Goal: Task Accomplishment & Management: Complete application form

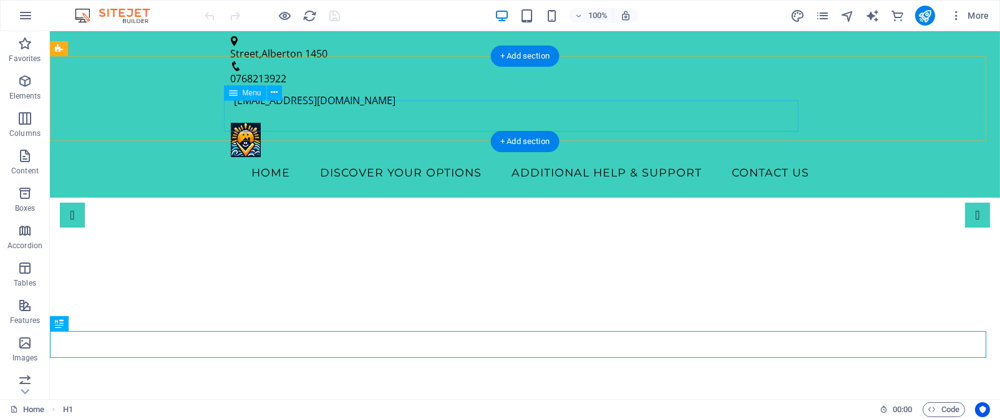
click at [326, 157] on nav "Home Discover Your Options Additional Help & Support Contact Us" at bounding box center [525, 172] width 589 height 31
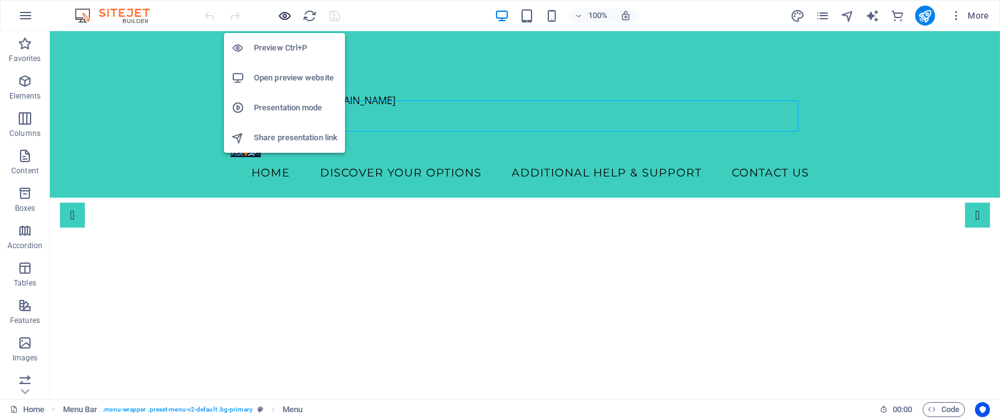
click at [288, 11] on icon "button" at bounding box center [285, 16] width 14 height 14
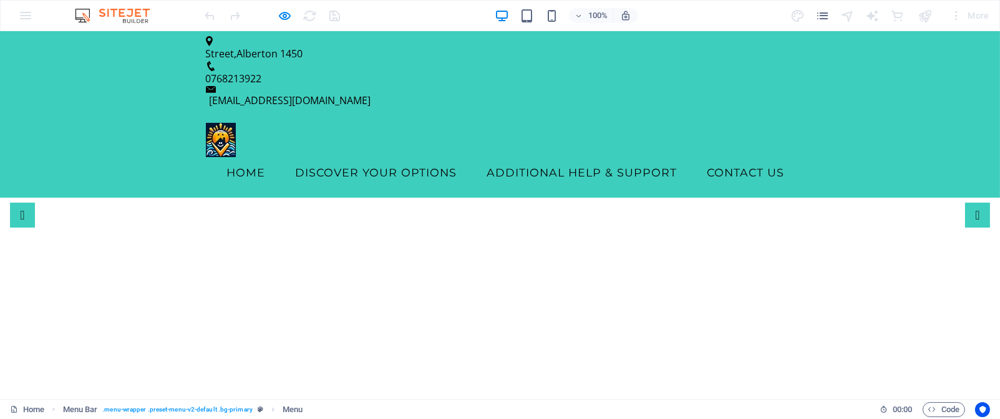
click at [365, 157] on link "Discover Your Options" at bounding box center [377, 172] width 182 height 31
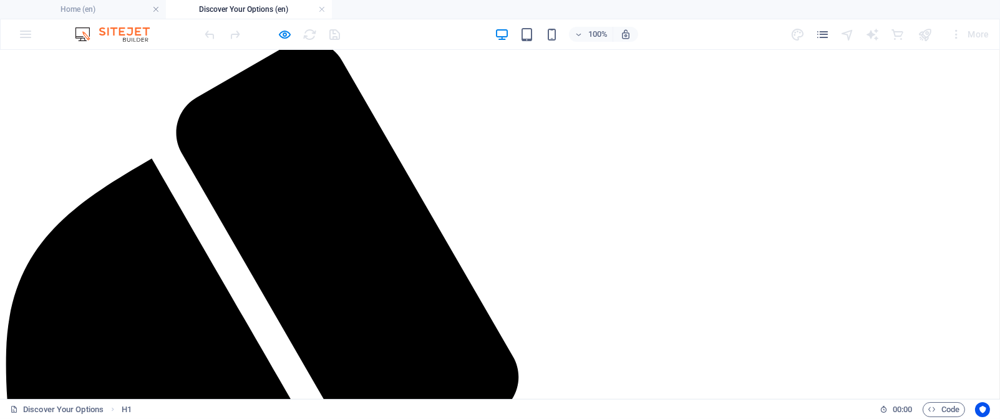
scroll to position [150, 0]
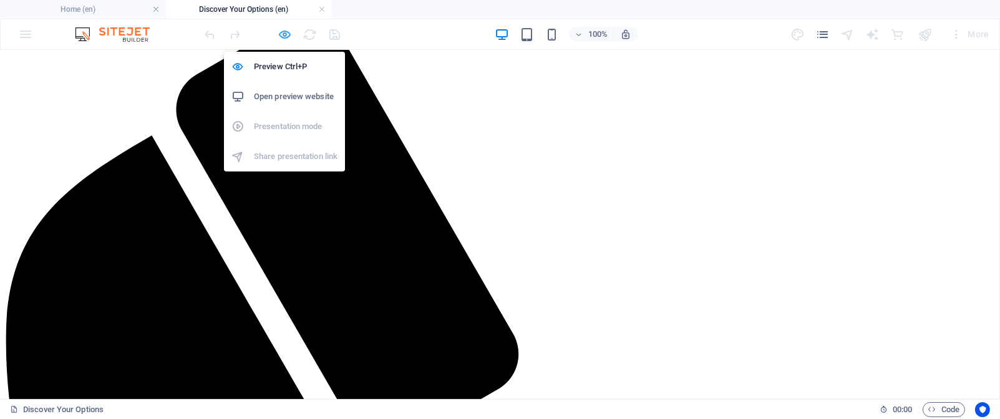
click at [279, 32] on icon "button" at bounding box center [285, 34] width 14 height 14
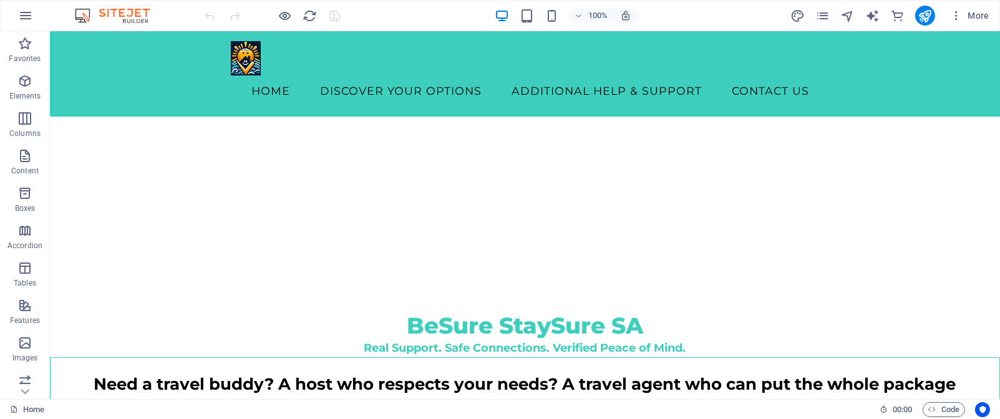
scroll to position [316, 0]
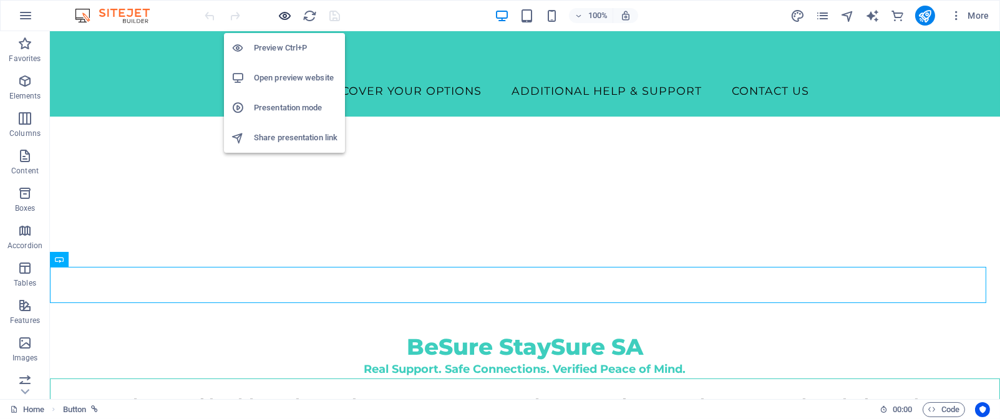
click at [287, 17] on icon "button" at bounding box center [285, 16] width 14 height 14
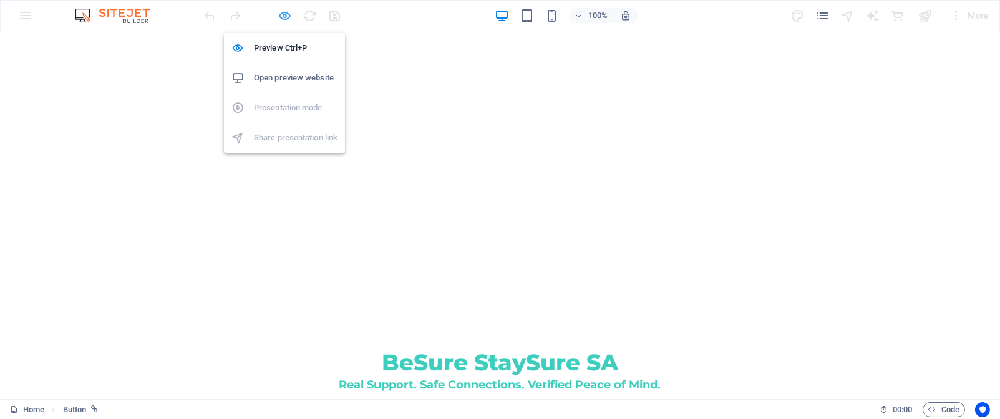
scroll to position [326, 0]
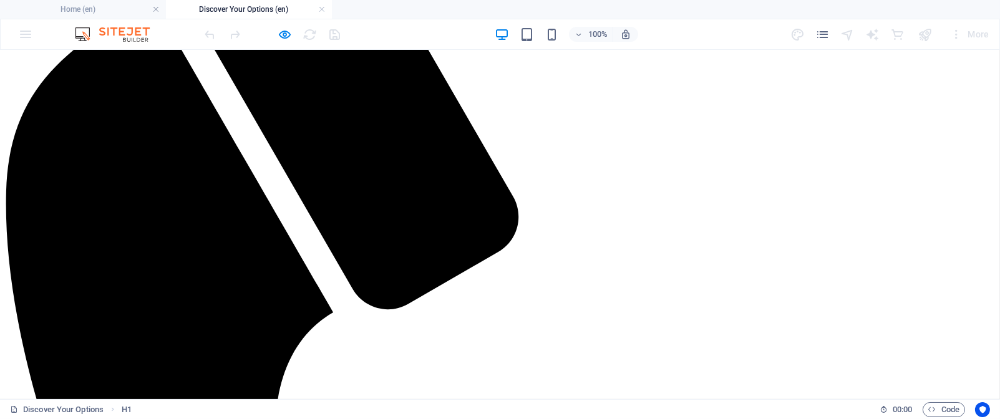
scroll to position [299, 0]
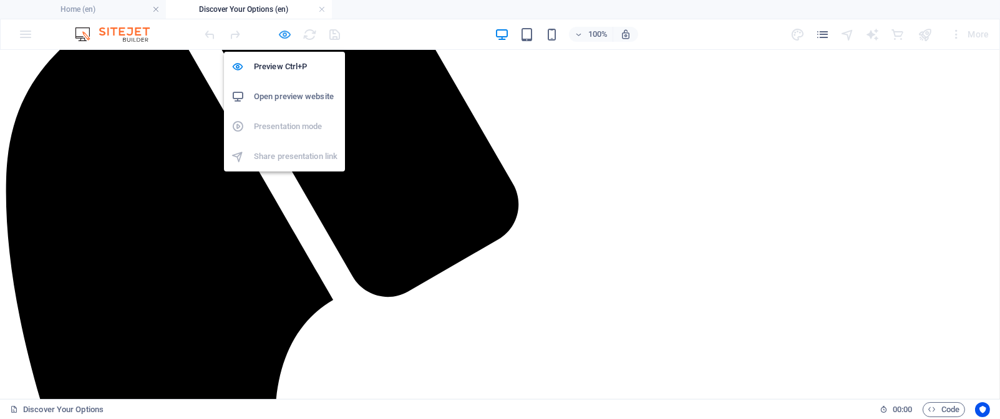
click at [284, 32] on icon "button" at bounding box center [285, 34] width 14 height 14
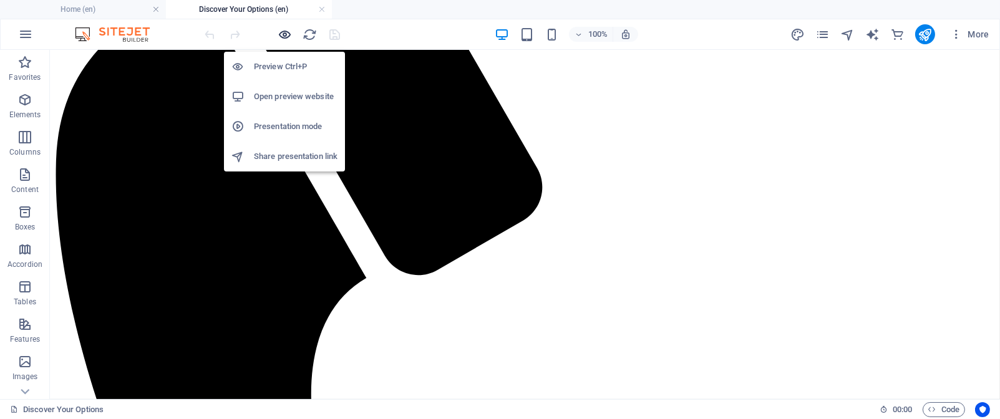
click at [287, 34] on icon "button" at bounding box center [285, 34] width 14 height 14
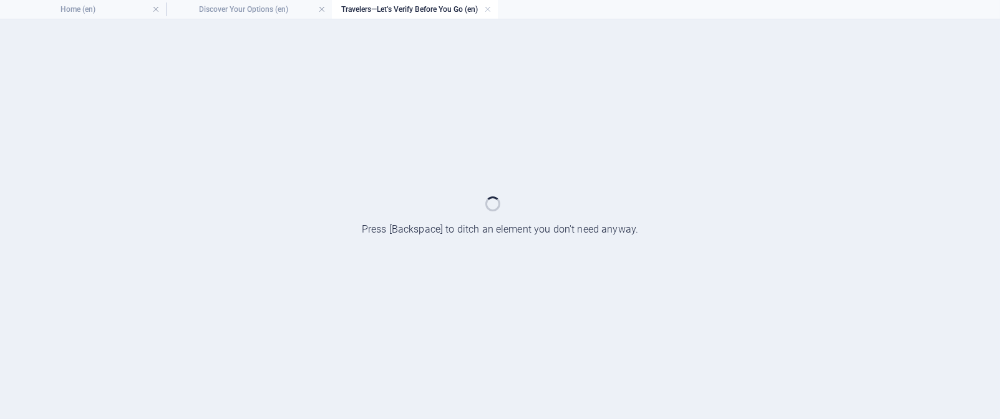
click at [297, 132] on div at bounding box center [500, 219] width 1000 height 400
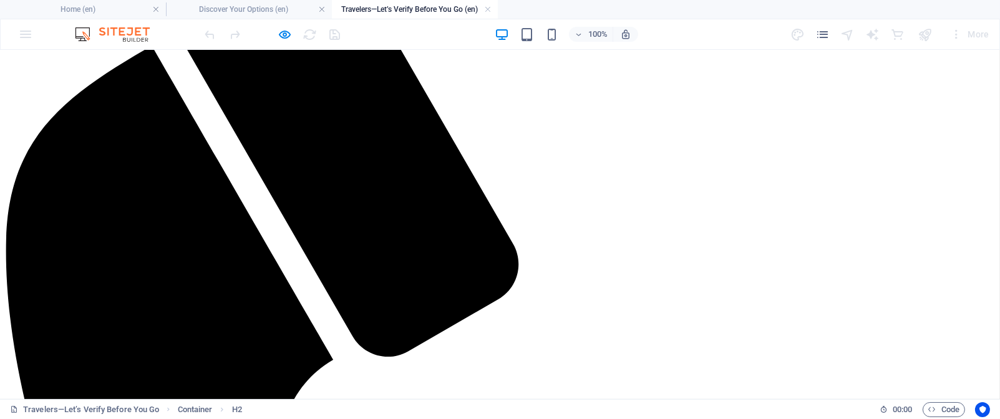
scroll to position [258, 0]
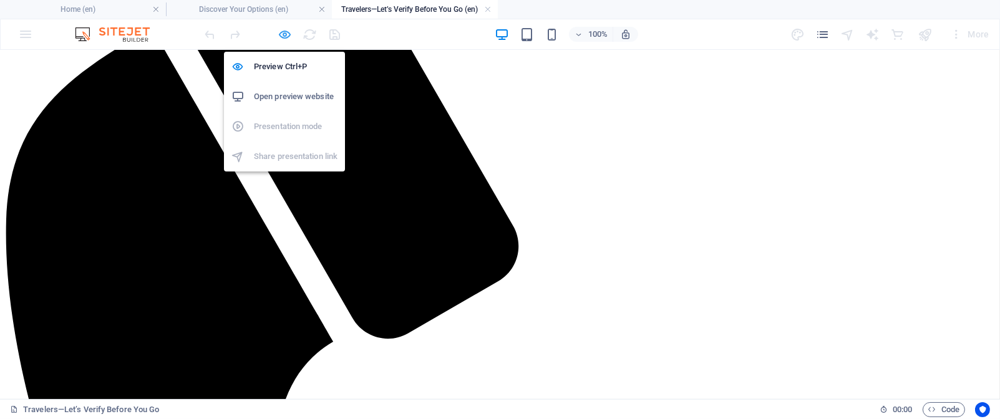
click at [286, 36] on icon "button" at bounding box center [285, 34] width 14 height 14
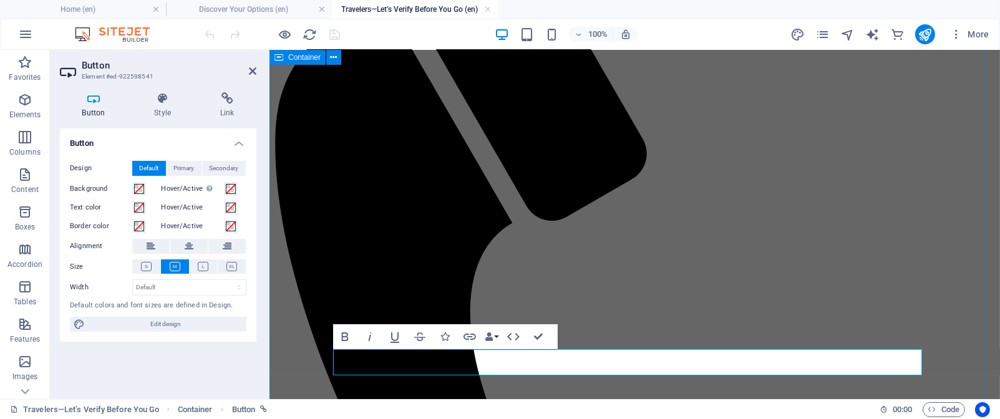
scroll to position [231, 0]
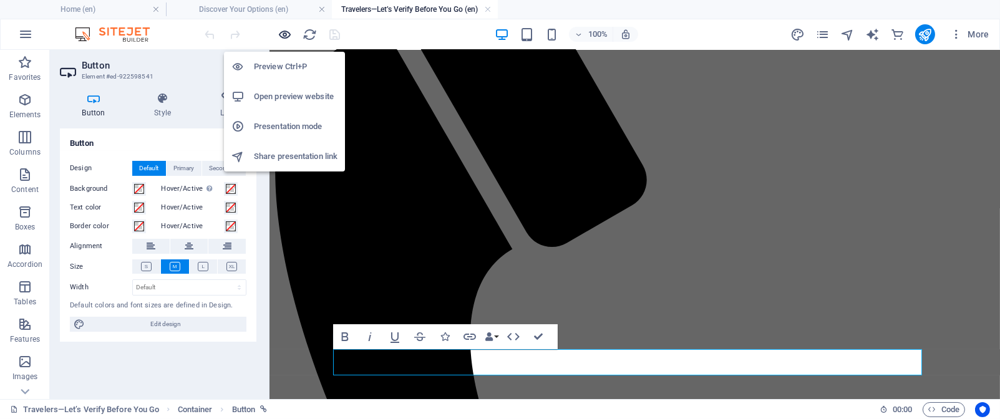
click at [284, 27] on icon "button" at bounding box center [285, 34] width 14 height 14
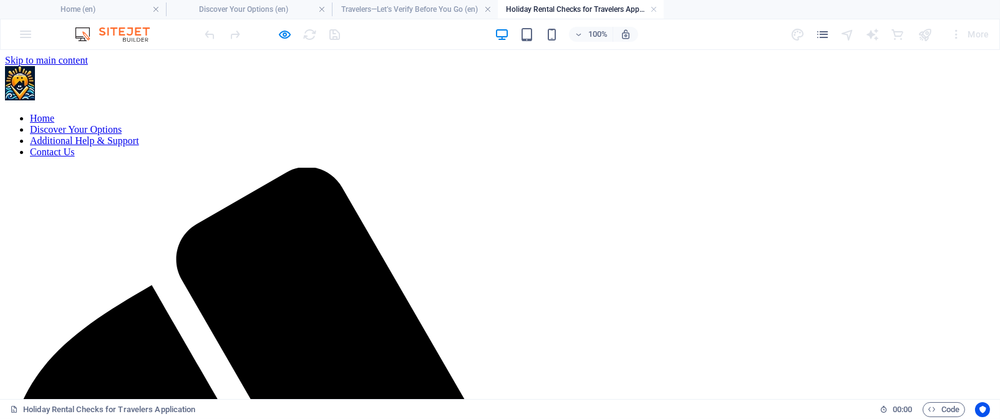
scroll to position [5, 0]
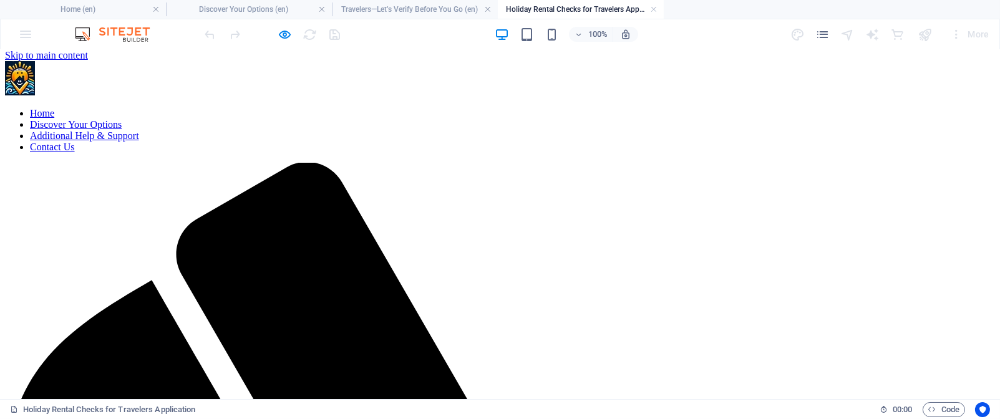
click at [365, 108] on nav "Home Discover Your Options Additional Help & Support Contact Us" at bounding box center [500, 130] width 990 height 45
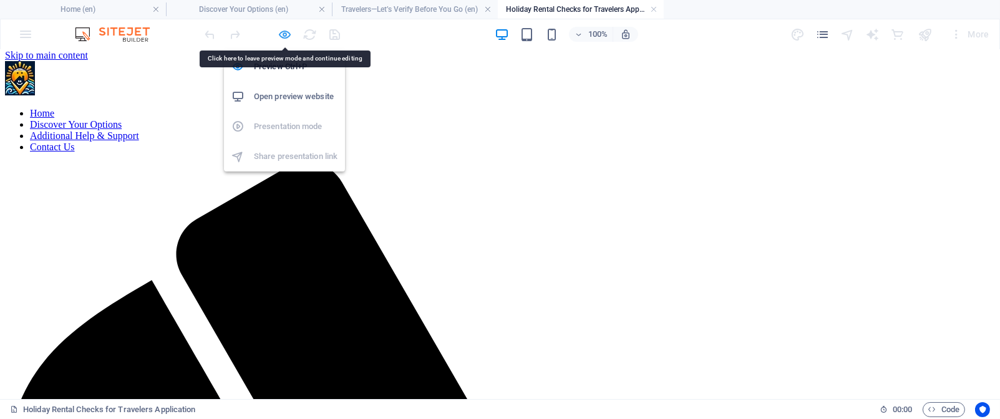
click at [288, 37] on icon "button" at bounding box center [285, 34] width 14 height 14
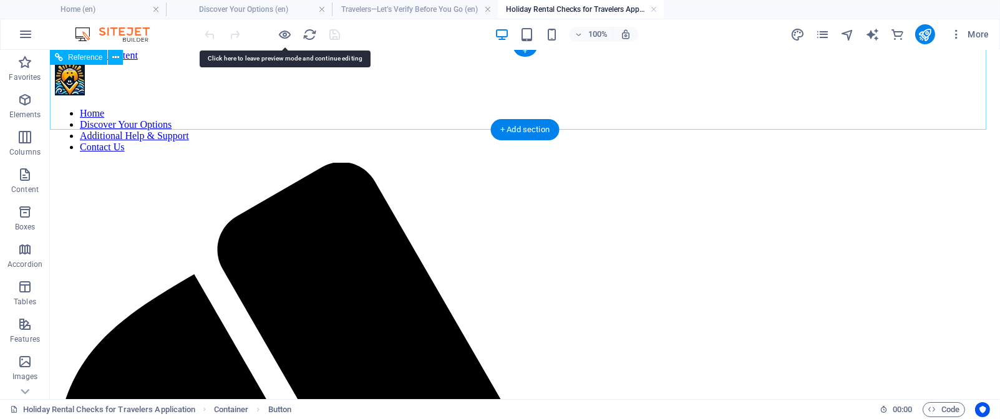
click at [359, 108] on nav "Home Discover Your Options Additional Help & Support Contact Us" at bounding box center [525, 130] width 940 height 45
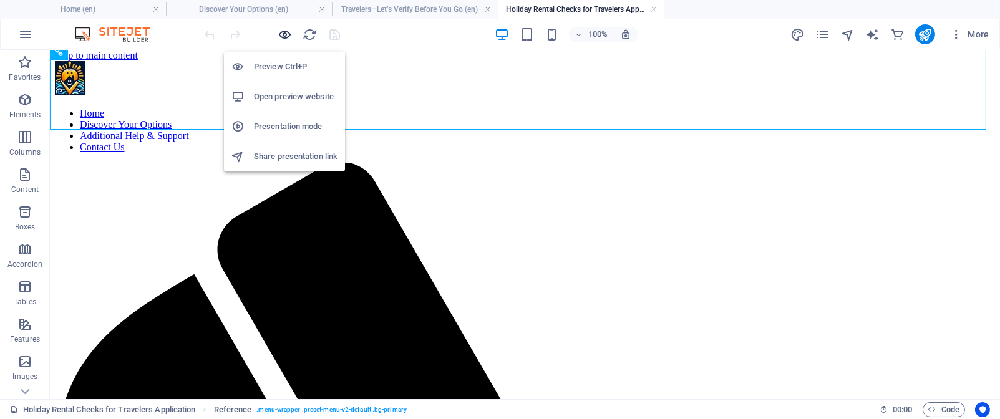
click at [284, 36] on icon "button" at bounding box center [285, 34] width 14 height 14
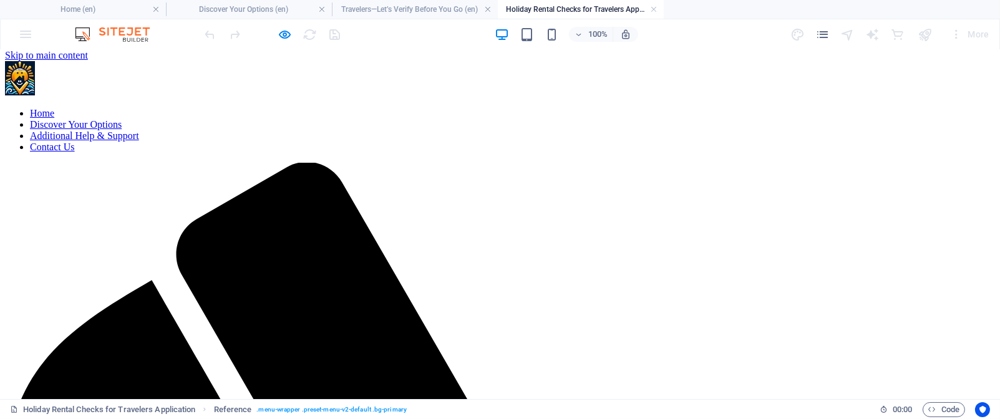
click at [122, 119] on link "Discover Your Options" at bounding box center [76, 124] width 92 height 11
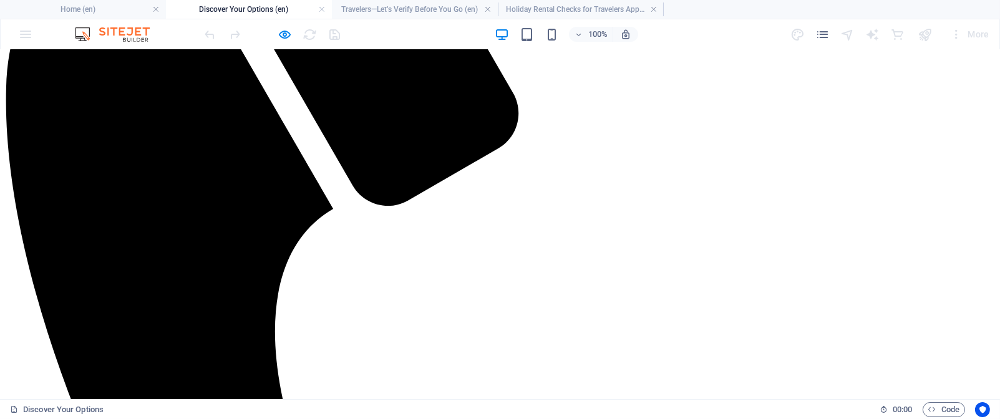
scroll to position [393, 0]
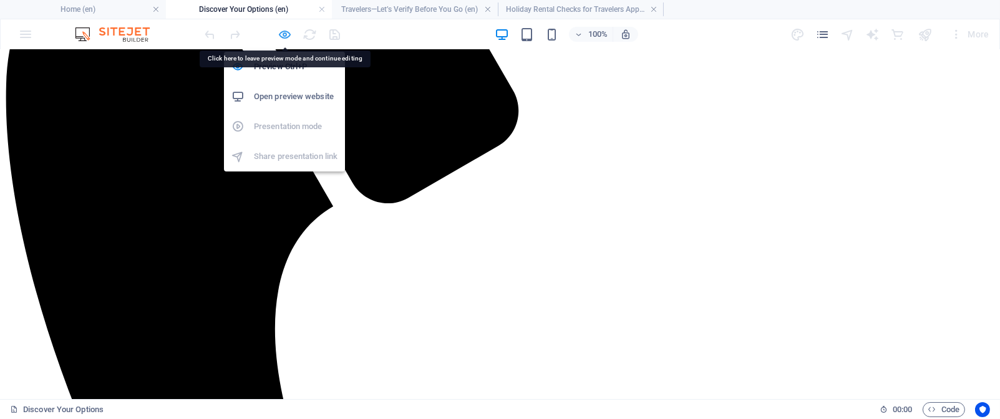
click at [286, 34] on icon "button" at bounding box center [285, 34] width 14 height 14
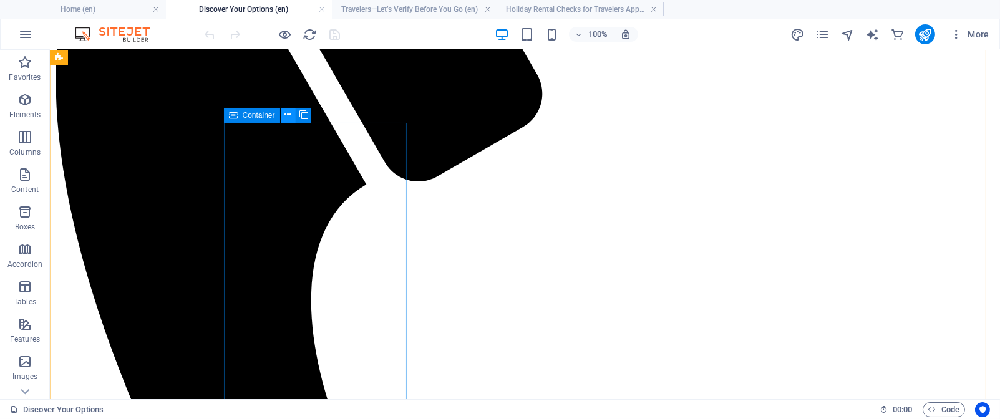
click at [284, 116] on icon at bounding box center [287, 115] width 7 height 13
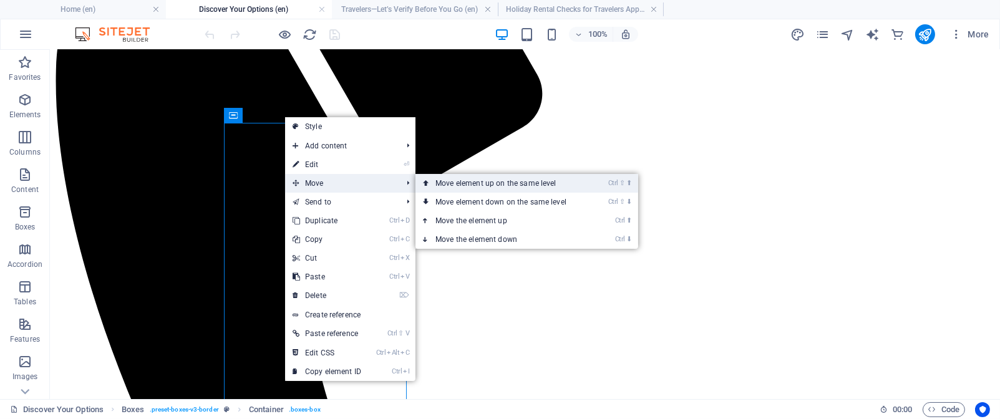
click at [503, 185] on link "Ctrl ⇧ ⬆ Move element up on the same level" at bounding box center [503, 183] width 176 height 19
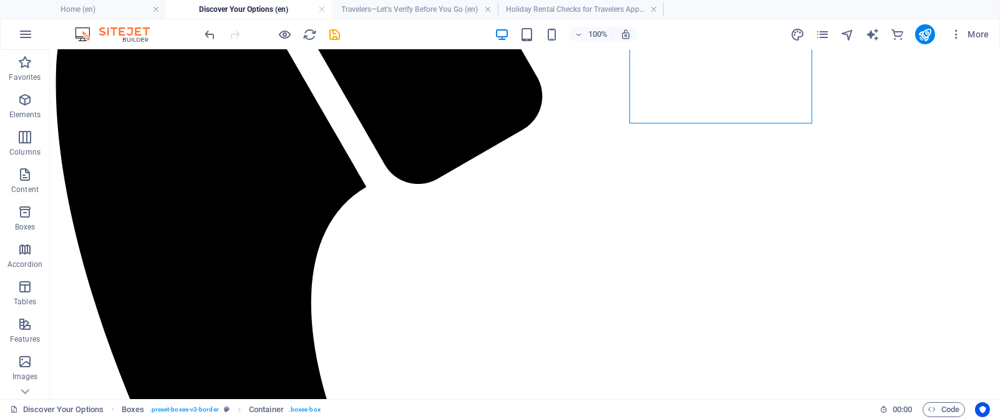
scroll to position [400, 0]
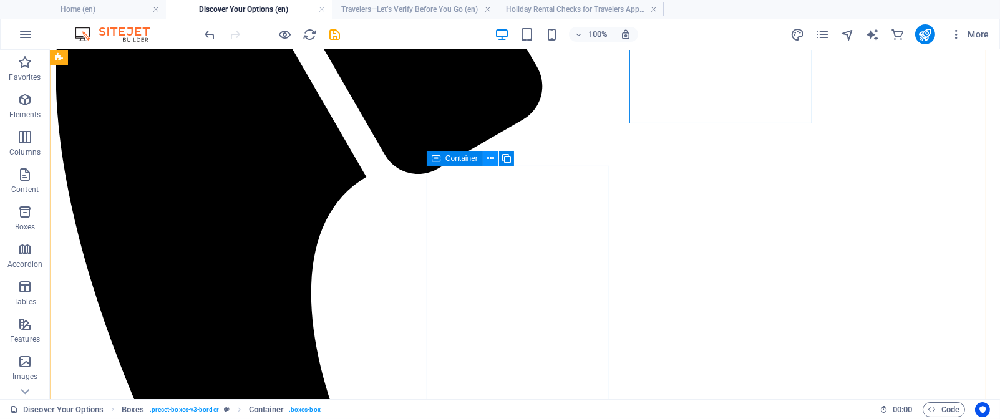
click at [488, 162] on icon at bounding box center [490, 158] width 7 height 13
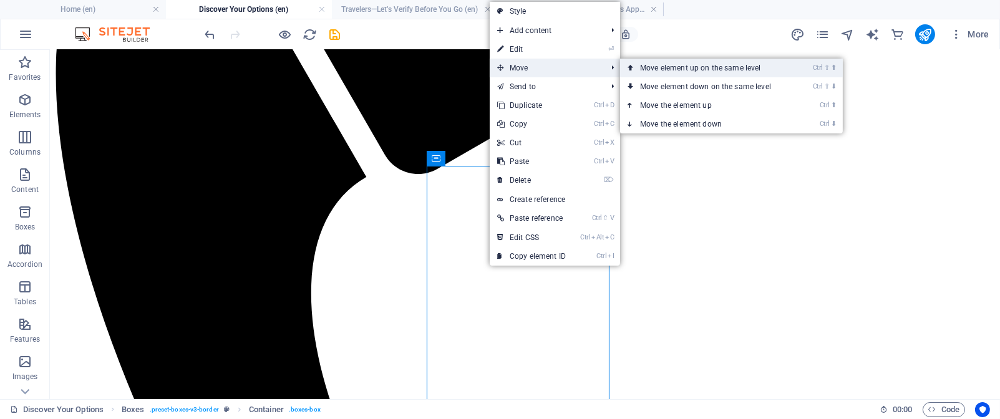
click at [666, 69] on link "Ctrl ⇧ ⬆ Move element up on the same level" at bounding box center [708, 68] width 176 height 19
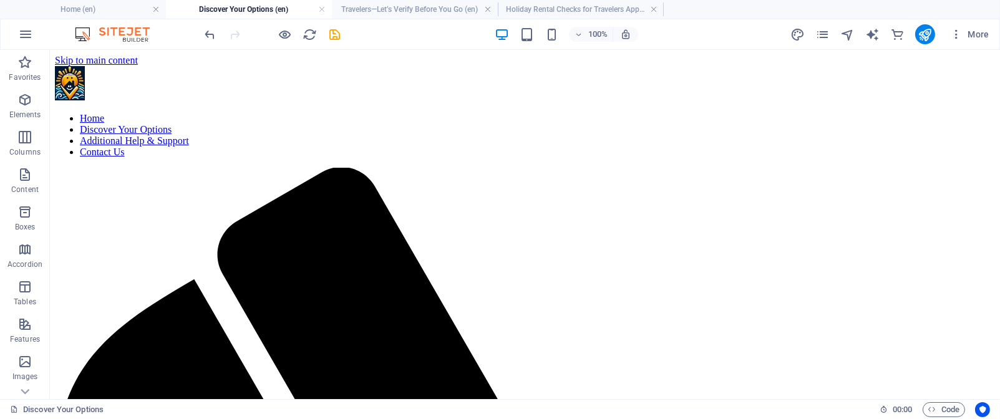
scroll to position [16, 0]
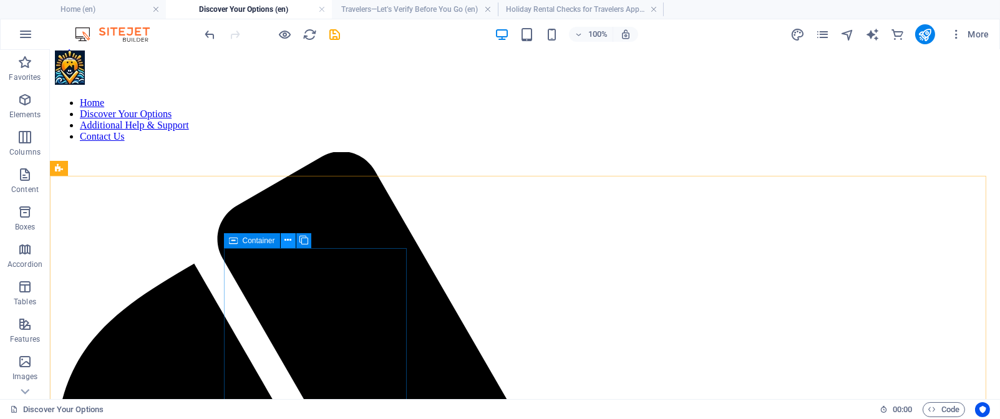
click at [288, 243] on icon at bounding box center [287, 240] width 7 height 13
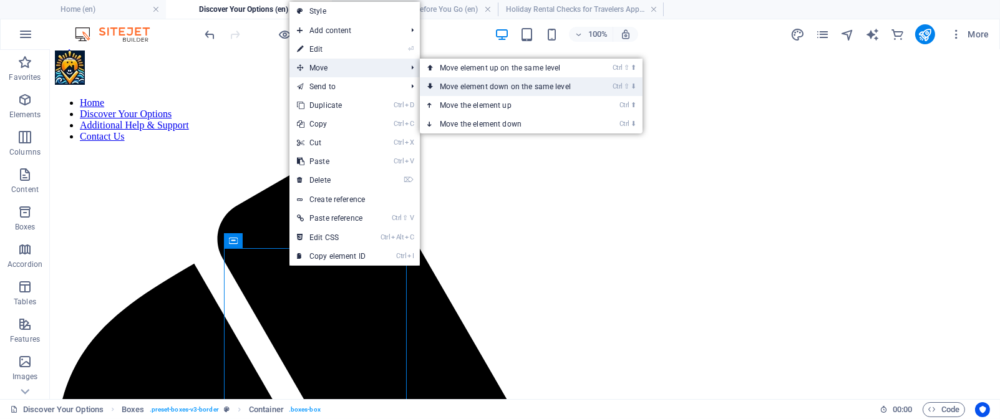
click at [473, 89] on link "Ctrl ⇧ ⬇ Move element down on the same level" at bounding box center [508, 86] width 176 height 19
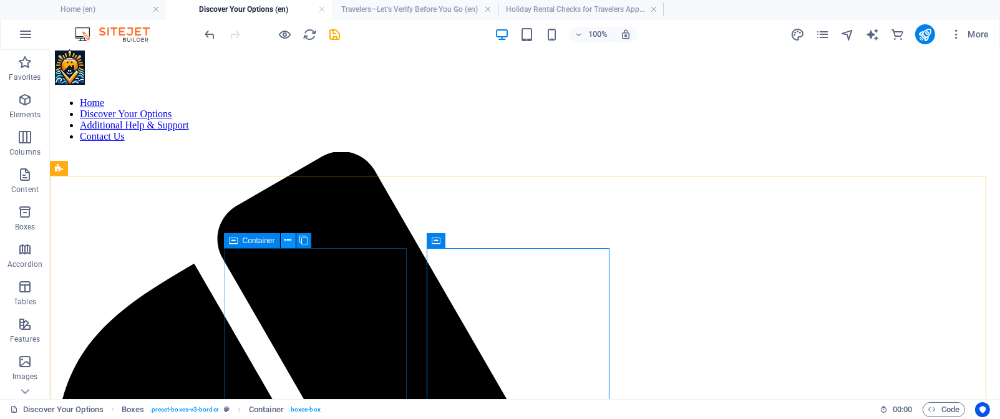
click at [289, 236] on icon at bounding box center [287, 240] width 7 height 13
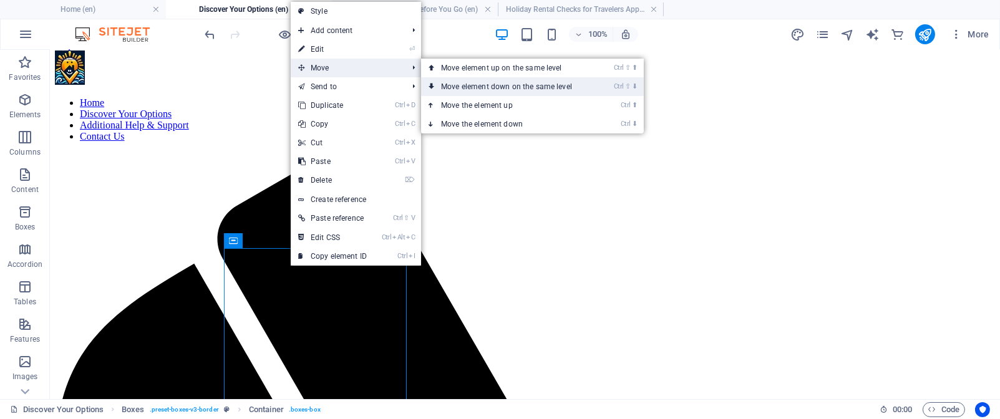
click at [485, 84] on link "Ctrl ⇧ ⬇ Move element down on the same level" at bounding box center [509, 86] width 176 height 19
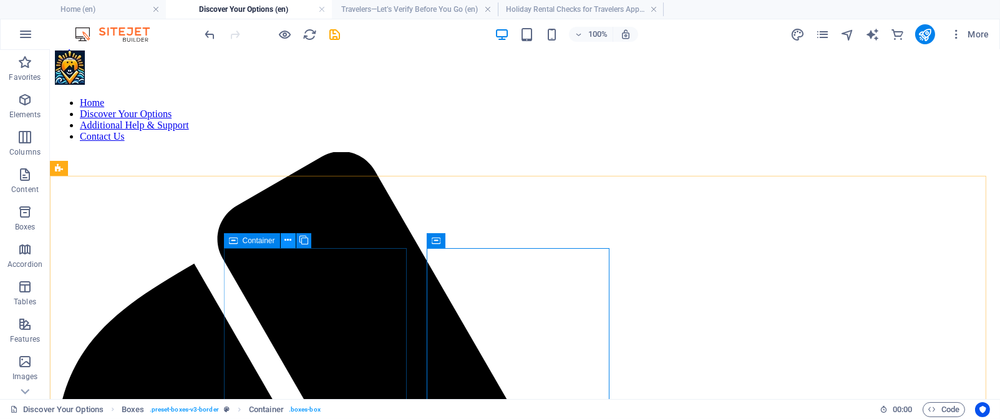
click at [287, 243] on icon at bounding box center [287, 240] width 7 height 13
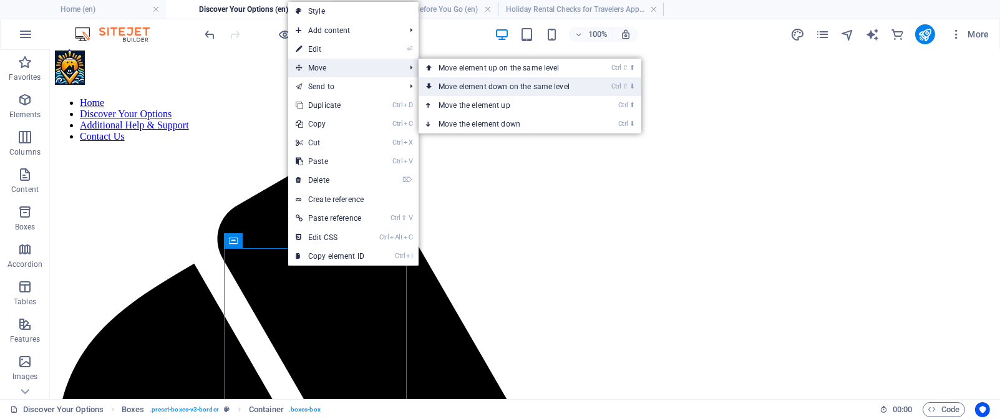
click at [478, 84] on link "Ctrl ⇧ ⬇ Move element down on the same level" at bounding box center [507, 86] width 176 height 19
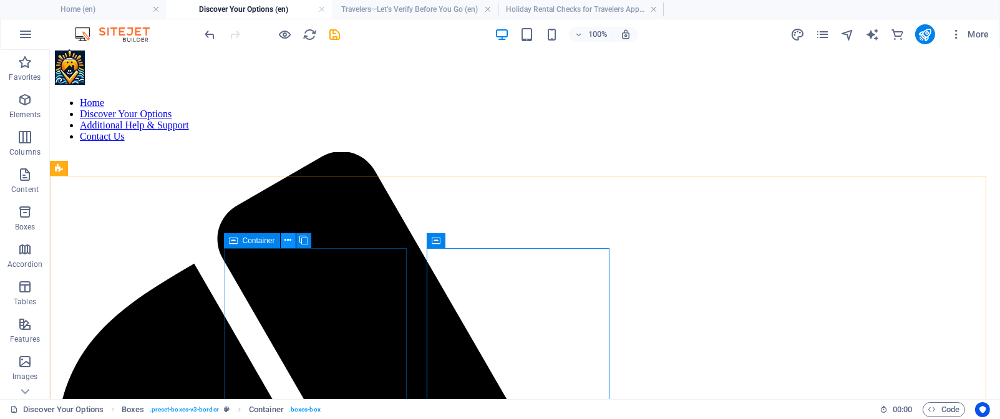
click at [288, 243] on icon at bounding box center [287, 240] width 7 height 13
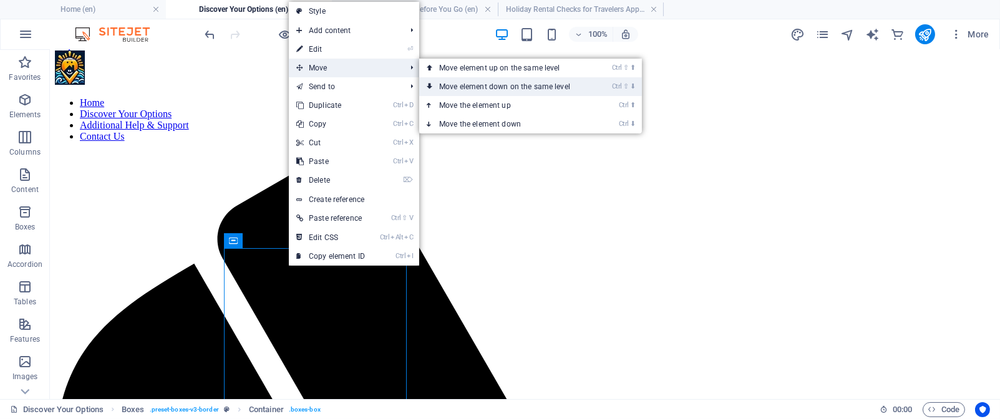
click at [465, 86] on link "Ctrl ⇧ ⬇ Move element down on the same level" at bounding box center [507, 86] width 176 height 19
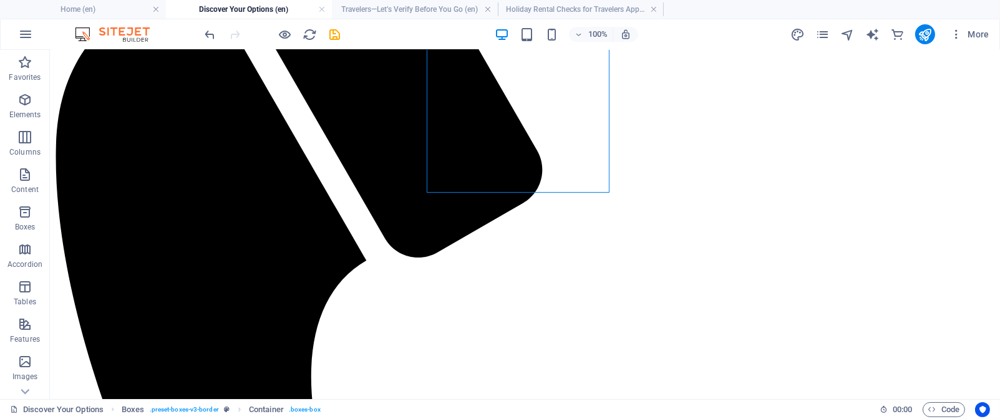
scroll to position [331, 0]
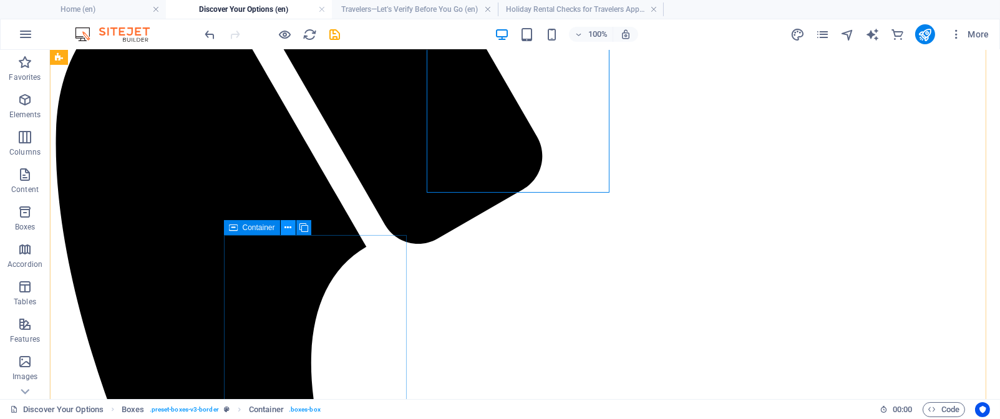
click at [287, 228] on icon at bounding box center [287, 227] width 7 height 13
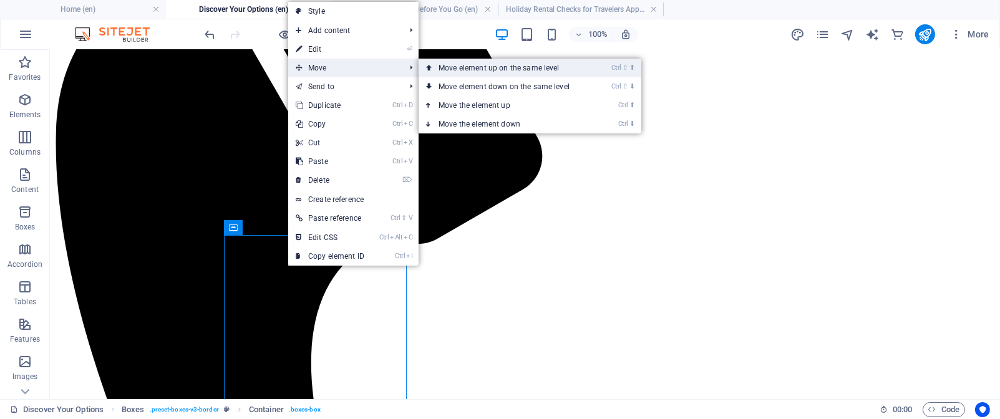
click at [473, 69] on link "Ctrl ⇧ ⬆ Move element up on the same level" at bounding box center [507, 68] width 176 height 19
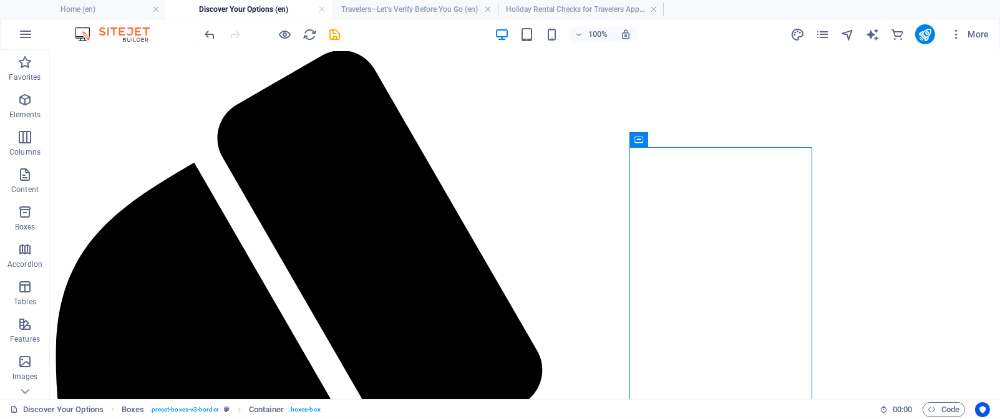
scroll to position [112, 0]
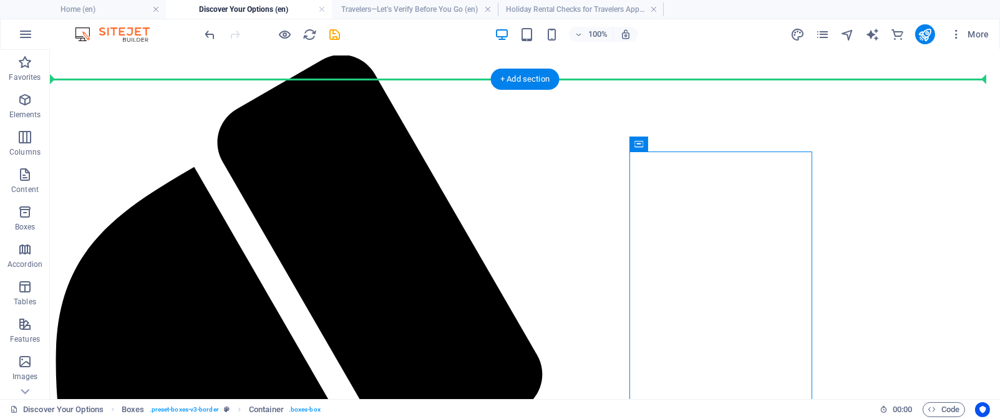
drag, startPoint x: 644, startPoint y: 158, endPoint x: 190, endPoint y: 180, distance: 455.2
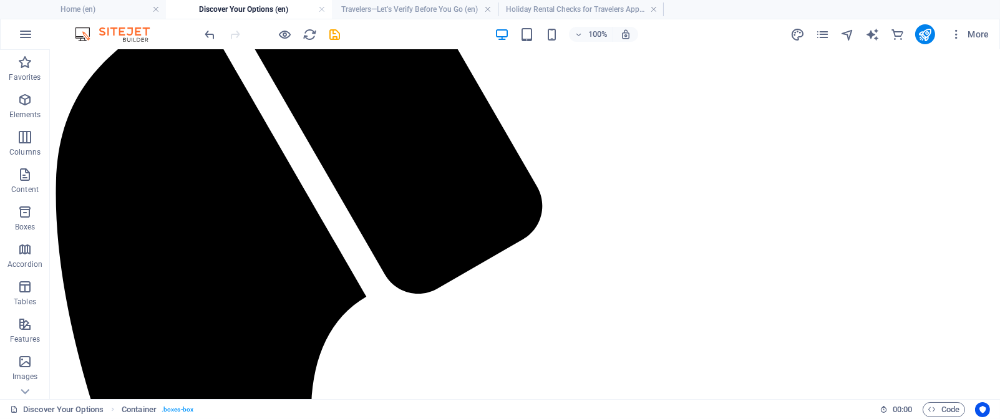
scroll to position [285, 0]
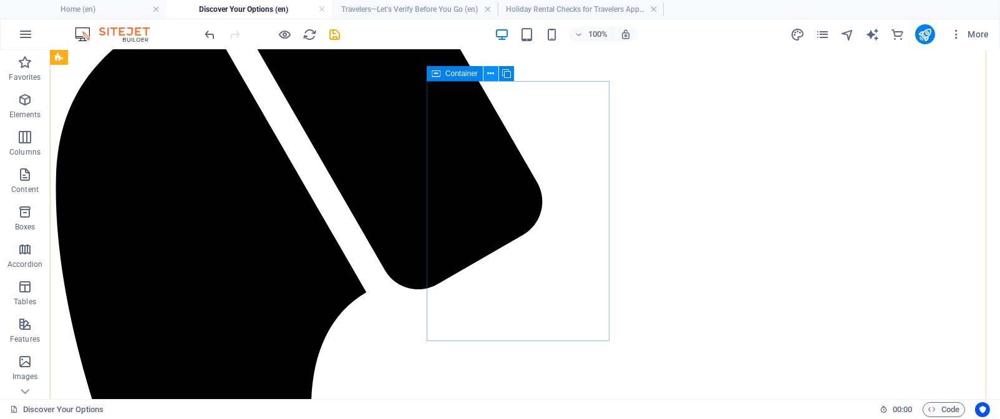
click at [488, 74] on icon at bounding box center [490, 73] width 7 height 13
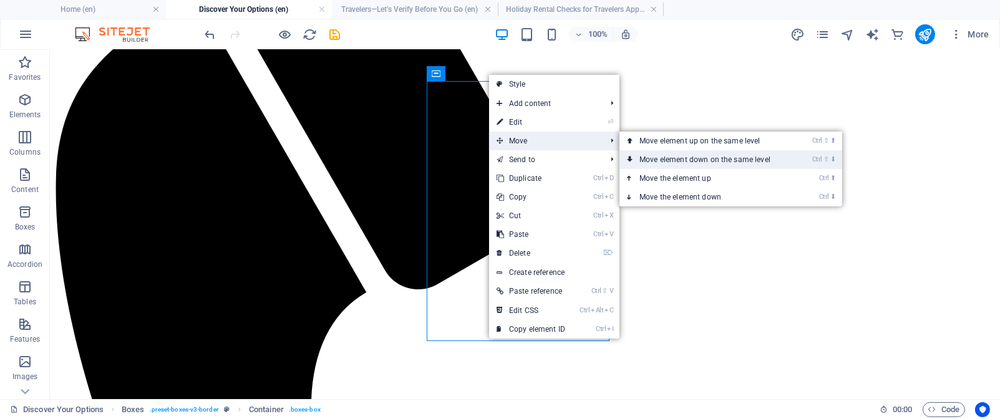
click at [703, 165] on link "Ctrl ⇧ ⬇ Move element down on the same level" at bounding box center [707, 159] width 176 height 19
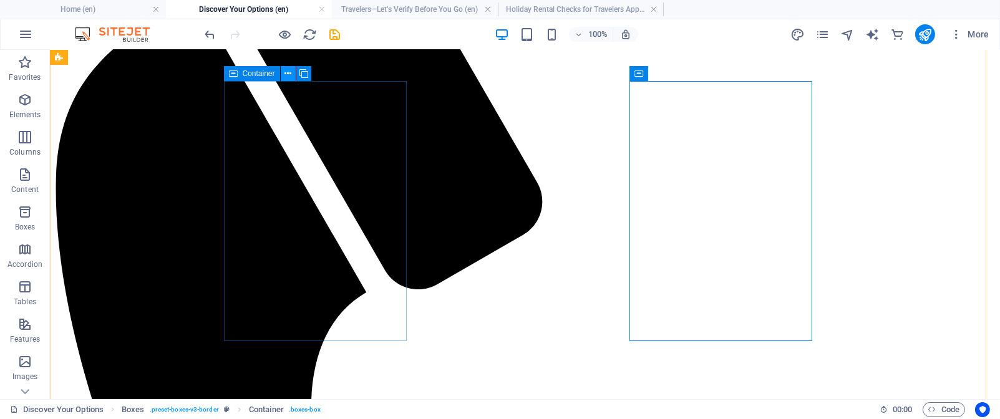
click at [286, 72] on icon at bounding box center [287, 73] width 7 height 13
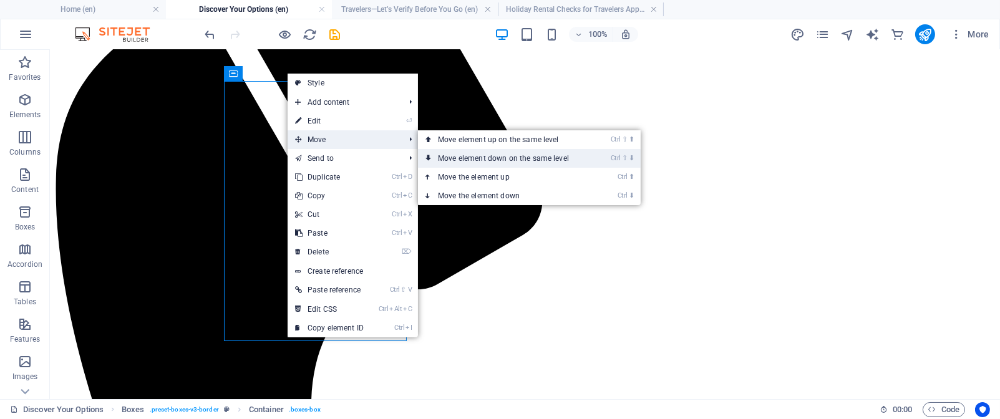
click at [507, 157] on link "Ctrl ⇧ ⬇ Move element down on the same level" at bounding box center [506, 158] width 176 height 19
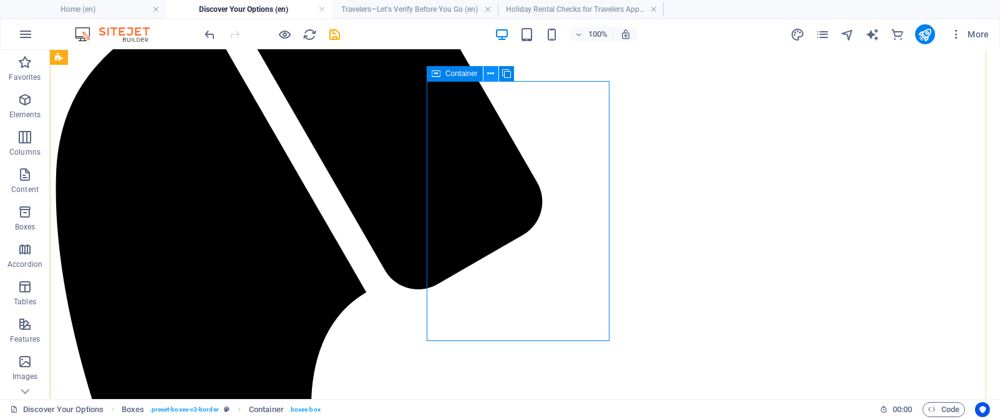
click at [487, 75] on icon at bounding box center [490, 73] width 7 height 13
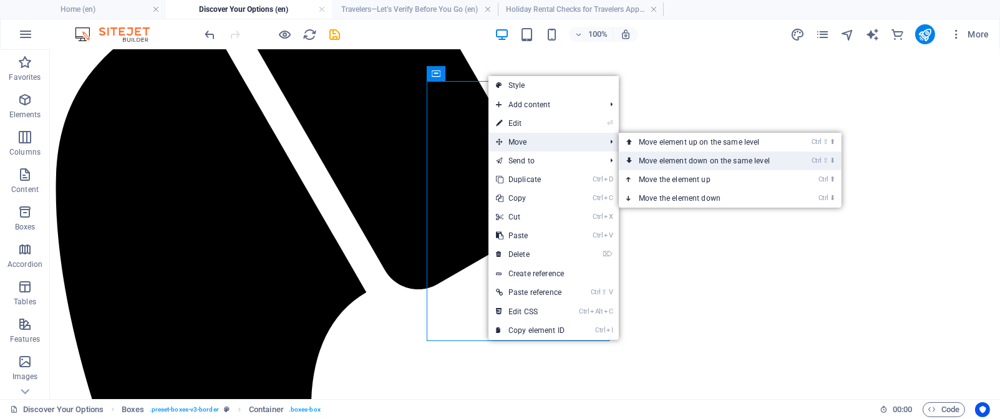
click at [687, 159] on link "Ctrl ⇧ ⬇ Move element down on the same level" at bounding box center [707, 161] width 176 height 19
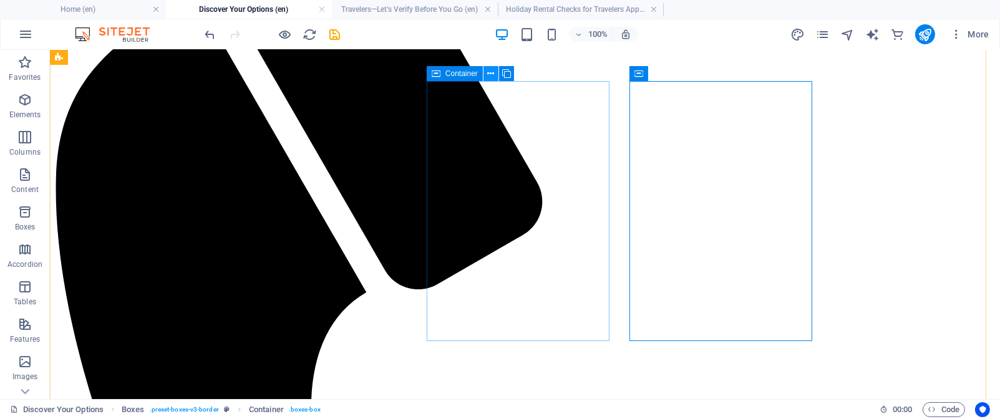
click at [491, 77] on icon at bounding box center [490, 73] width 7 height 13
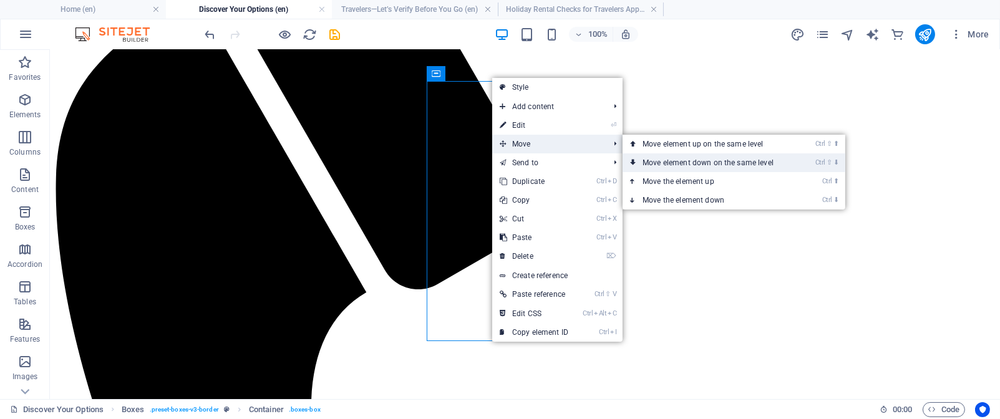
click at [690, 159] on link "Ctrl ⇧ ⬇ Move element down on the same level" at bounding box center [711, 162] width 176 height 19
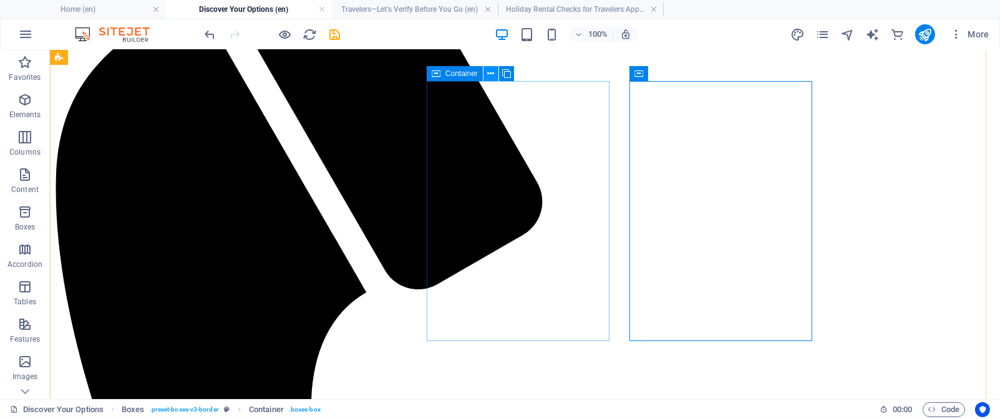
click at [488, 74] on icon at bounding box center [490, 73] width 7 height 13
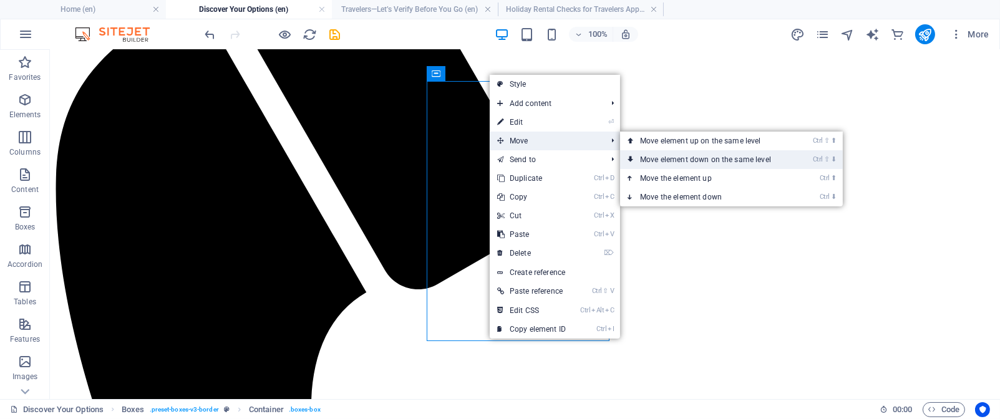
click at [695, 162] on link "Ctrl ⇧ ⬇ Move element down on the same level" at bounding box center [708, 159] width 176 height 19
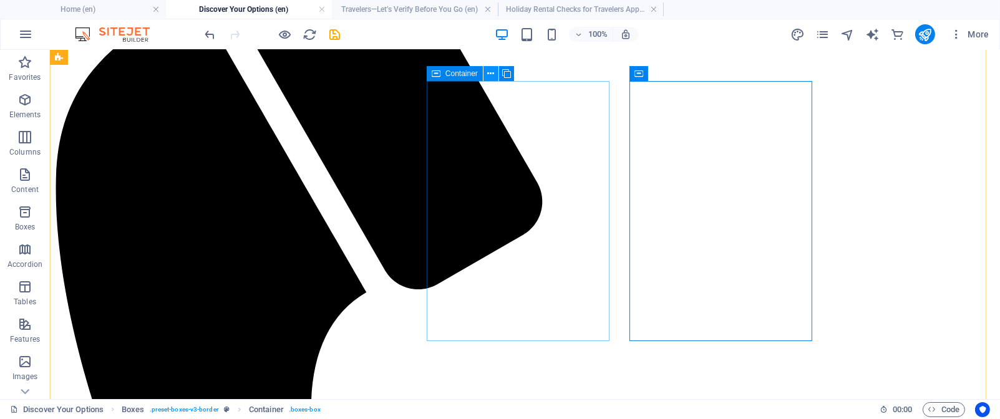
click at [490, 74] on icon at bounding box center [490, 73] width 7 height 13
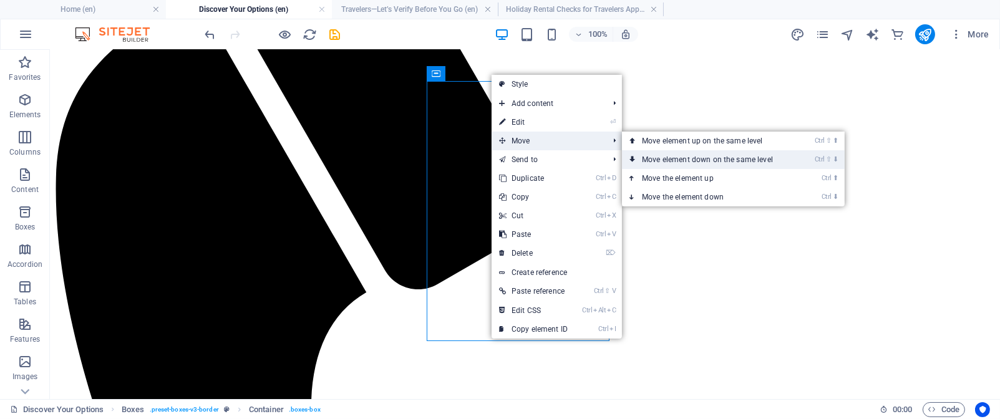
click at [681, 155] on link "Ctrl ⇧ ⬇ Move element down on the same level" at bounding box center [710, 159] width 176 height 19
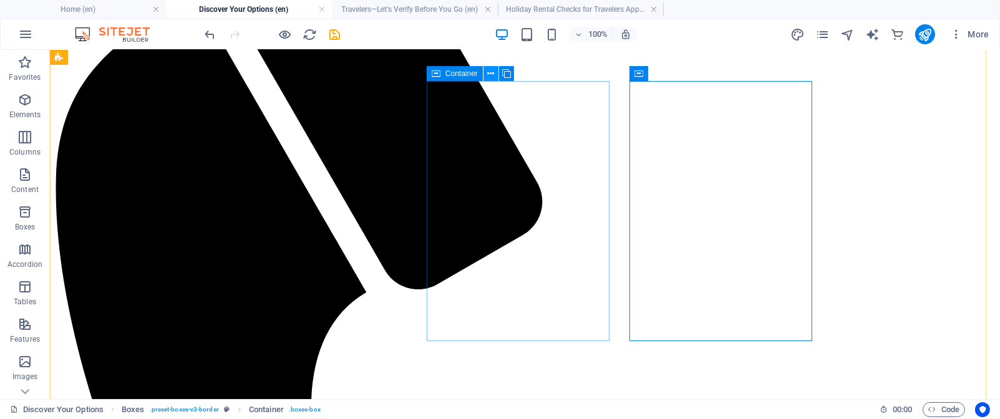
click at [490, 73] on icon at bounding box center [490, 73] width 7 height 13
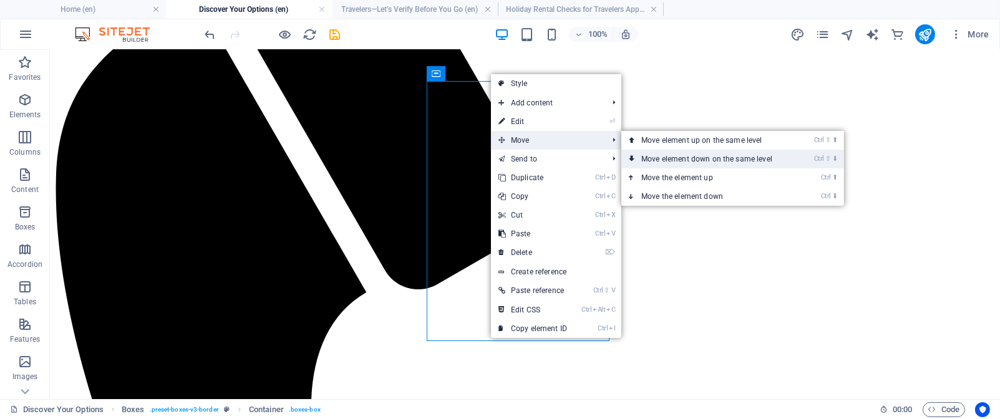
click at [674, 158] on link "Ctrl ⇧ ⬇ Move element down on the same level" at bounding box center [709, 159] width 176 height 19
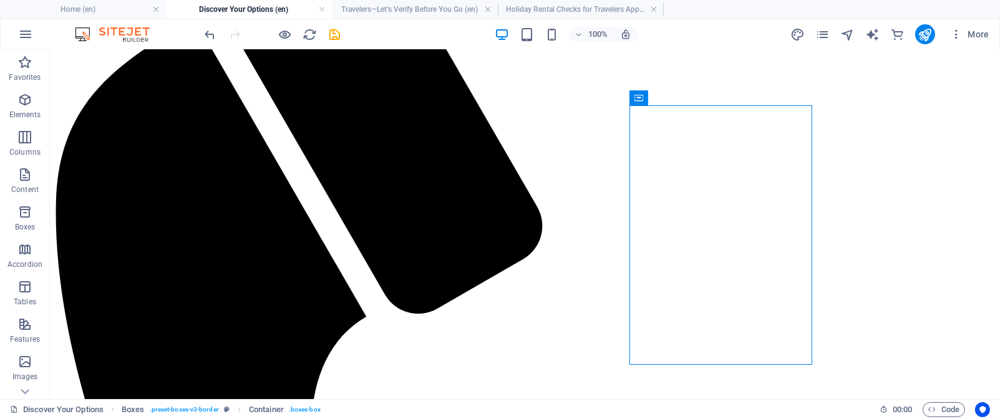
scroll to position [263, 0]
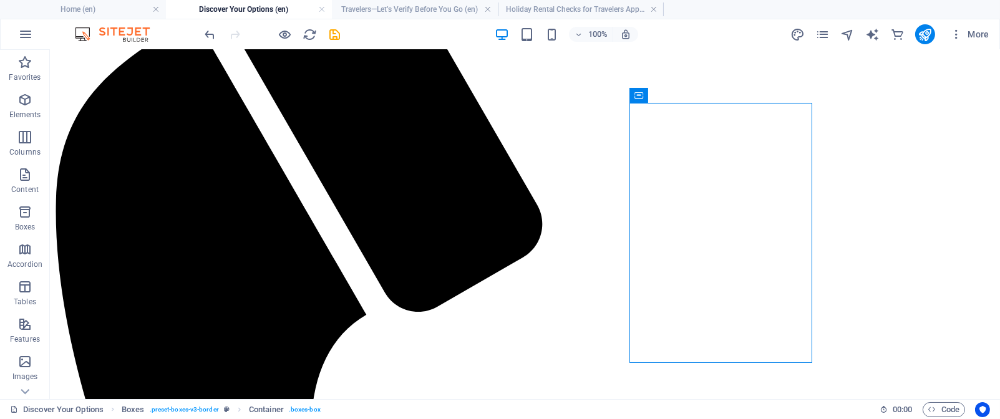
drag, startPoint x: 635, startPoint y: 120, endPoint x: 415, endPoint y: 114, distance: 219.6
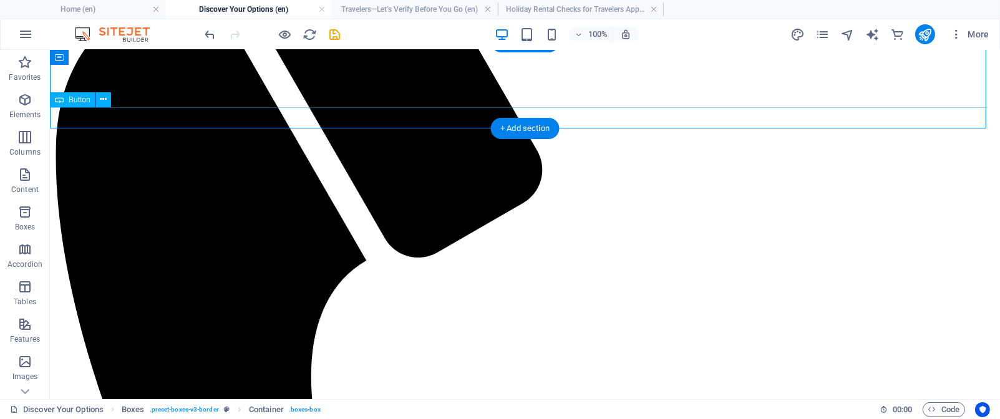
scroll to position [112, 0]
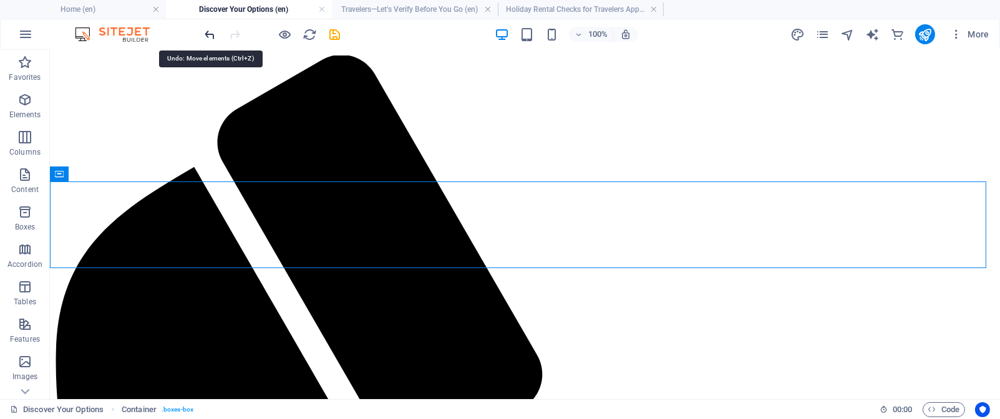
click at [211, 36] on icon "undo" at bounding box center [210, 34] width 14 height 14
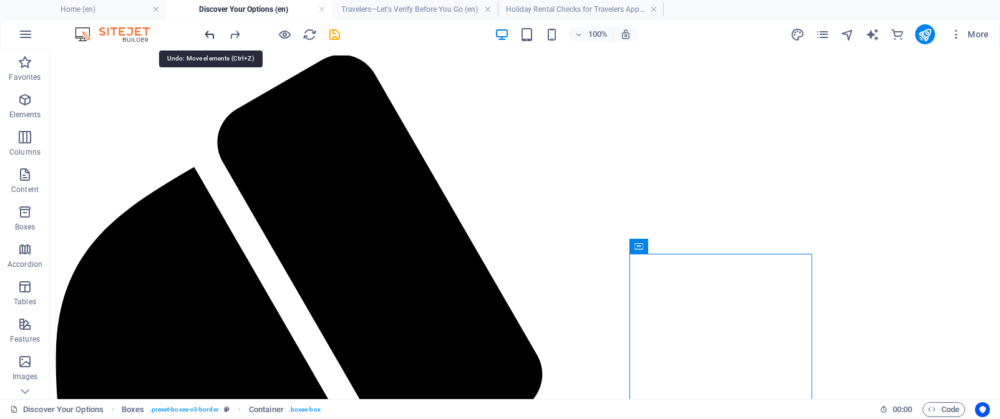
click at [211, 36] on icon "undo" at bounding box center [210, 34] width 14 height 14
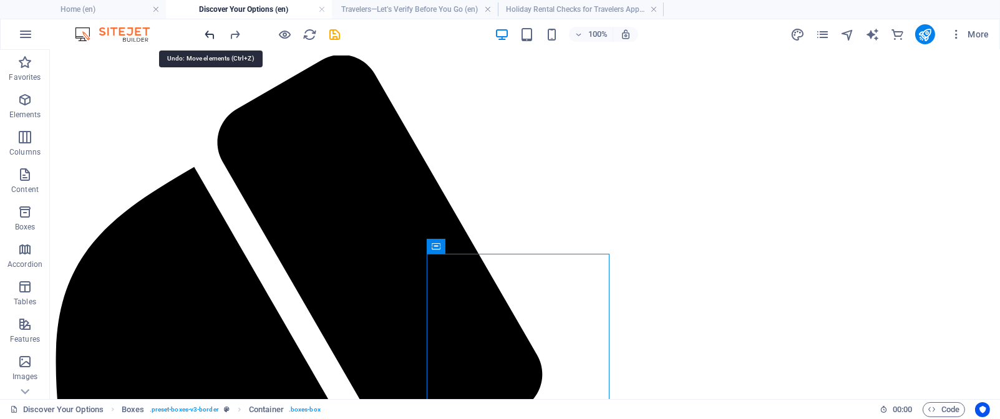
click at [211, 36] on icon "undo" at bounding box center [210, 34] width 14 height 14
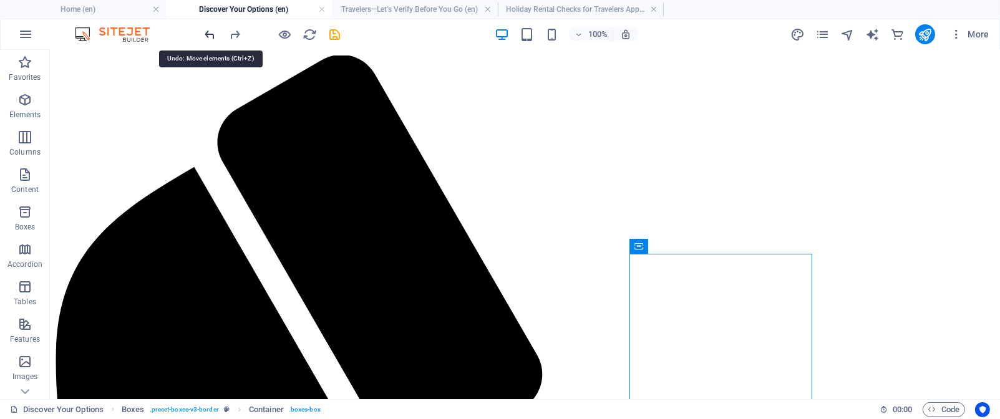
click at [211, 36] on icon "undo" at bounding box center [210, 34] width 14 height 14
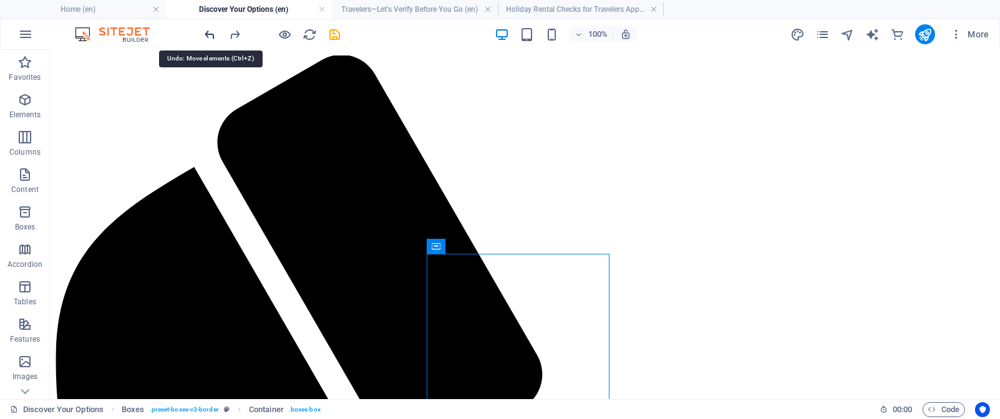
click at [211, 36] on icon "undo" at bounding box center [210, 34] width 14 height 14
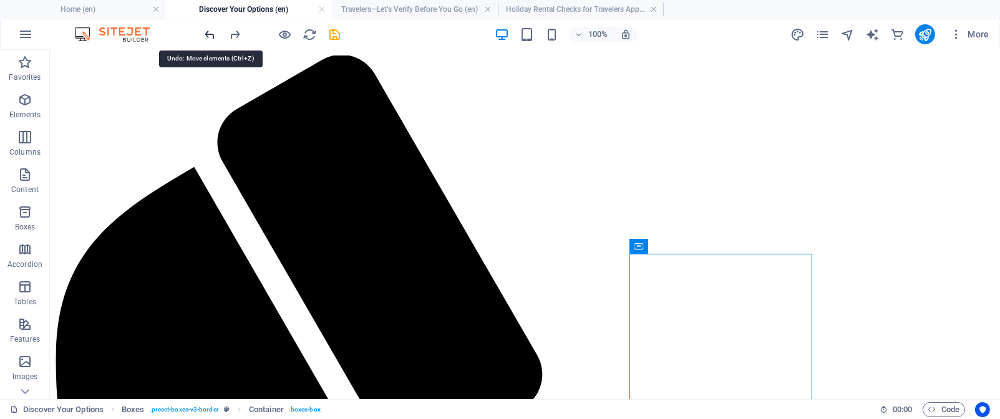
click at [211, 36] on icon "undo" at bounding box center [210, 34] width 14 height 14
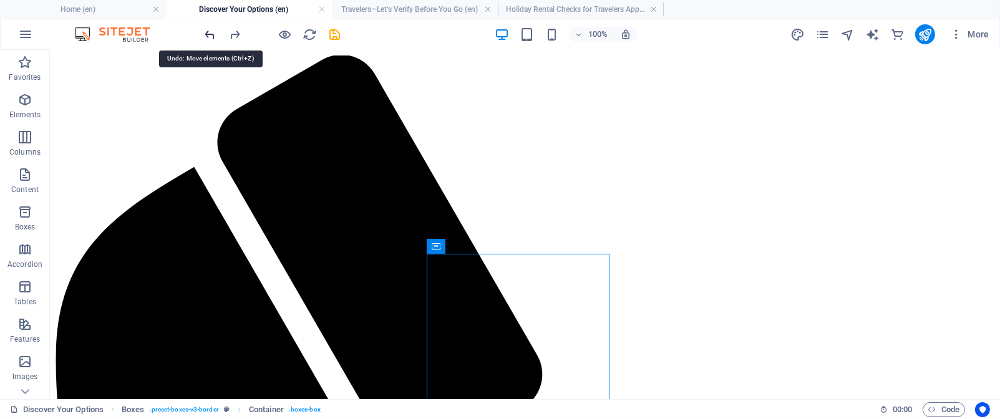
click at [211, 36] on icon "undo" at bounding box center [210, 34] width 14 height 14
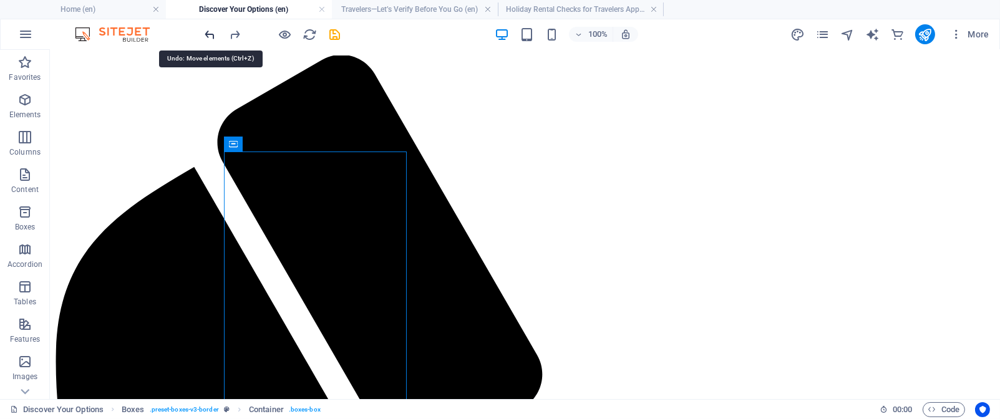
click at [211, 36] on icon "undo" at bounding box center [210, 34] width 14 height 14
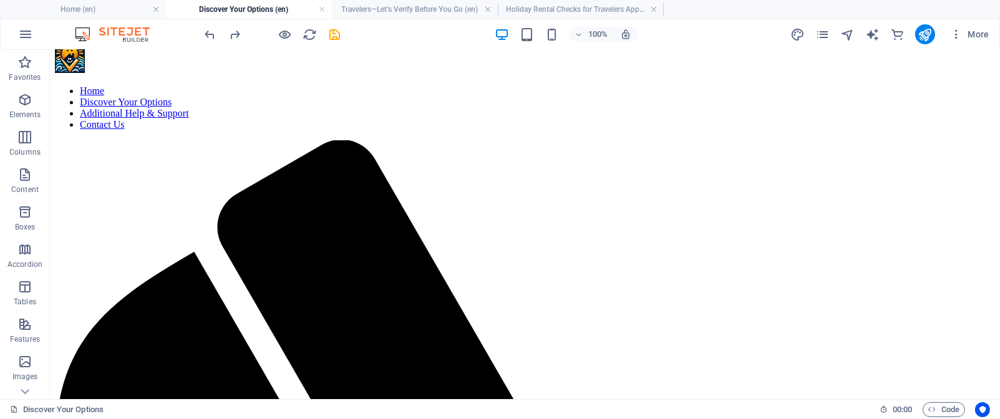
scroll to position [30, 0]
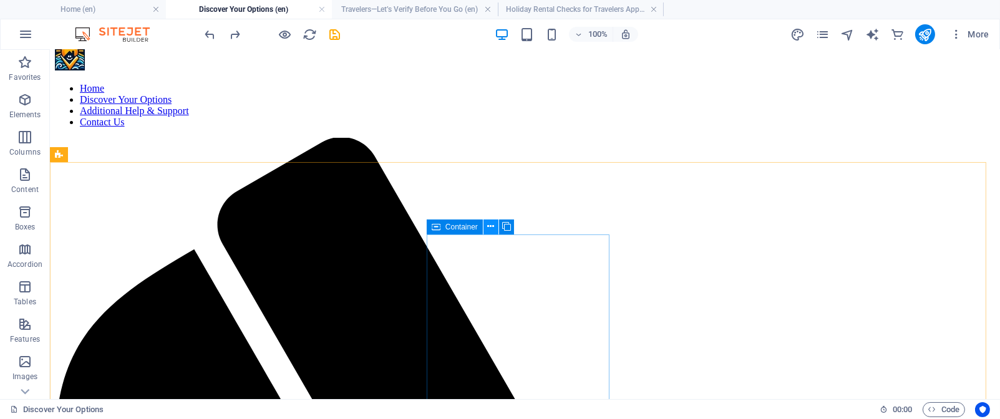
click at [488, 228] on icon at bounding box center [490, 226] width 7 height 13
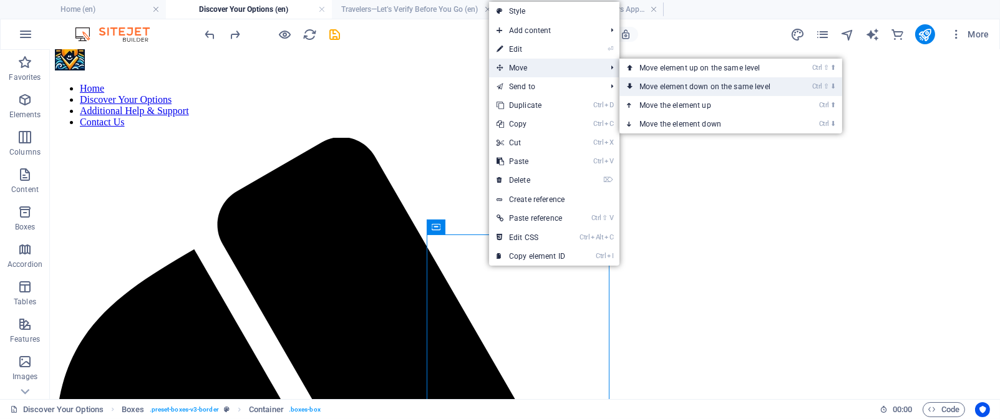
click at [673, 85] on link "Ctrl ⇧ ⬇ Move element down on the same level" at bounding box center [707, 86] width 176 height 19
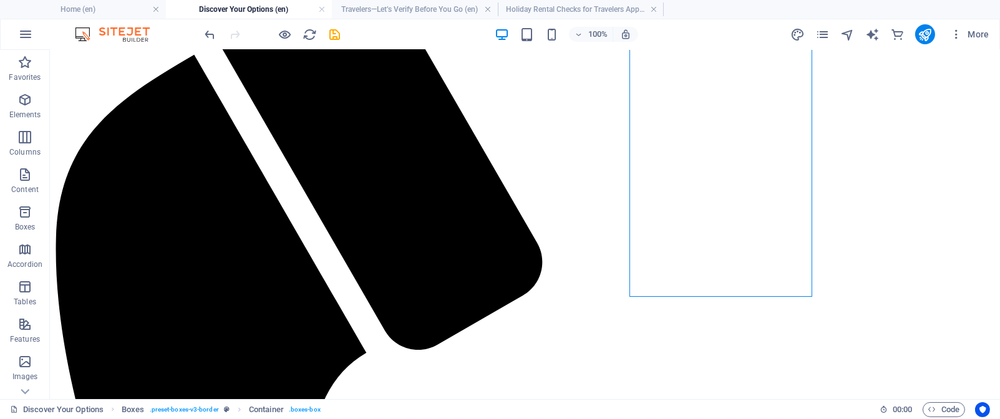
scroll to position [227, 0]
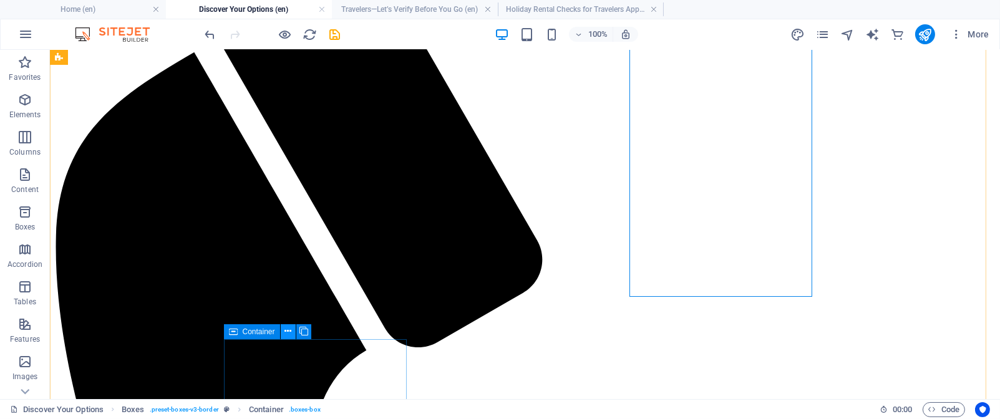
click at [288, 334] on icon at bounding box center [287, 331] width 7 height 13
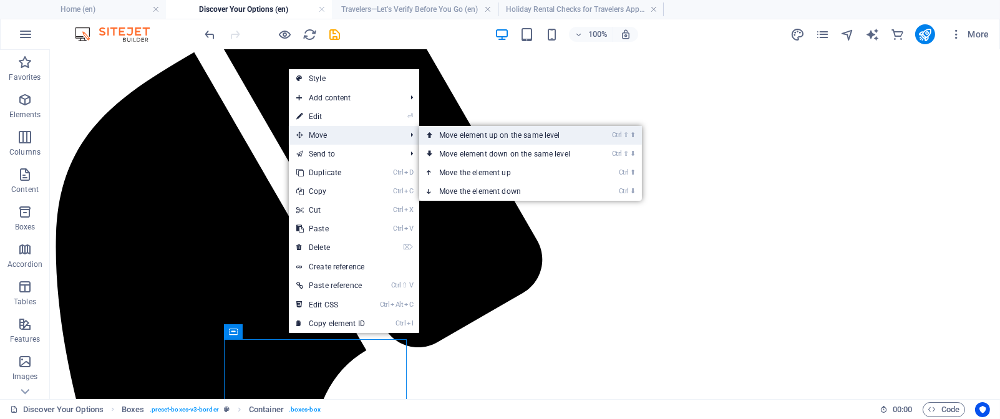
click at [478, 135] on link "Ctrl ⇧ ⬆ Move element up on the same level" at bounding box center [507, 135] width 176 height 19
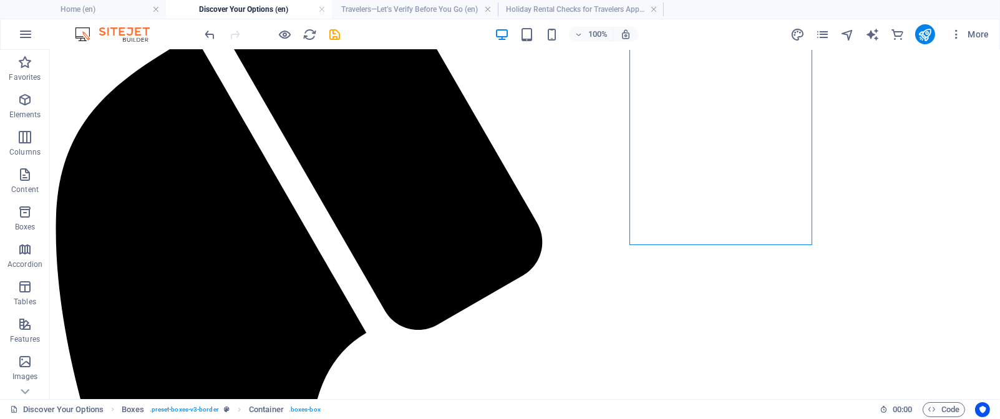
scroll to position [297, 0]
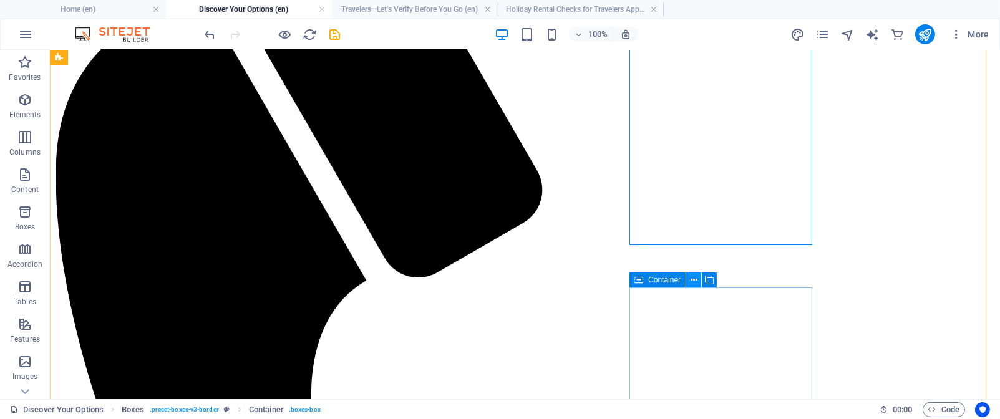
click at [694, 279] on icon at bounding box center [693, 280] width 7 height 13
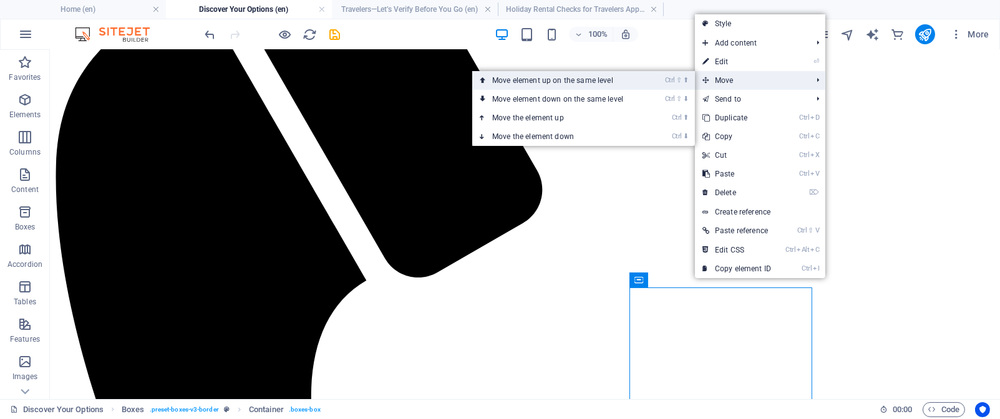
click at [613, 77] on link "Ctrl ⇧ ⬆ Move element up on the same level" at bounding box center [560, 80] width 176 height 19
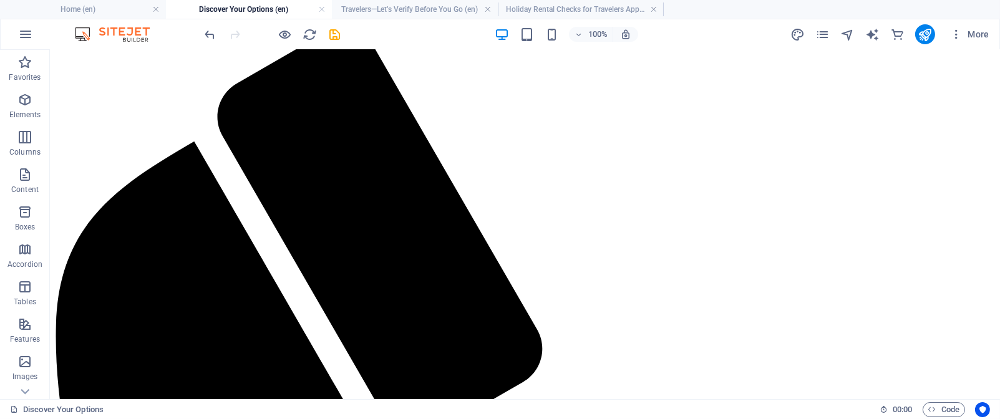
scroll to position [108, 0]
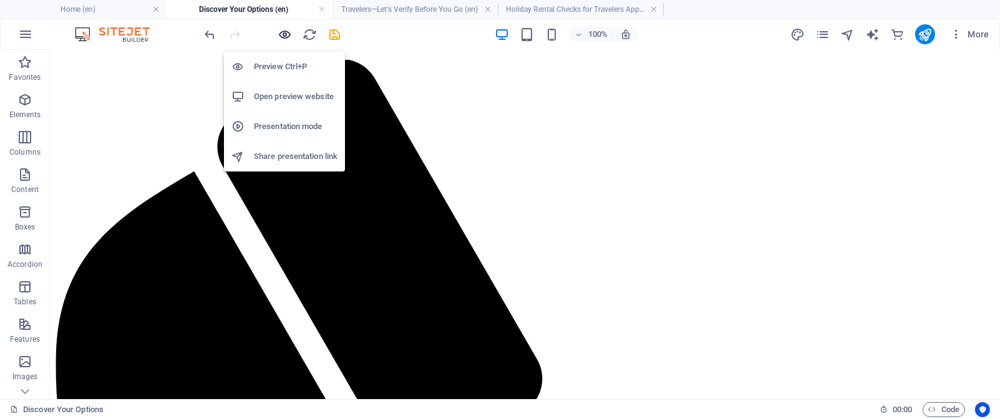
click at [281, 31] on icon "button" at bounding box center [285, 34] width 14 height 14
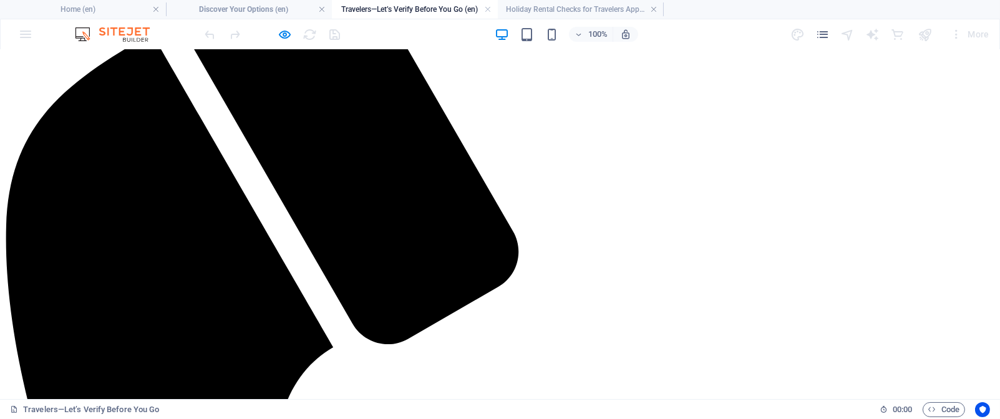
scroll to position [258, 0]
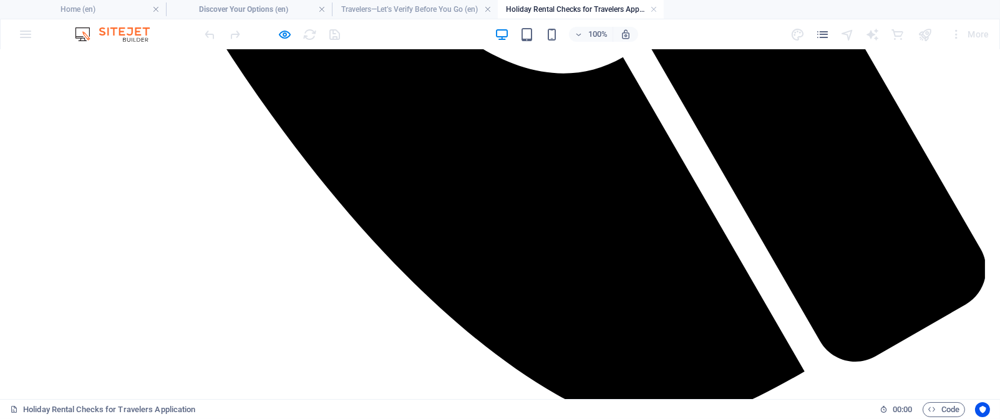
scroll to position [0, 0]
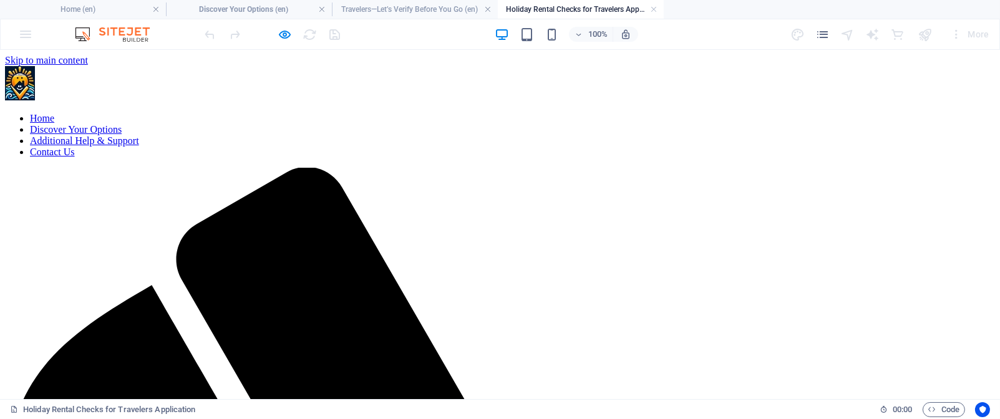
drag, startPoint x: 992, startPoint y: 103, endPoint x: 987, endPoint y: 98, distance: 7.1
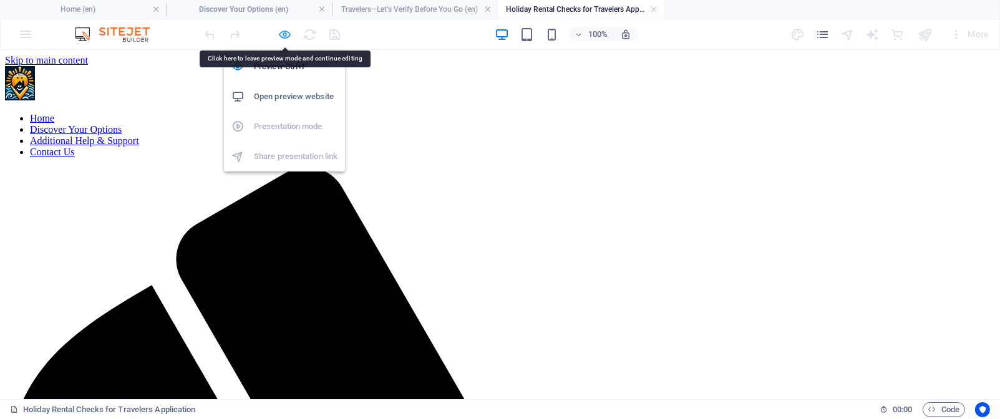
click at [283, 32] on icon "button" at bounding box center [285, 34] width 14 height 14
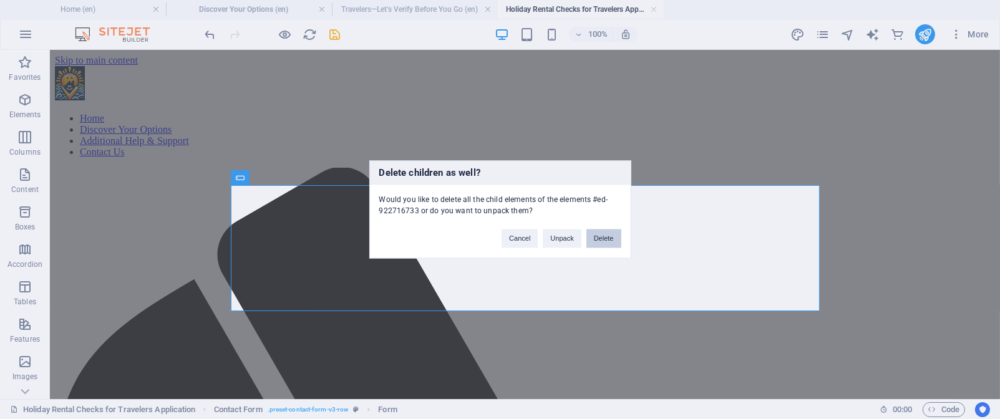
click at [611, 242] on button "Delete" at bounding box center [603, 239] width 35 height 19
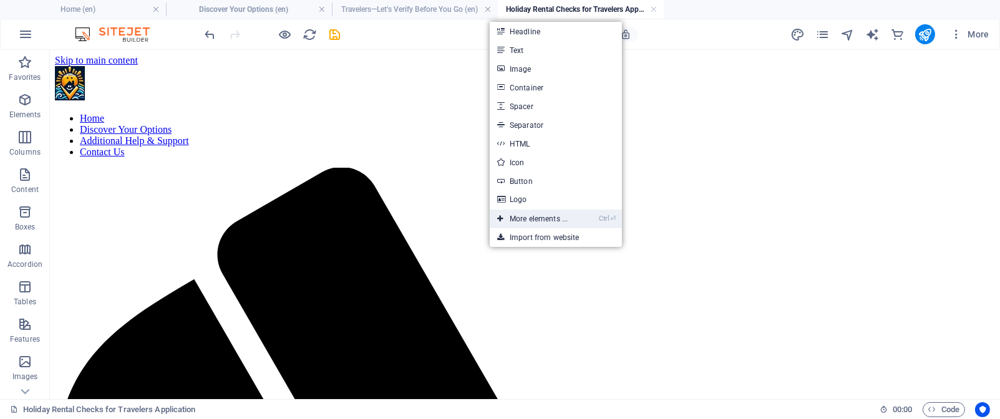
click at [521, 223] on link "Ctrl ⏎ More elements ..." at bounding box center [532, 219] width 85 height 19
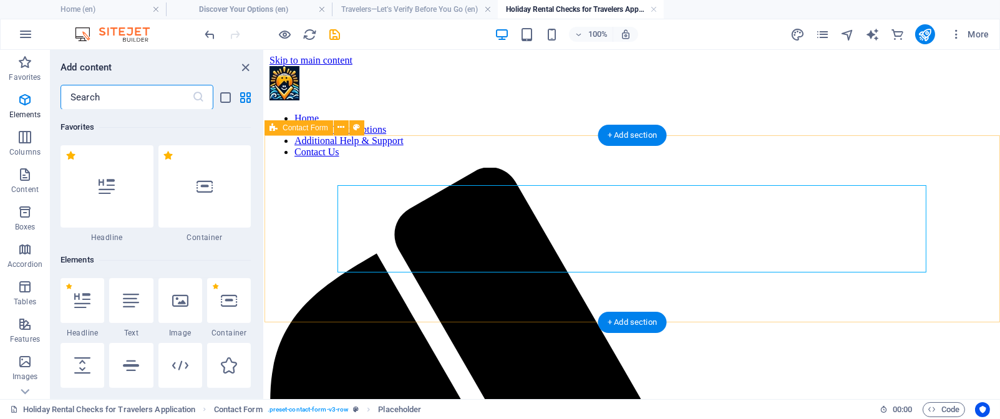
scroll to position [133, 0]
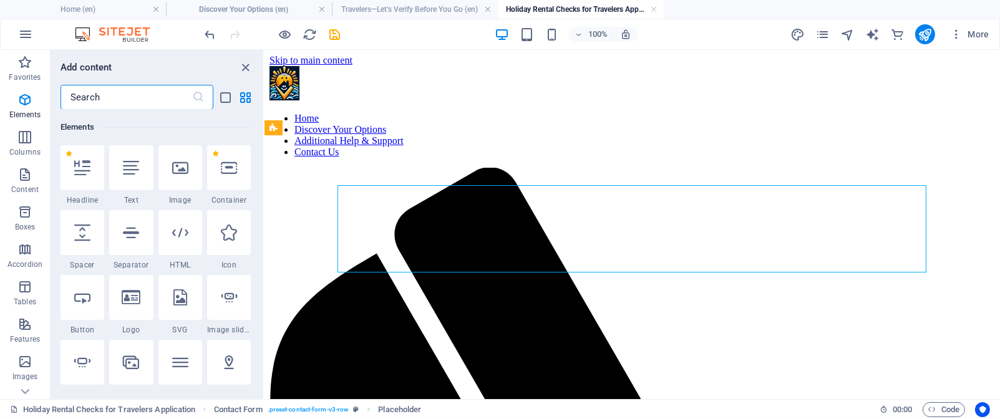
click at [143, 102] on input "text" at bounding box center [127, 97] width 132 height 25
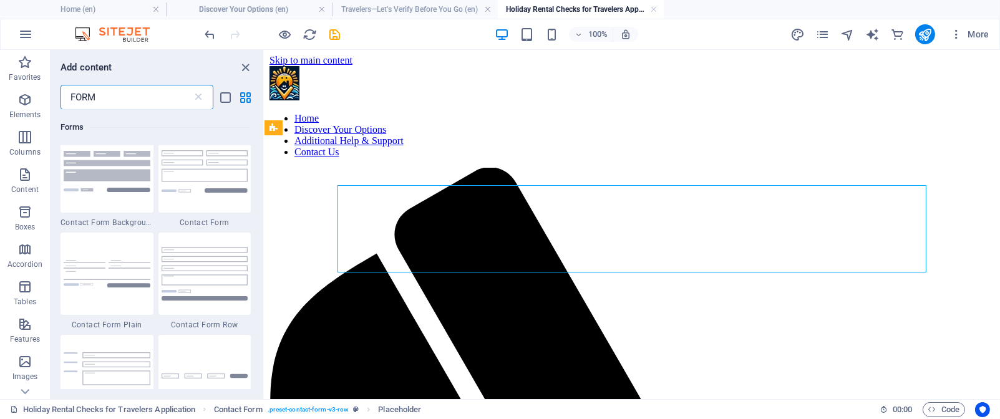
scroll to position [490, 0]
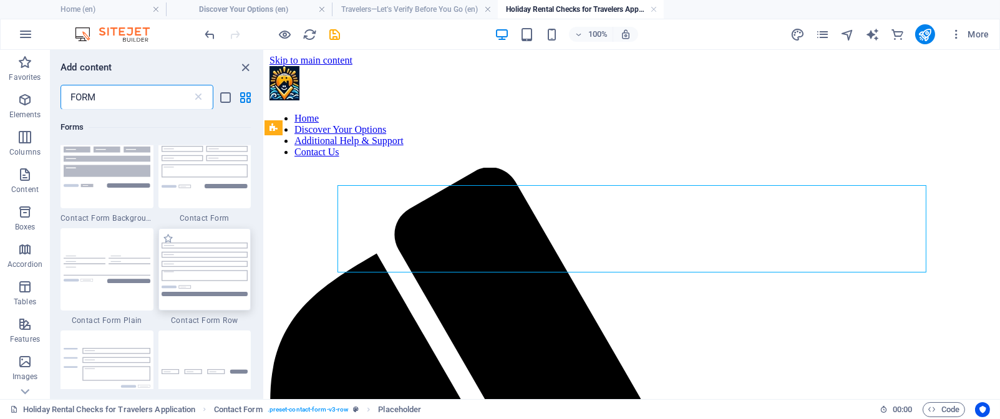
type input "FORM"
click at [197, 257] on img at bounding box center [205, 269] width 87 height 53
click at [264, 257] on div "Drag here to replace the existing content. Press “Ctrl” if you want to create a…" at bounding box center [631, 224] width 735 height 349
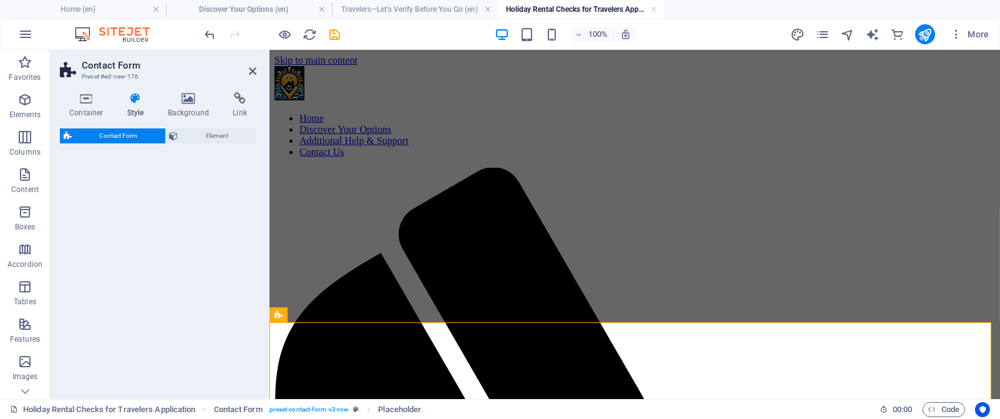
select select "rem"
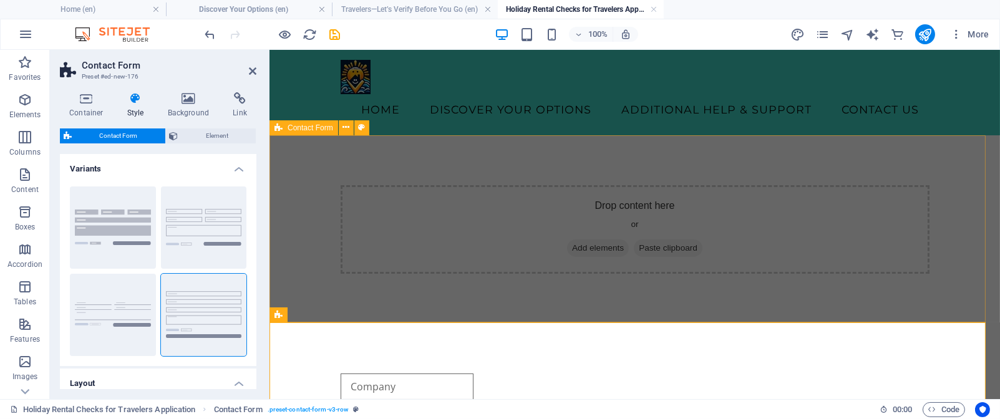
click at [326, 245] on div "Drop content here or Add elements Paste clipboard" at bounding box center [634, 229] width 730 height 188
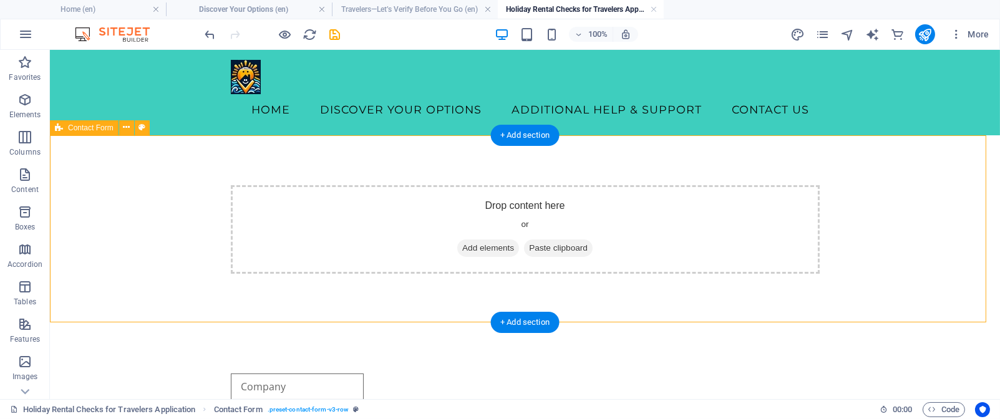
click at [646, 220] on div "Drop content here or Add elements Paste clipboard" at bounding box center [525, 229] width 589 height 89
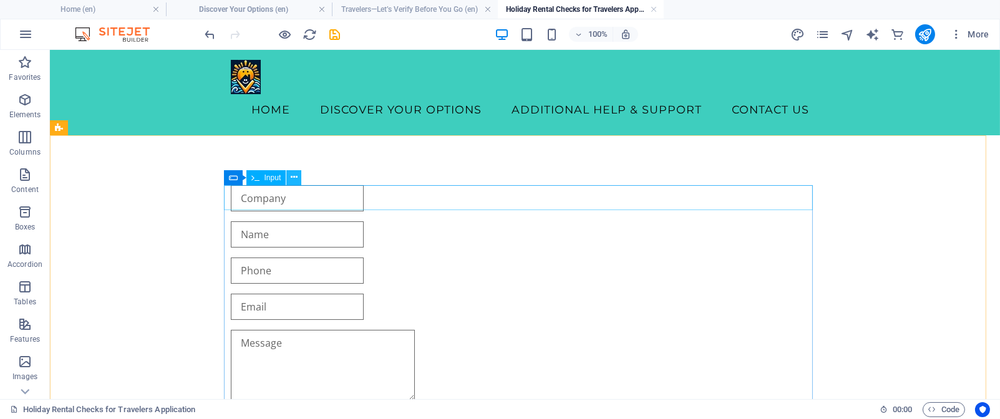
click at [293, 177] on icon at bounding box center [294, 177] width 7 height 13
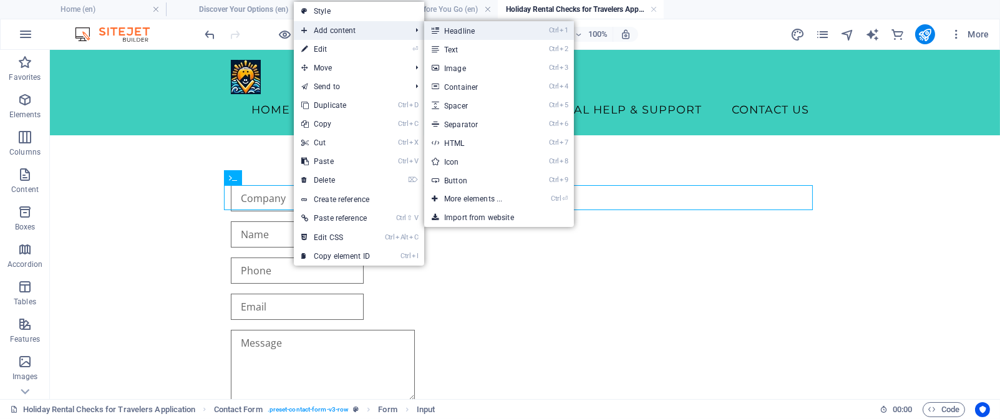
click at [504, 32] on link "Ctrl 1 Headline" at bounding box center [475, 30] width 103 height 19
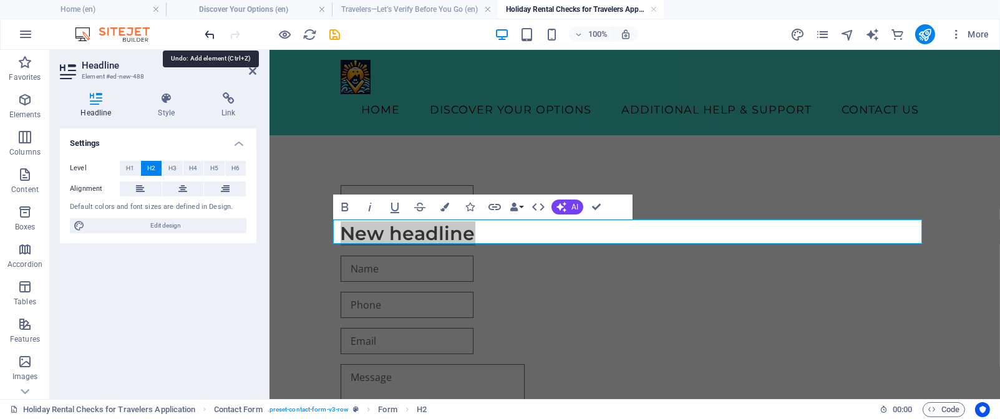
click at [210, 32] on icon "undo" at bounding box center [210, 34] width 14 height 14
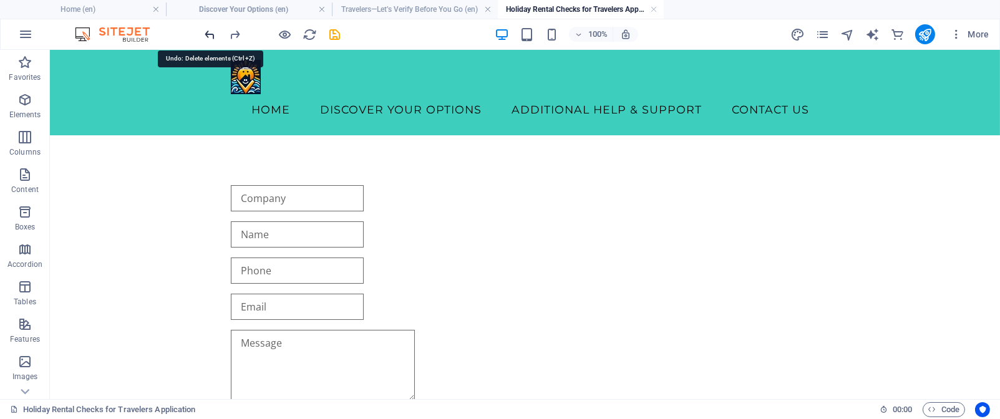
click at [210, 32] on icon "undo" at bounding box center [210, 34] width 14 height 14
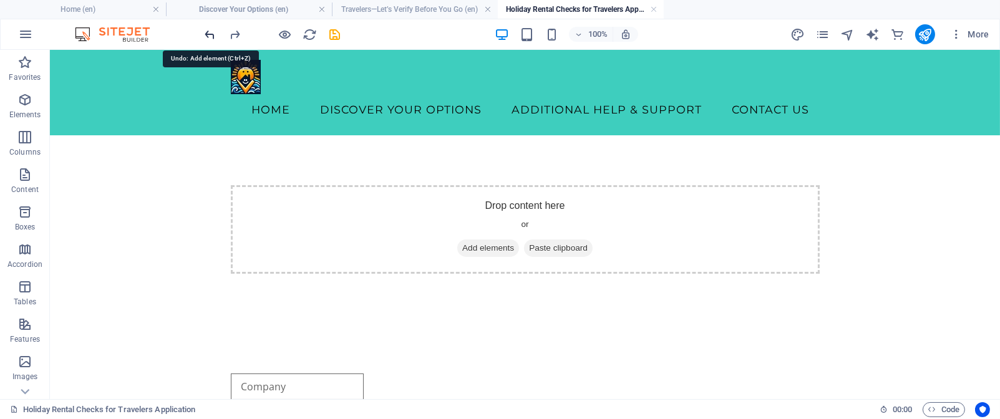
click at [210, 32] on icon "undo" at bounding box center [210, 34] width 14 height 14
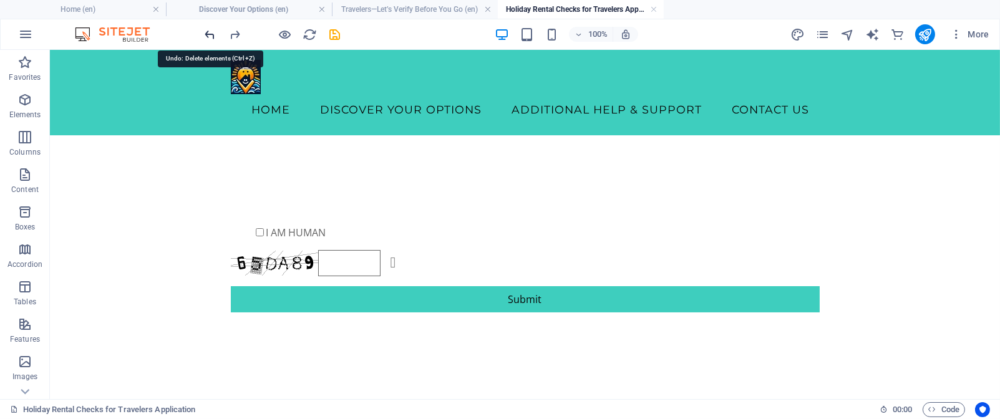
click at [210, 29] on icon "undo" at bounding box center [210, 34] width 14 height 14
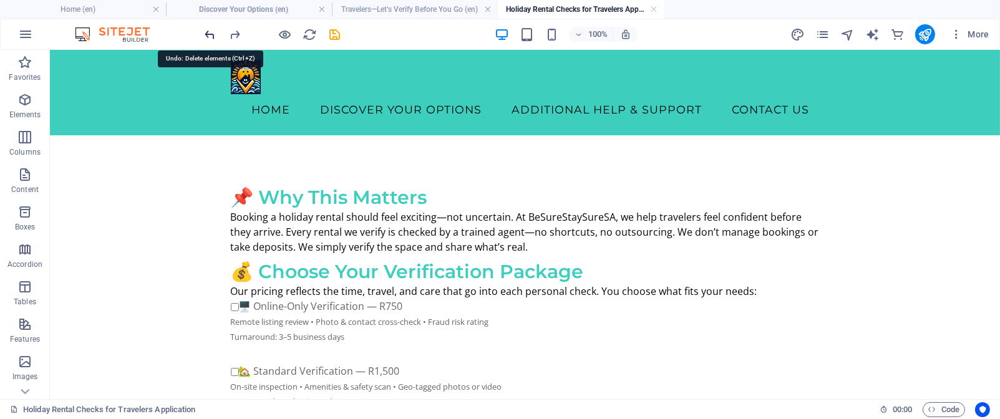
click at [207, 32] on icon "undo" at bounding box center [210, 34] width 14 height 14
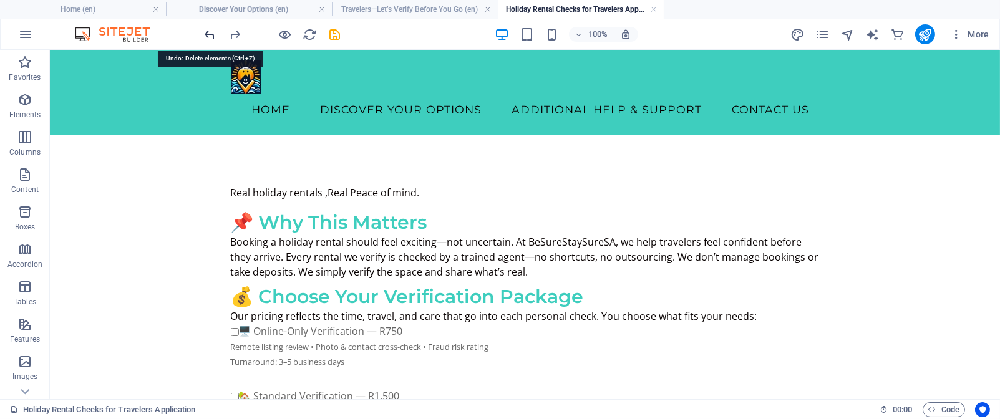
click at [207, 32] on icon "undo" at bounding box center [210, 34] width 14 height 14
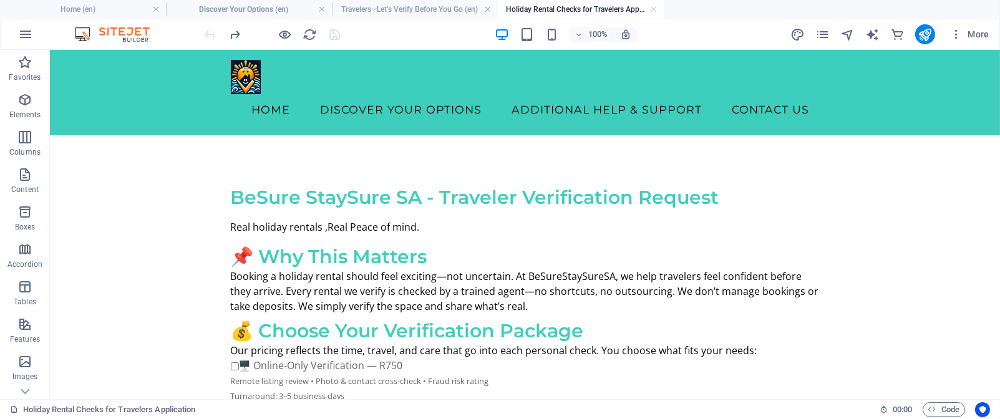
click at [207, 32] on div at bounding box center [273, 34] width 140 height 20
click at [235, 34] on icon "redo" at bounding box center [235, 34] width 14 height 14
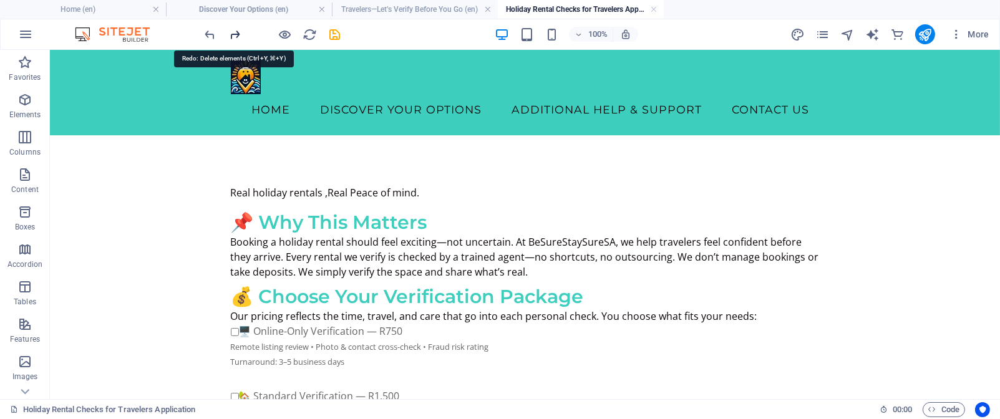
click at [235, 34] on icon "redo" at bounding box center [235, 34] width 14 height 14
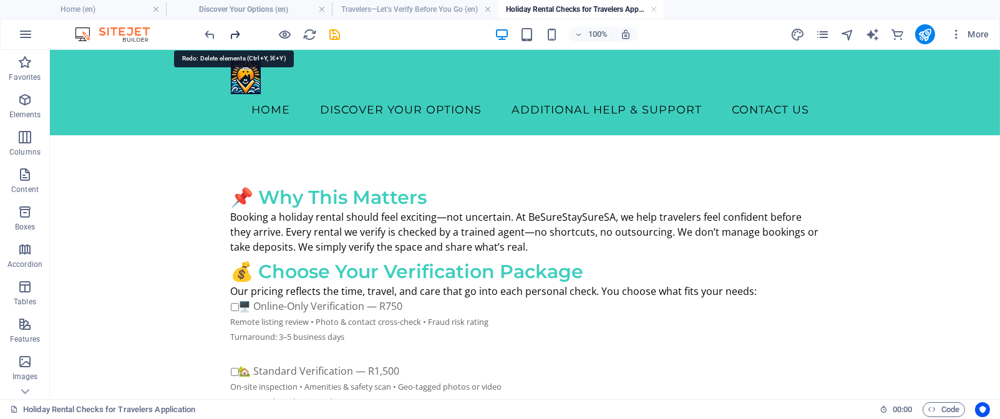
click at [235, 34] on icon "redo" at bounding box center [235, 34] width 14 height 14
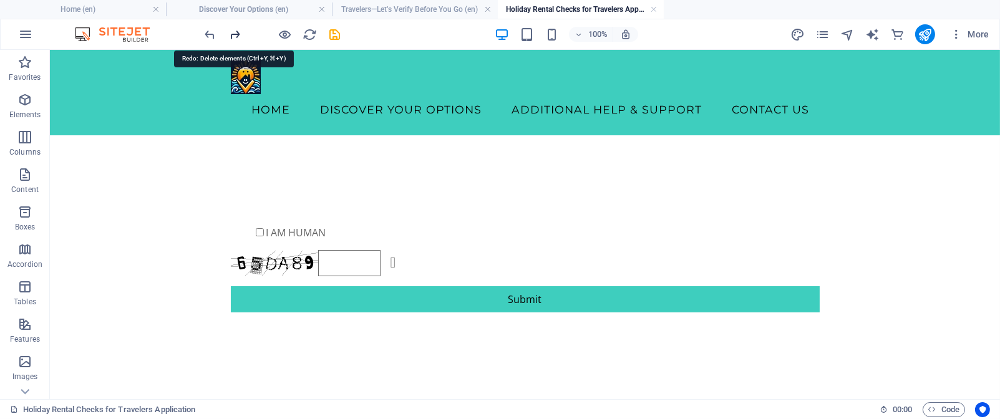
click at [235, 34] on icon "redo" at bounding box center [235, 34] width 14 height 14
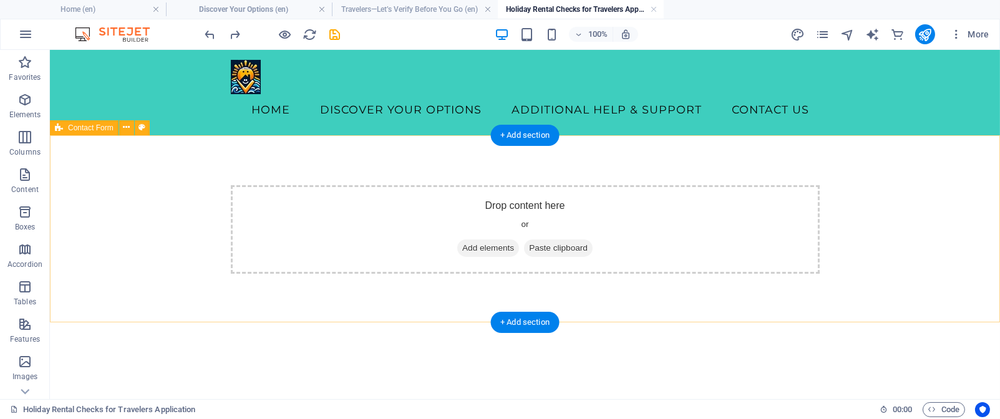
click at [482, 249] on span "Add elements" at bounding box center [488, 248] width 62 height 17
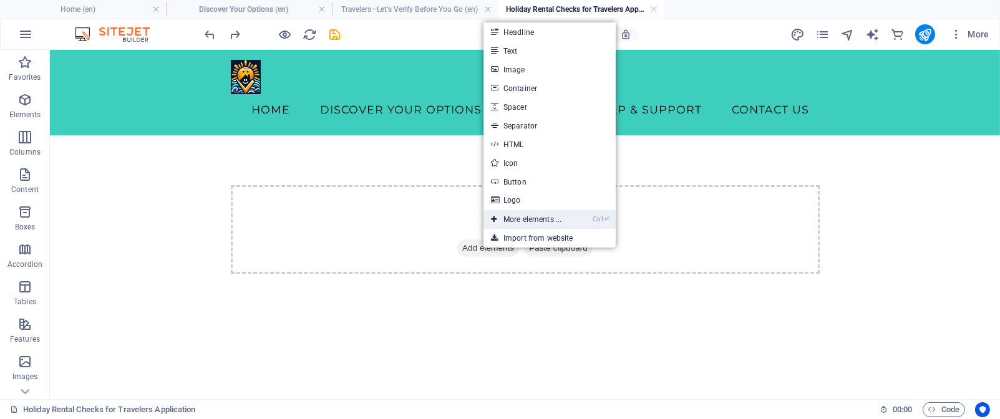
click at [533, 217] on link "Ctrl ⏎ More elements ..." at bounding box center [525, 219] width 85 height 19
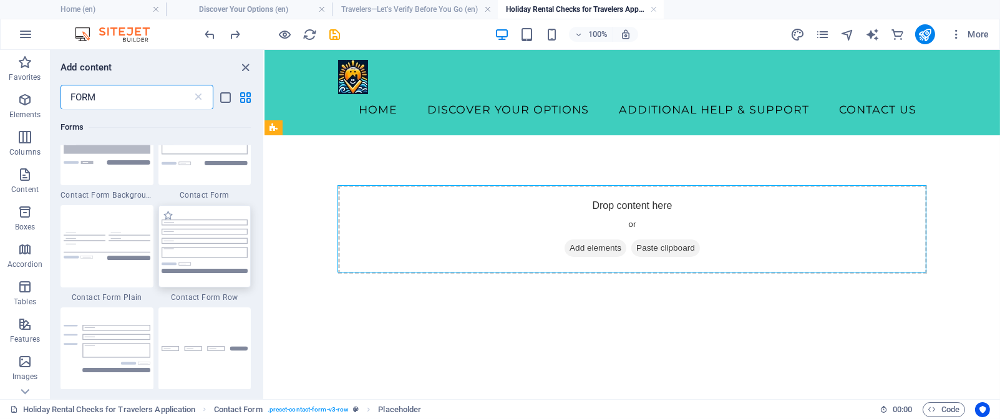
scroll to position [518, 0]
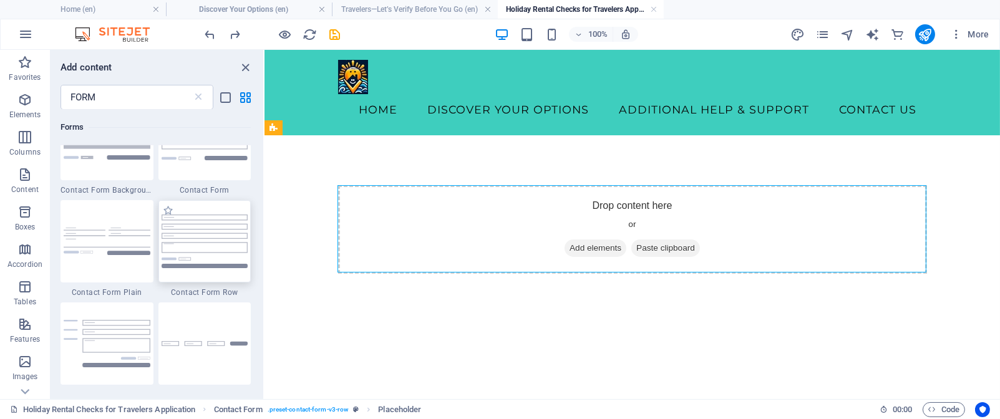
drag, startPoint x: 206, startPoint y: 236, endPoint x: 169, endPoint y: 185, distance: 63.5
click at [206, 236] on img at bounding box center [205, 241] width 87 height 53
select select "rem"
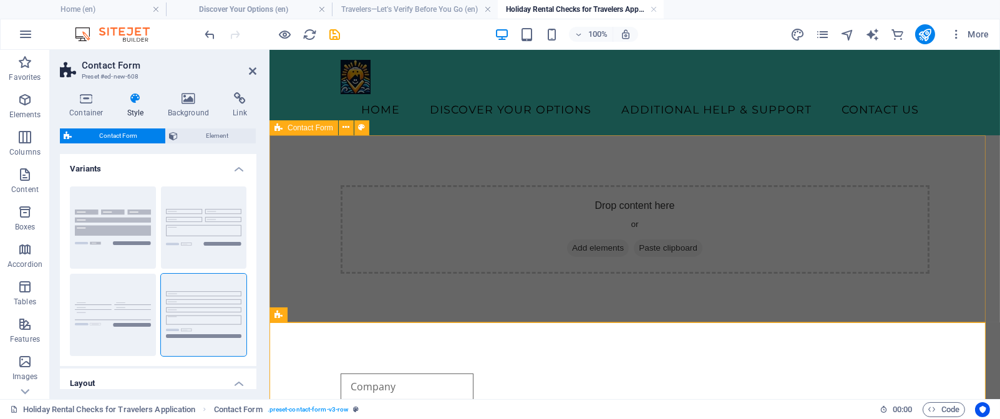
click at [439, 235] on div "Drop content here or Add elements Paste clipboard" at bounding box center [634, 229] width 589 height 89
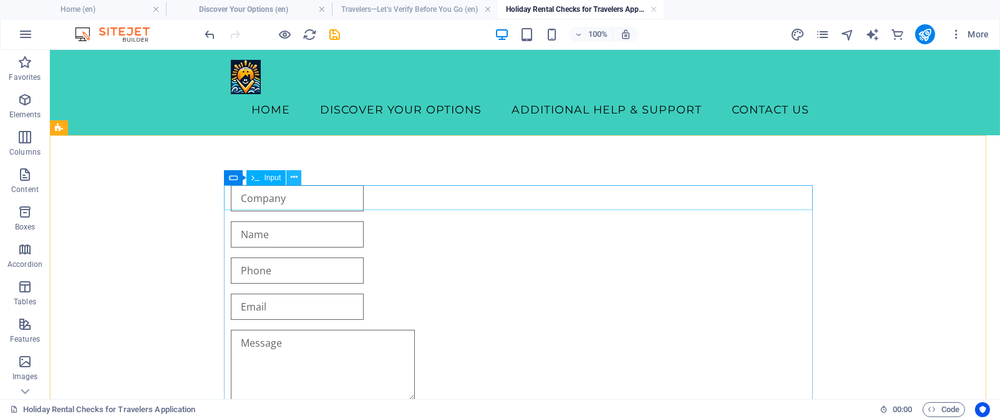
click at [291, 176] on icon at bounding box center [294, 177] width 7 height 13
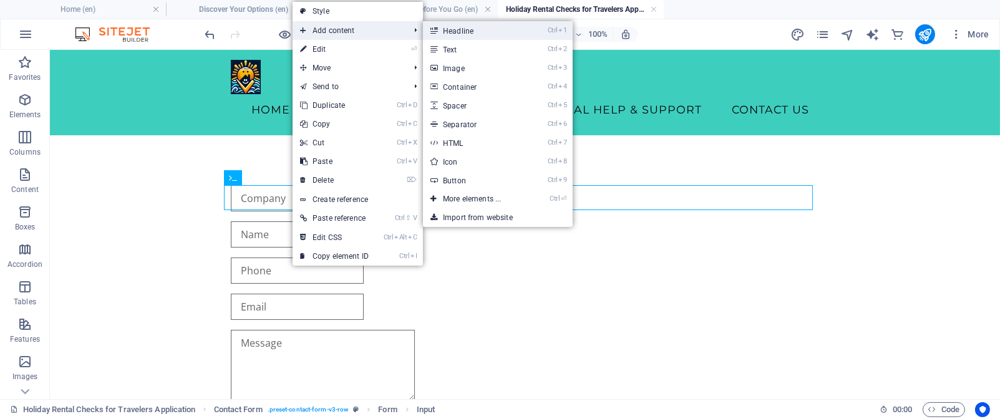
click at [475, 29] on link "Ctrl 1 Headline" at bounding box center [474, 30] width 103 height 19
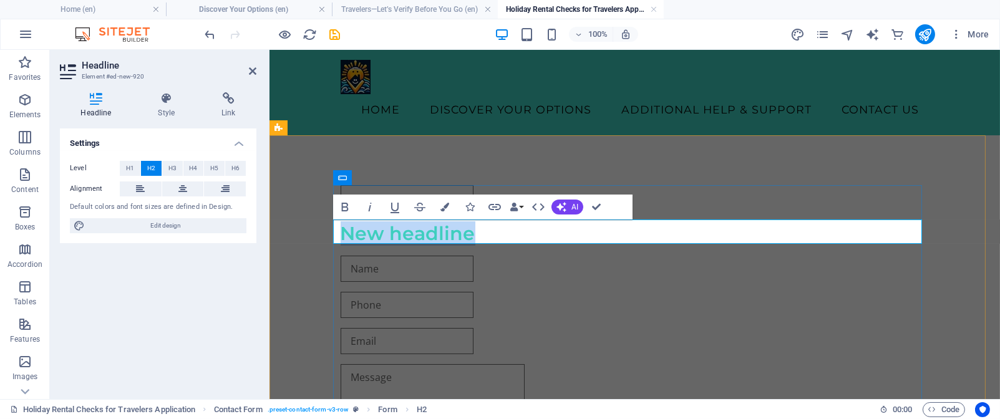
click at [472, 234] on h2 "New headline" at bounding box center [634, 233] width 589 height 24
click at [341, 230] on h2 "​" at bounding box center [634, 233] width 589 height 24
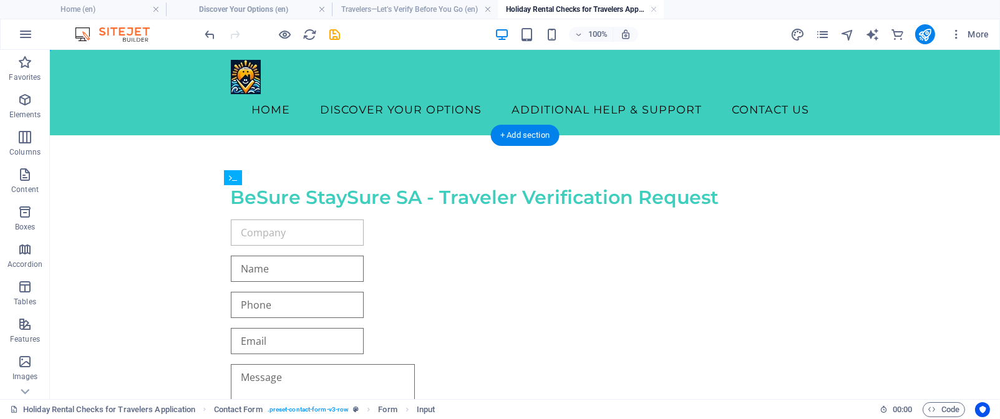
drag, startPoint x: 550, startPoint y: 196, endPoint x: 539, endPoint y: 246, distance: 51.1
click at [539, 246] on div "BeSure StaySure SA - Traveler Verification Request {{ 'content.forms.privacy'|t…" at bounding box center [525, 360] width 589 height 361
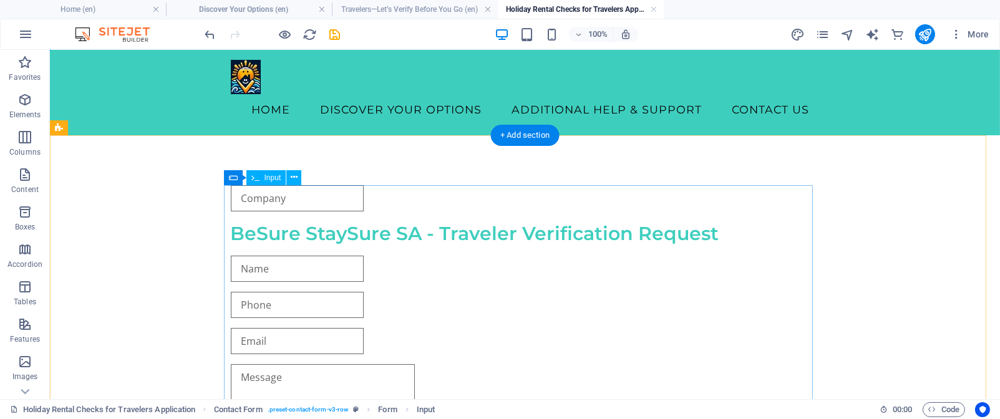
click at [373, 188] on div at bounding box center [525, 198] width 589 height 26
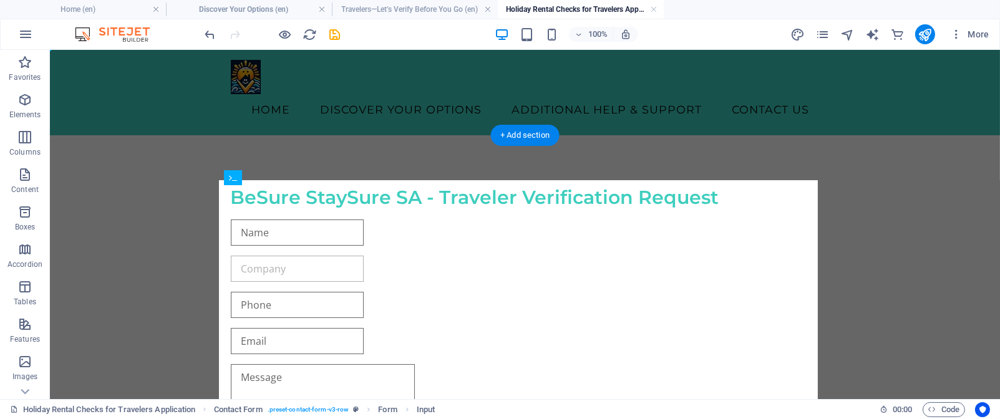
drag, startPoint x: 373, startPoint y: 188, endPoint x: 352, endPoint y: 266, distance: 80.2
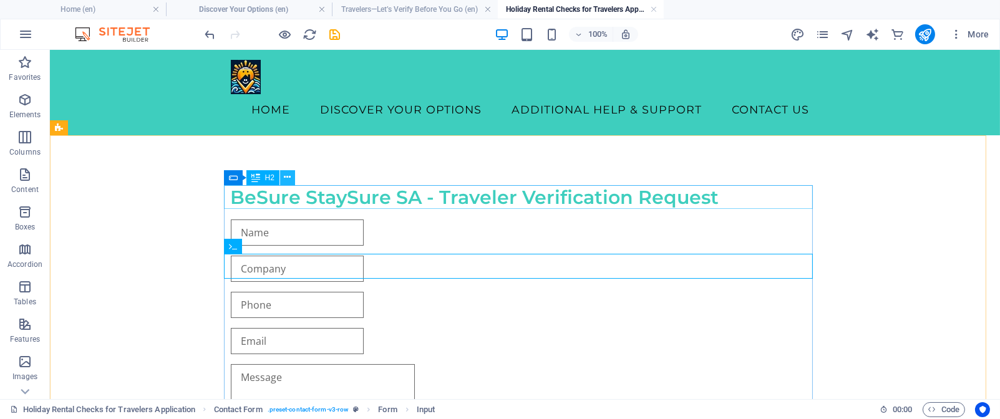
click at [288, 177] on icon at bounding box center [287, 177] width 7 height 13
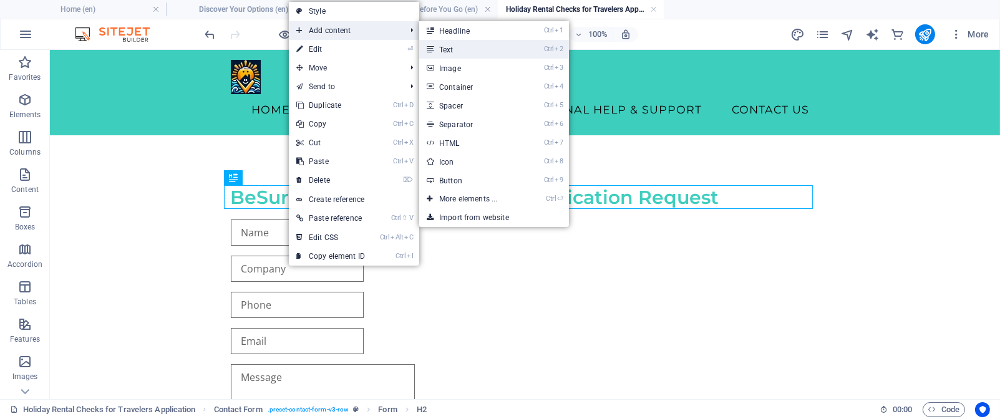
click at [477, 46] on link "Ctrl 2 Text" at bounding box center [470, 49] width 103 height 19
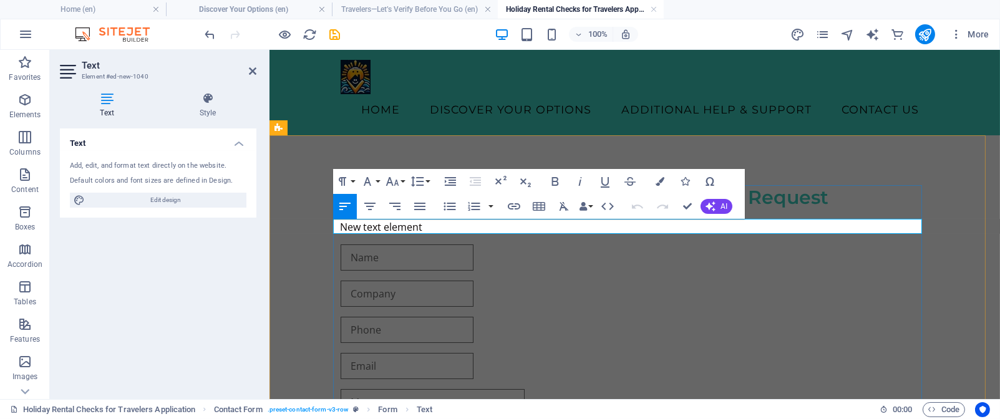
click at [422, 226] on p "New text element" at bounding box center [634, 227] width 589 height 15
click at [340, 226] on p "​" at bounding box center [634, 227] width 589 height 15
drag, startPoint x: 485, startPoint y: 217, endPoint x: 604, endPoint y: 266, distance: 128.3
click at [340, 218] on div "BeSure StaySure SA - Traveler Verification Request ​ Real holiday rentals ,Real…" at bounding box center [634, 373] width 589 height 386
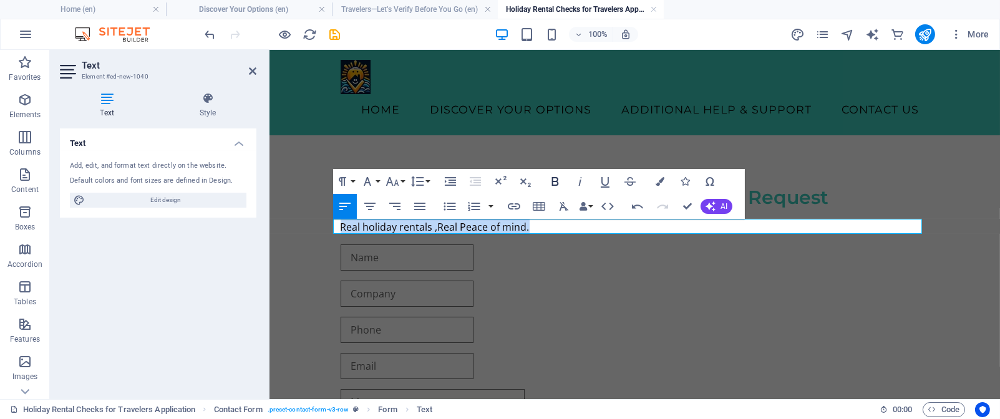
click at [555, 180] on icon "button" at bounding box center [555, 181] width 15 height 15
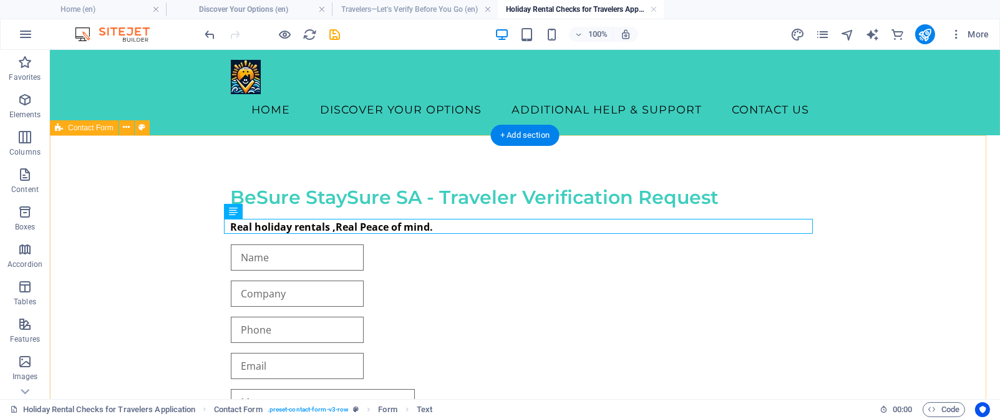
click at [844, 179] on div "BeSure StaySure SA - Traveler Verification Request Real holiday rentals ,Real P…" at bounding box center [525, 373] width 950 height 476
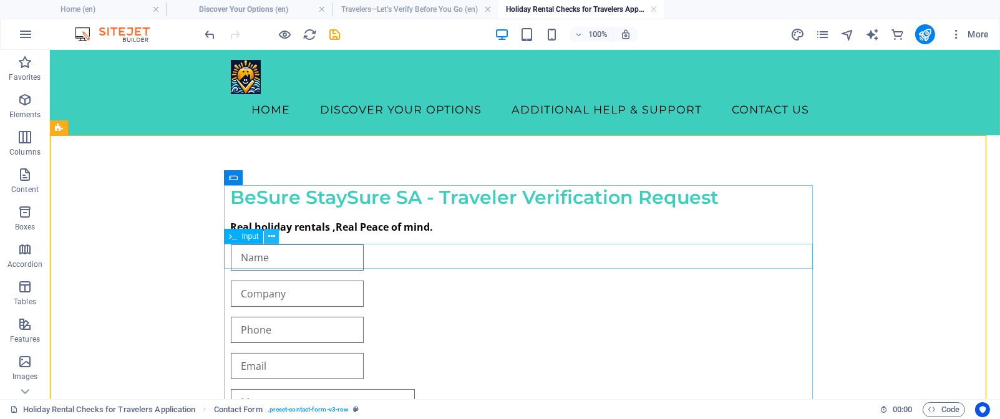
click at [271, 235] on icon at bounding box center [271, 236] width 7 height 13
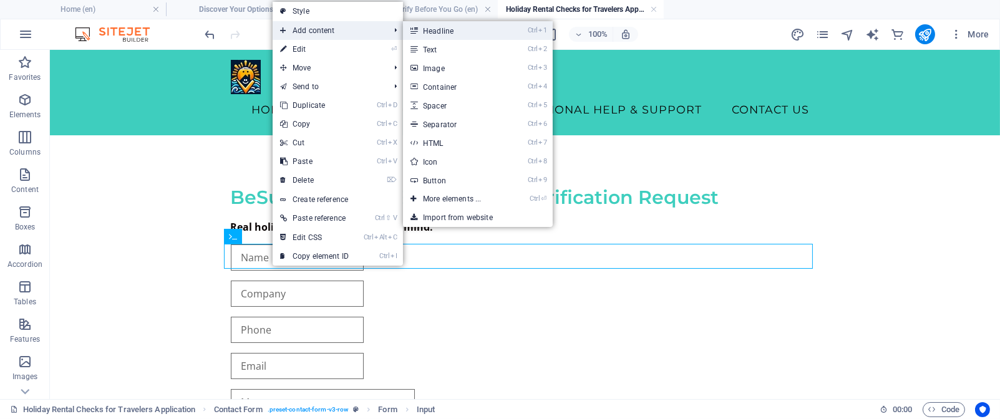
drag, startPoint x: 473, startPoint y: 34, endPoint x: 203, endPoint y: 87, distance: 275.1
click at [473, 34] on link "Ctrl 1 Headline" at bounding box center [454, 30] width 103 height 19
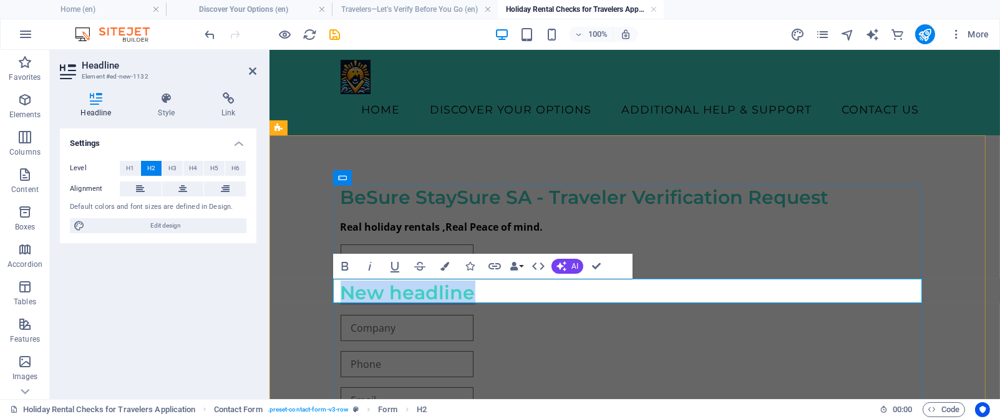
click at [469, 286] on h2 "New headline" at bounding box center [634, 293] width 589 height 24
click at [341, 289] on h2 "​" at bounding box center [634, 293] width 589 height 24
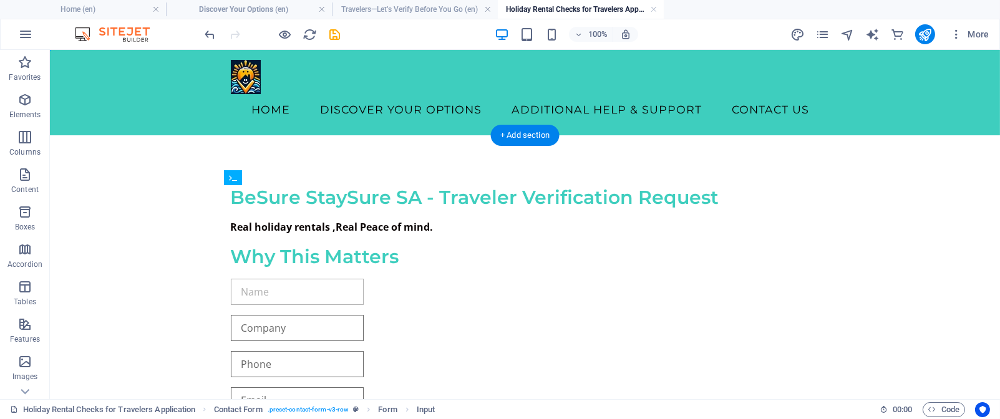
drag, startPoint x: 295, startPoint y: 253, endPoint x: 291, endPoint y: 308, distance: 54.4
click at [291, 308] on div "BeSure StaySure SA - Traveler Verification Request Real holiday rentals ,Real P…" at bounding box center [525, 390] width 589 height 420
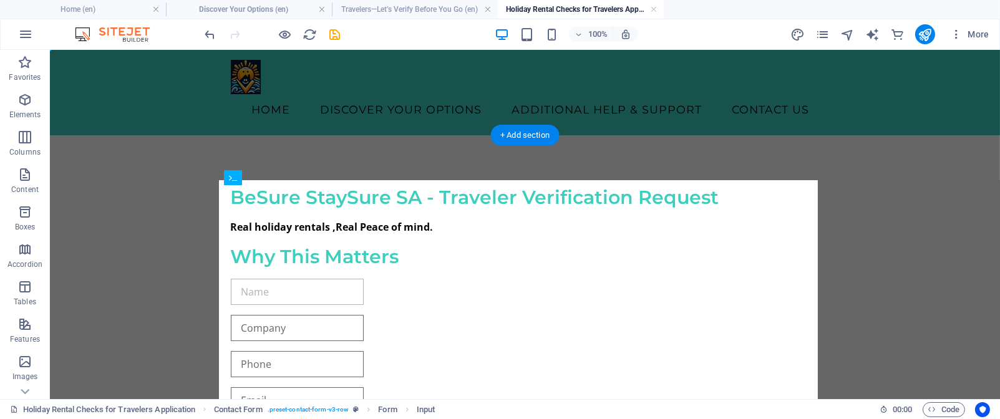
drag, startPoint x: 278, startPoint y: 251, endPoint x: 278, endPoint y: 279, distance: 28.7
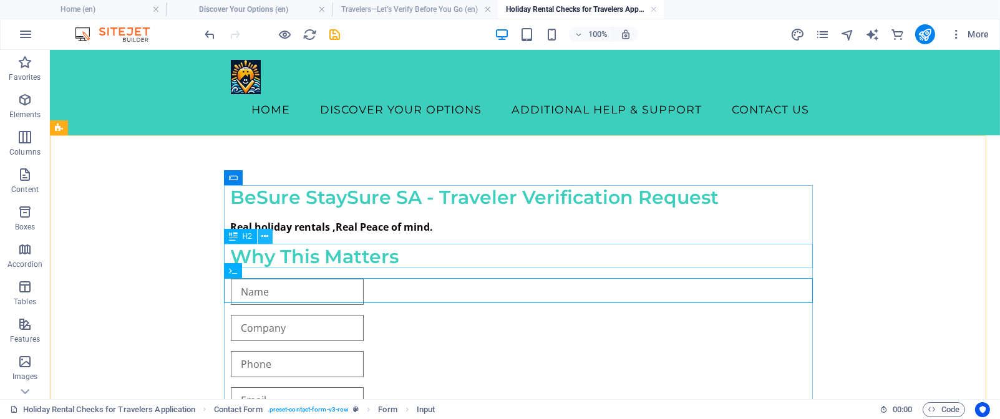
click at [266, 238] on icon at bounding box center [264, 236] width 7 height 13
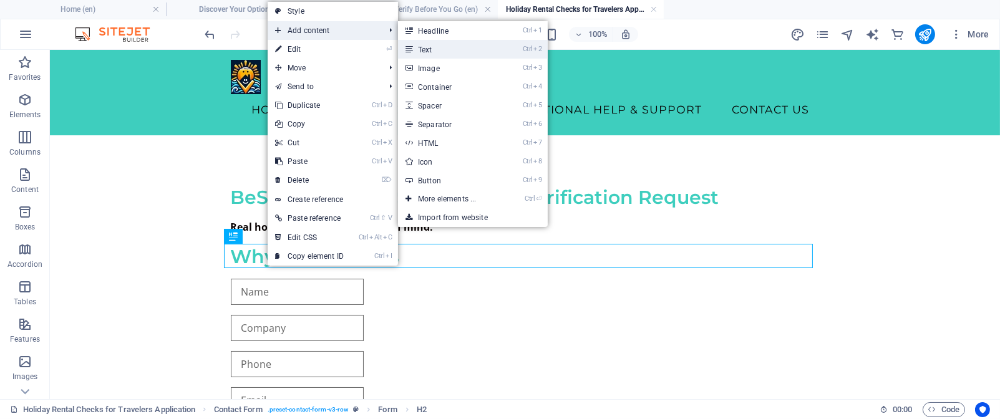
drag, startPoint x: 438, startPoint y: 52, endPoint x: 169, endPoint y: 5, distance: 273.5
click at [438, 52] on link "Ctrl 2 Text" at bounding box center [449, 49] width 103 height 19
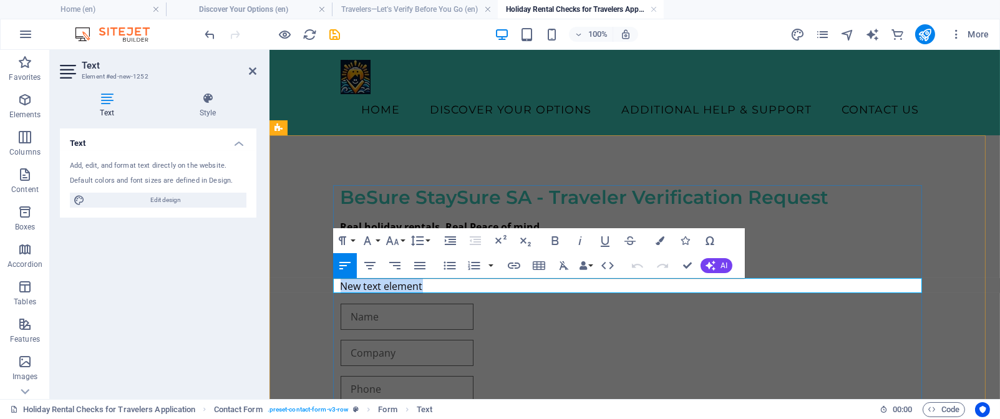
click at [420, 287] on p "New text element" at bounding box center [634, 286] width 589 height 15
click at [340, 285] on p at bounding box center [634, 286] width 589 height 15
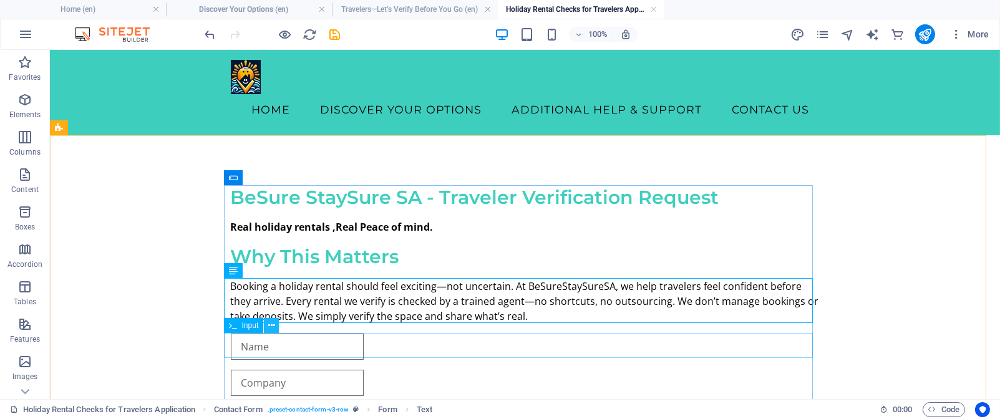
click at [269, 326] on icon at bounding box center [271, 325] width 7 height 13
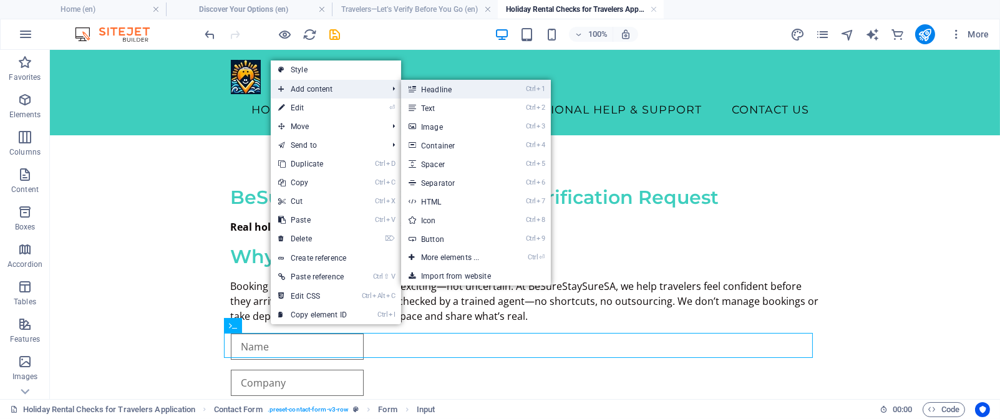
drag, startPoint x: 450, startPoint y: 92, endPoint x: 173, endPoint y: 112, distance: 277.0
click at [450, 92] on link "Ctrl 1 Headline" at bounding box center [452, 89] width 103 height 19
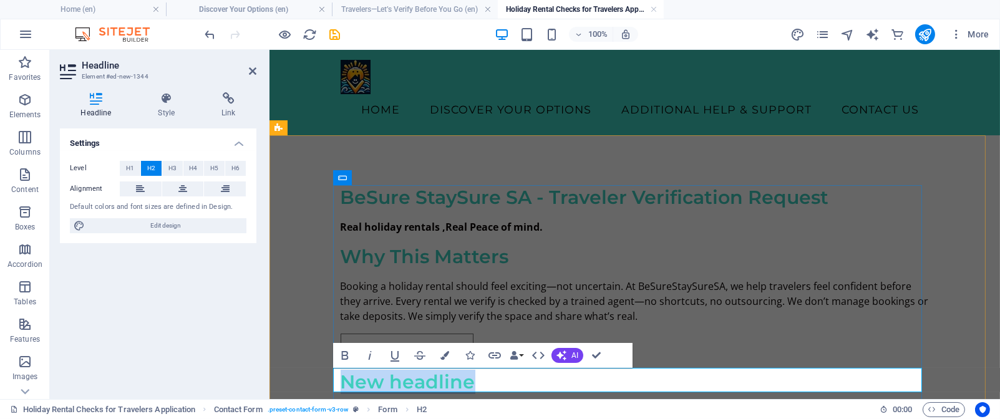
click at [468, 380] on h2 "New headline" at bounding box center [634, 382] width 589 height 24
click at [343, 379] on h2 at bounding box center [634, 382] width 589 height 24
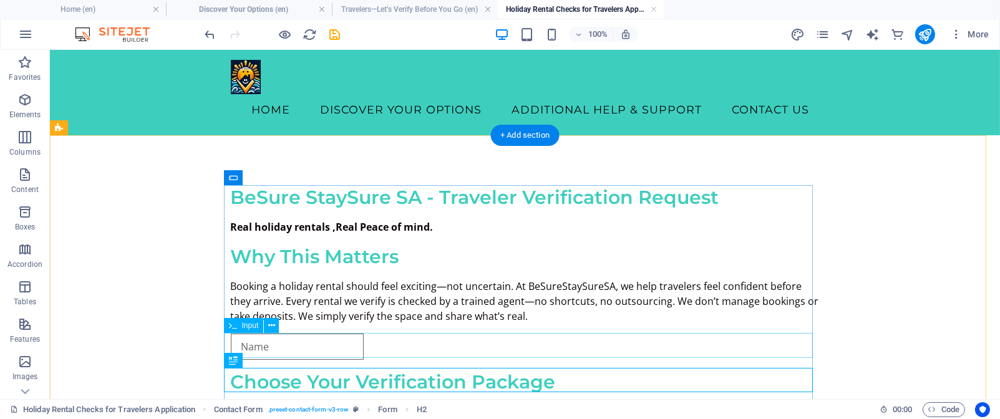
click at [548, 345] on div at bounding box center [525, 347] width 589 height 26
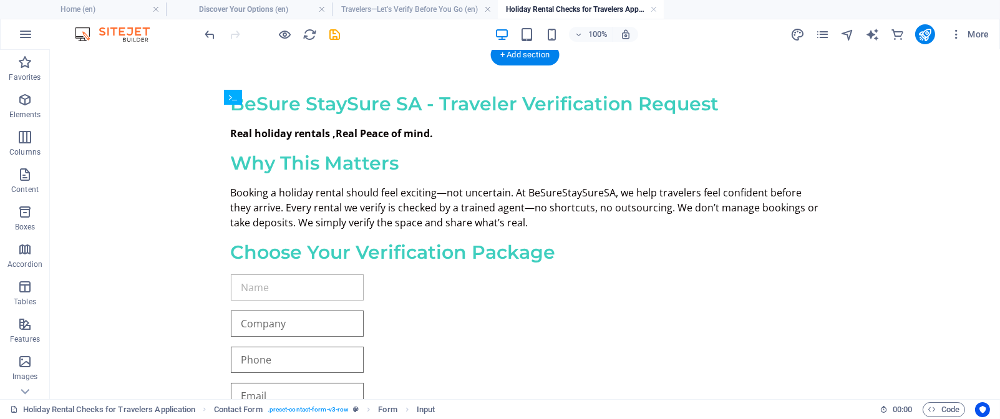
scroll to position [100, 0]
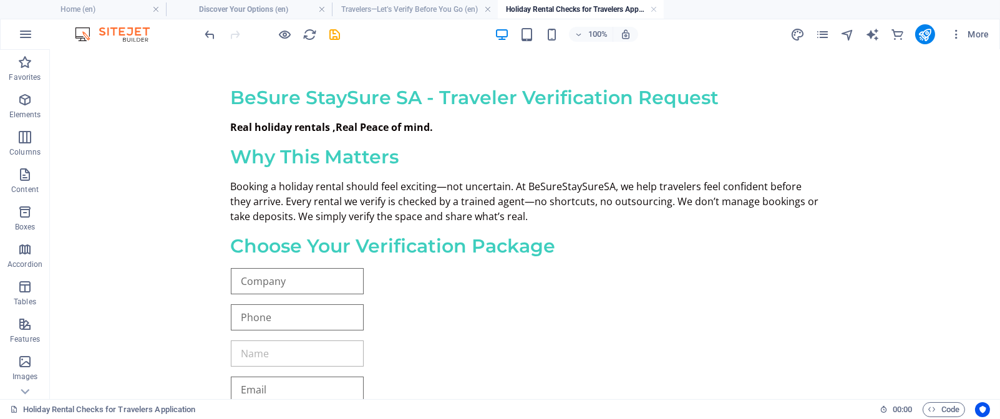
drag, startPoint x: 519, startPoint y: 340, endPoint x: 520, endPoint y: 293, distance: 46.8
click at [520, 293] on div "BeSure StaySure SA - Traveler Verification Request Real holiday rentals ,Real P…" at bounding box center [525, 335] width 589 height 510
drag, startPoint x: 488, startPoint y: 243, endPoint x: 484, endPoint y: 292, distance: 49.5
click at [484, 292] on div "BeSure StaySure SA - Traveler Verification Request Real holiday rentals ,Real P…" at bounding box center [525, 335] width 589 height 510
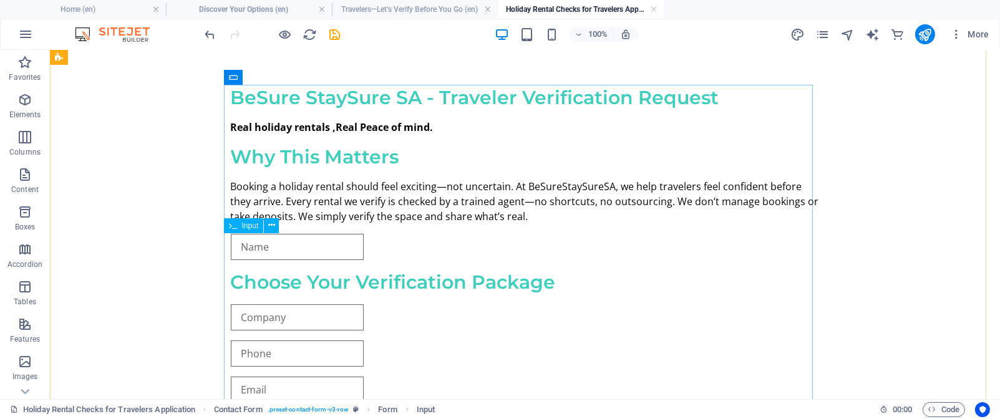
click at [312, 246] on div at bounding box center [525, 247] width 589 height 26
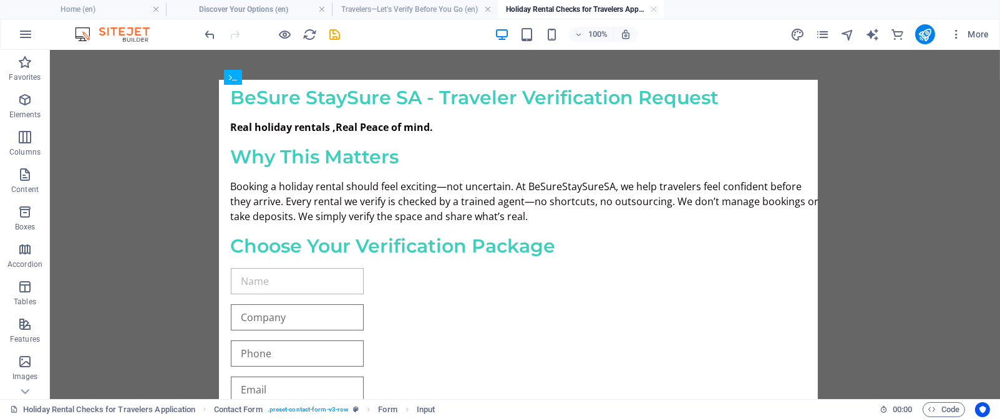
drag, startPoint x: 312, startPoint y: 246, endPoint x: 314, endPoint y: 307, distance: 60.5
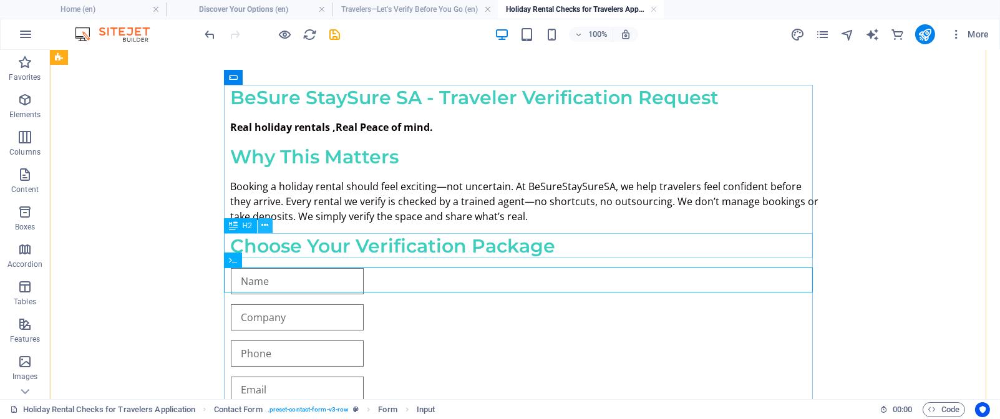
click at [265, 228] on icon at bounding box center [264, 225] width 7 height 13
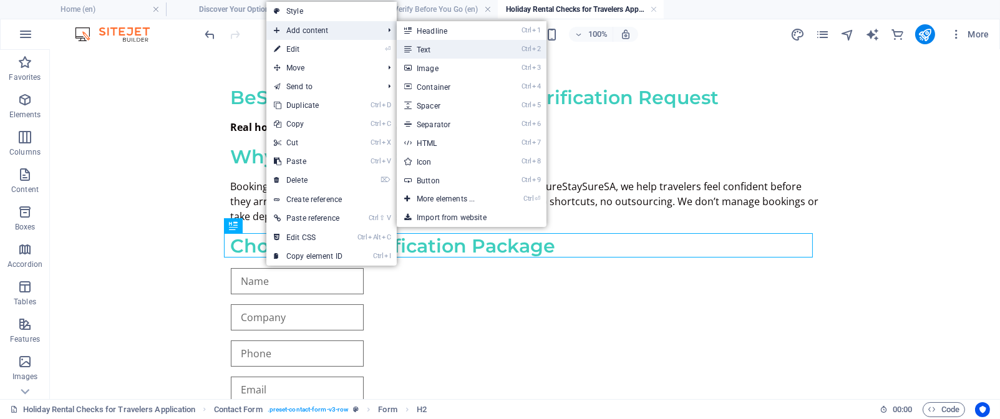
click at [468, 50] on link "Ctrl 2 Text" at bounding box center [448, 49] width 103 height 19
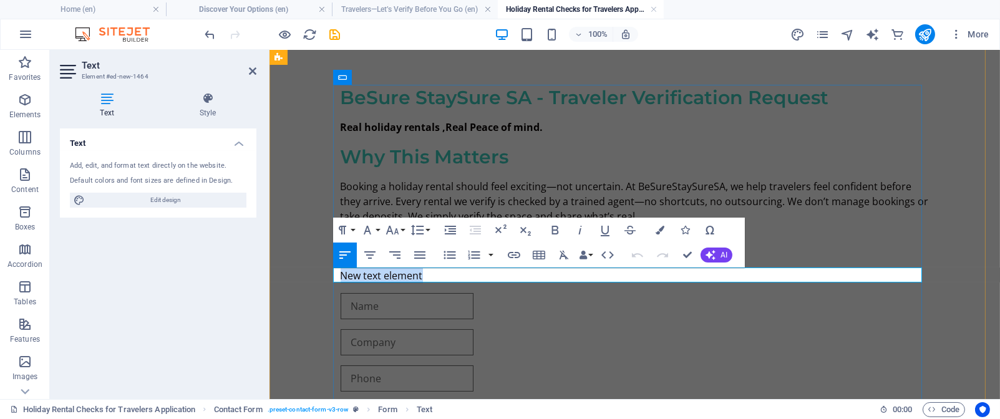
click at [421, 276] on p "New text element" at bounding box center [634, 275] width 589 height 15
click at [340, 274] on p "​" at bounding box center [634, 275] width 589 height 15
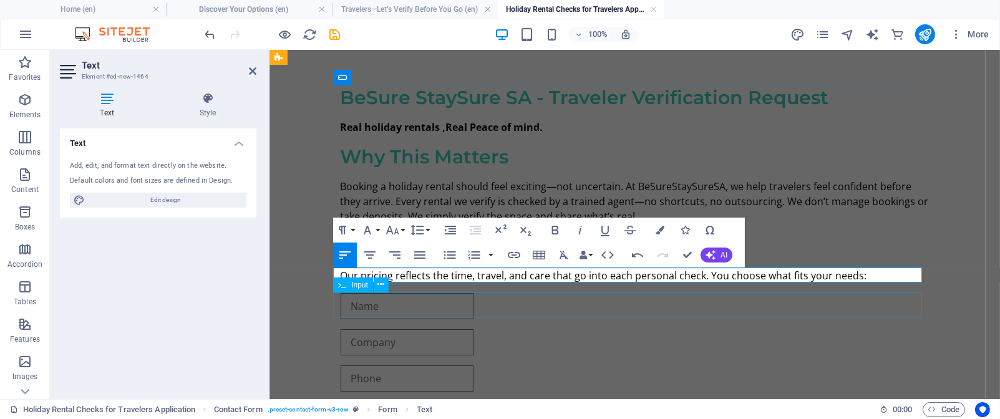
drag, startPoint x: 859, startPoint y: 273, endPoint x: 889, endPoint y: 293, distance: 36.0
click at [889, 293] on form "BeSure StaySure SA - Traveler Verification Request Real holiday rentals ,Real P…" at bounding box center [634, 347] width 599 height 535
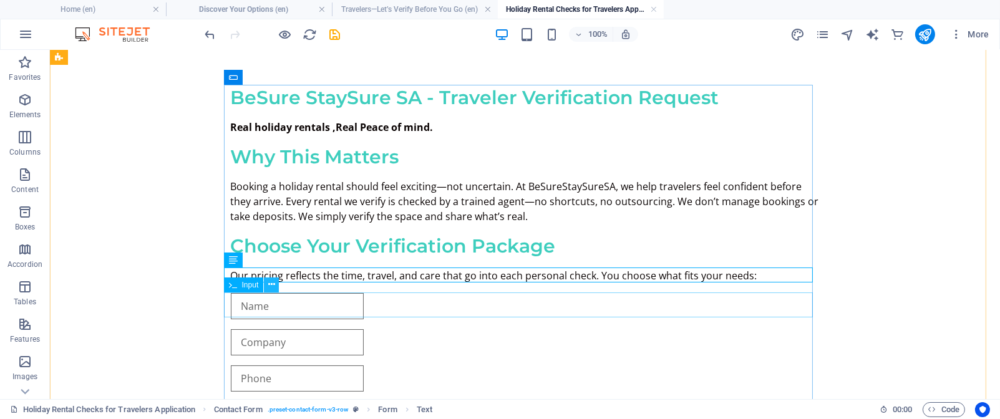
click at [270, 284] on icon at bounding box center [271, 284] width 7 height 13
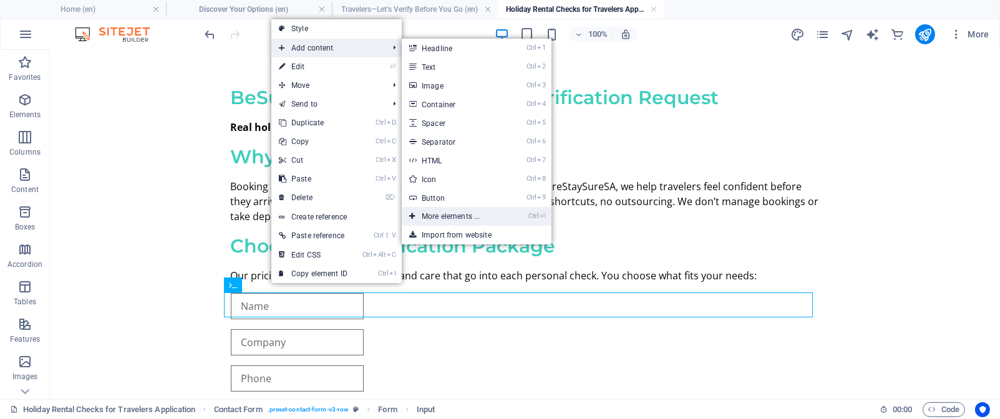
click at [469, 211] on link "Ctrl ⏎ More elements ..." at bounding box center [453, 216] width 103 height 19
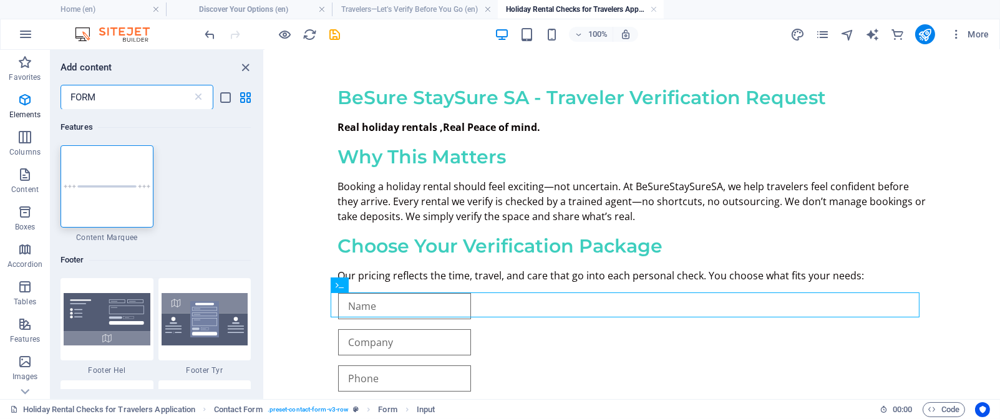
click at [118, 99] on input "FORM" at bounding box center [127, 97] width 132 height 25
type input "F"
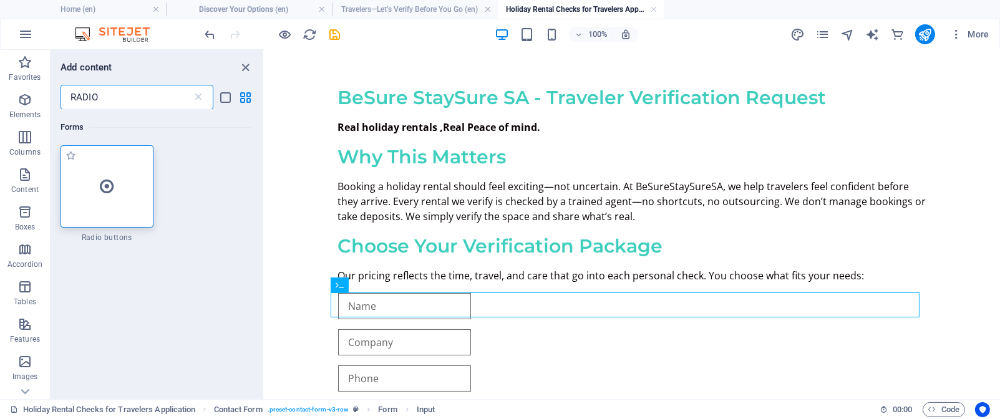
type input "RADIO"
click at [111, 185] on icon at bounding box center [107, 186] width 14 height 16
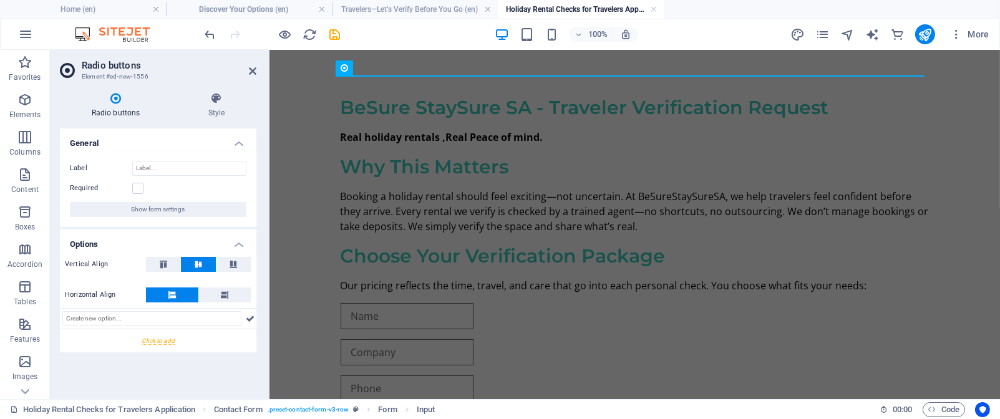
scroll to position [109, 0]
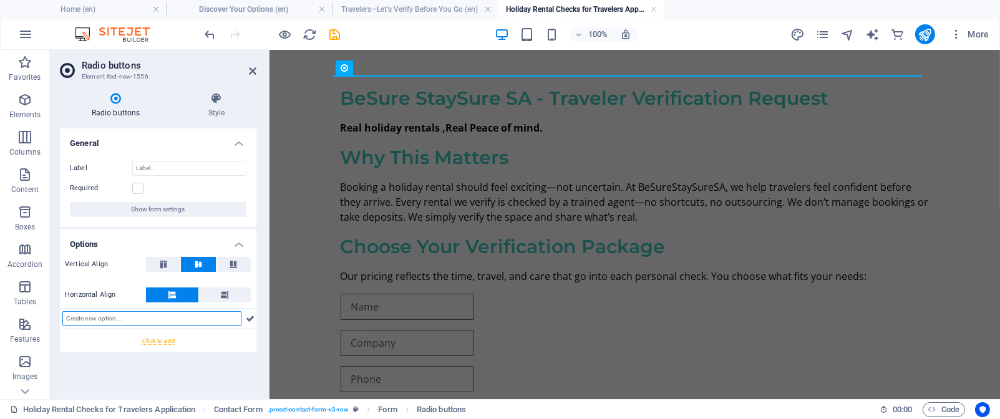
click at [72, 317] on input "text" at bounding box center [151, 318] width 179 height 15
paste input "Online-Only Verification — R750 Remote listing review • Photo & contact cross-c…"
type input "Online-Only Verification — R750 Remote listing review • Photo & contact cross-c…"
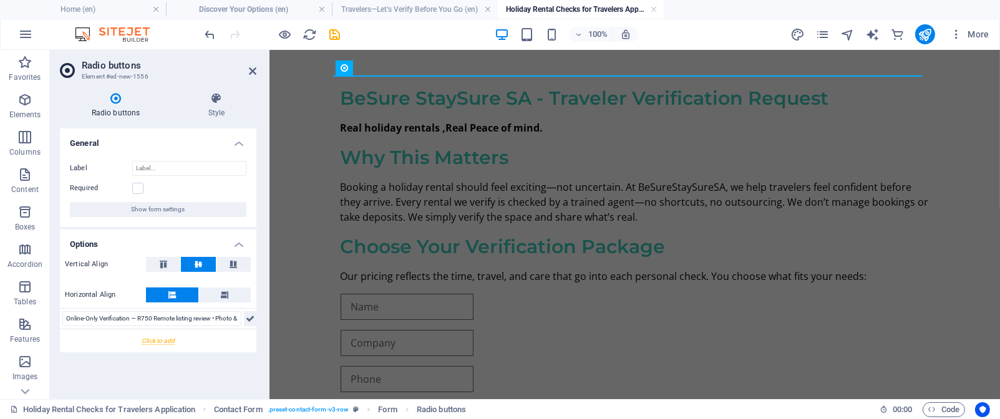
click at [248, 320] on icon at bounding box center [250, 318] width 9 height 15
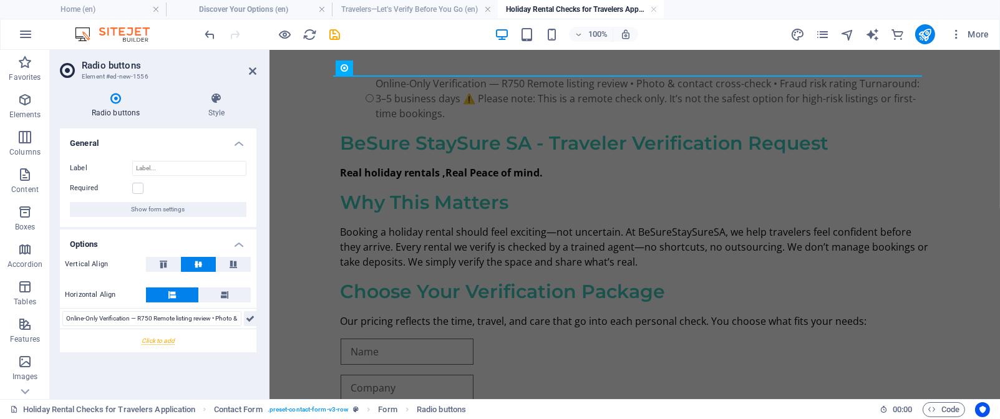
scroll to position [155, 0]
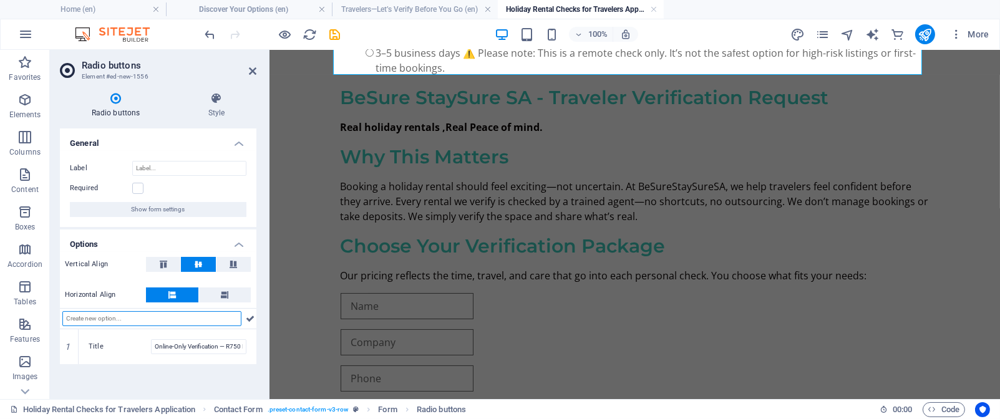
click at [70, 319] on input "text" at bounding box center [151, 318] width 179 height 15
paste input "Standard Verification — R1,500 On-site inspection • Amenities & safety scan • G…"
type input "Standard Verification — R1,500 On-site inspection • Amenities & safety scan • G…"
click at [248, 317] on icon at bounding box center [250, 318] width 9 height 15
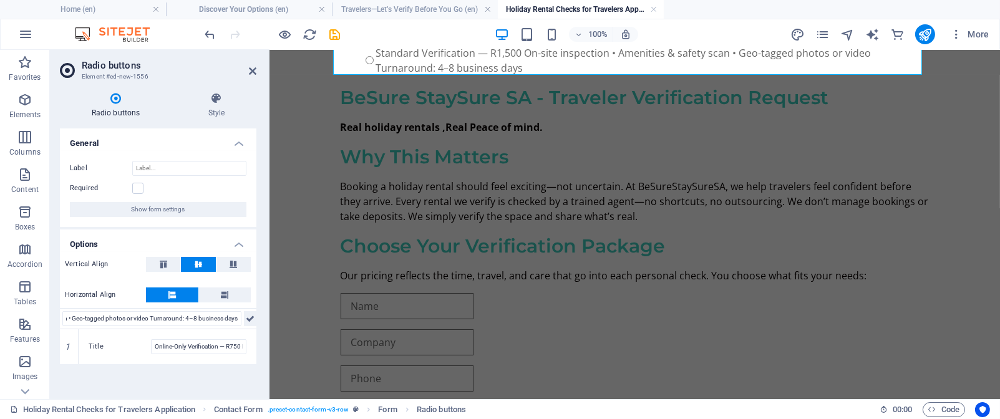
scroll to position [0, 0]
click at [69, 317] on input "text" at bounding box center [151, 318] width 179 height 15
paste input "Express Verification — R2,500 Priority visit • All Standard features • Faster t…"
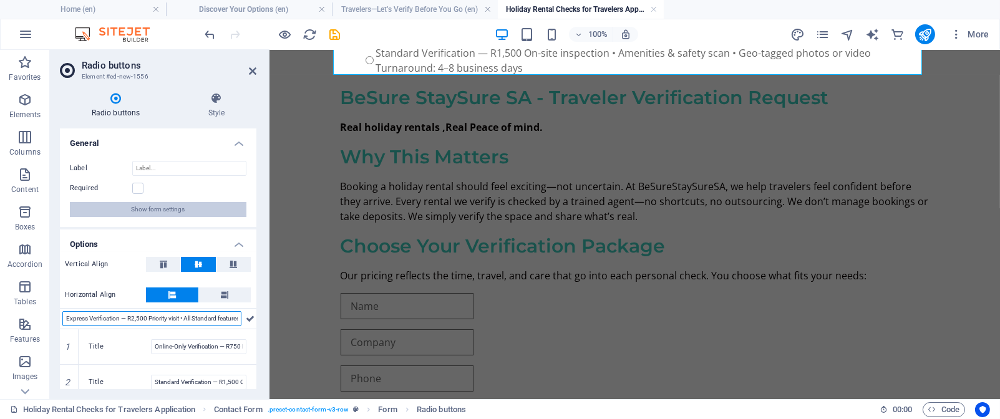
scroll to position [0, 152]
type input "Express Verification — R2,500 Priority visit • All Standard features • Faster t…"
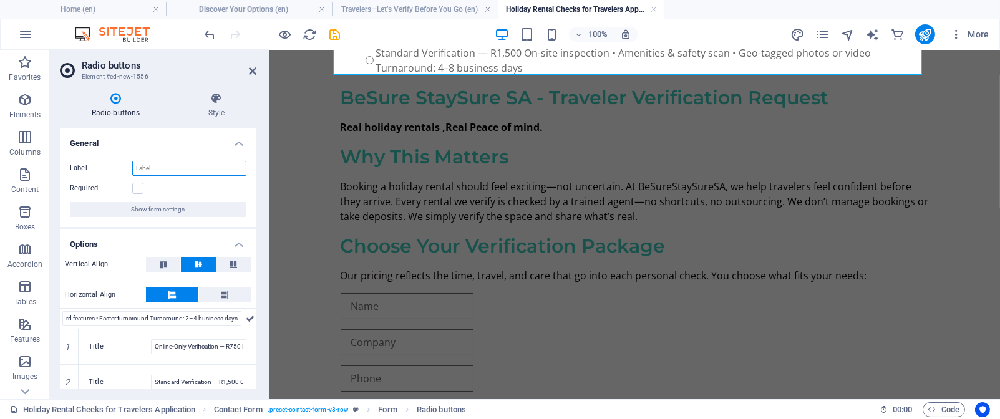
click at [181, 172] on input "Label" at bounding box center [189, 168] width 114 height 15
type input "P"
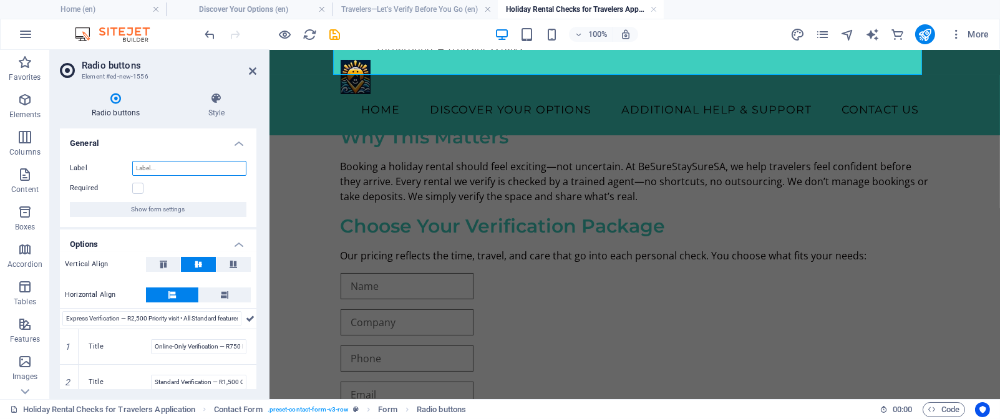
scroll to position [185, 0]
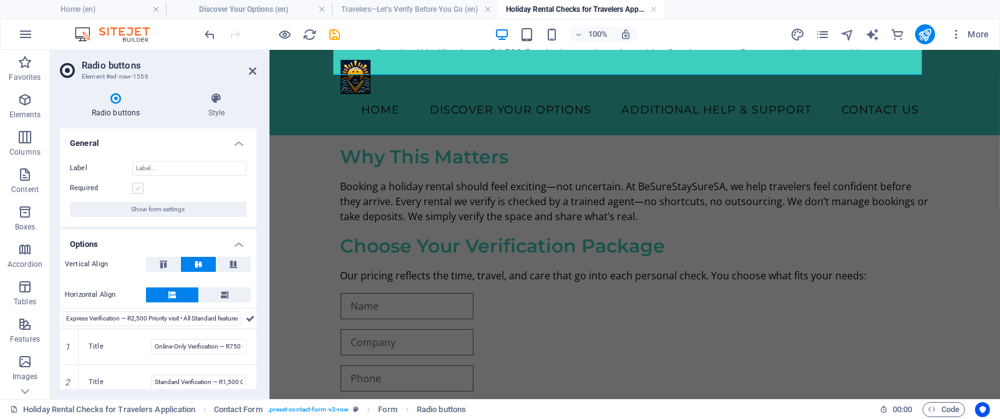
click at [139, 185] on label at bounding box center [137, 188] width 11 height 11
click at [0, 0] on input "Required" at bounding box center [0, 0] width 0 height 0
click at [147, 165] on input "Label" at bounding box center [189, 168] width 114 height 15
paste input "Select your preferred verification level"
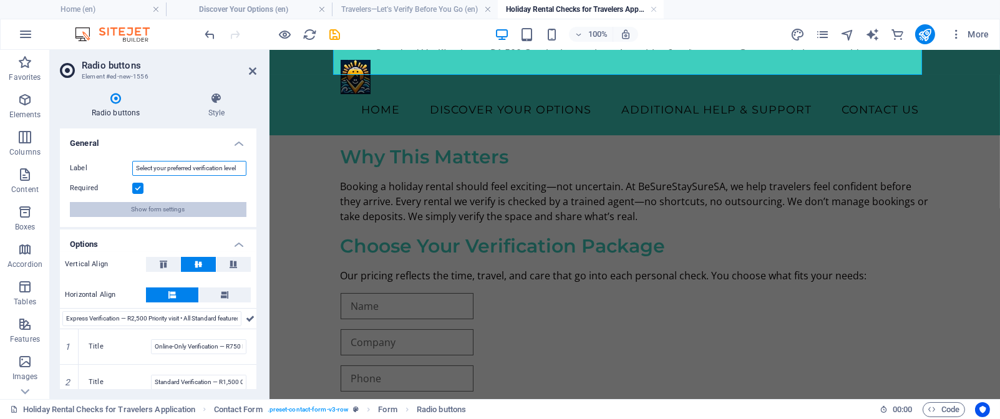
scroll to position [205, 0]
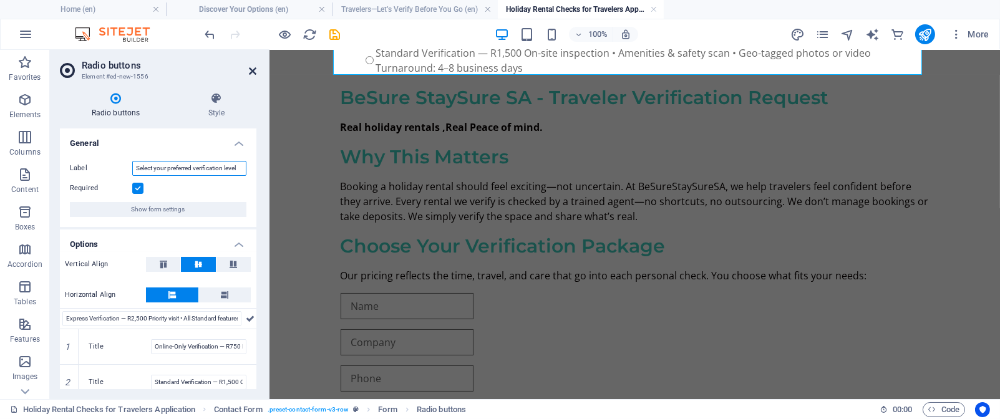
type input "Select your preferred verification level"
click at [253, 70] on icon at bounding box center [252, 71] width 7 height 10
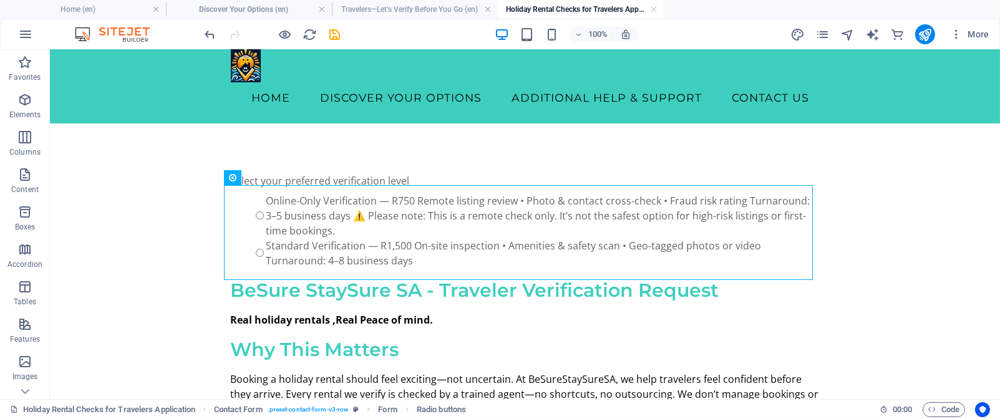
scroll to position [0, 0]
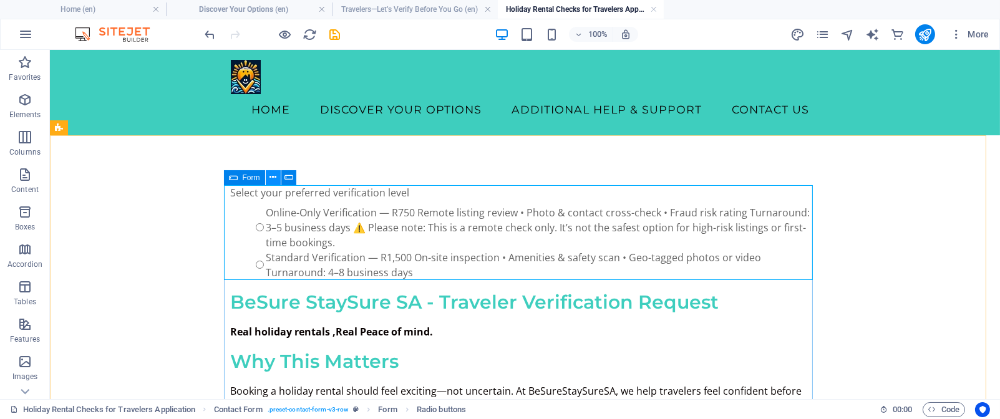
click at [274, 175] on icon at bounding box center [272, 177] width 7 height 13
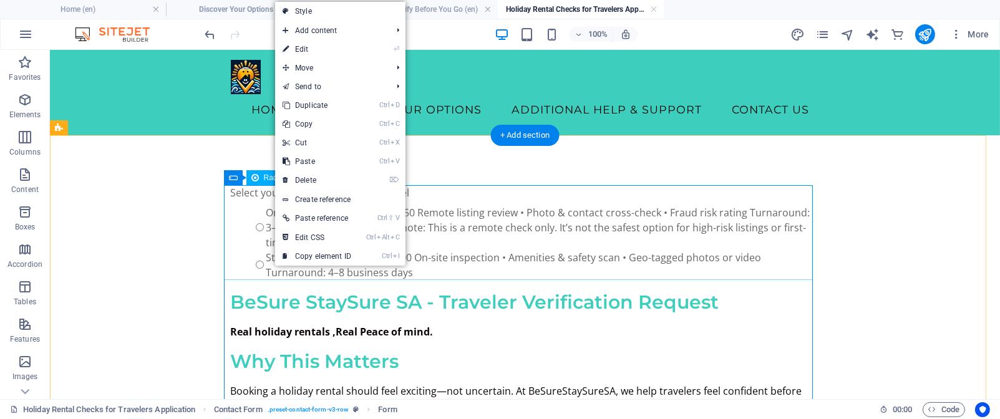
click at [245, 196] on div "Select your preferred verification level Online-Only Verification — R750 Remote…" at bounding box center [525, 232] width 589 height 95
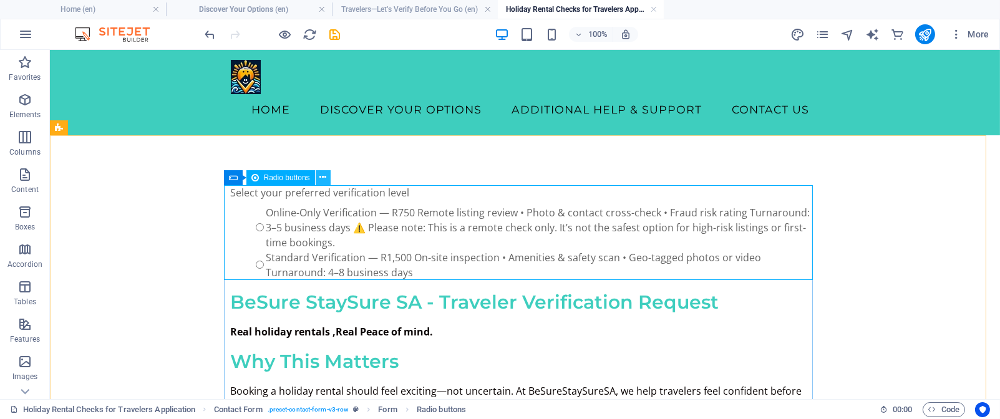
click at [324, 176] on icon at bounding box center [322, 177] width 7 height 13
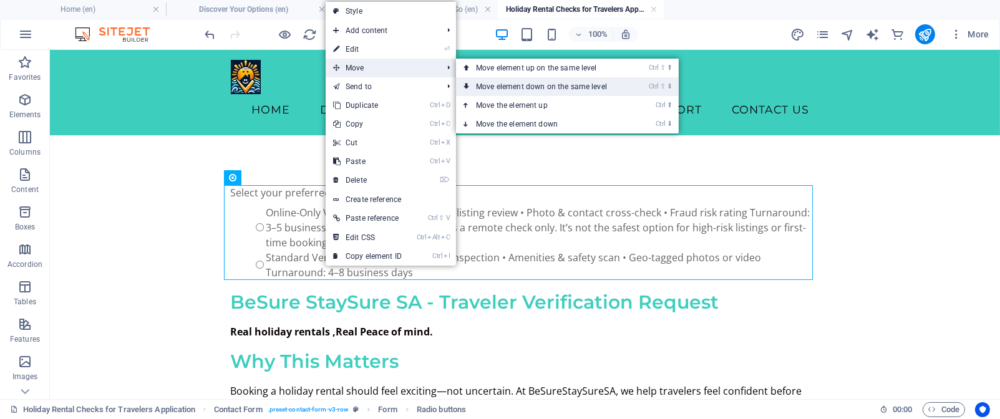
click at [512, 87] on link "Ctrl ⇧ ⬇ Move element down on the same level" at bounding box center [544, 86] width 176 height 19
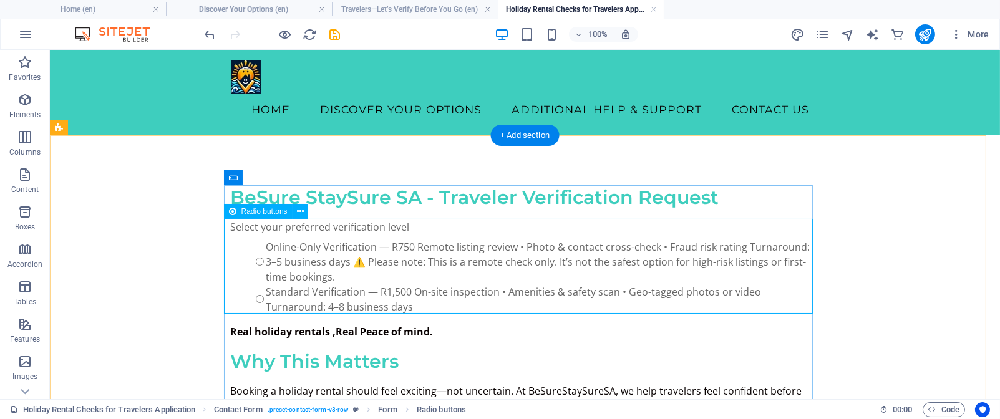
click at [430, 226] on div "Select your preferred verification level Online-Only Verification — R750 Remote…" at bounding box center [525, 267] width 589 height 95
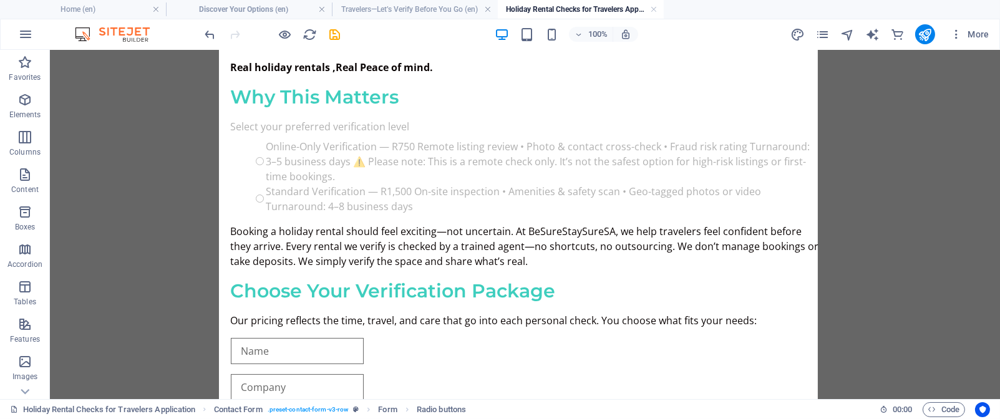
scroll to position [173, 0]
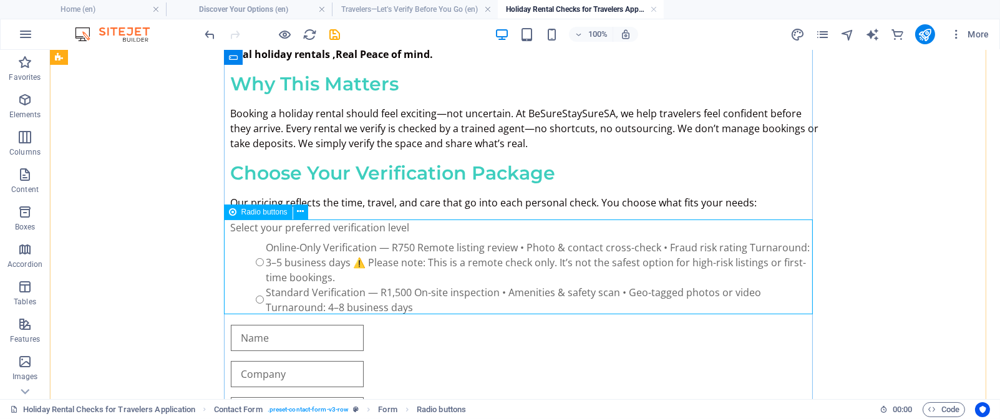
click at [435, 248] on div "Select your preferred verification level Online-Only Verification — R750 Remote…" at bounding box center [525, 267] width 589 height 95
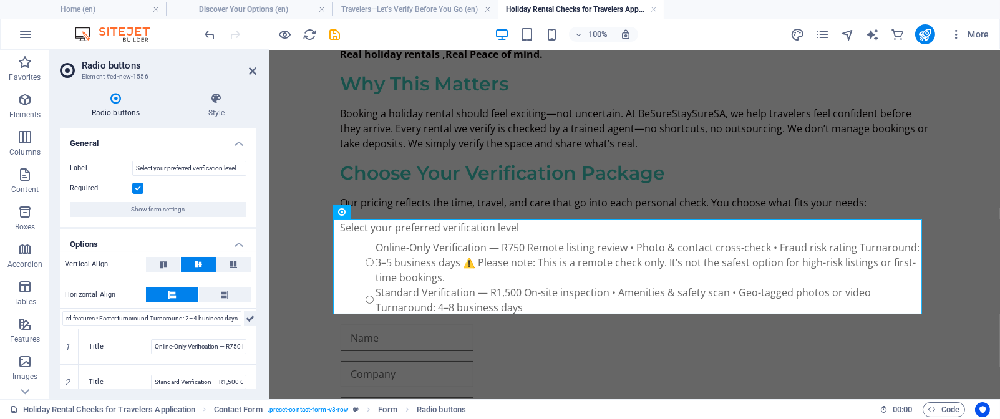
scroll to position [0, 0]
click at [249, 316] on icon at bounding box center [250, 318] width 9 height 15
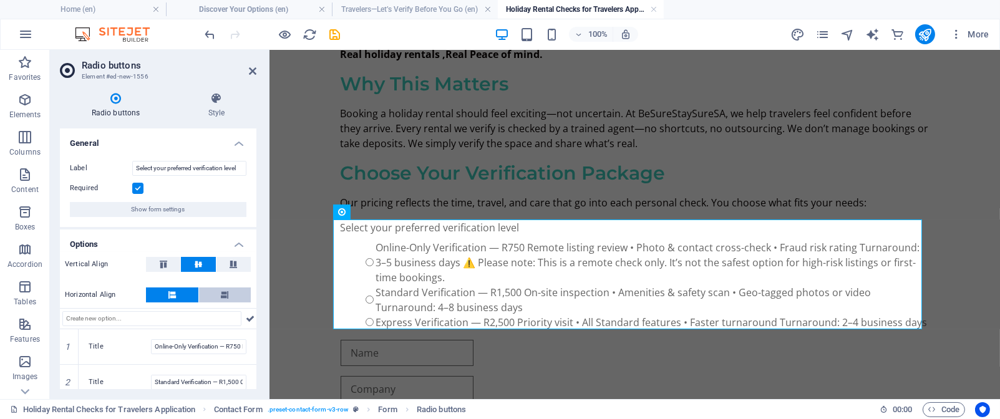
click at [230, 293] on button at bounding box center [225, 295] width 52 height 15
click at [179, 290] on button at bounding box center [172, 295] width 52 height 15
click at [164, 261] on icon at bounding box center [163, 264] width 15 height 7
click at [253, 73] on icon at bounding box center [252, 71] width 7 height 10
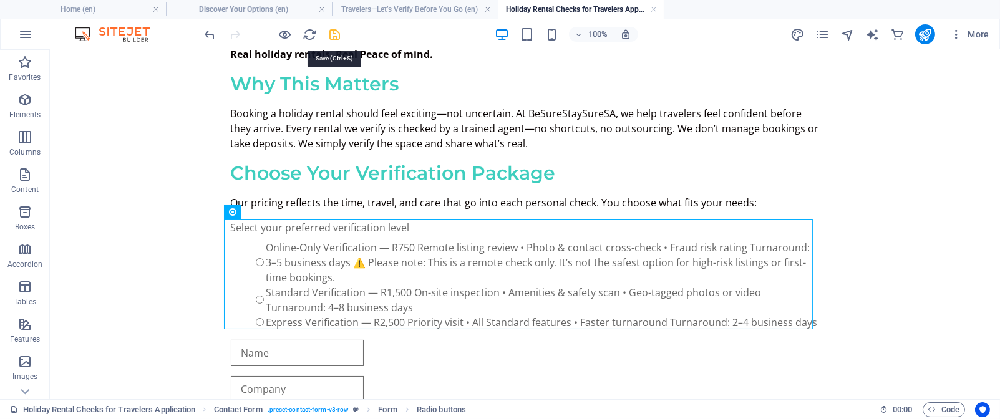
click at [334, 34] on icon "save" at bounding box center [335, 34] width 14 height 14
checkbox input "false"
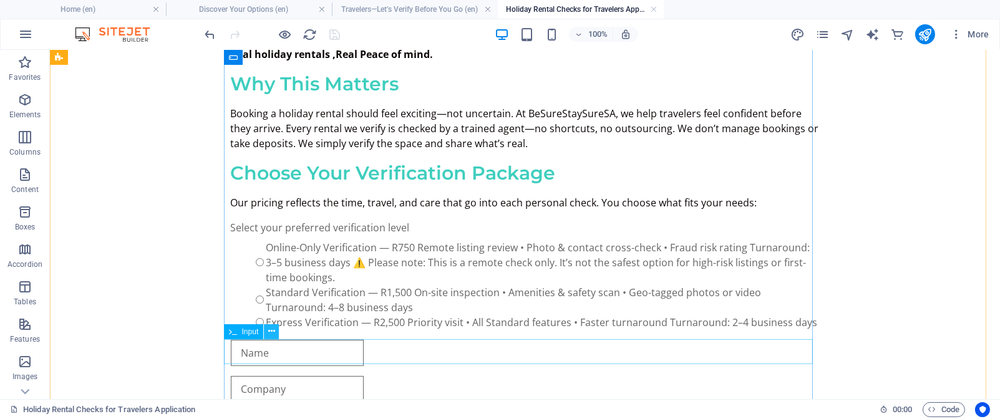
click at [271, 332] on icon at bounding box center [271, 331] width 7 height 13
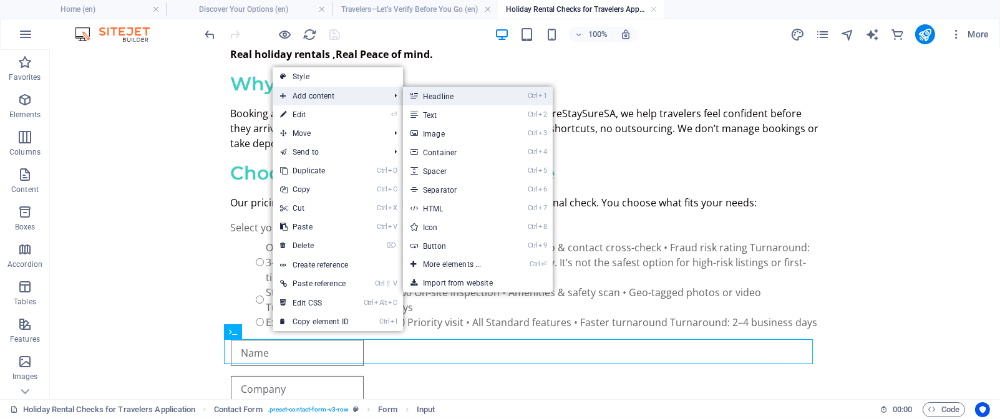
click at [448, 97] on link "Ctrl 1 Headline" at bounding box center [454, 96] width 103 height 19
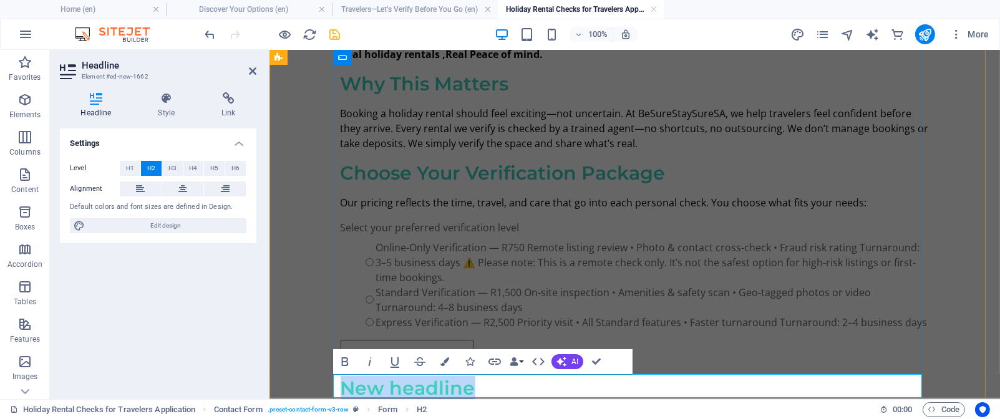
click at [473, 390] on h2 "New headline" at bounding box center [634, 388] width 589 height 24
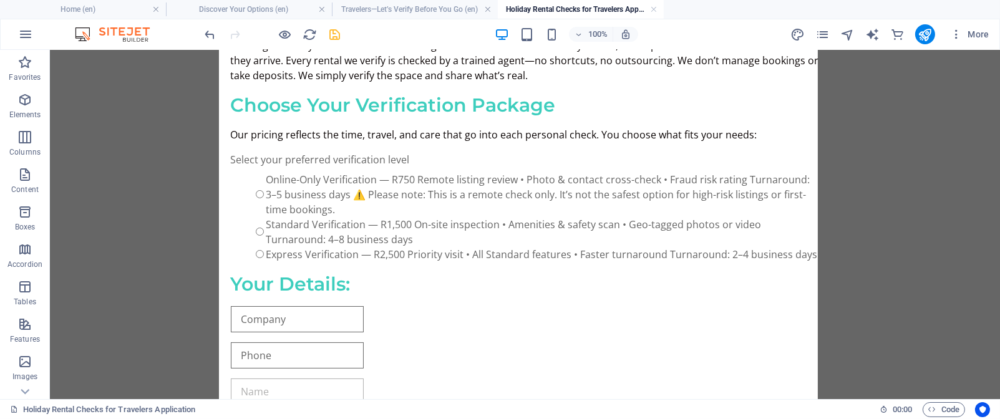
drag, startPoint x: 549, startPoint y: 347, endPoint x: 541, endPoint y: 351, distance: 8.7
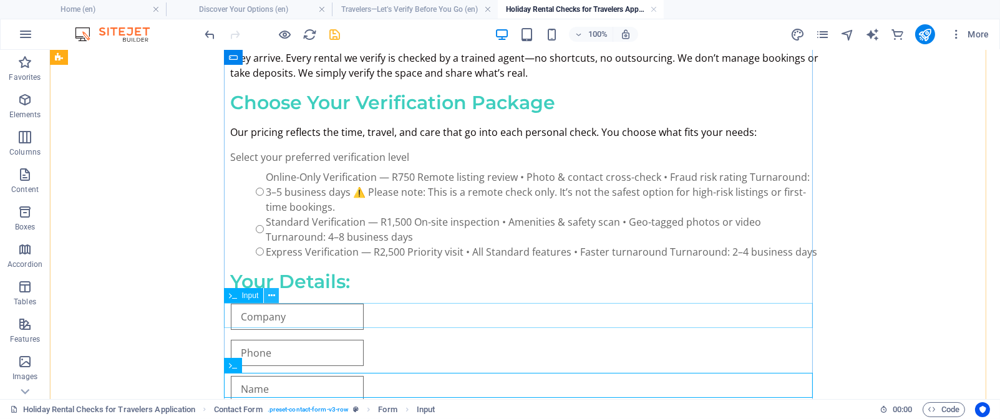
click at [274, 294] on icon at bounding box center [271, 295] width 7 height 13
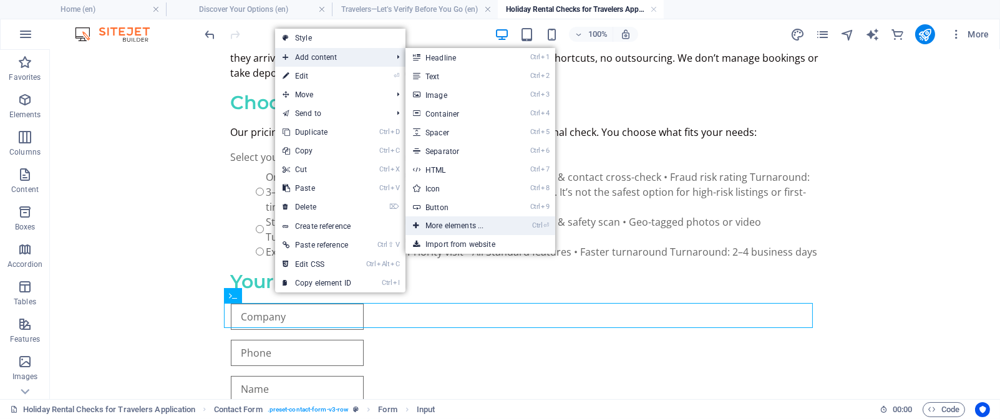
click at [481, 223] on link "Ctrl ⏎ More elements ..." at bounding box center [456, 225] width 103 height 19
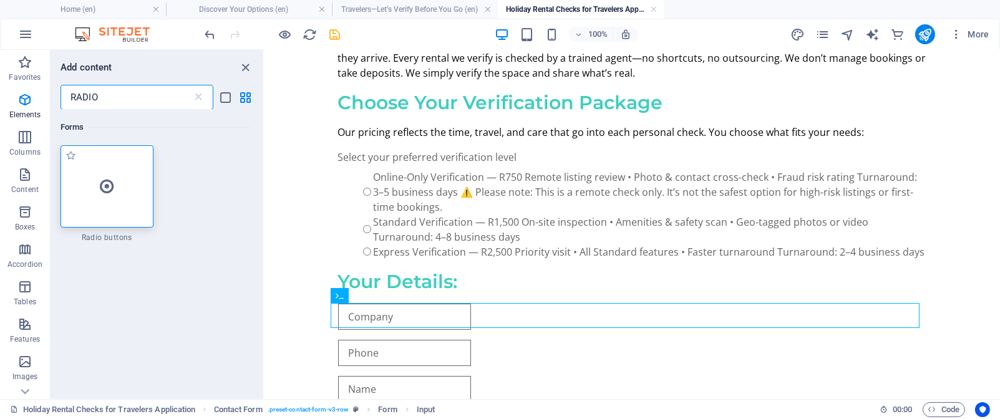
click at [103, 189] on icon at bounding box center [107, 186] width 14 height 16
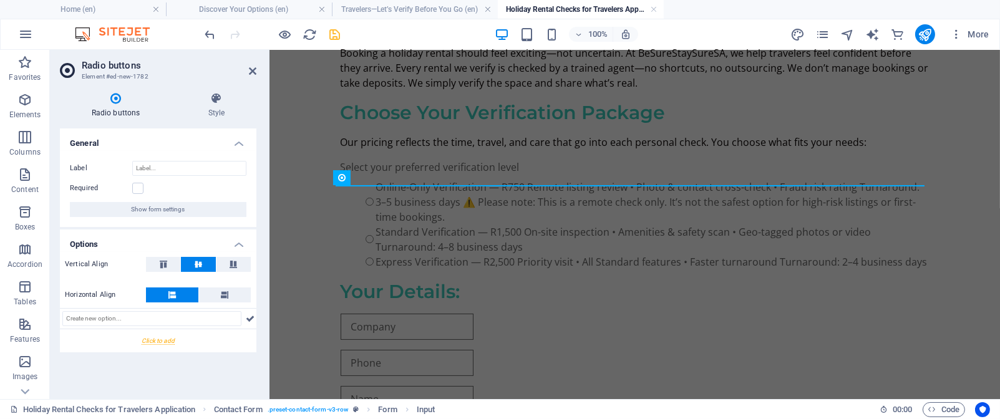
scroll to position [0, 0]
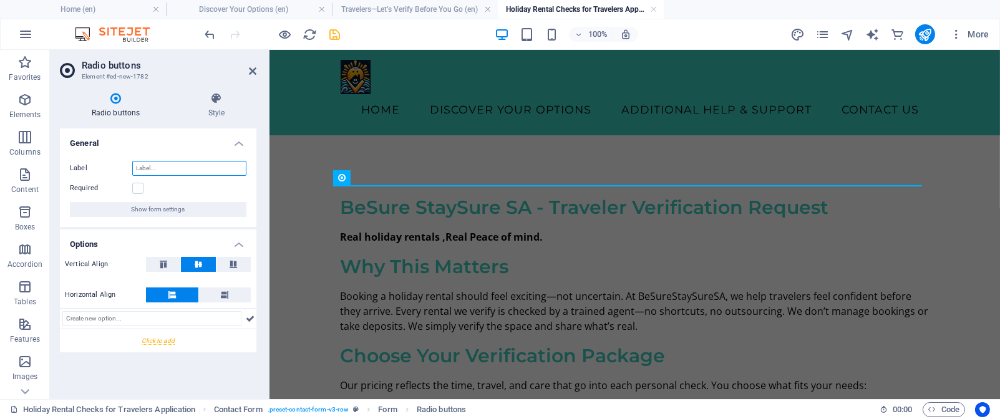
click at [145, 164] on input "Label" at bounding box center [189, 168] width 114 height 15
drag, startPoint x: 414, startPoint y: 214, endPoint x: 591, endPoint y: 141, distance: 191.0
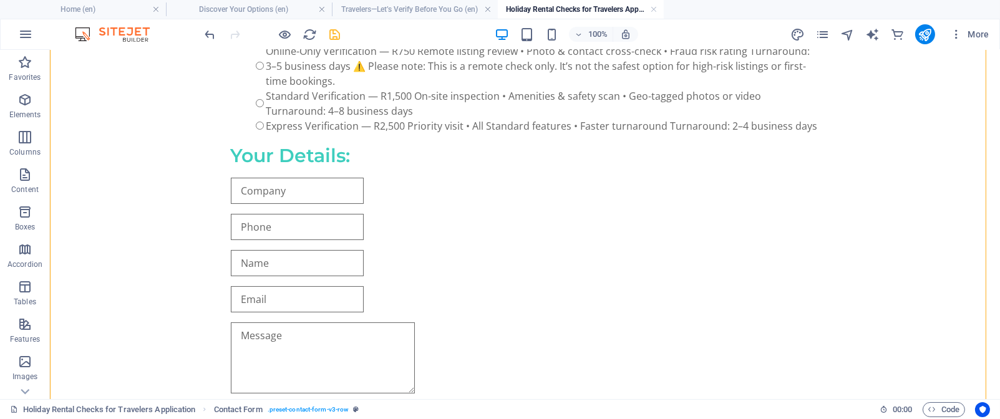
scroll to position [377, 0]
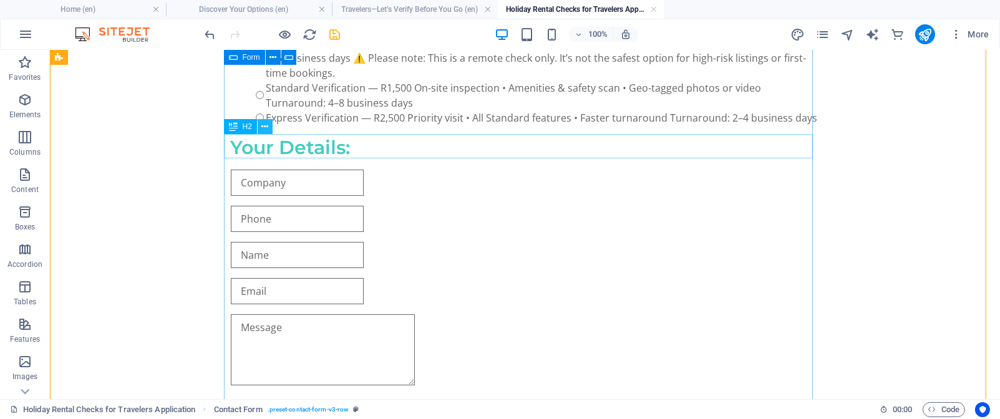
click at [264, 126] on icon at bounding box center [264, 126] width 7 height 13
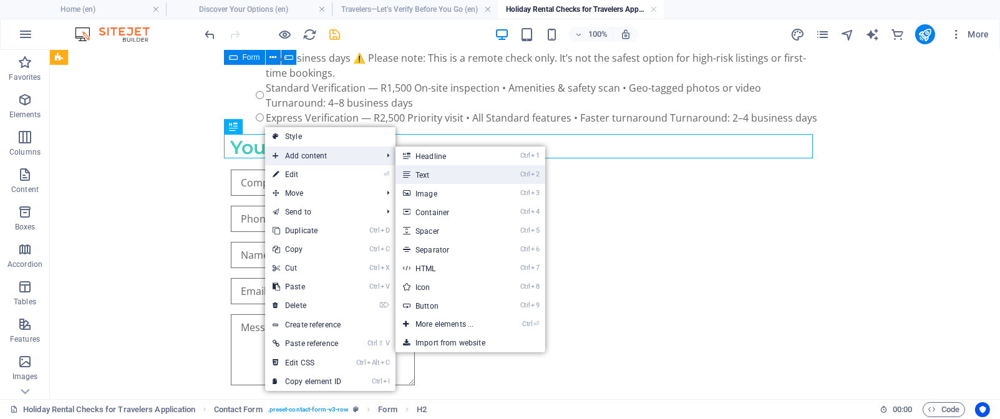
click at [447, 172] on link "Ctrl 2 Text" at bounding box center [446, 174] width 103 height 19
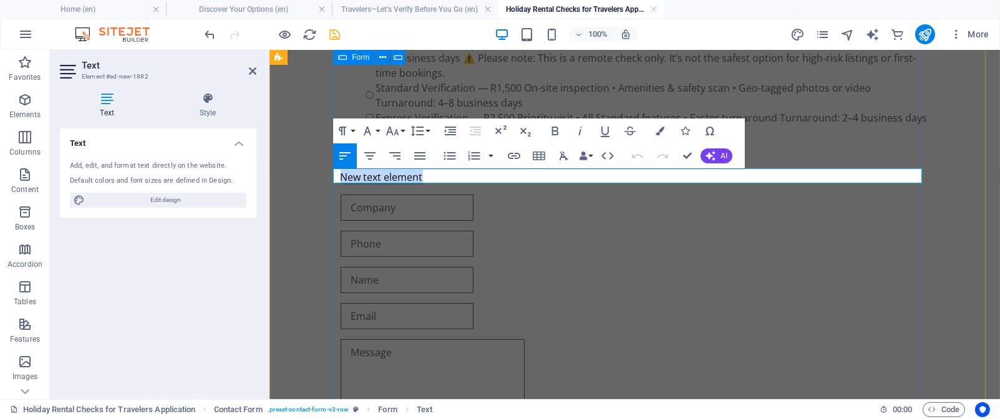
click at [438, 178] on p "New text element" at bounding box center [634, 177] width 589 height 15
click at [340, 176] on p "​" at bounding box center [634, 177] width 589 height 15
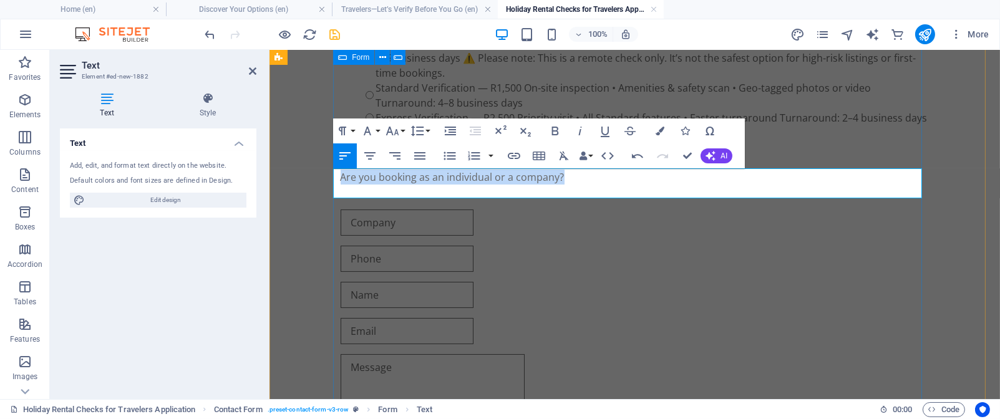
drag, startPoint x: 558, startPoint y: 175, endPoint x: 333, endPoint y: 172, distance: 224.6
click at [340, 172] on p "​ Are you booking as an individual or a company?" at bounding box center [634, 185] width 589 height 30
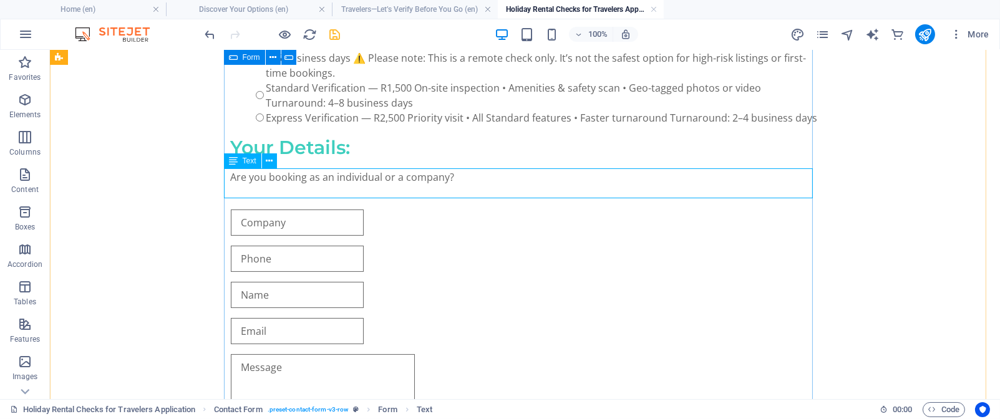
click at [499, 179] on div "Are you booking as an individual or a company?" at bounding box center [525, 185] width 589 height 30
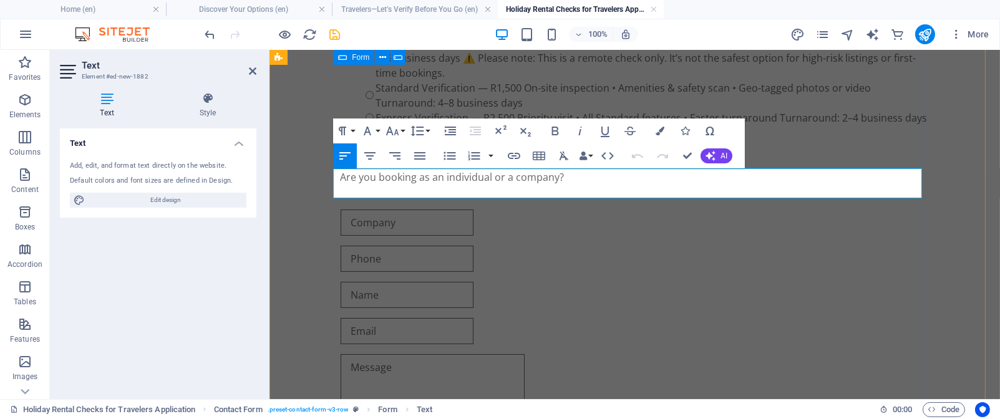
click at [584, 185] on p "Are you booking as an individual or a company?" at bounding box center [634, 185] width 589 height 30
click at [287, 190] on div "BeSure StaySure SA - Traveler Verification Request Real holiday rentals ,Real P…" at bounding box center [634, 167] width 730 height 818
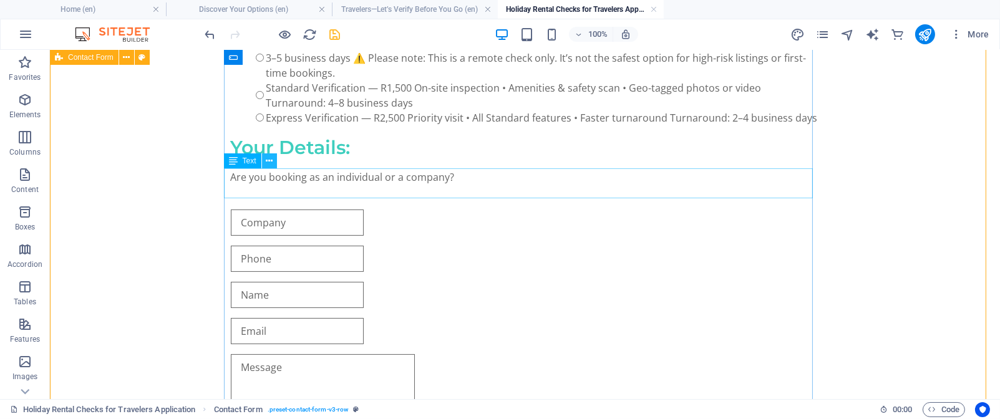
click at [270, 160] on icon at bounding box center [269, 161] width 7 height 13
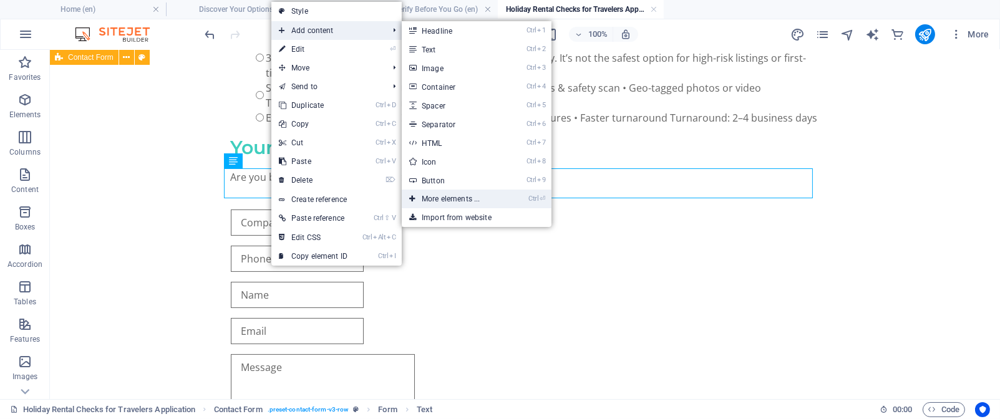
click at [465, 196] on link "Ctrl ⏎ More elements ..." at bounding box center [453, 199] width 103 height 19
click at [251, 196] on div "Are you booking as an individual or a company?" at bounding box center [525, 185] width 589 height 30
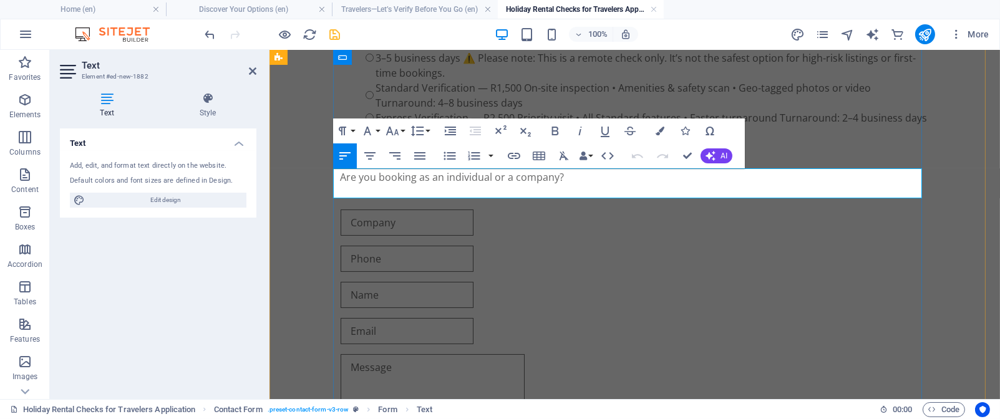
click at [567, 185] on p "Are you booking as an individual or a company?" at bounding box center [634, 185] width 589 height 30
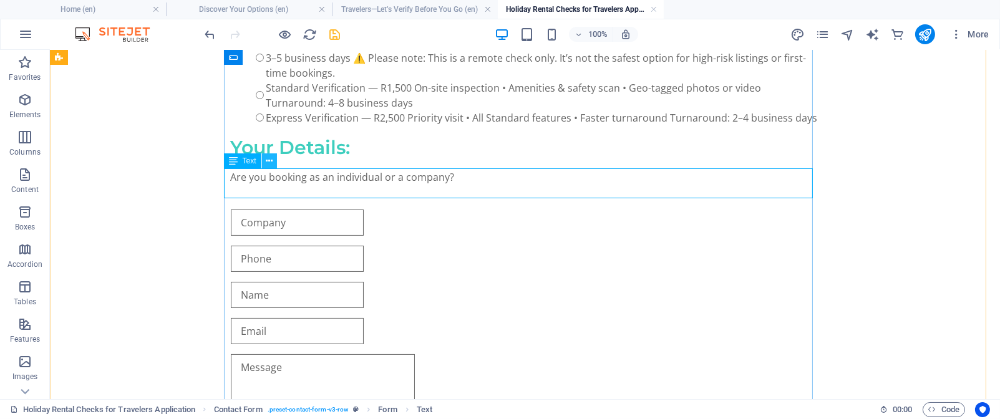
click at [266, 160] on icon at bounding box center [269, 161] width 7 height 13
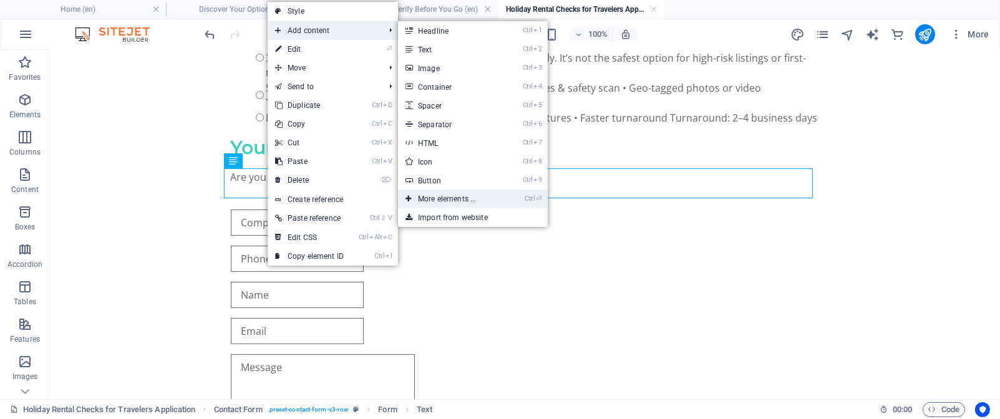
click at [469, 200] on link "Ctrl ⏎ More elements ..." at bounding box center [449, 199] width 103 height 19
click at [254, 200] on div "BeSure StaySure SA - Traveler Verification Request Real holiday rentals ,Real P…" at bounding box center [525, 167] width 589 height 729
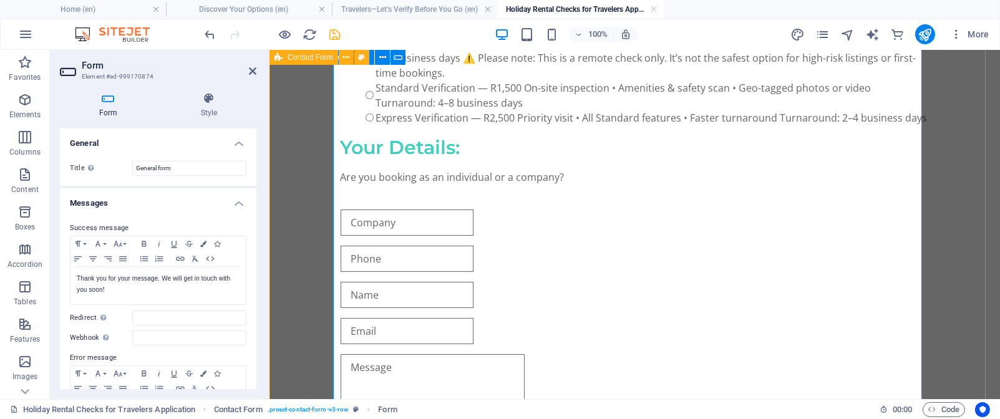
click at [303, 98] on div "BeSure StaySure SA - Traveler Verification Request Real holiday rentals ,Real P…" at bounding box center [634, 167] width 730 height 818
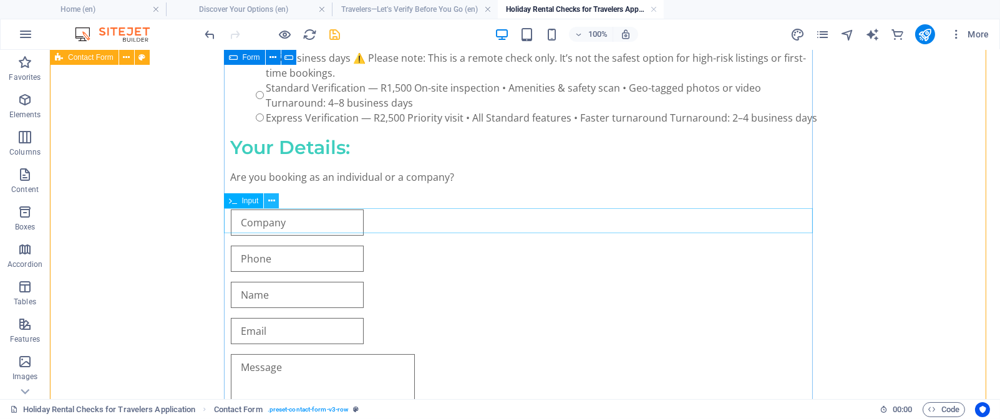
click at [274, 203] on icon at bounding box center [271, 201] width 7 height 13
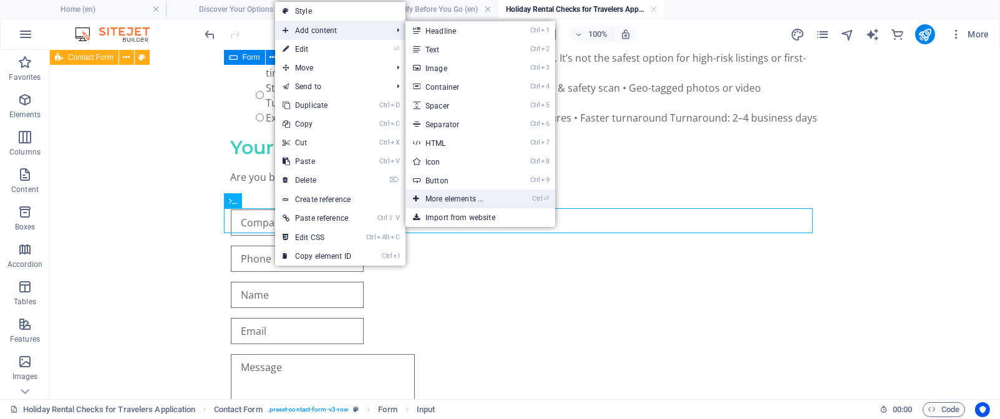
click at [434, 196] on link "Ctrl ⏎ More elements ..." at bounding box center [456, 199] width 103 height 19
click at [231, 196] on div "Are you booking as an individual or a company?" at bounding box center [525, 185] width 589 height 30
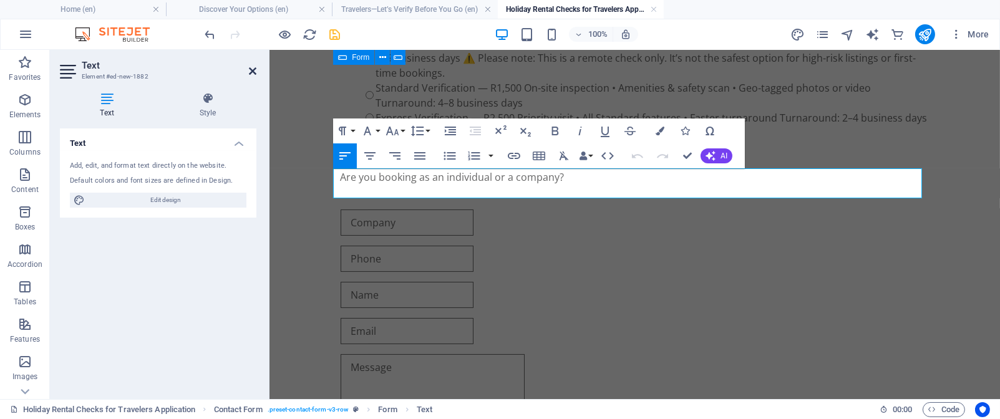
click at [253, 69] on icon at bounding box center [252, 71] width 7 height 10
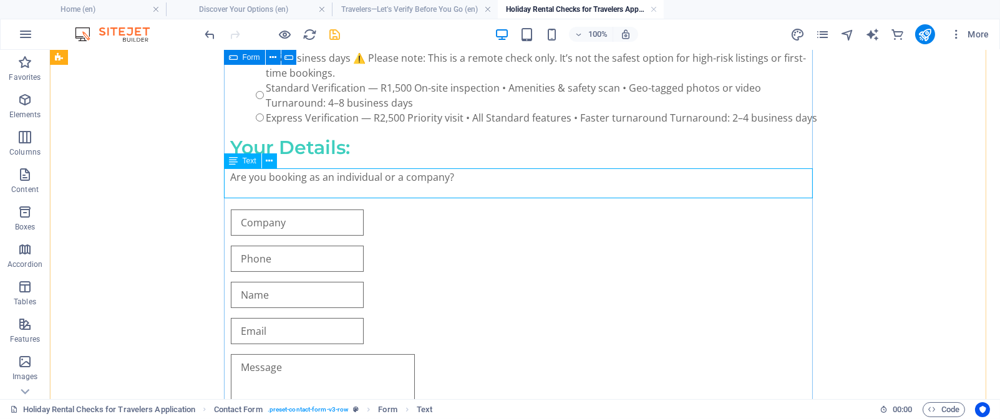
click at [297, 176] on div "Are you booking as an individual or a company?" at bounding box center [525, 185] width 589 height 30
click at [270, 160] on icon at bounding box center [269, 161] width 7 height 13
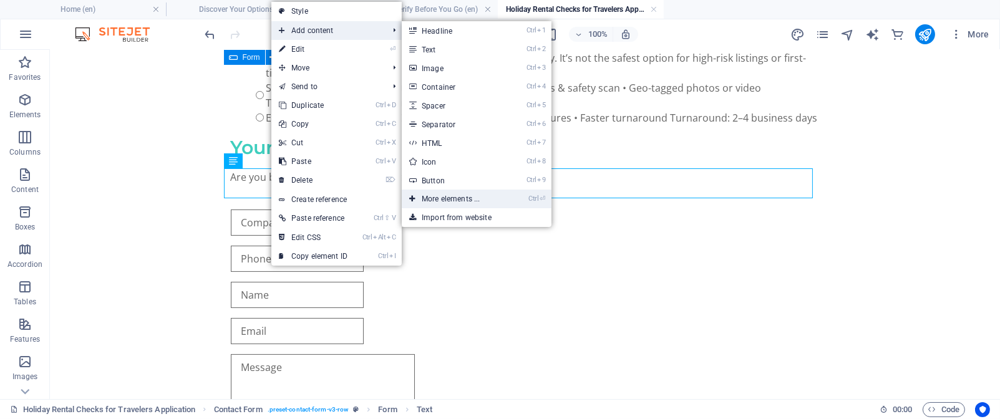
click at [472, 203] on link "Ctrl ⏎ More elements ..." at bounding box center [453, 199] width 103 height 19
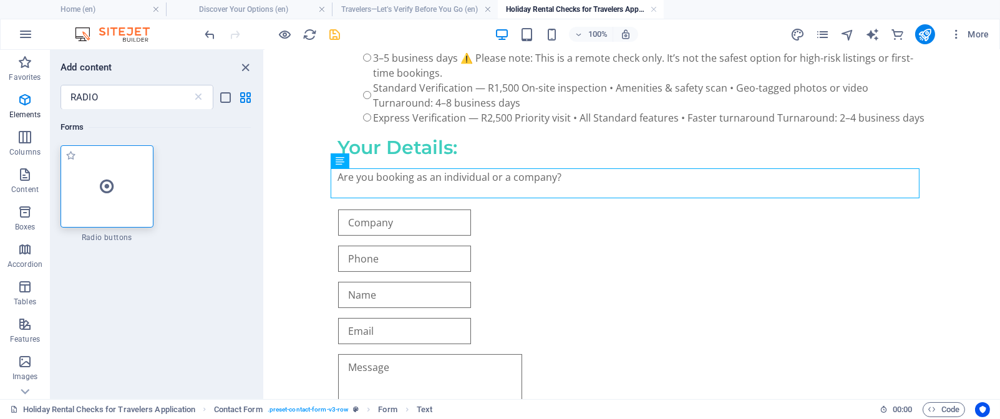
click at [100, 183] on icon at bounding box center [107, 186] width 14 height 16
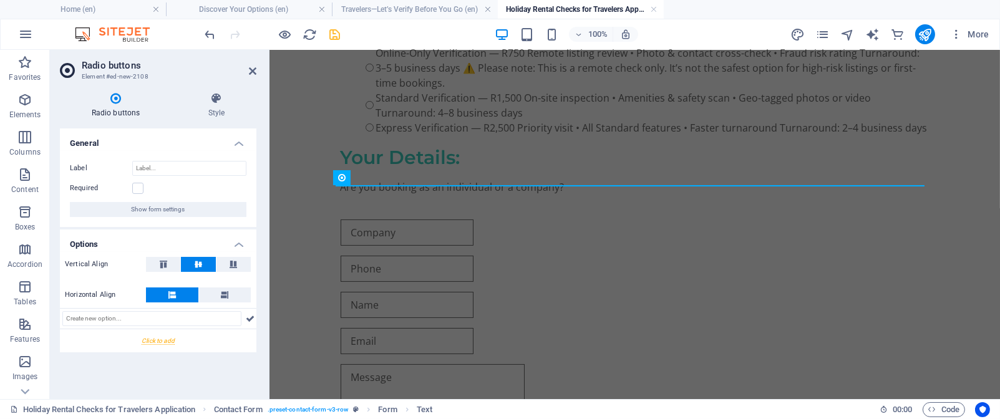
scroll to position [0, 0]
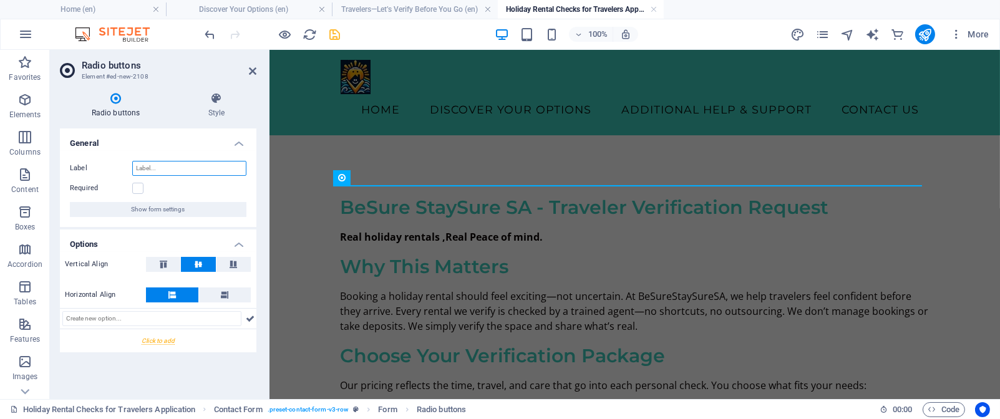
click at [191, 168] on input "Label" at bounding box center [189, 168] width 114 height 15
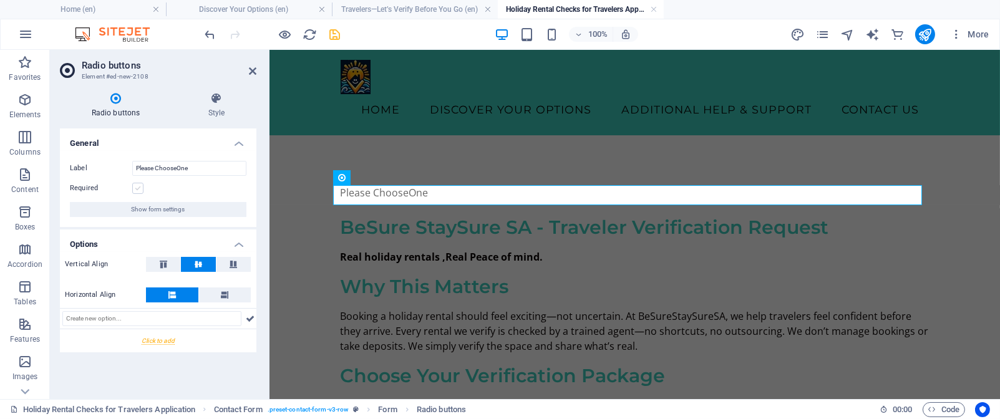
click at [137, 188] on label at bounding box center [137, 188] width 11 height 11
click at [0, 0] on input "Required" at bounding box center [0, 0] width 0 height 0
click at [177, 168] on input "Please ChooseOne" at bounding box center [189, 168] width 114 height 15
type input "Please Select One"
click at [142, 317] on input "text" at bounding box center [151, 318] width 179 height 15
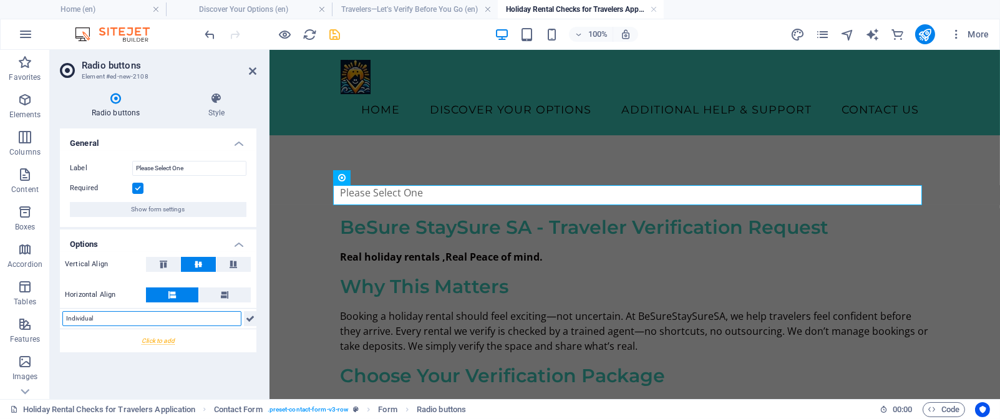
type input "Individual"
click at [249, 317] on icon at bounding box center [250, 318] width 9 height 15
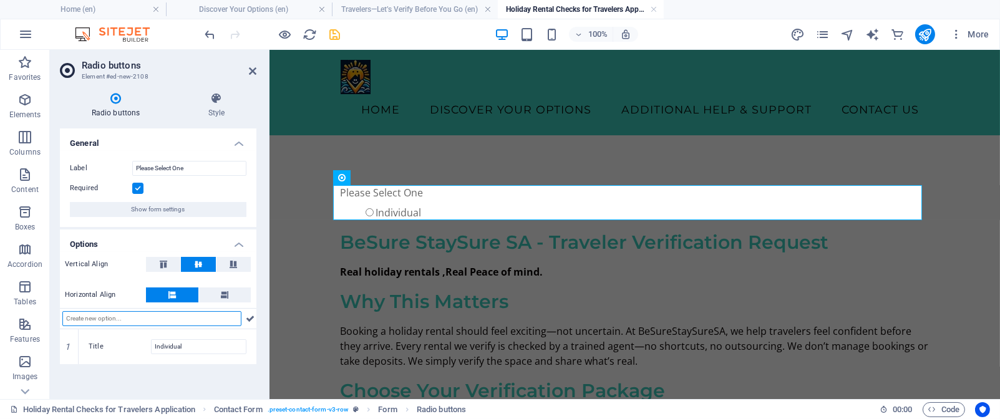
click at [225, 317] on input "text" at bounding box center [151, 318] width 179 height 15
type input "Company"
click at [251, 319] on icon at bounding box center [250, 318] width 9 height 15
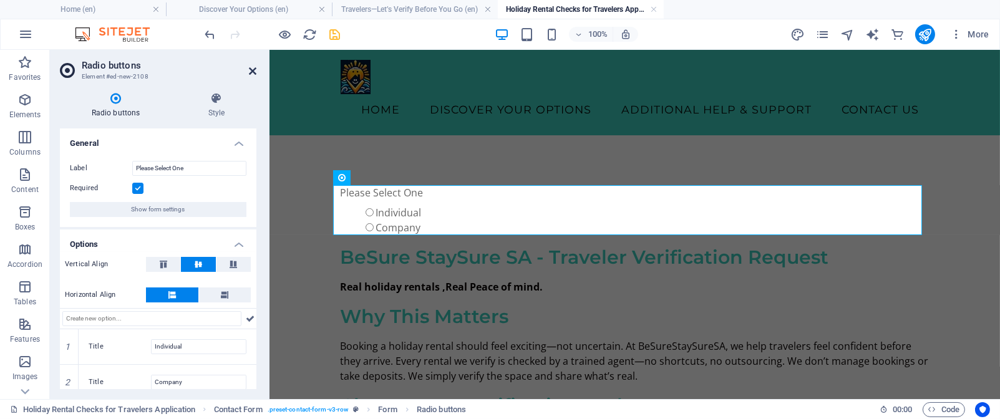
click at [252, 66] on icon at bounding box center [252, 71] width 7 height 10
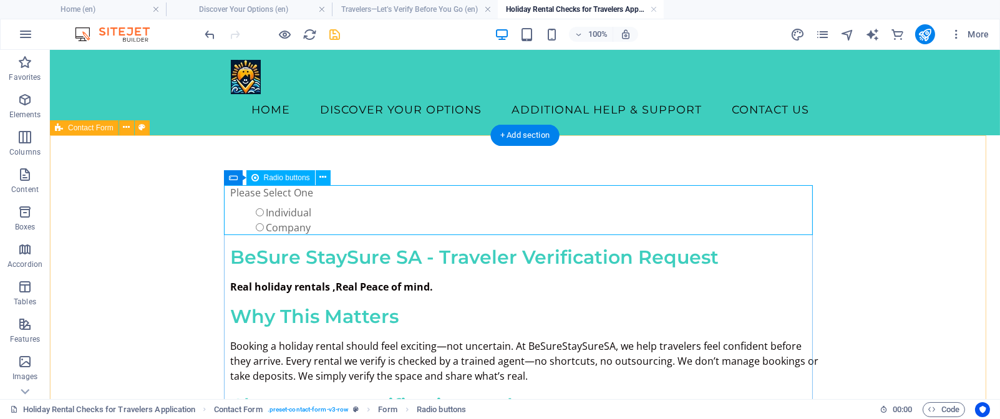
click at [334, 203] on div "Please Select One Individual Company" at bounding box center [525, 210] width 589 height 50
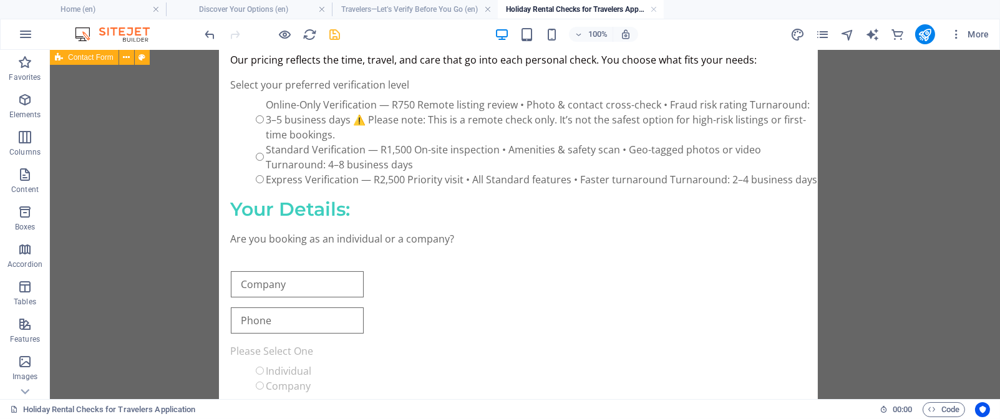
scroll to position [322, 0]
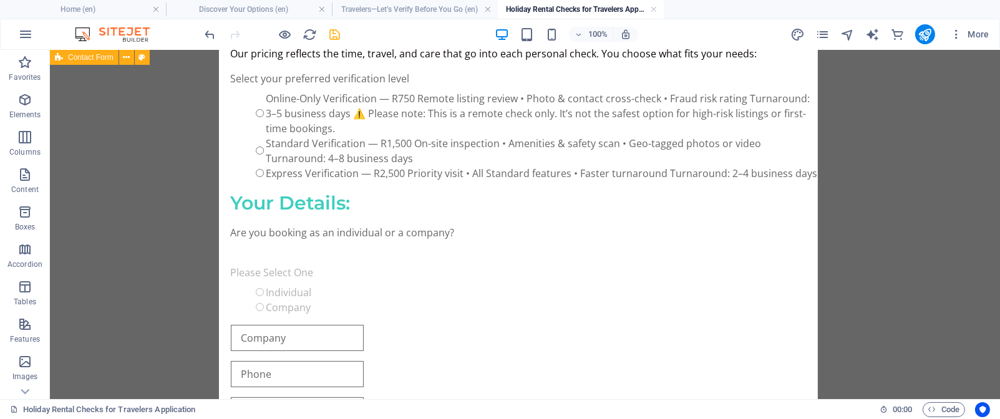
drag, startPoint x: 334, startPoint y: 203, endPoint x: 326, endPoint y: 290, distance: 87.7
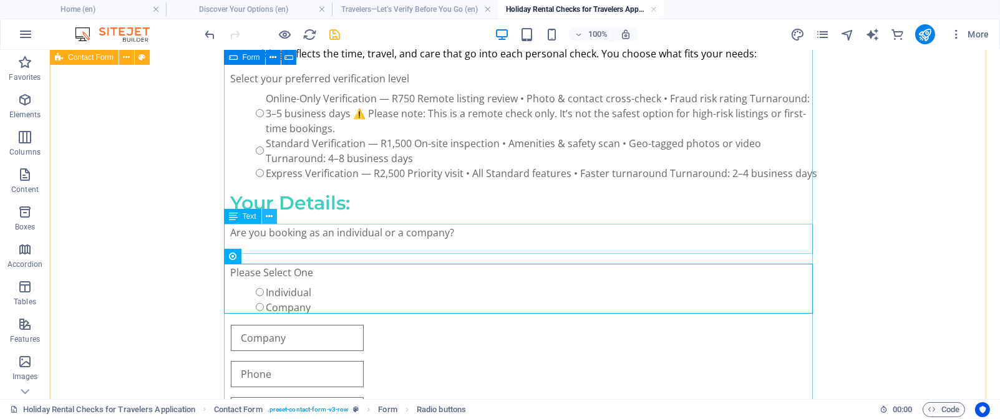
click at [266, 217] on icon at bounding box center [269, 216] width 7 height 13
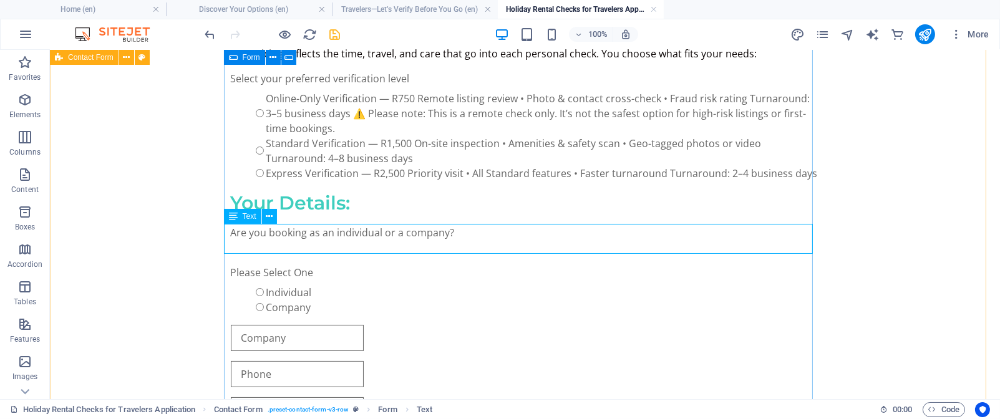
click at [246, 244] on div "Are you booking as an individual or a company?" at bounding box center [525, 240] width 589 height 30
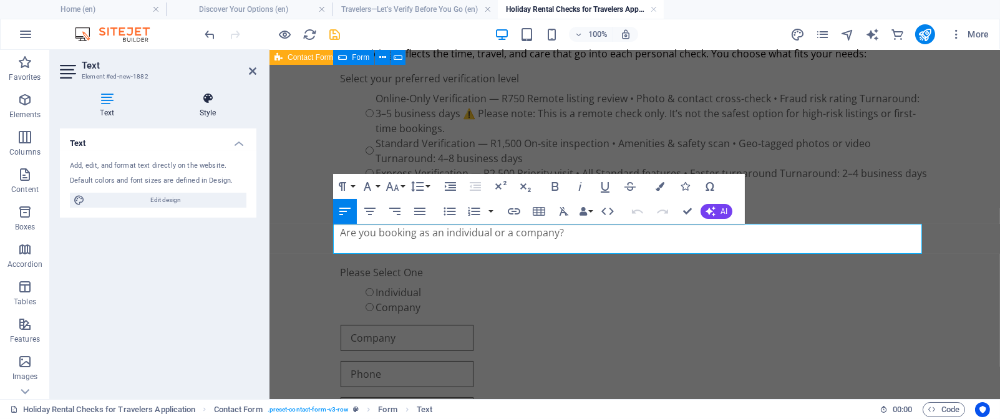
click at [209, 104] on icon at bounding box center [207, 98] width 97 height 12
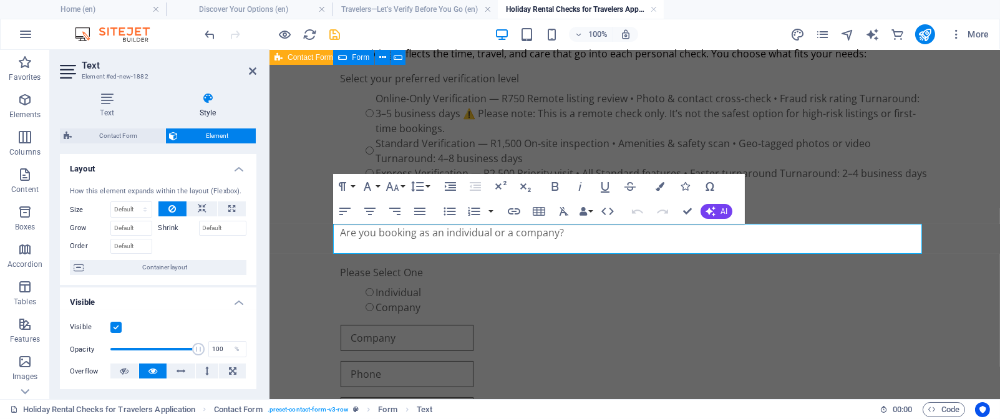
click at [209, 104] on icon at bounding box center [207, 98] width 97 height 12
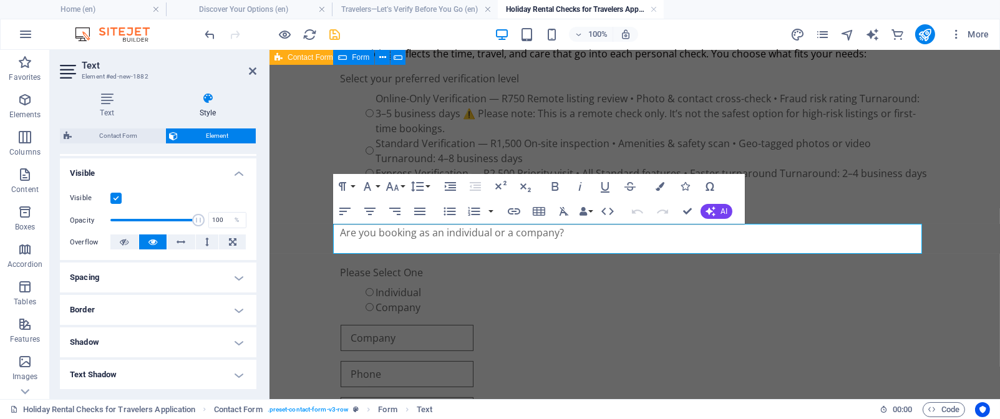
scroll to position [130, 0]
click at [235, 278] on h4 "Spacing" at bounding box center [158, 276] width 196 height 30
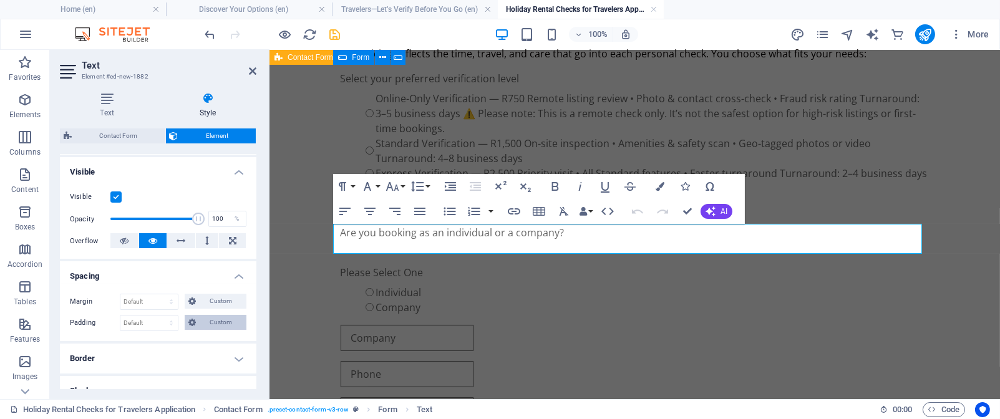
click at [220, 321] on span "Custom" at bounding box center [221, 322] width 43 height 15
click at [140, 364] on icon at bounding box center [138, 365] width 7 height 7
click at [138, 362] on icon at bounding box center [138, 365] width 7 height 7
click at [572, 238] on p "Are you booking as an individual or a company?" at bounding box center [634, 240] width 589 height 30
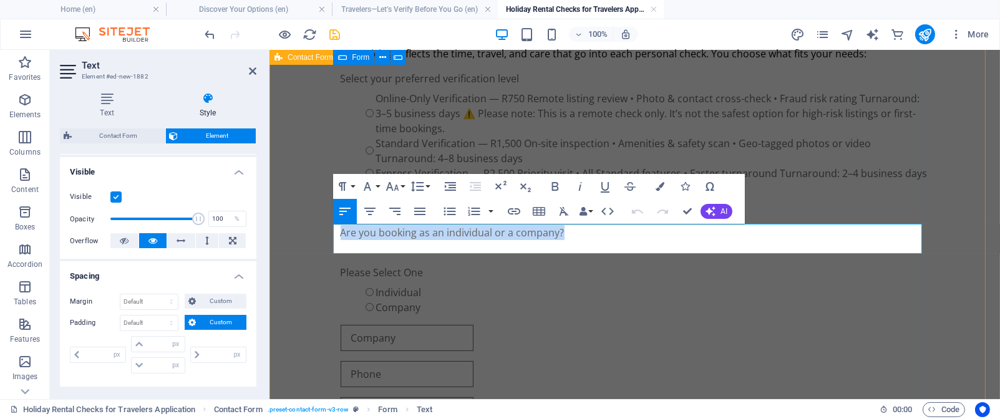
drag, startPoint x: 566, startPoint y: 233, endPoint x: 333, endPoint y: 232, distance: 233.3
click at [340, 232] on p "Are you booking as an individual or a company?" at bounding box center [634, 240] width 589 height 30
click at [558, 189] on icon "button" at bounding box center [555, 186] width 7 height 9
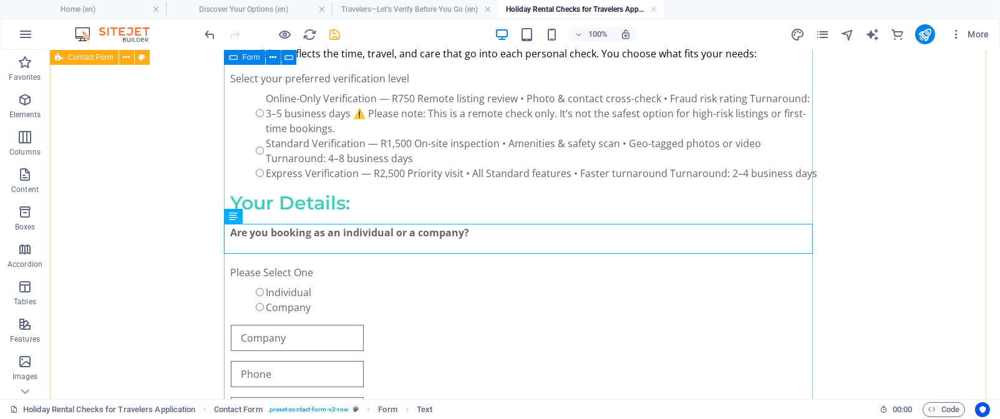
click at [362, 259] on div "BeSure StaySure SA - Traveler Verification Request Real holiday rentals ,Real P…" at bounding box center [525, 252] width 589 height 788
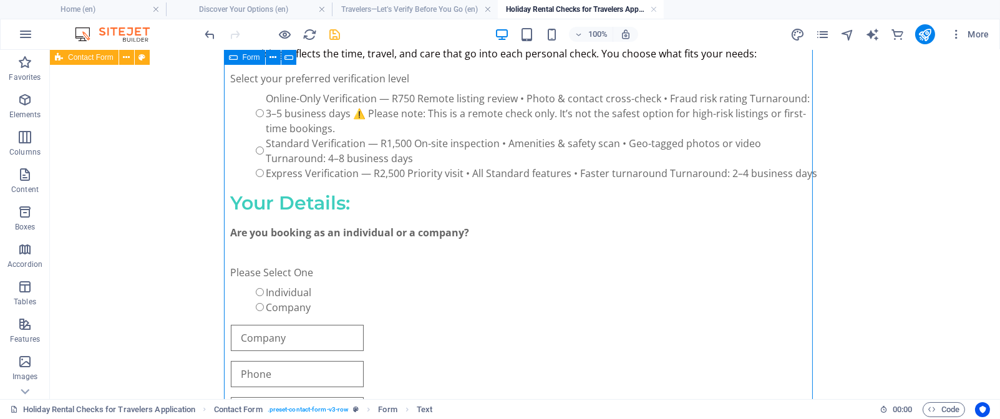
click at [362, 259] on div "BeSure StaySure SA - Traveler Verification Request Real holiday rentals ,Real P…" at bounding box center [525, 252] width 589 height 788
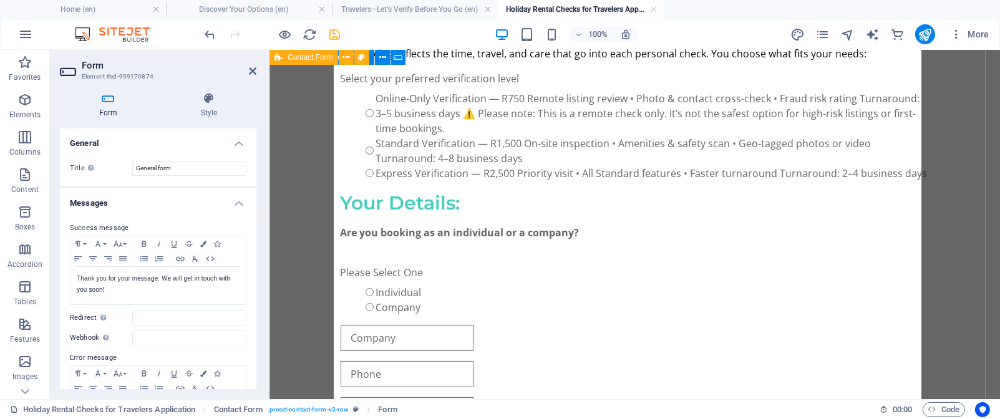
click at [936, 227] on div "BeSure StaySure SA - Traveler Verification Request Real holiday rentals ,Real P…" at bounding box center [634, 252] width 730 height 878
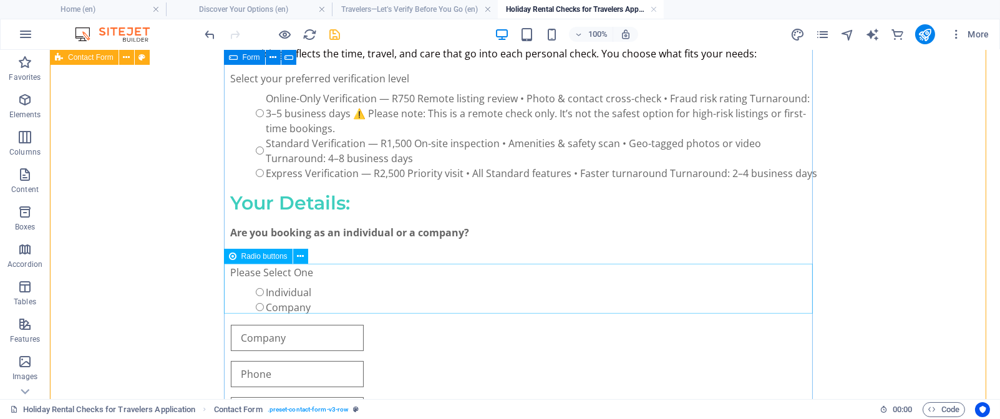
click at [377, 291] on div "Please Select One Individual Company" at bounding box center [525, 290] width 589 height 50
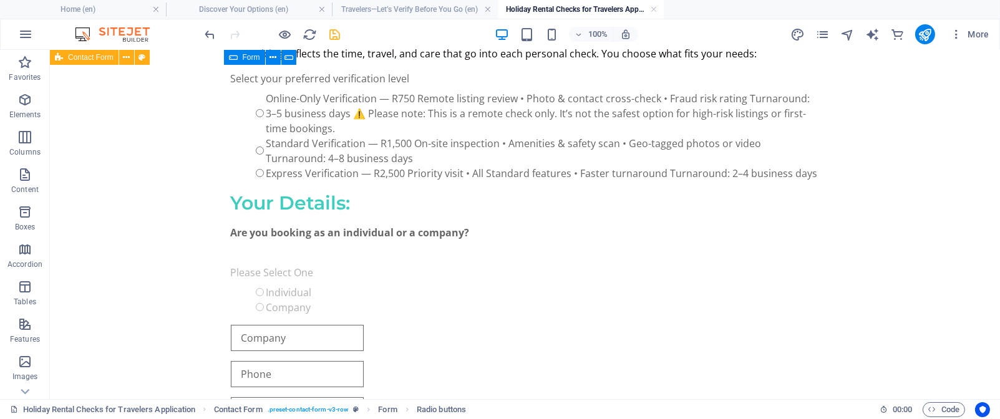
drag, startPoint x: 367, startPoint y: 255, endPoint x: 362, endPoint y: 289, distance: 34.7
drag, startPoint x: 362, startPoint y: 291, endPoint x: 361, endPoint y: 247, distance: 43.7
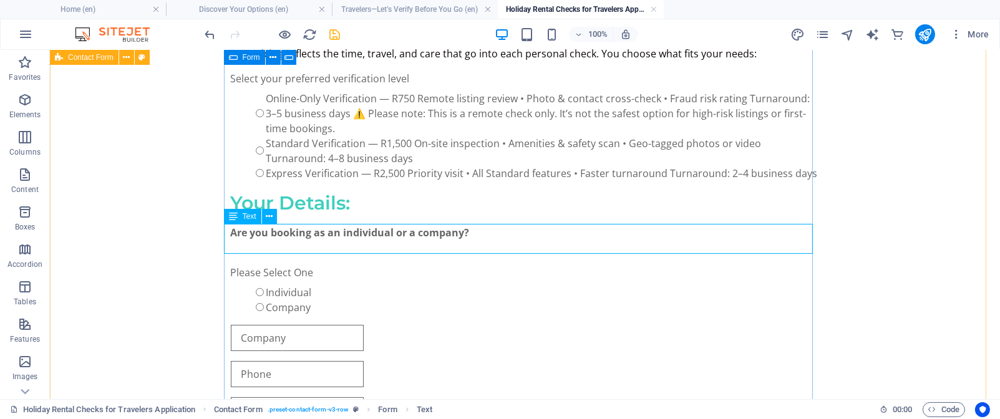
click at [359, 251] on div "Are you booking as an individual or a company?" at bounding box center [525, 240] width 589 height 30
click at [238, 244] on div "Are you booking as an individual or a company?" at bounding box center [525, 240] width 589 height 30
select select "px"
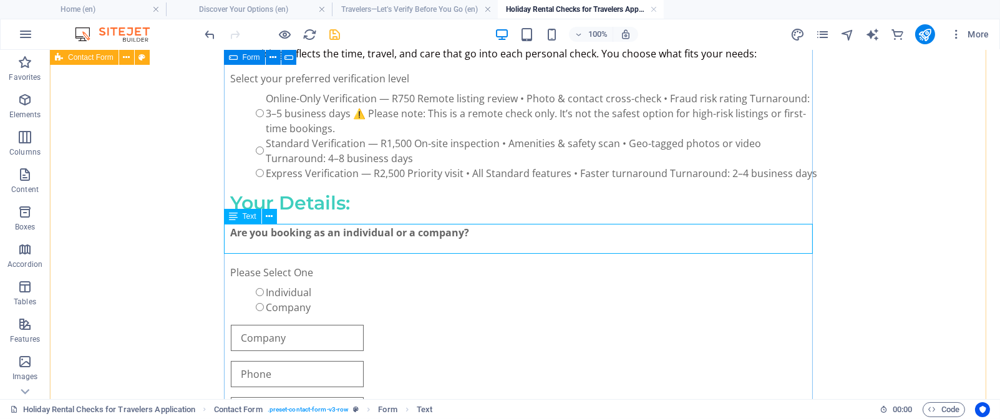
select select "px"
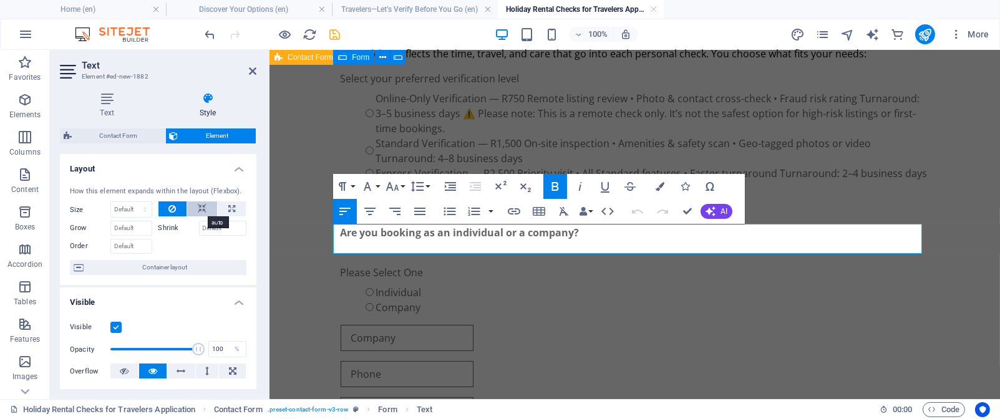
click at [201, 210] on icon at bounding box center [202, 208] width 9 height 15
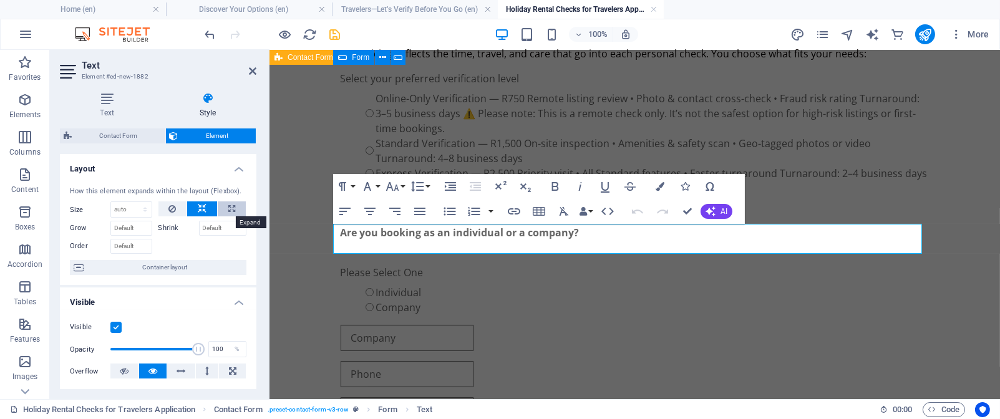
click at [229, 208] on icon at bounding box center [231, 208] width 7 height 15
type input "100"
select select "%"
click at [215, 231] on input "Shrink" at bounding box center [223, 228] width 48 height 15
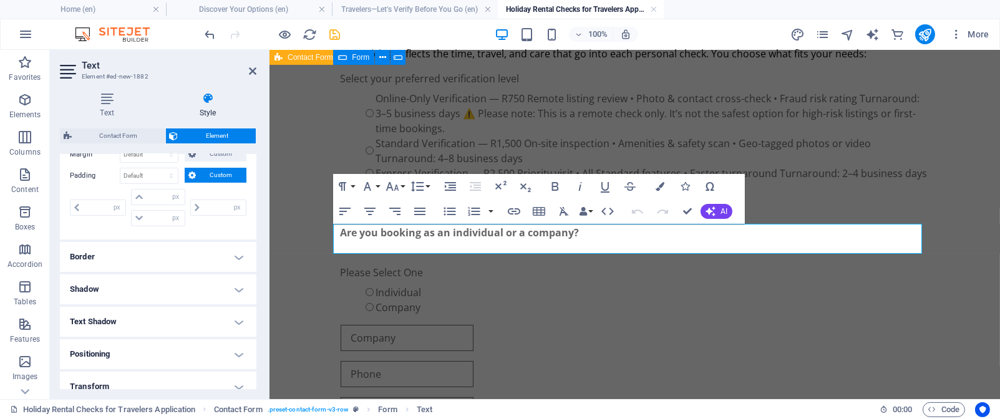
scroll to position [269, 0]
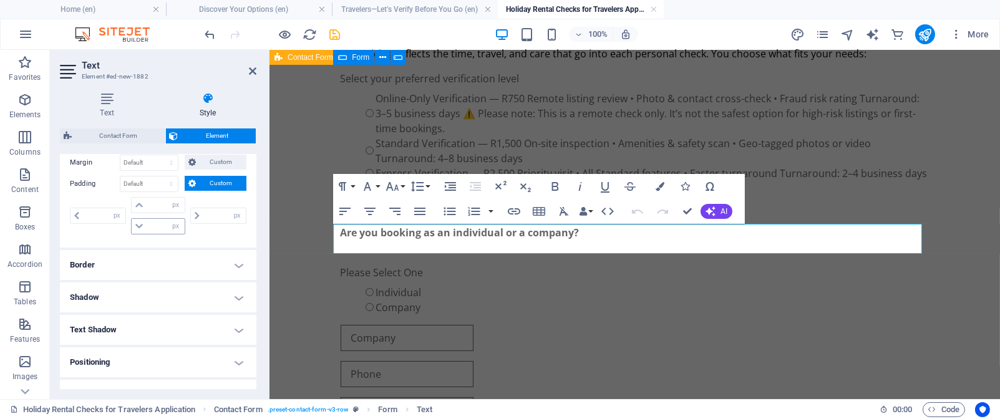
click at [138, 224] on icon at bounding box center [138, 226] width 7 height 7
click at [159, 227] on input "number" at bounding box center [165, 226] width 37 height 15
type input "2"
type input "0"
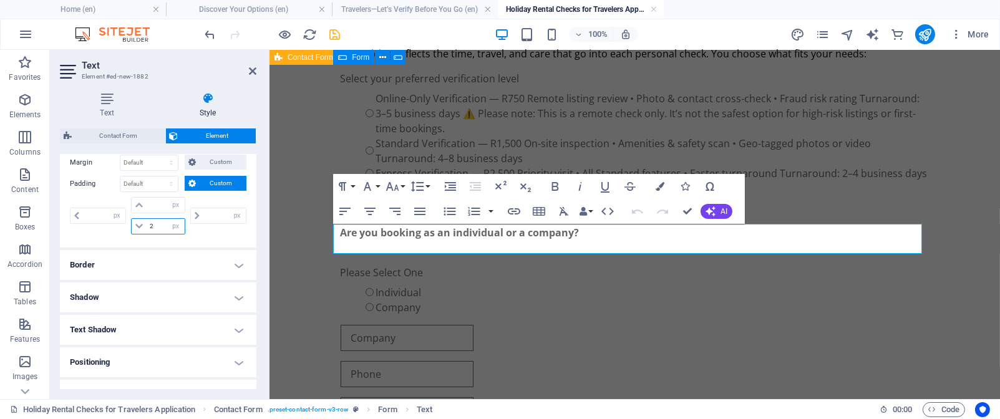
type input "0"
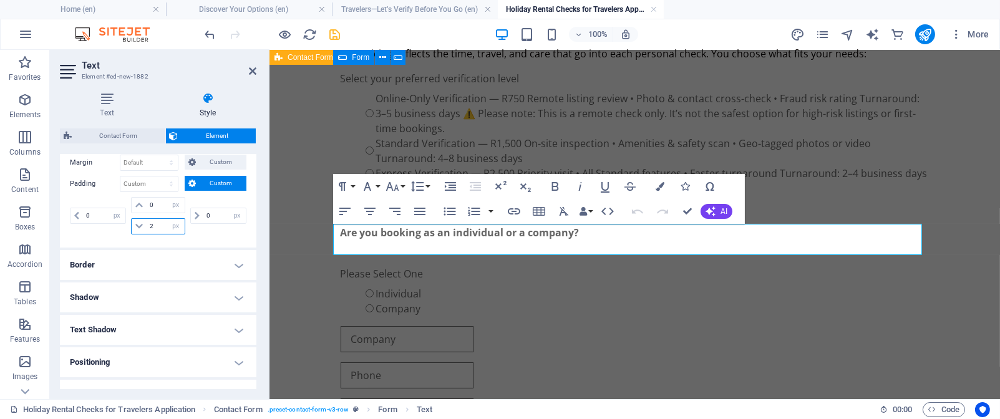
type input "2"
click at [258, 213] on div "Text Style Text Add, edit, and format text directly on the website. Default col…" at bounding box center [158, 240] width 216 height 317
click at [167, 225] on select "px rem % vh vw" at bounding box center [175, 226] width 17 height 15
click at [158, 226] on input "2" at bounding box center [165, 226] width 37 height 15
type input "0"
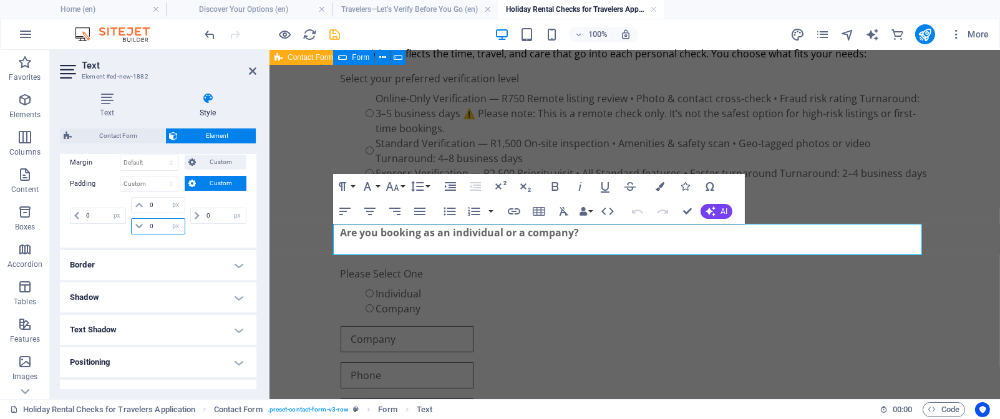
type input "0"
select select "px"
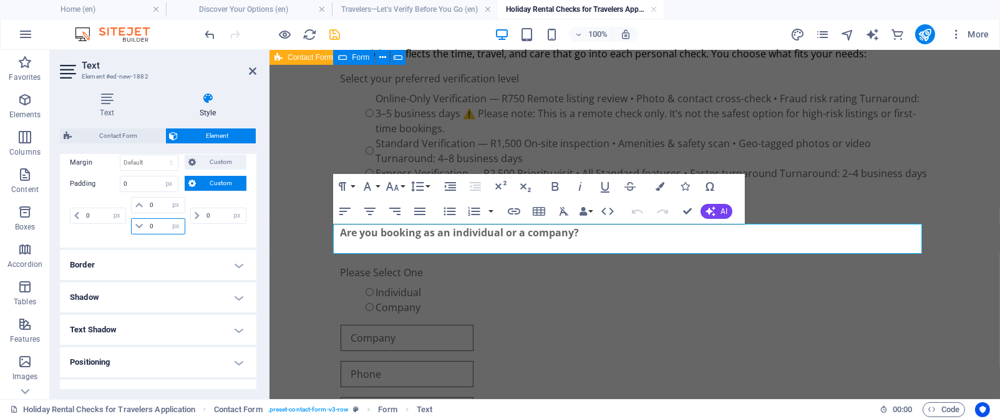
type input "0"
click at [211, 236] on div "0 px rem % vh vw 0 px rem % vh vw 0 px rem % vh vw 0 px rem % vh vw" at bounding box center [158, 217] width 177 height 41
drag, startPoint x: 253, startPoint y: 258, endPoint x: 256, endPoint y: 268, distance: 10.3
click at [256, 268] on div "Layout How this element expands within the layout (Flexbox). Size 100 Default a…" at bounding box center [158, 271] width 196 height 235
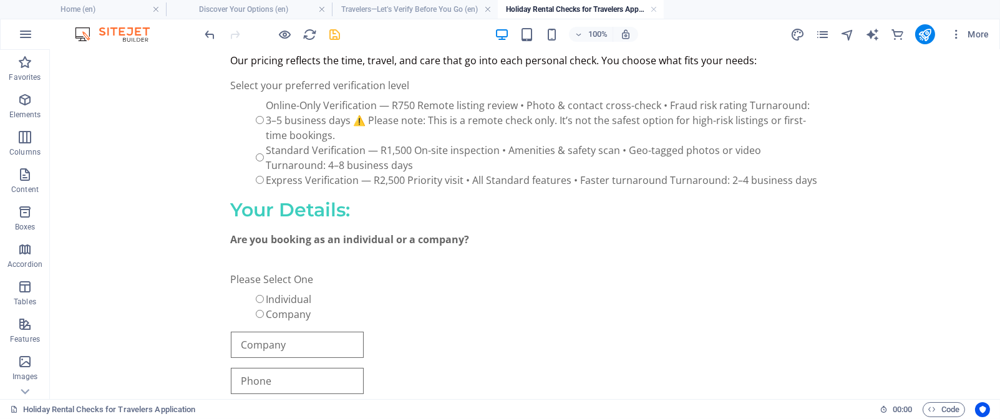
scroll to position [317, 0]
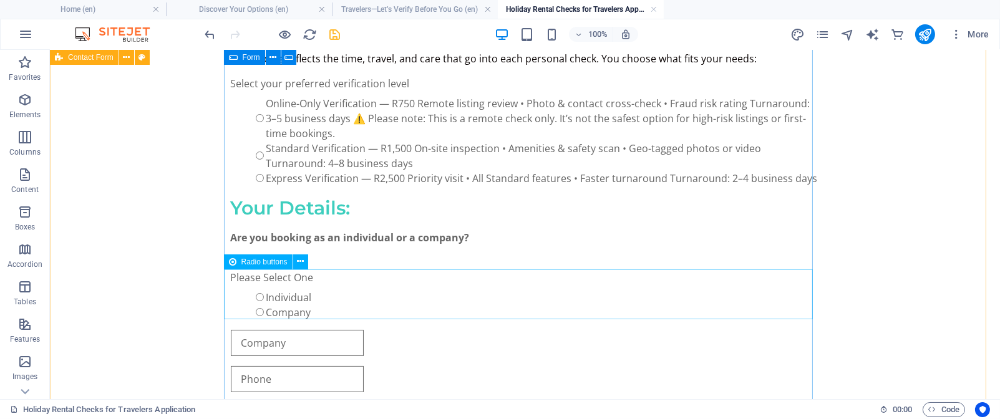
click at [346, 283] on div "Please Select One Individual Company" at bounding box center [525, 295] width 589 height 50
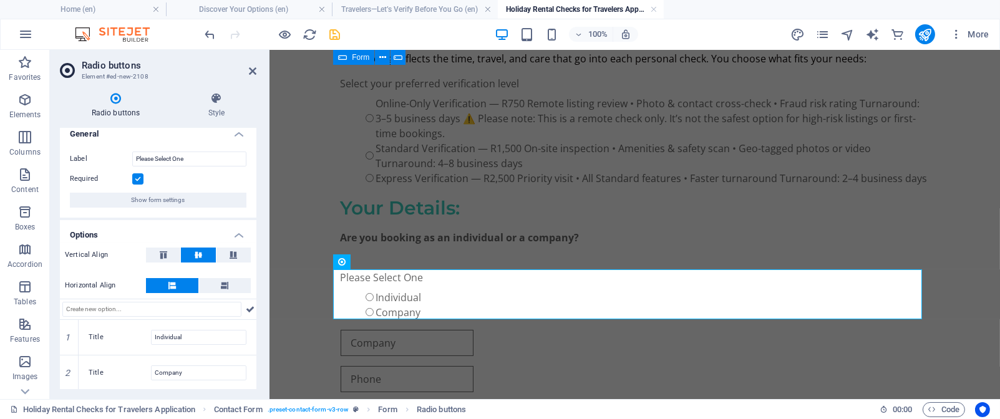
scroll to position [0, 0]
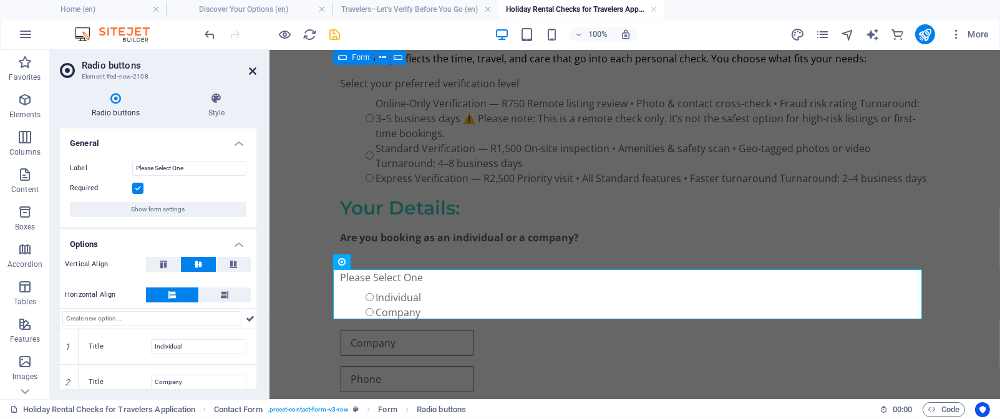
click at [253, 69] on icon at bounding box center [252, 71] width 7 height 10
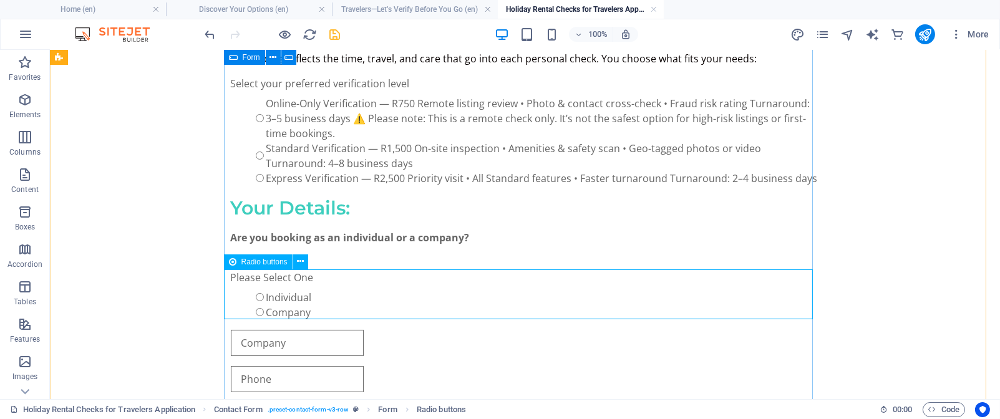
click at [299, 279] on div "Please Select One Individual Company" at bounding box center [525, 295] width 589 height 50
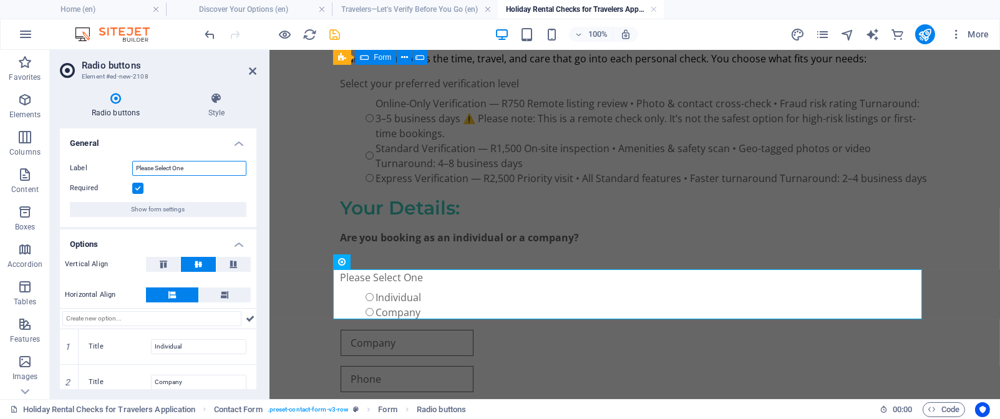
drag, startPoint x: 200, startPoint y: 168, endPoint x: 132, endPoint y: 164, distance: 68.1
click at [132, 164] on input "Please Select One" at bounding box center [189, 168] width 114 height 15
click at [213, 104] on icon at bounding box center [217, 98] width 80 height 12
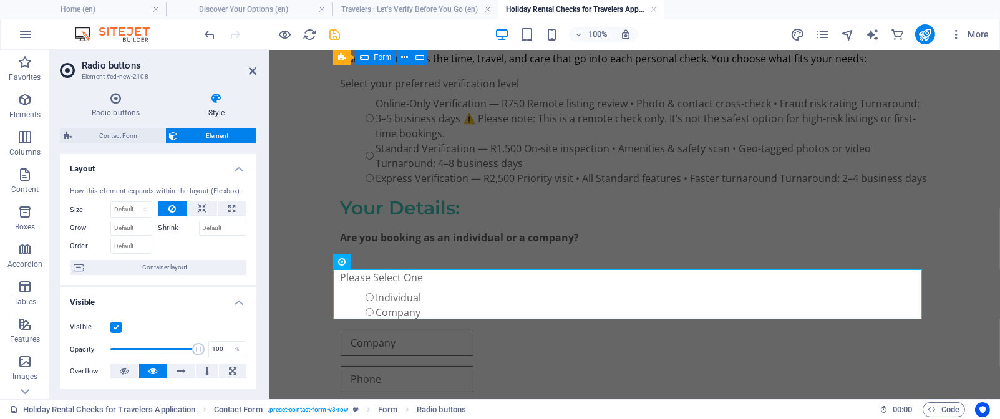
click at [213, 104] on icon at bounding box center [217, 98] width 80 height 12
click at [252, 70] on icon at bounding box center [252, 71] width 7 height 10
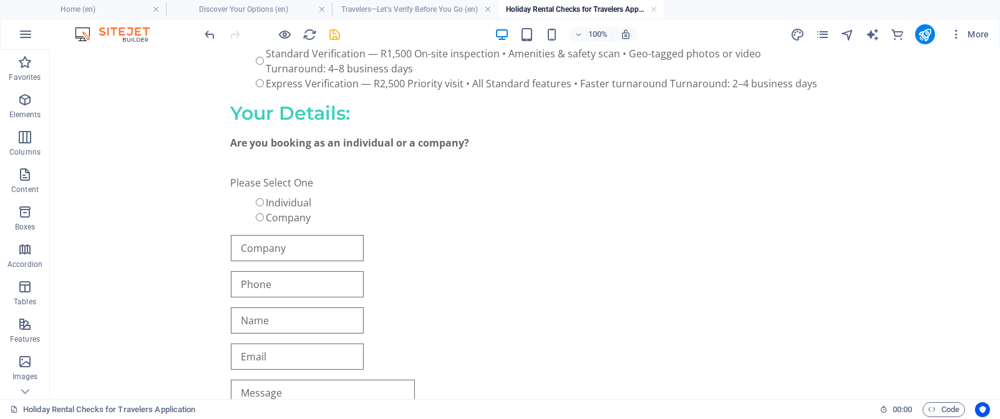
scroll to position [453, 0]
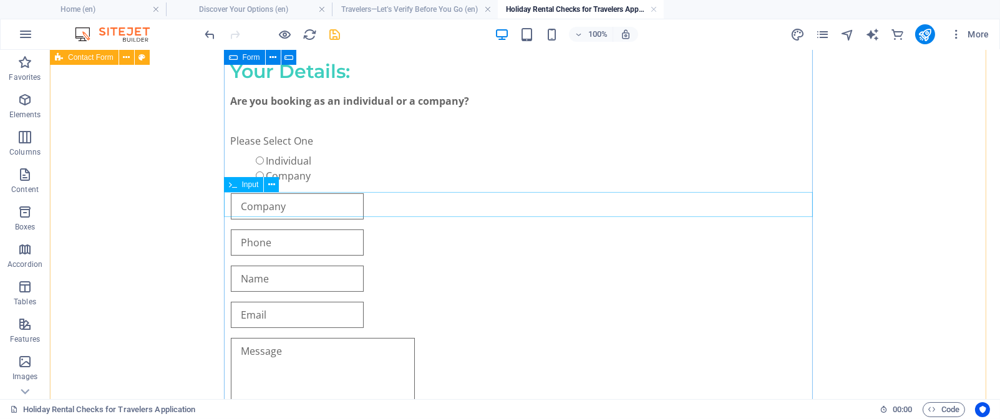
click at [269, 203] on div at bounding box center [525, 206] width 589 height 26
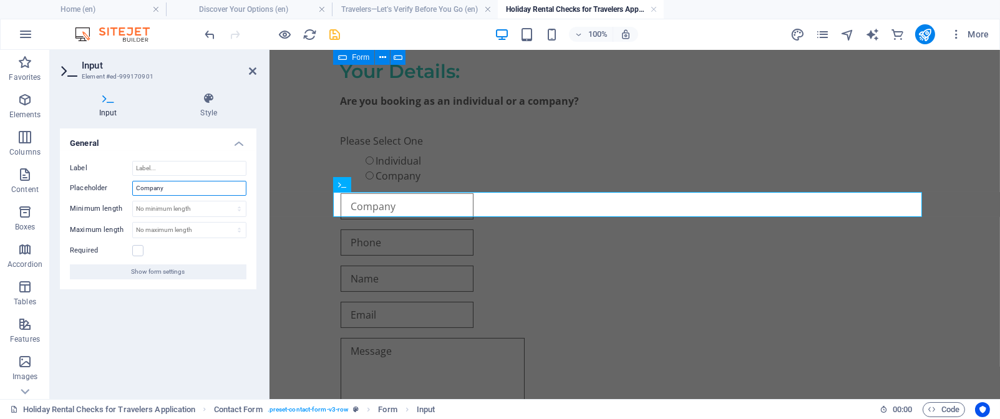
click at [175, 187] on input "Company" at bounding box center [189, 188] width 114 height 15
type input "C"
click at [143, 188] on input "Placeholder" at bounding box center [189, 188] width 114 height 15
paste input "Full Name or Company Name:"
type input "Full Name or Company Name:"
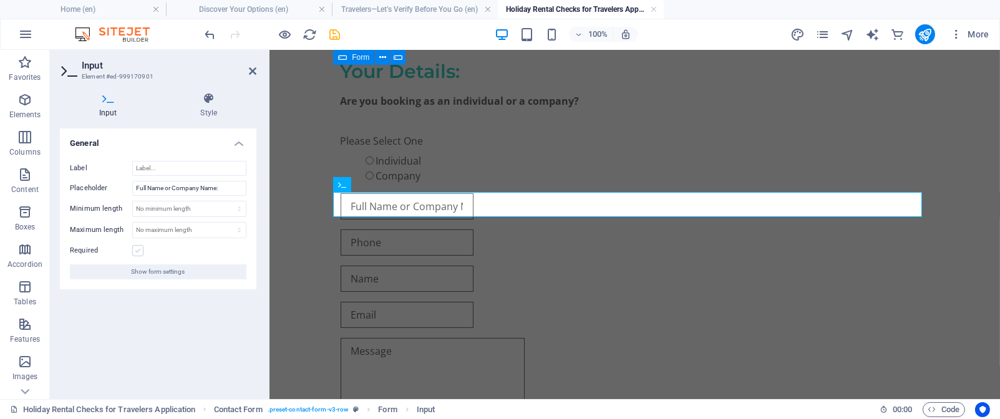
click at [138, 251] on label at bounding box center [137, 250] width 11 height 11
click at [0, 0] on input "Required" at bounding box center [0, 0] width 0 height 0
click at [254, 75] on icon at bounding box center [252, 71] width 7 height 10
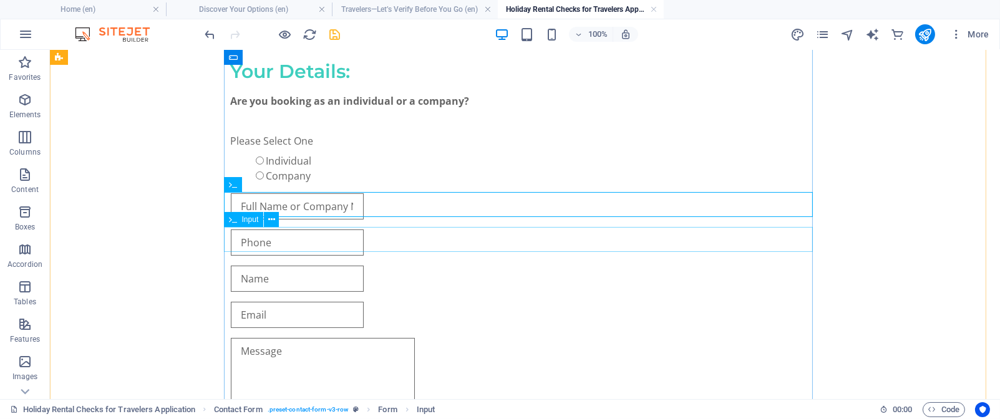
click at [266, 235] on div at bounding box center [525, 243] width 589 height 26
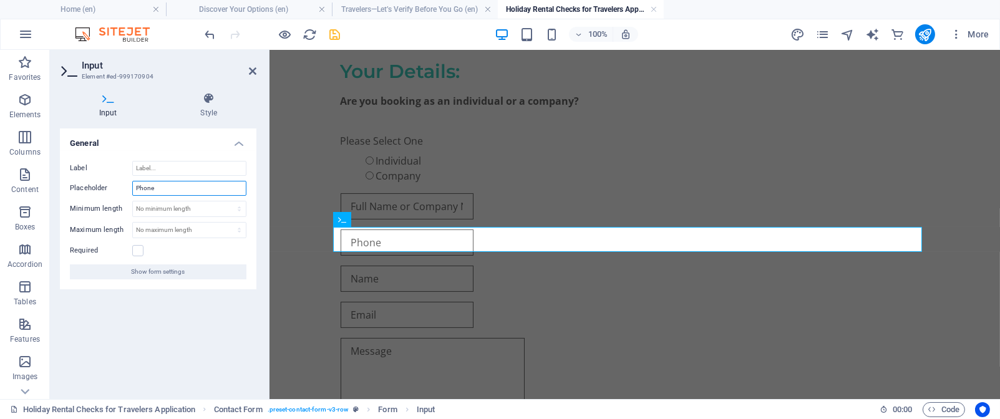
click at [172, 188] on input "Phone" at bounding box center [189, 188] width 114 height 15
type input "P"
paste input "Email or WhatsApp:"
click at [152, 188] on input "Email or WhatsApp:" at bounding box center [189, 188] width 114 height 15
click at [164, 188] on input "Contact or WhatsApp:" at bounding box center [189, 188] width 114 height 15
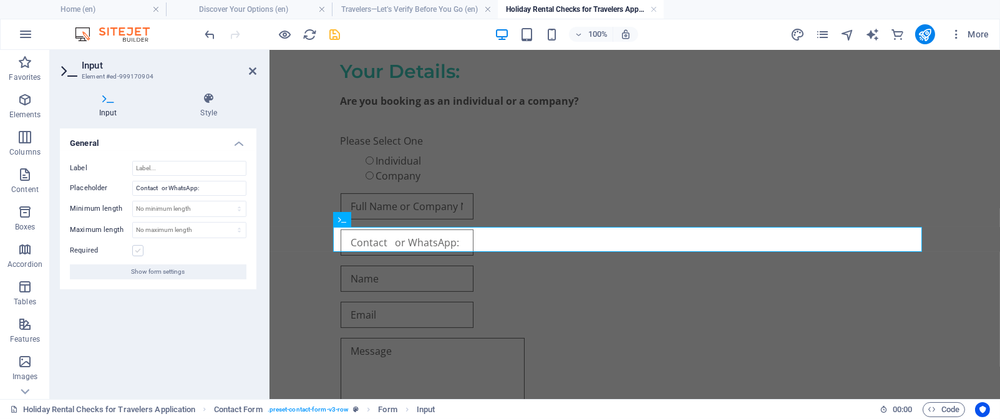
click at [139, 252] on label at bounding box center [137, 250] width 11 height 11
click at [0, 0] on input "Required" at bounding box center [0, 0] width 0 height 0
click at [158, 188] on input "Contact or WhatsApp:" at bounding box center [189, 188] width 114 height 15
click at [224, 188] on input "Contact Number or WhatsApp:" at bounding box center [189, 188] width 114 height 15
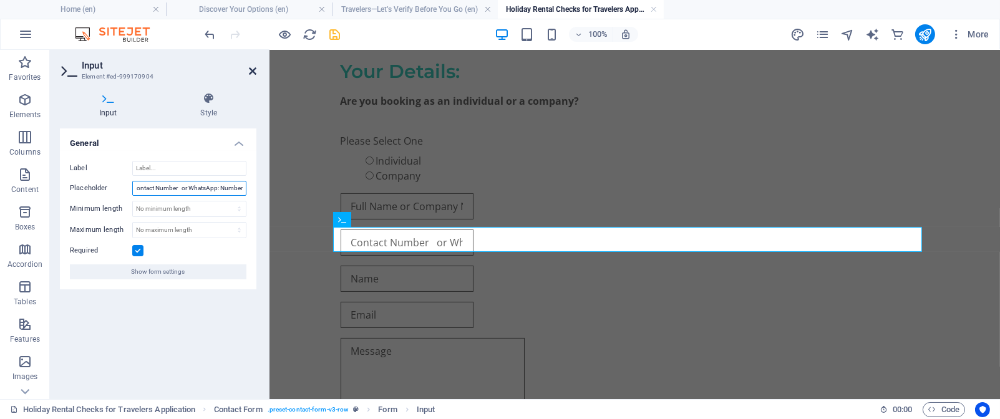
type input "Contact Number or WhatsApp: Number"
click at [256, 69] on icon at bounding box center [252, 71] width 7 height 10
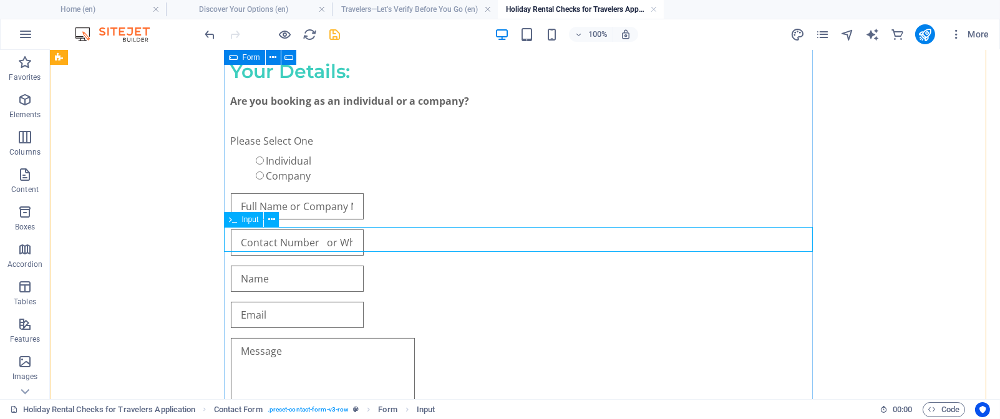
click at [308, 240] on div at bounding box center [525, 243] width 589 height 26
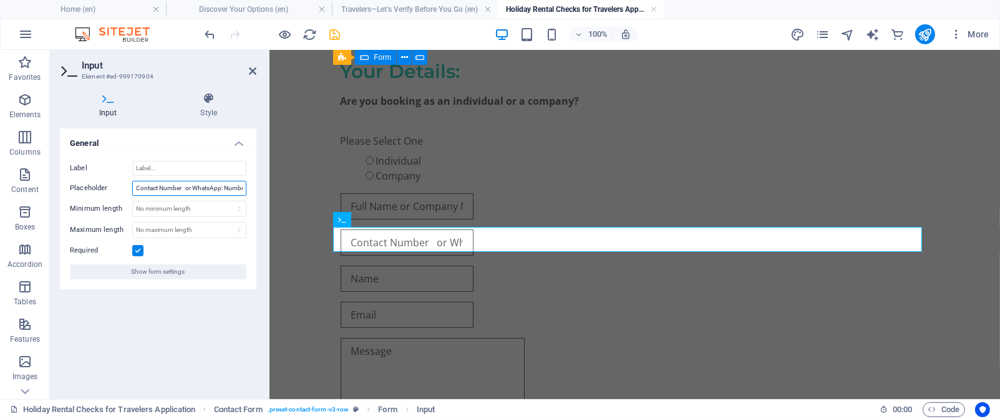
click at [193, 187] on input "Contact Number or WhatsApp: Number" at bounding box center [189, 188] width 114 height 15
type input "Contact Number or WhatsApp: Number"
click at [253, 70] on icon at bounding box center [252, 71] width 7 height 10
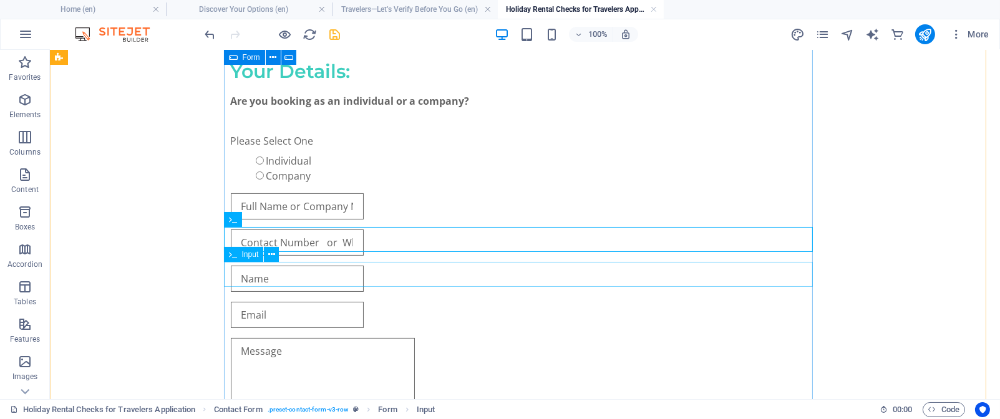
click at [273, 276] on div at bounding box center [525, 279] width 589 height 26
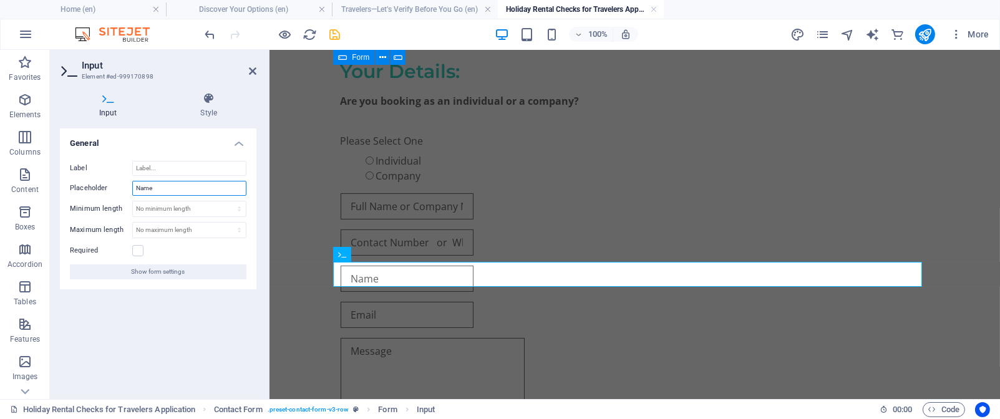
click at [179, 188] on input "Name" at bounding box center [189, 188] width 114 height 15
type input "N"
type input "E-Mail"
click at [142, 249] on label at bounding box center [137, 250] width 11 height 11
click at [0, 0] on input "Required" at bounding box center [0, 0] width 0 height 0
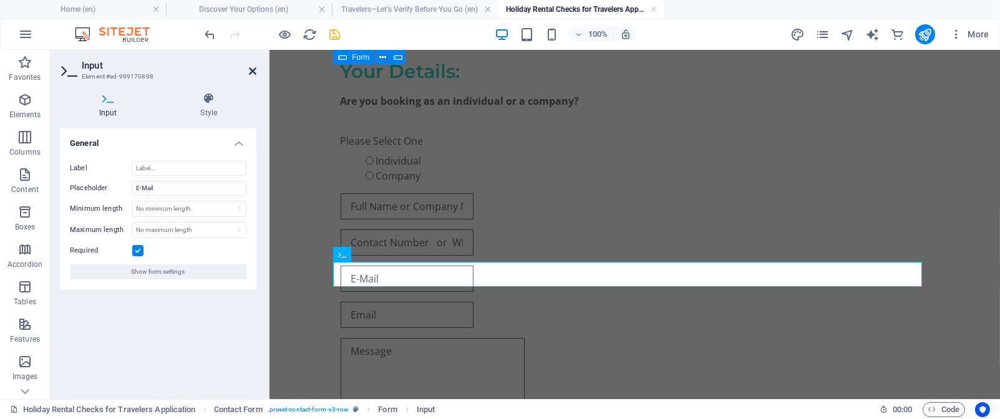
click at [253, 70] on icon at bounding box center [252, 71] width 7 height 10
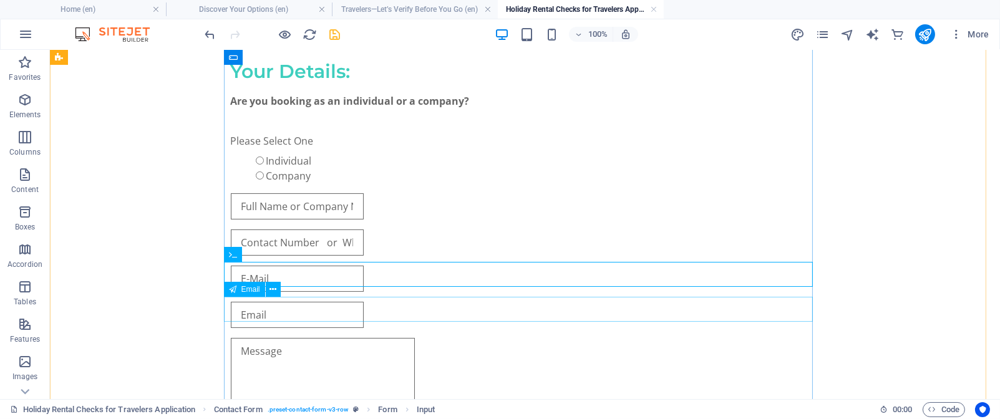
click at [292, 306] on div at bounding box center [525, 315] width 589 height 26
click at [72, 306] on div "BeSure StaySure SA - Traveler Verification Request Real holiday rentals ,Real P…" at bounding box center [525, 121] width 950 height 878
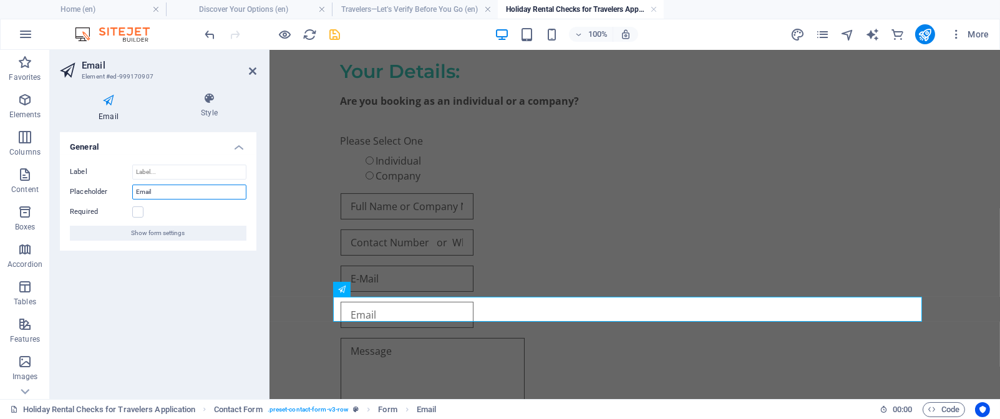
click at [198, 193] on input "Email" at bounding box center [189, 192] width 114 height 15
type input "E"
click at [185, 190] on input "Area Where Yo" at bounding box center [189, 192] width 114 height 15
type input "A"
click at [138, 190] on input "Placeholder" at bounding box center [189, 192] width 114 height 15
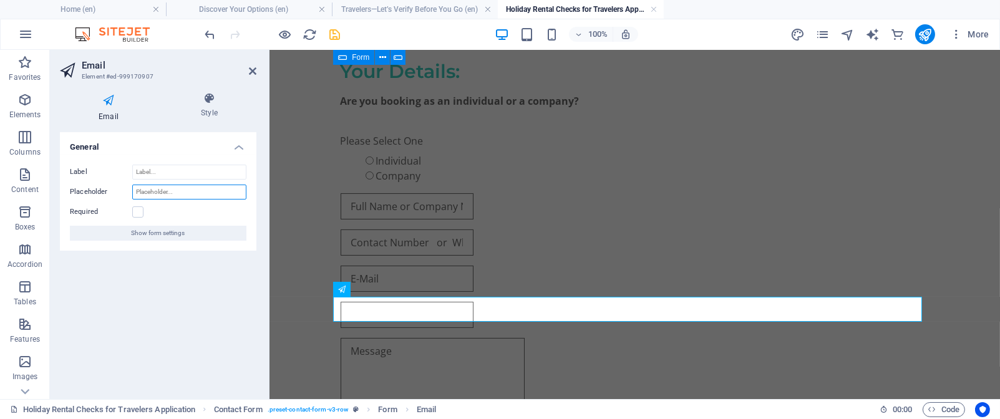
paste input "Enter the location you’d like verified for safety and accuracy"
type input "Enter the location you’d like verified for safety and accuracy"
click at [137, 211] on label at bounding box center [137, 211] width 11 height 11
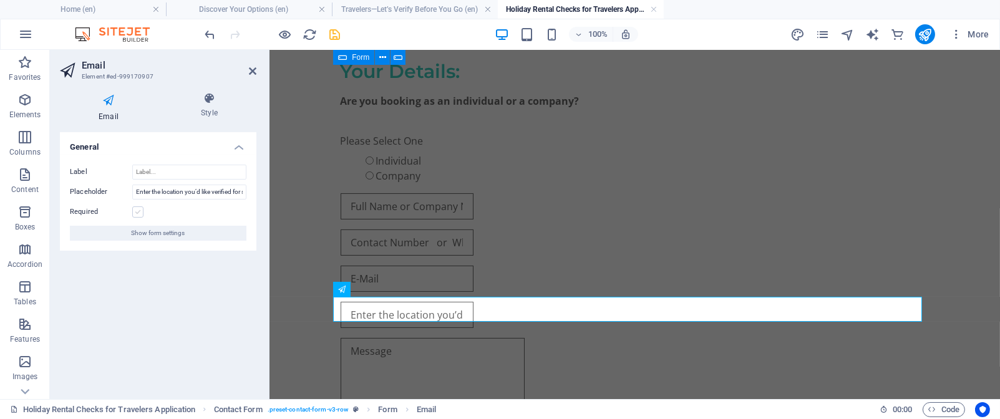
click at [0, 0] on input "Required" at bounding box center [0, 0] width 0 height 0
click at [251, 69] on icon at bounding box center [252, 71] width 7 height 10
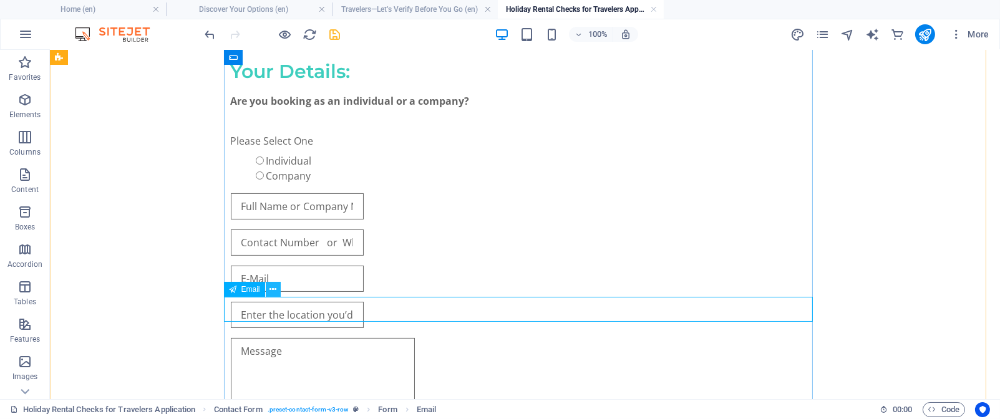
click at [276, 292] on icon at bounding box center [272, 289] width 7 height 13
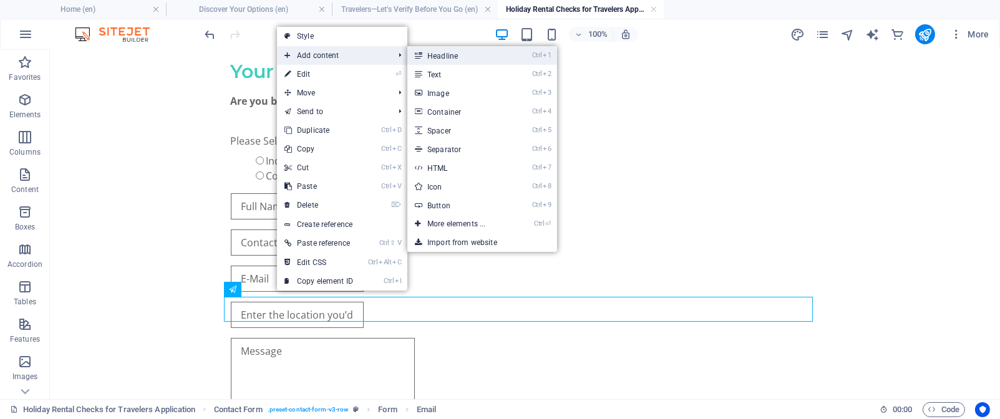
click at [458, 58] on link "Ctrl 1 Headline" at bounding box center [458, 55] width 103 height 19
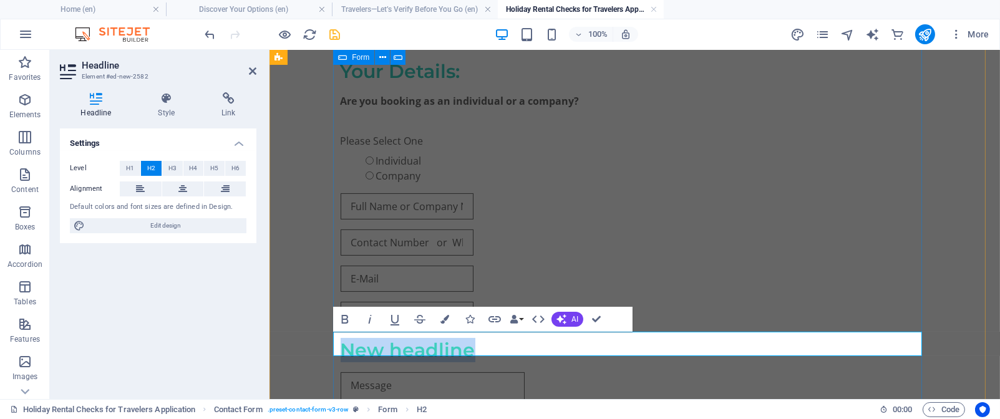
click at [472, 344] on h2 "New headline" at bounding box center [634, 350] width 589 height 24
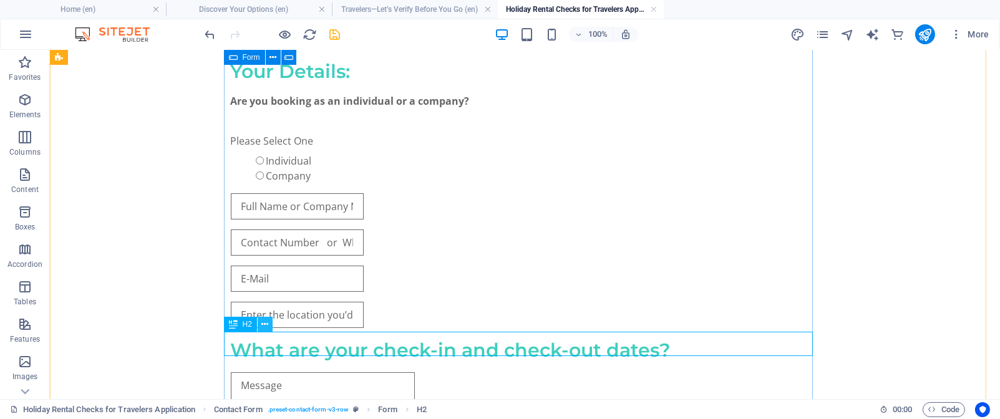
click at [266, 326] on icon at bounding box center [264, 324] width 7 height 13
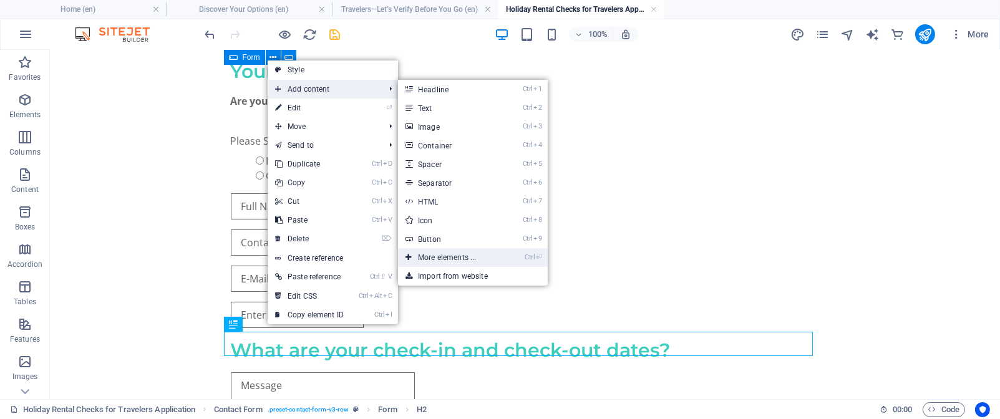
click at [468, 261] on link "Ctrl ⏎ More elements ..." at bounding box center [449, 257] width 103 height 19
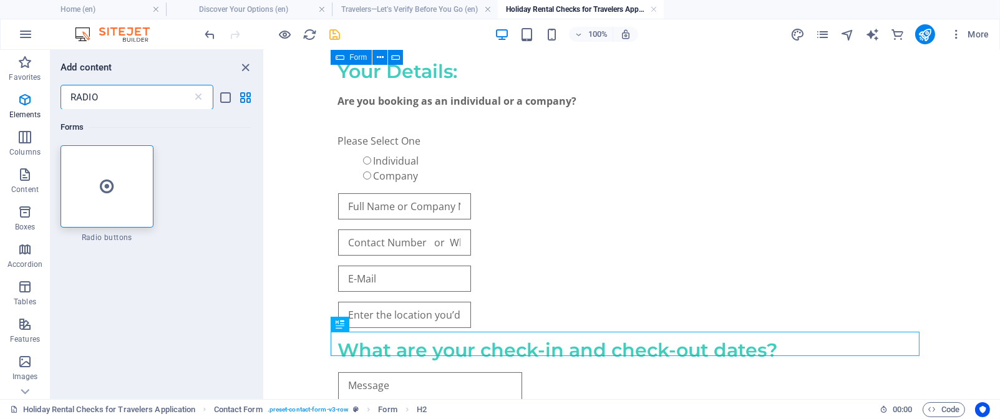
click at [101, 96] on input "RADIO" at bounding box center [127, 97] width 132 height 25
type input "R"
type input "Date"
click at [113, 190] on icon at bounding box center [106, 186] width 15 height 16
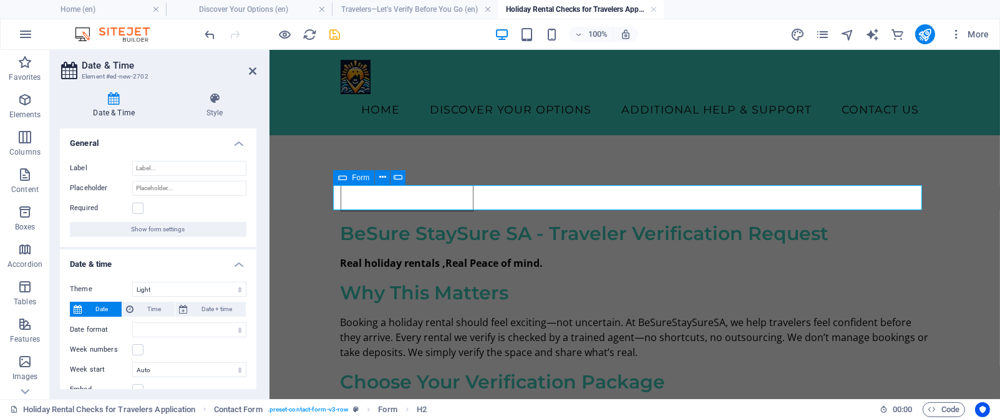
select select "1"
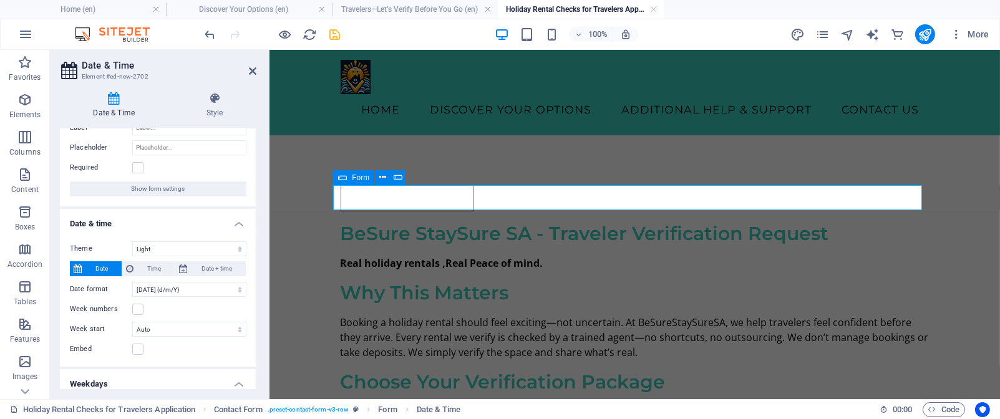
scroll to position [35, 0]
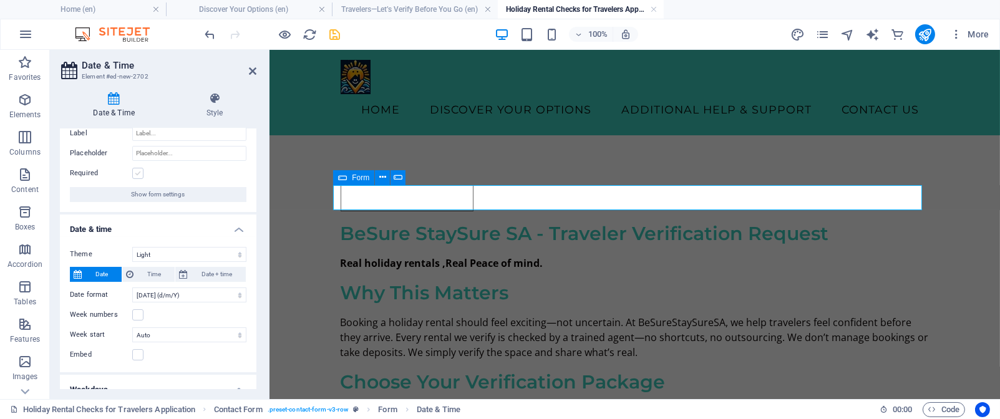
click at [139, 174] on label at bounding box center [137, 173] width 11 height 11
click at [0, 0] on input "Required" at bounding box center [0, 0] width 0 height 0
click at [138, 313] on label at bounding box center [137, 314] width 11 height 11
click at [0, 0] on input "Week numbers" at bounding box center [0, 0] width 0 height 0
drag, startPoint x: 256, startPoint y: 226, endPoint x: 254, endPoint y: 248, distance: 21.9
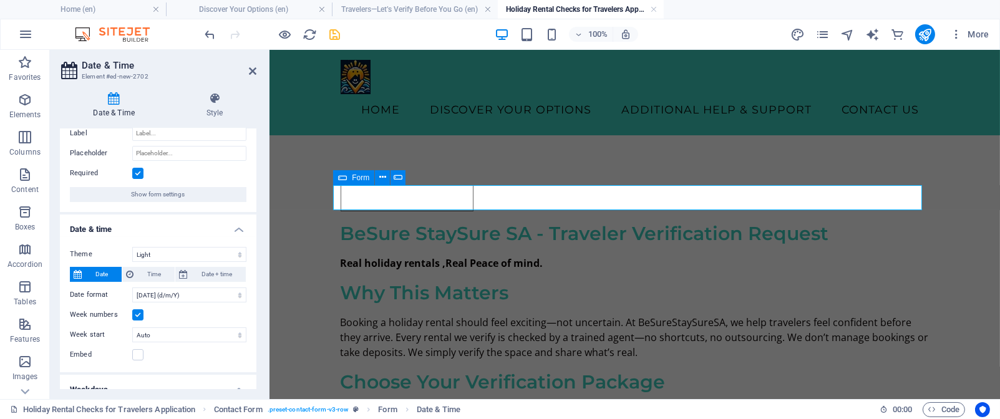
click at [254, 248] on div "Date & Time Style General Label Placeholder Required Show form settings Date & …" at bounding box center [158, 240] width 216 height 317
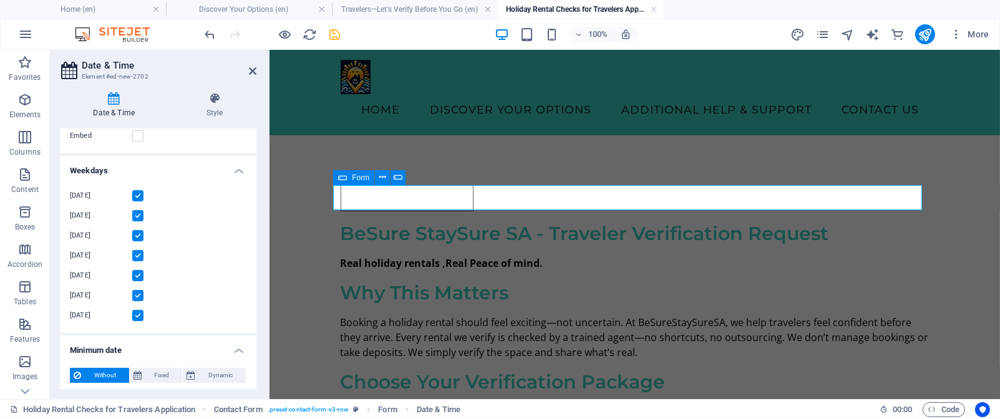
scroll to position [317, 0]
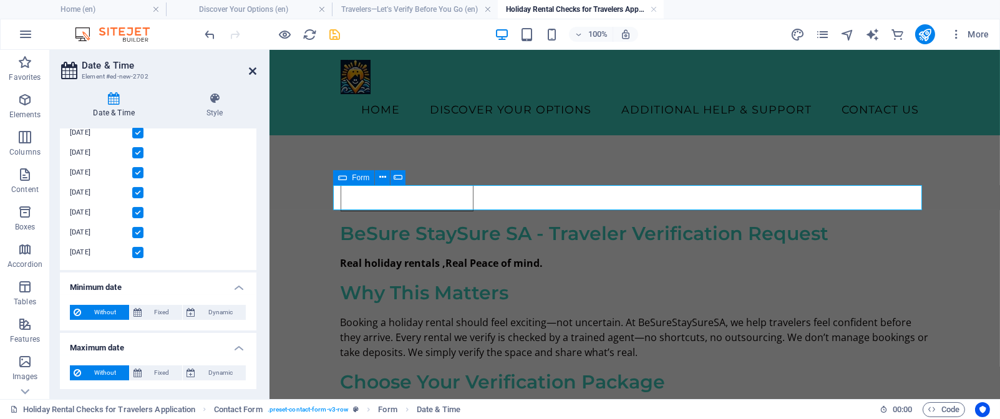
click at [253, 70] on icon at bounding box center [252, 71] width 7 height 10
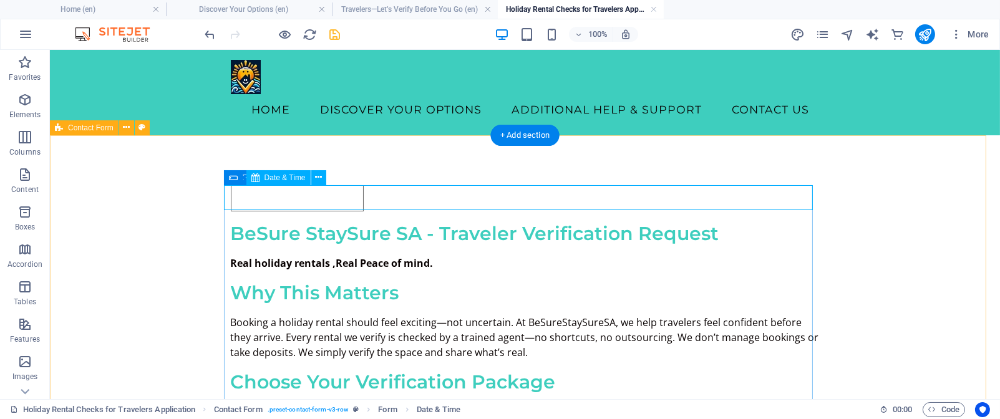
click at [271, 195] on div at bounding box center [525, 198] width 589 height 26
click at [317, 177] on icon at bounding box center [318, 177] width 7 height 13
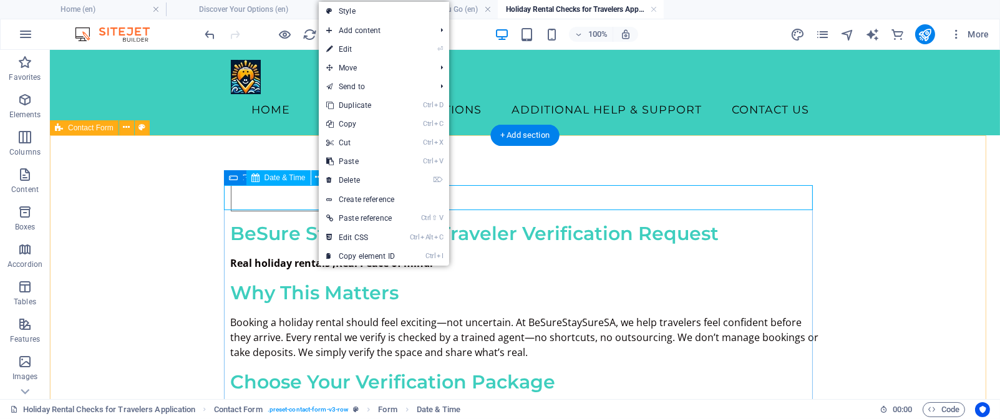
click at [296, 189] on div at bounding box center [525, 198] width 589 height 26
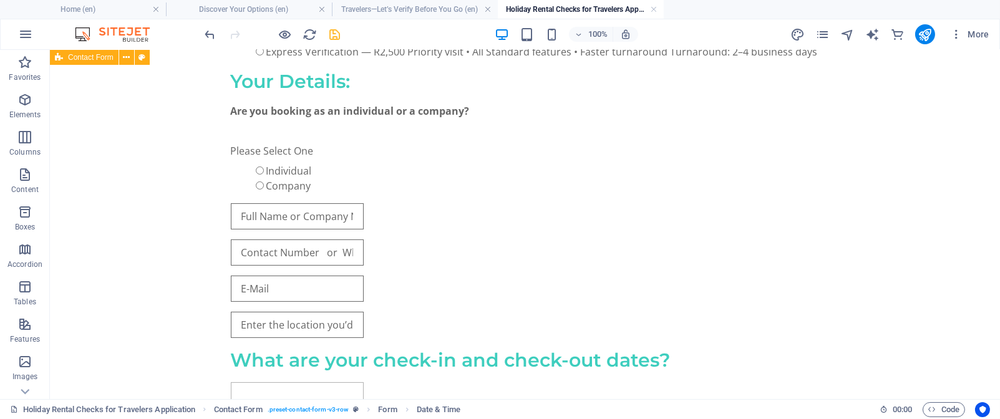
scroll to position [447, 0]
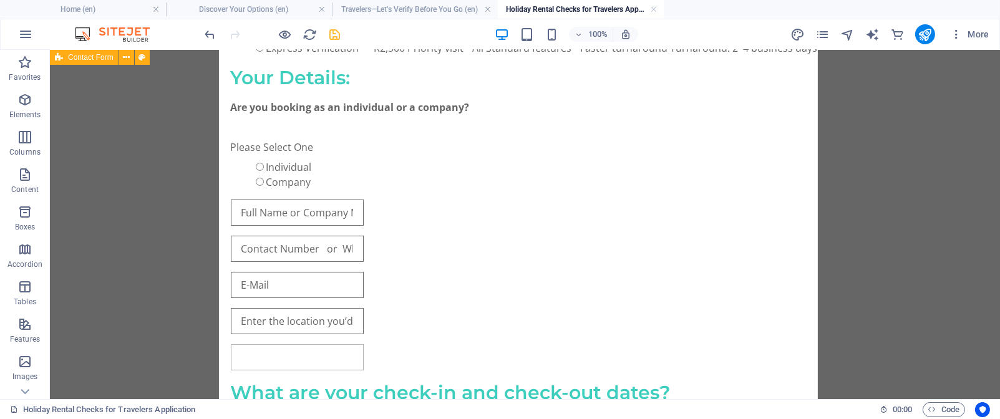
drag, startPoint x: 278, startPoint y: 195, endPoint x: 278, endPoint y: 347, distance: 151.6
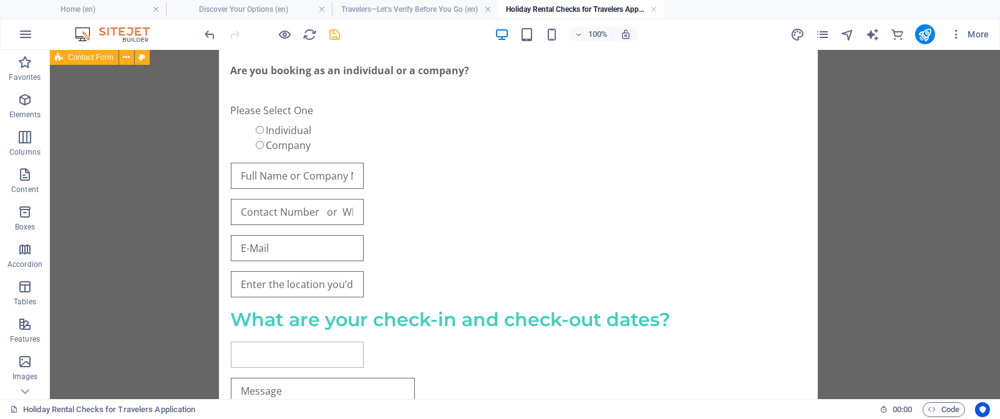
scroll to position [487, 0]
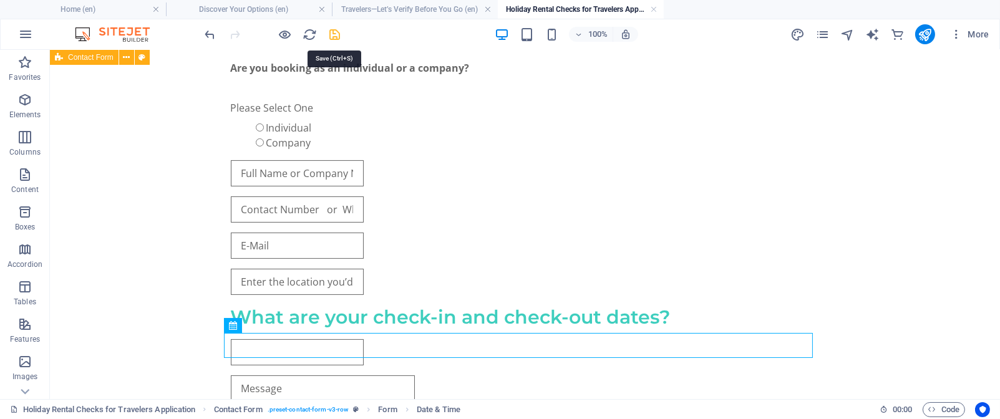
click at [337, 30] on icon "save" at bounding box center [335, 34] width 14 height 14
checkbox input "false"
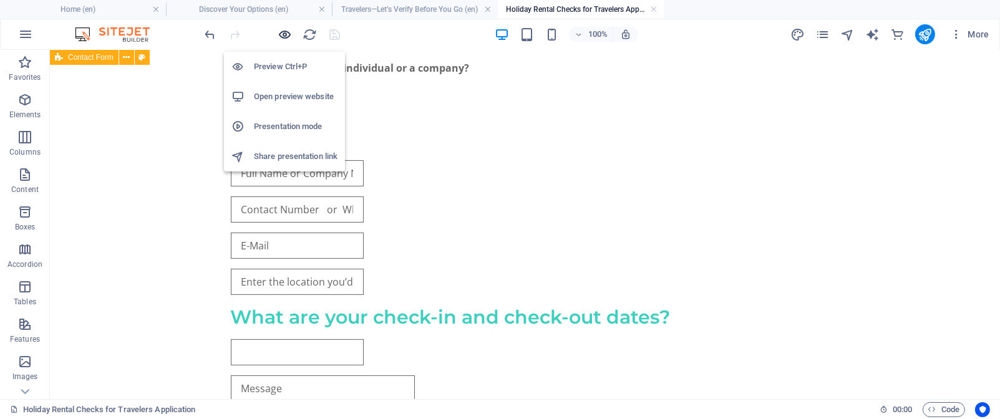
click at [290, 31] on icon "button" at bounding box center [285, 34] width 14 height 14
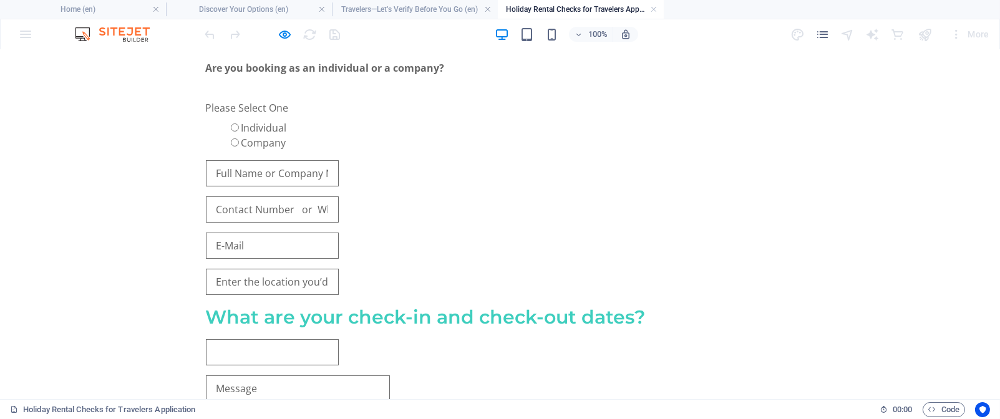
click at [240, 349] on input "text" at bounding box center [272, 352] width 133 height 26
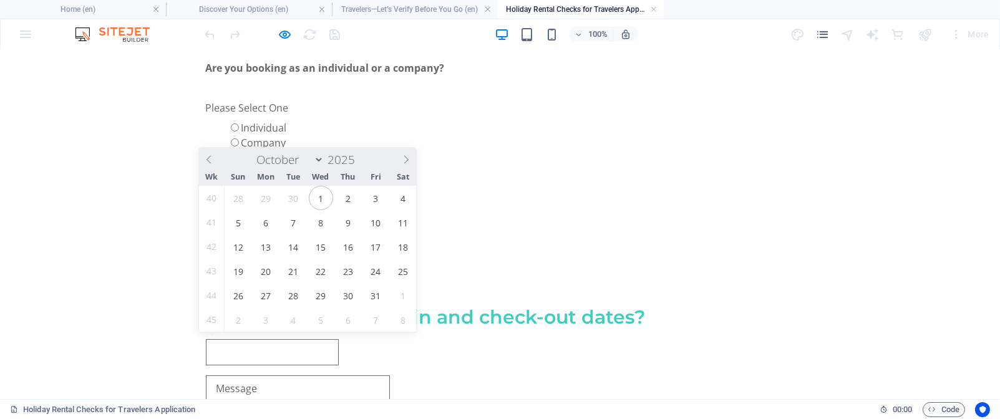
click at [240, 349] on input "text" at bounding box center [272, 352] width 133 height 26
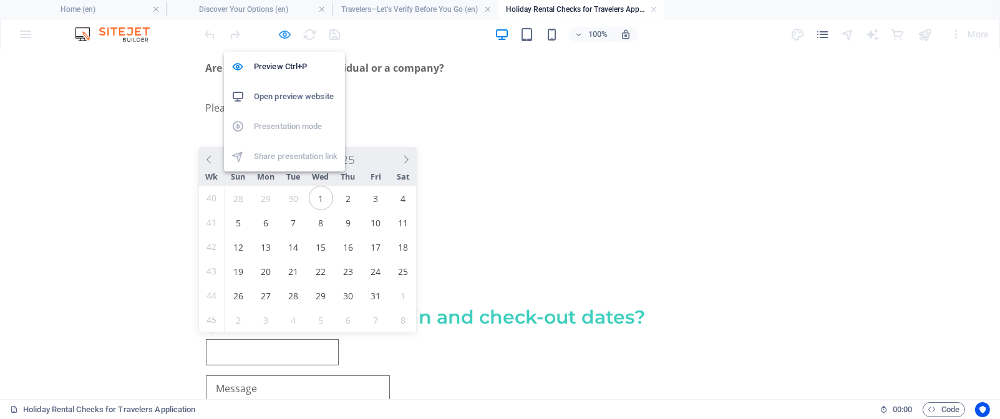
click at [286, 32] on icon "button" at bounding box center [285, 34] width 14 height 14
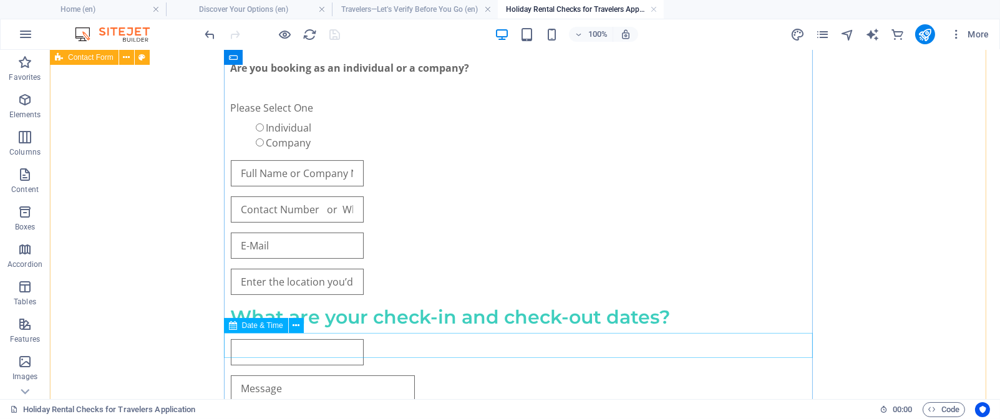
click at [263, 346] on div at bounding box center [525, 352] width 589 height 26
select select "1"
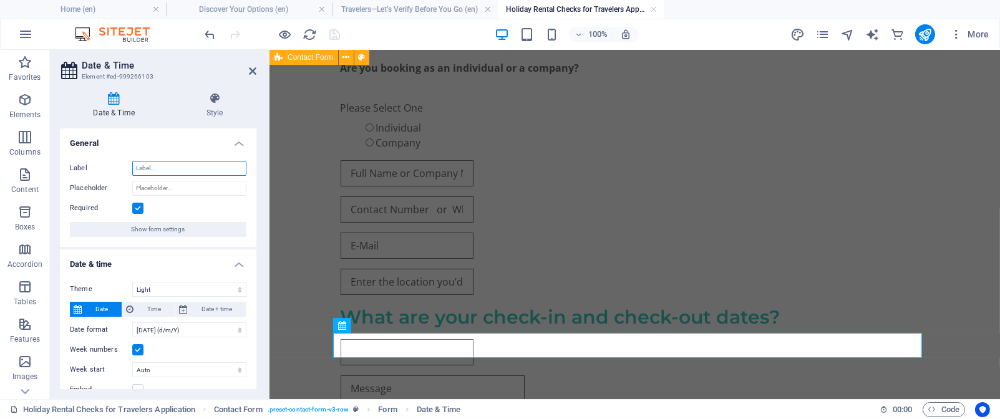
click at [197, 164] on input "Label" at bounding box center [189, 168] width 114 height 15
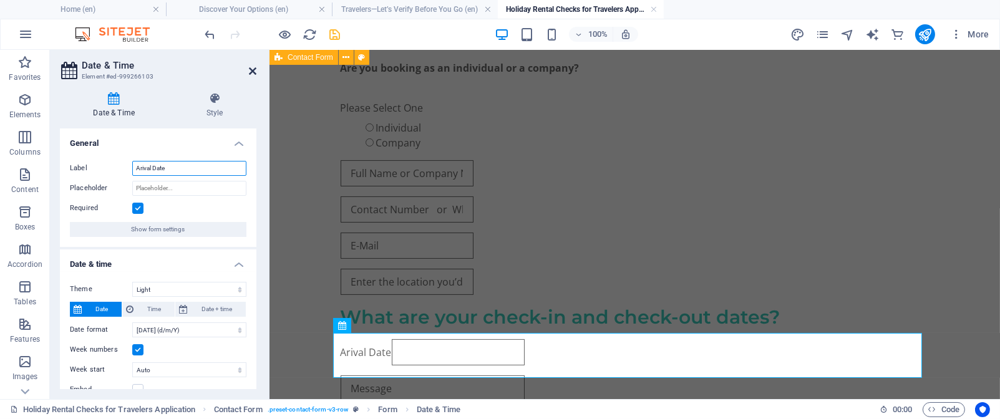
type input "Arival Date"
click at [252, 70] on icon at bounding box center [252, 71] width 7 height 10
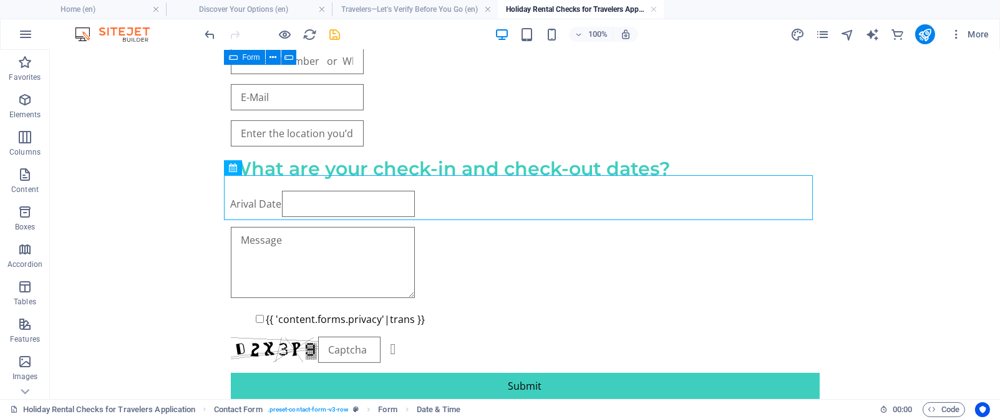
scroll to position [647, 0]
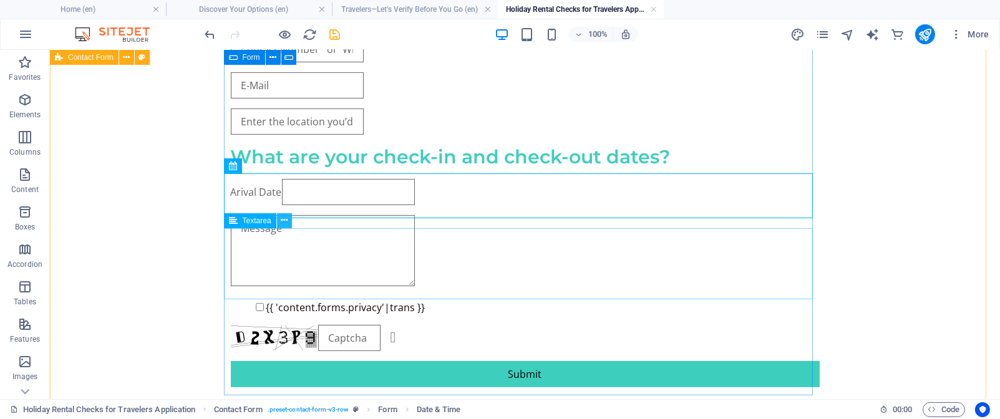
click at [286, 221] on icon at bounding box center [284, 220] width 7 height 13
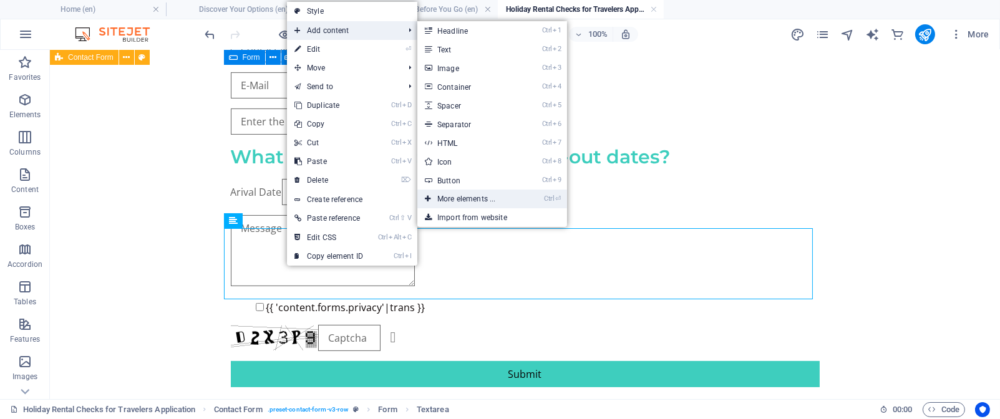
click at [445, 197] on link "Ctrl ⏎ More elements ..." at bounding box center [468, 199] width 103 height 19
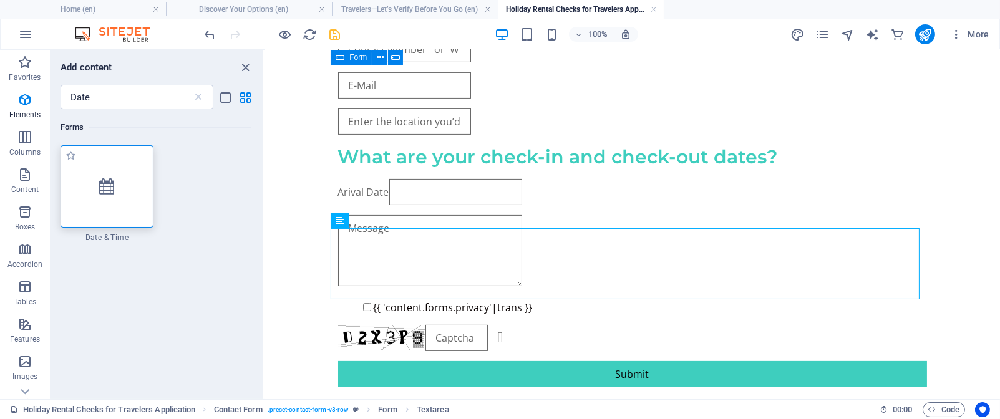
click at [104, 190] on icon at bounding box center [106, 186] width 15 height 16
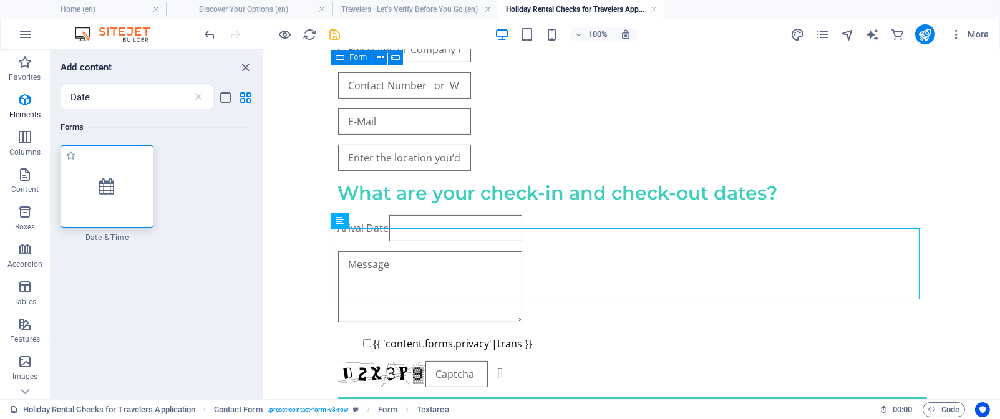
scroll to position [0, 0]
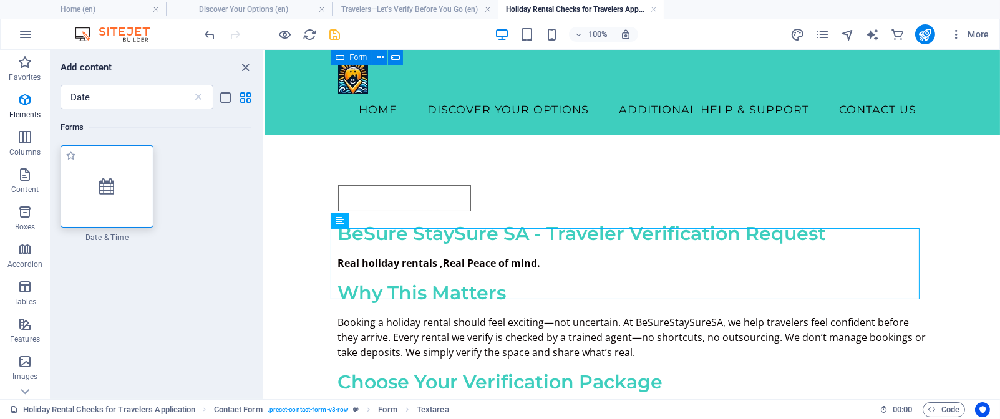
select select "1"
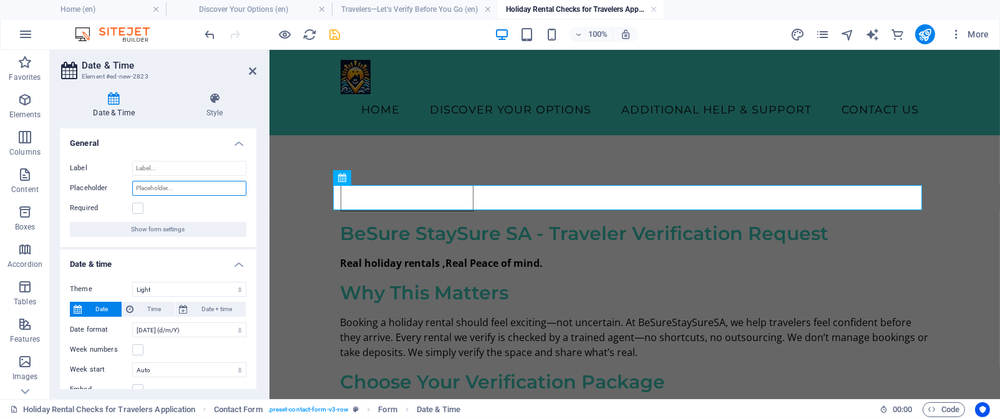
click at [188, 190] on input "Placeholder" at bounding box center [189, 188] width 114 height 15
type input "Checkout Date"
click at [137, 206] on label at bounding box center [137, 208] width 11 height 11
click at [0, 0] on input "Required" at bounding box center [0, 0] width 0 height 0
click at [253, 68] on icon at bounding box center [252, 71] width 7 height 10
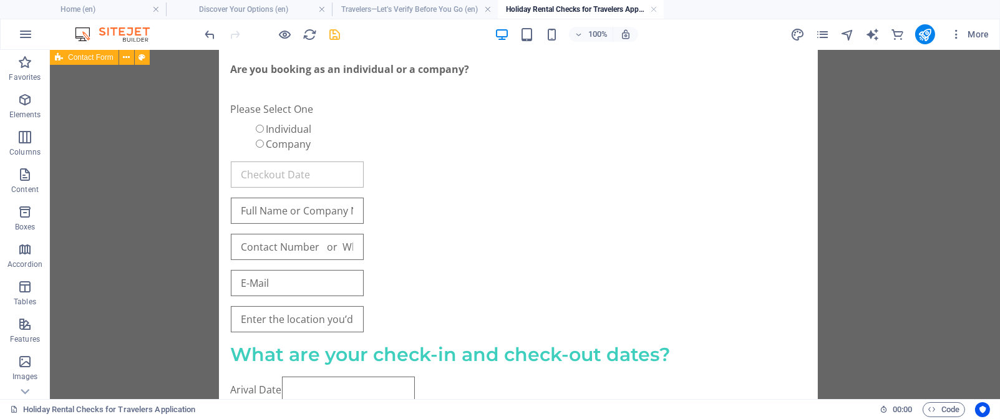
scroll to position [517, 0]
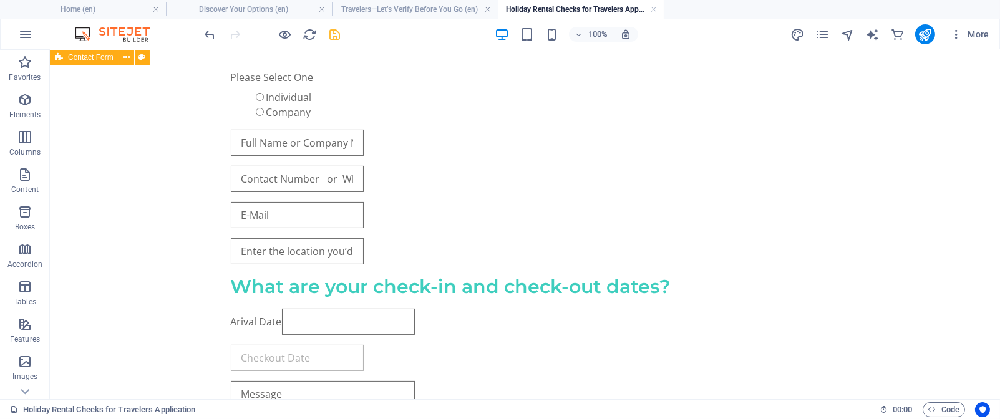
drag, startPoint x: 261, startPoint y: 196, endPoint x: 276, endPoint y: 349, distance: 153.5
click at [276, 349] on div "BeSure StaySure SA - Traveler Verification Request Real holiday rentals ,Real P…" at bounding box center [525, 110] width 589 height 895
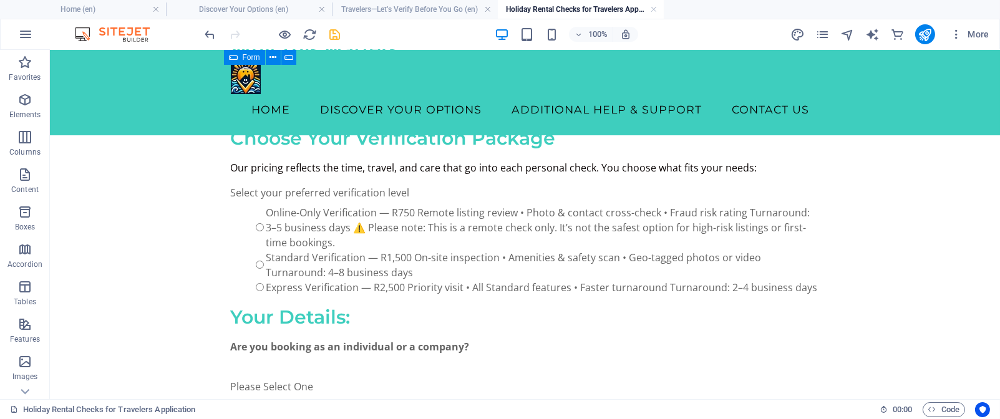
scroll to position [0, 0]
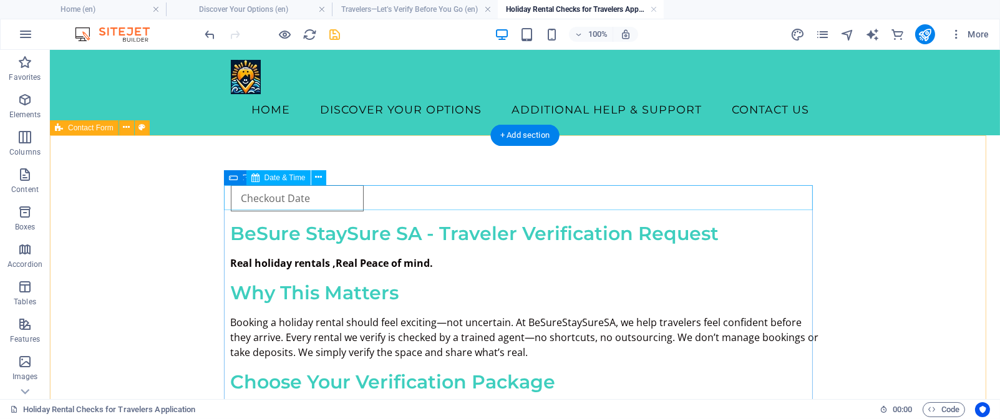
click at [466, 190] on div at bounding box center [525, 198] width 589 height 26
select select "1"
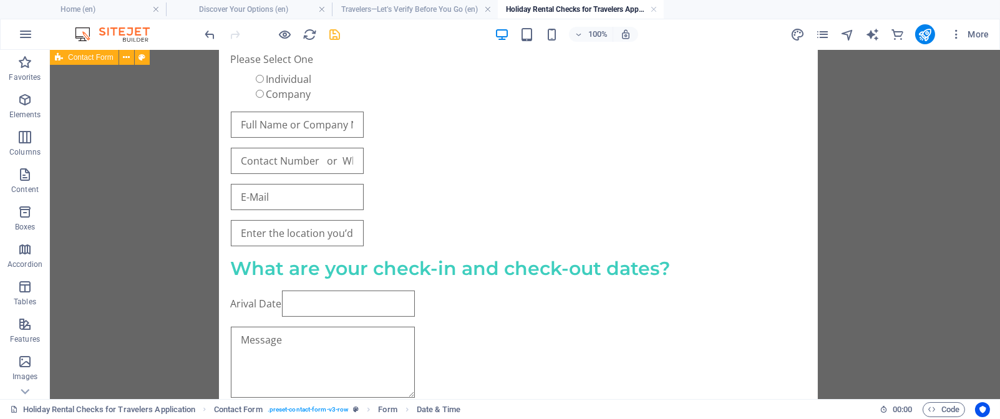
scroll to position [553, 0]
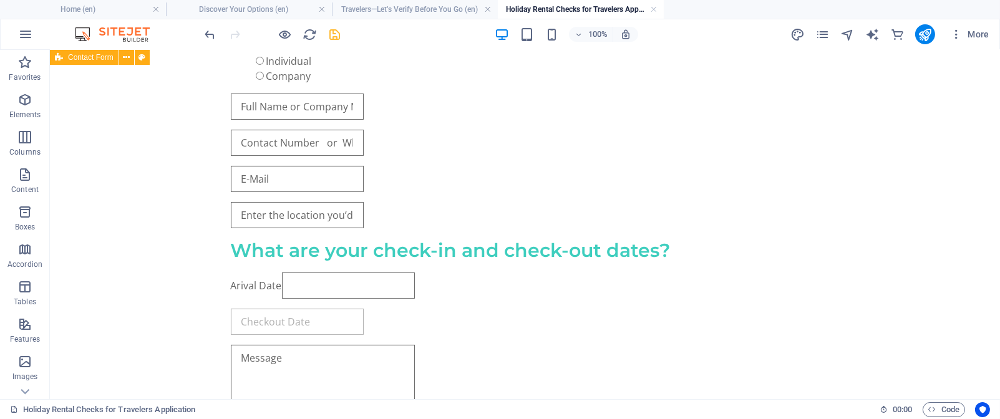
drag, startPoint x: 345, startPoint y: 195, endPoint x: 339, endPoint y: 316, distance: 120.5
click at [339, 316] on div "BeSure StaySure SA - Traveler Verification Request Real holiday rentals ,Real P…" at bounding box center [525, 74] width 589 height 895
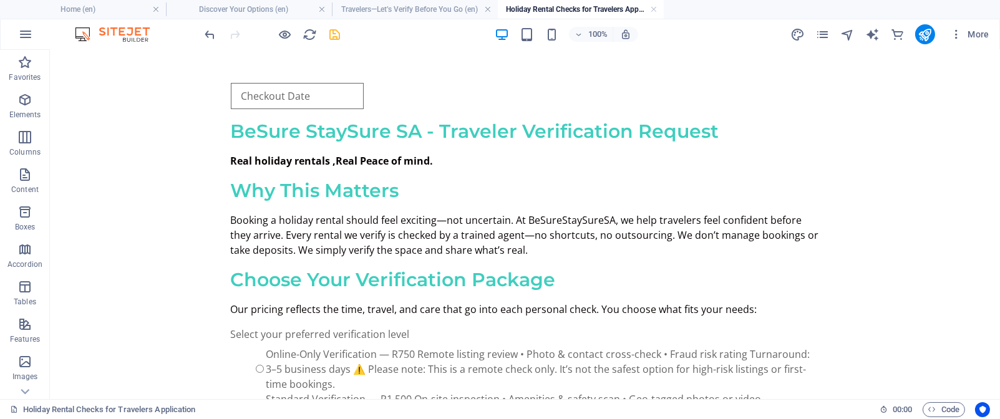
scroll to position [0, 0]
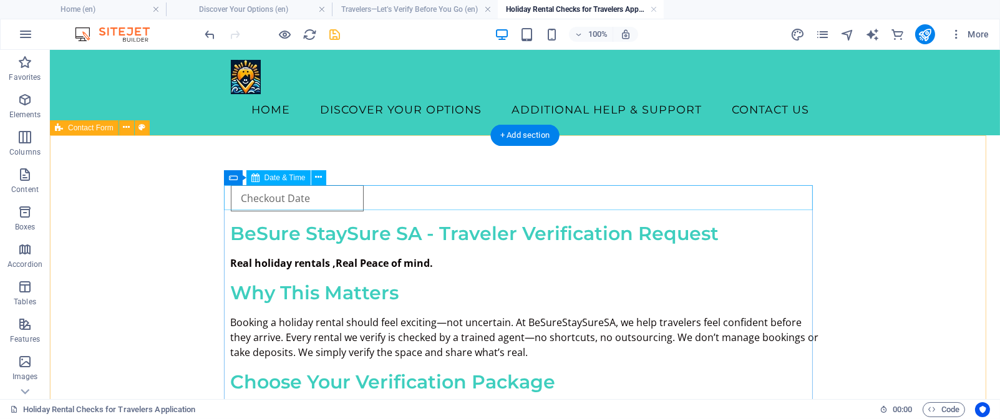
click at [336, 191] on div at bounding box center [525, 198] width 589 height 26
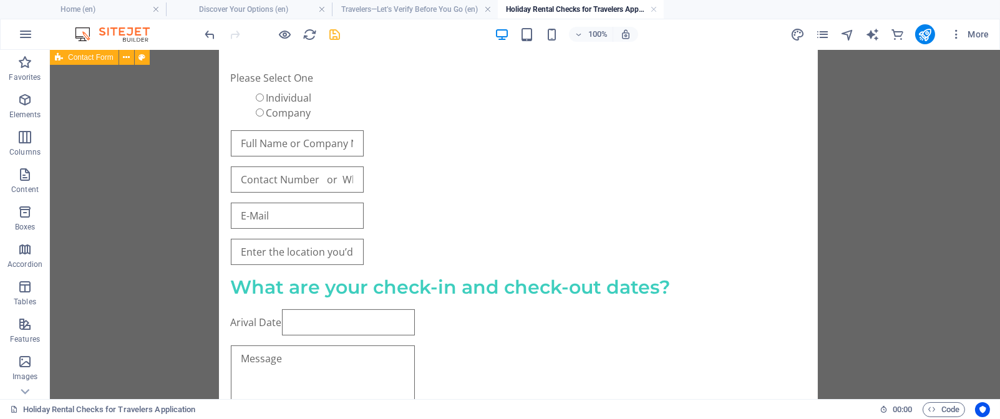
scroll to position [525, 0]
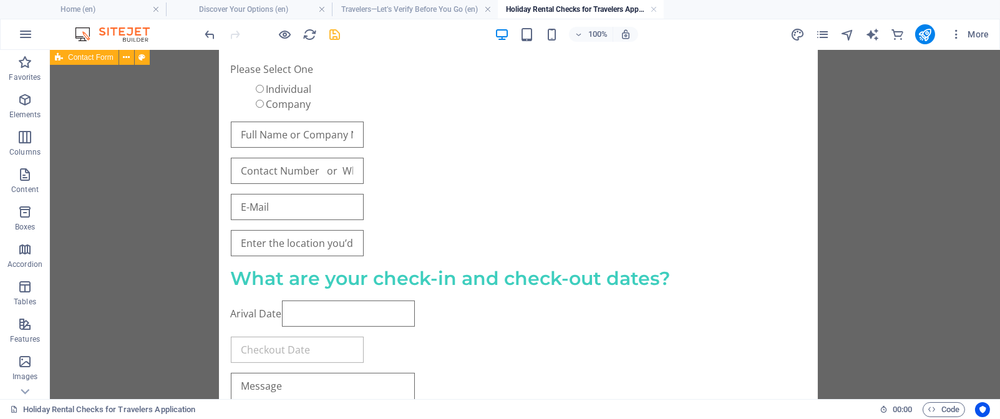
drag, startPoint x: 258, startPoint y: 194, endPoint x: 326, endPoint y: 327, distance: 149.8
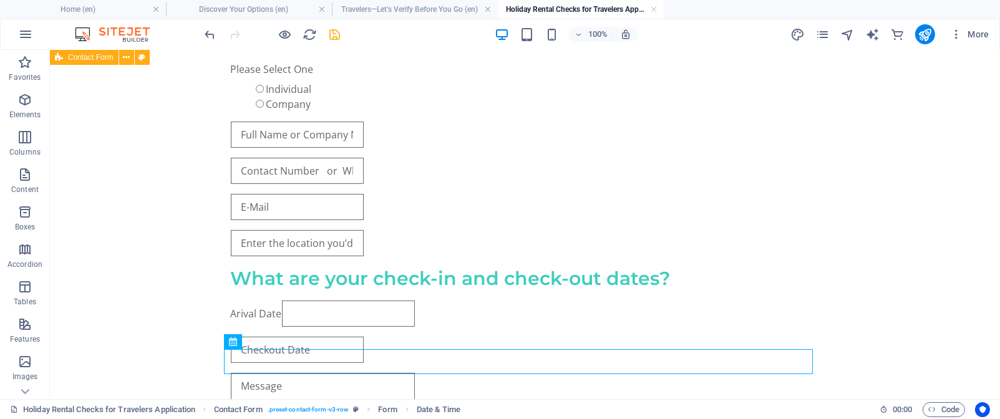
click at [326, 327] on div "Arival Date" at bounding box center [525, 314] width 589 height 26
select select "1"
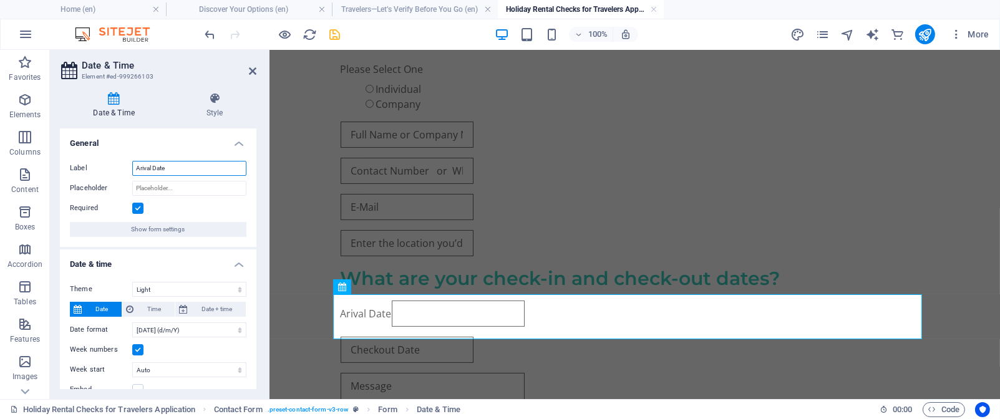
click at [182, 167] on input "Arival Date" at bounding box center [189, 168] width 114 height 15
type input "A"
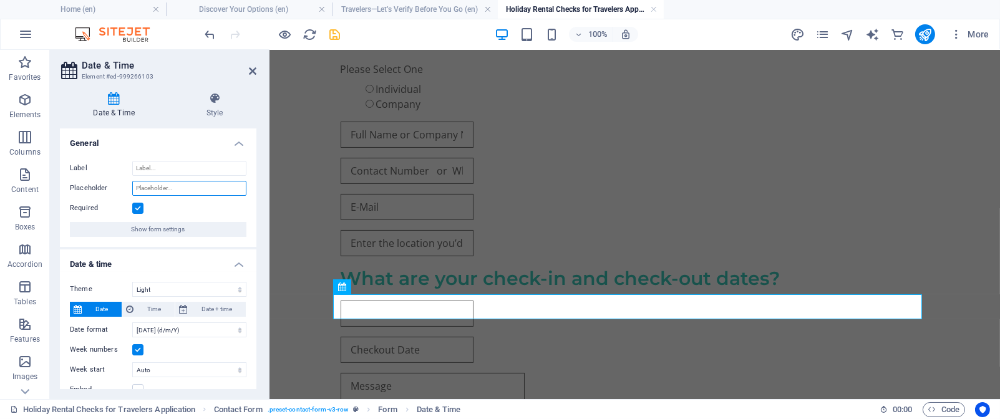
click at [184, 188] on input "Placeholder" at bounding box center [189, 188] width 114 height 15
type input "Arival Date"
click at [253, 67] on icon at bounding box center [252, 71] width 7 height 10
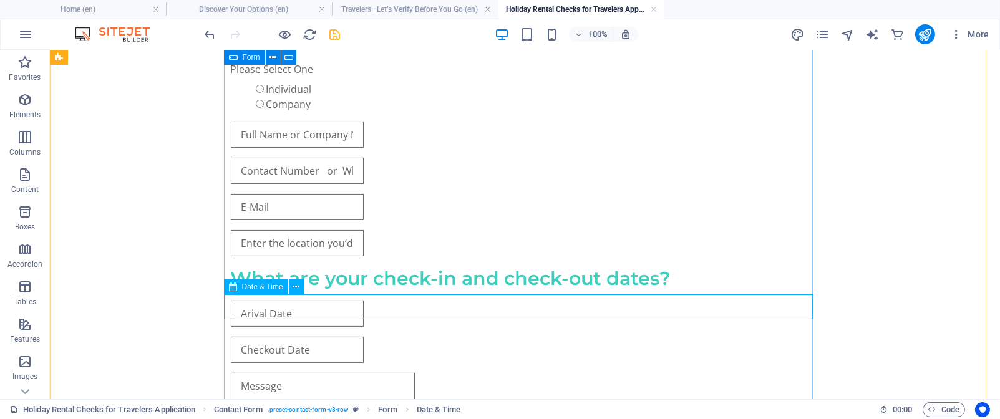
click at [317, 301] on div at bounding box center [525, 314] width 589 height 26
select select "1"
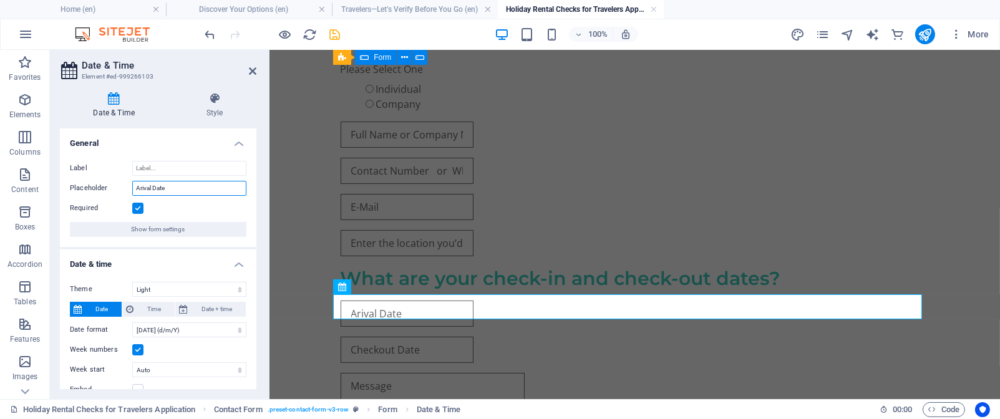
click at [178, 188] on input "Arival Date" at bounding box center [189, 188] width 114 height 15
type input "A"
type input "Checkin Date"
click at [250, 67] on icon at bounding box center [252, 71] width 7 height 10
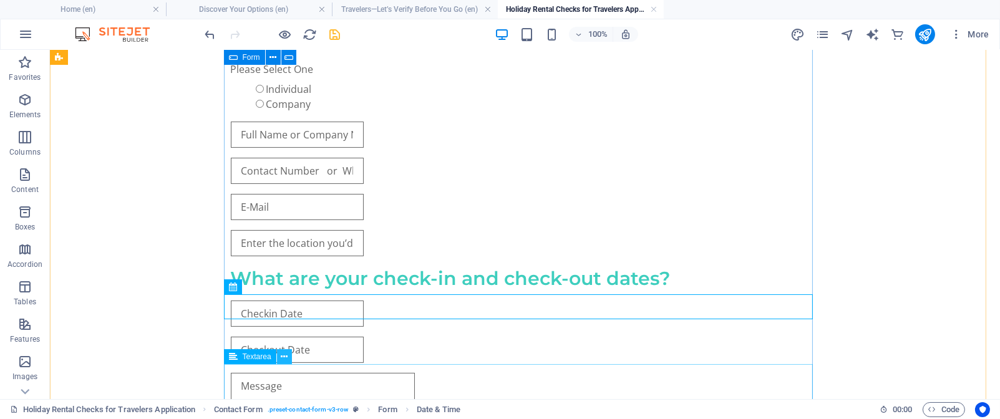
click at [283, 357] on icon at bounding box center [284, 357] width 7 height 13
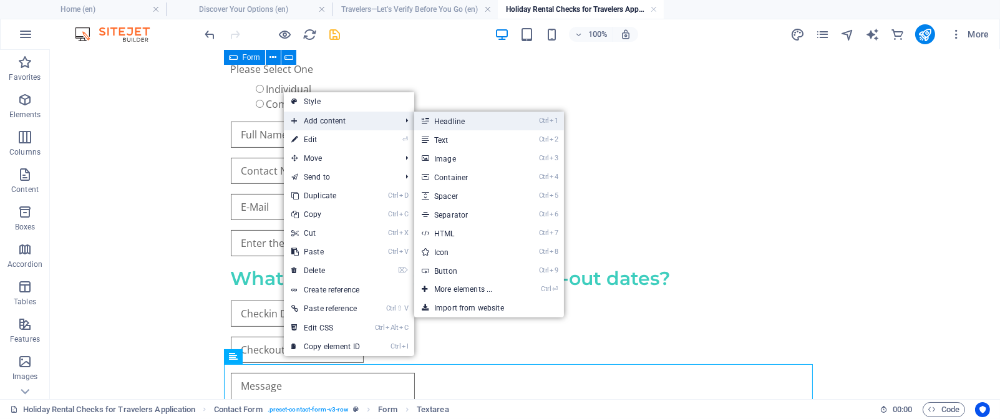
drag, startPoint x: 443, startPoint y: 121, endPoint x: 173, endPoint y: 78, distance: 274.1
click at [443, 121] on link "Ctrl 1 Headline" at bounding box center [465, 121] width 103 height 19
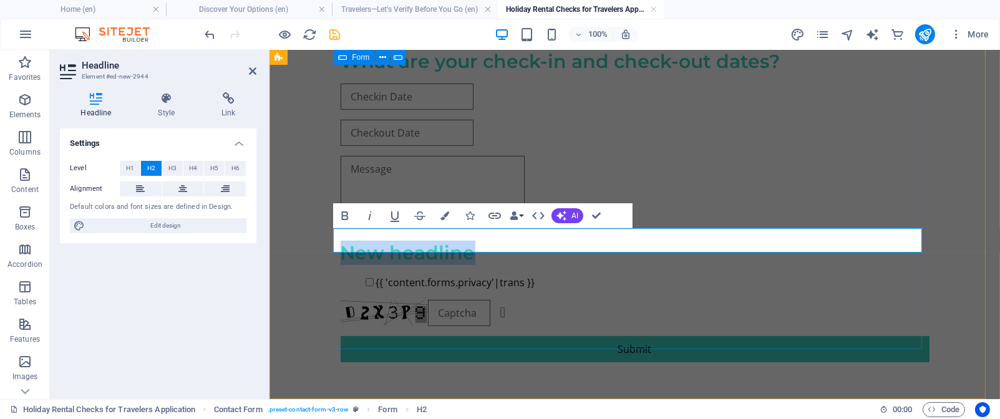
click at [472, 241] on h2 "New headline" at bounding box center [634, 253] width 589 height 24
click at [340, 241] on h2 "​" at bounding box center [634, 253] width 589 height 24
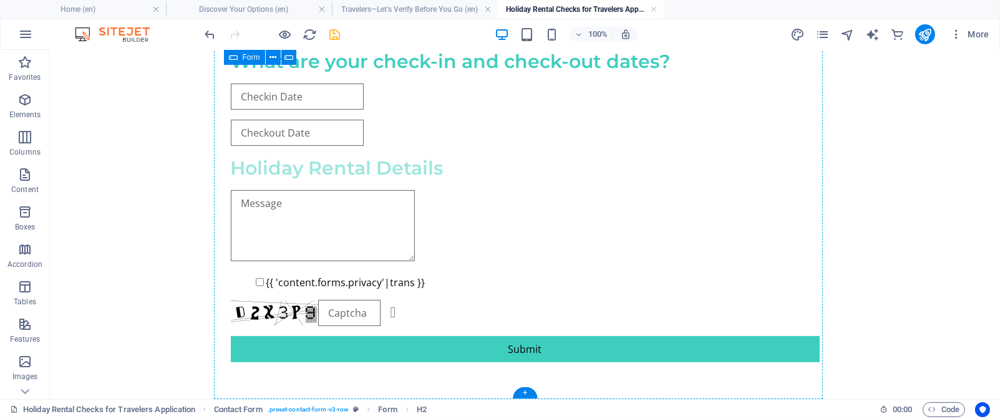
drag, startPoint x: 385, startPoint y: 243, endPoint x: 377, endPoint y: 192, distance: 51.3
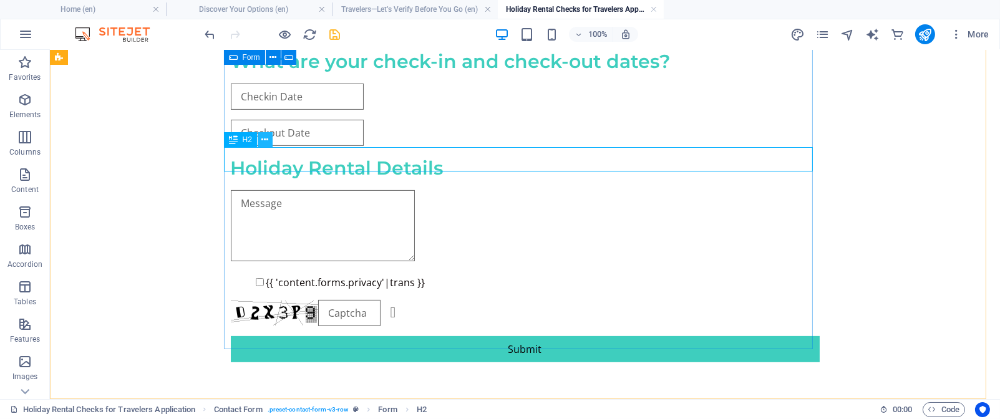
click at [265, 143] on icon at bounding box center [264, 139] width 7 height 13
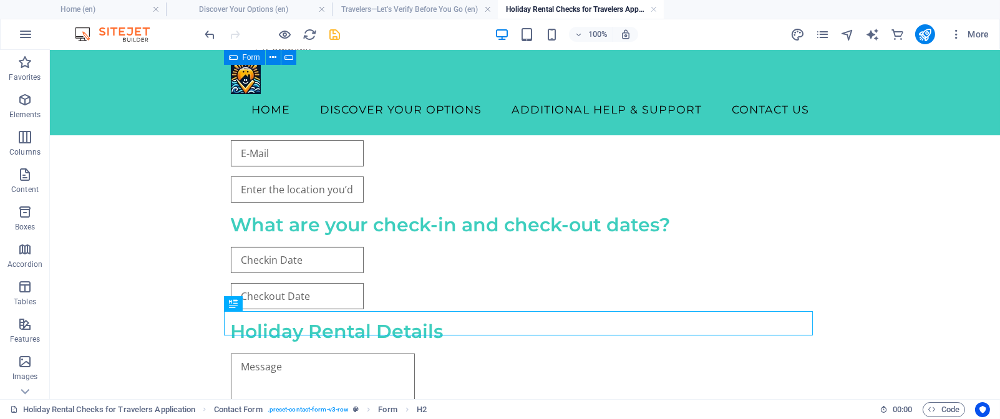
scroll to position [576, 0]
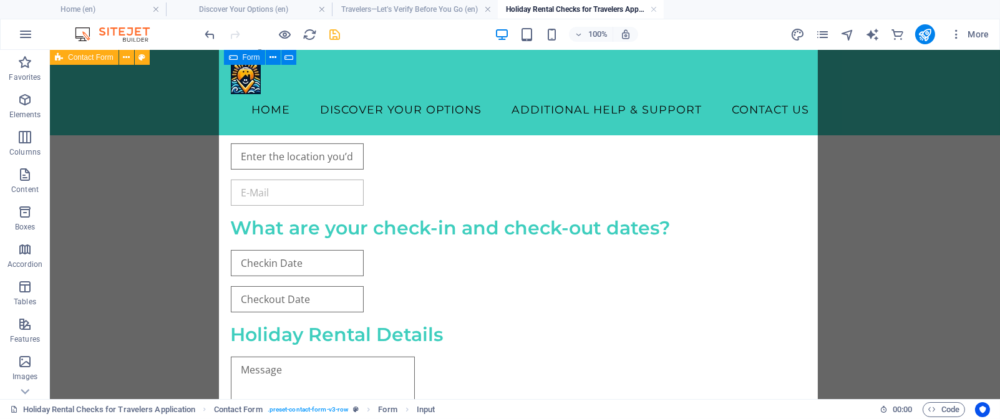
drag, startPoint x: 296, startPoint y: 149, endPoint x: 296, endPoint y: 178, distance: 29.3
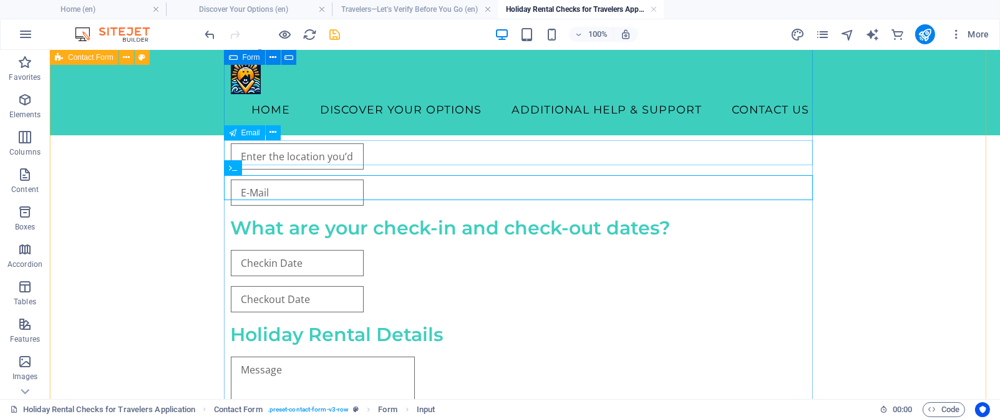
click at [292, 155] on div at bounding box center [525, 156] width 589 height 26
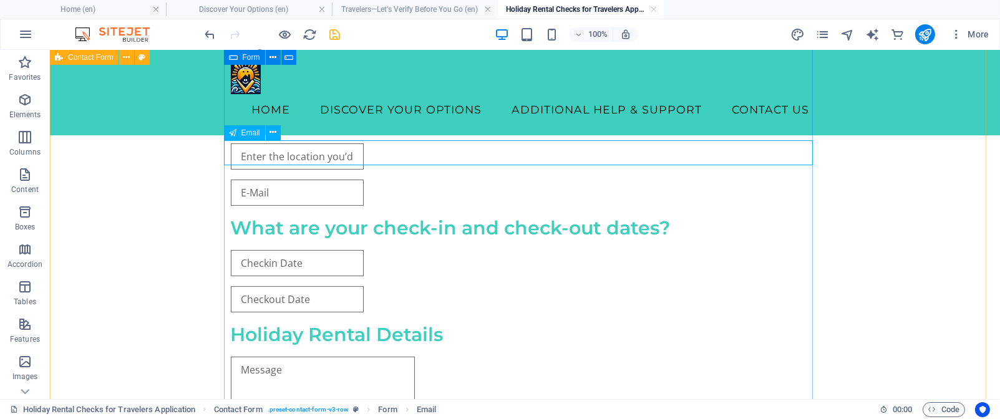
click at [519, 152] on div at bounding box center [525, 156] width 589 height 26
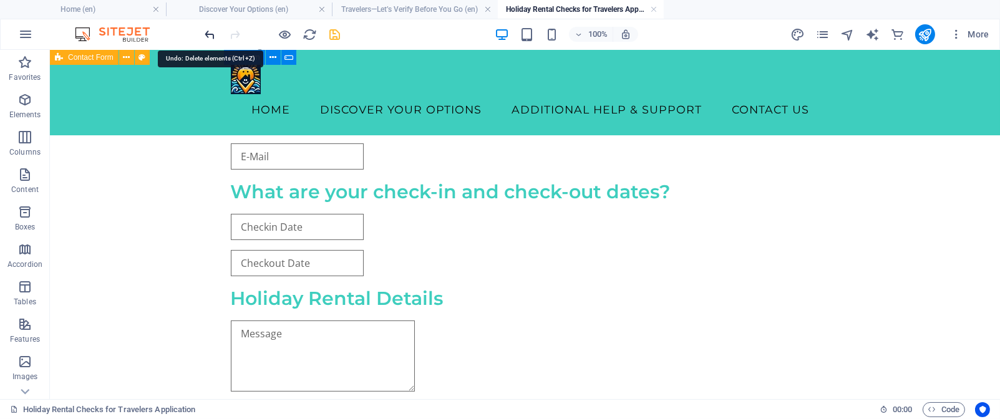
click at [207, 34] on icon "undo" at bounding box center [210, 34] width 14 height 14
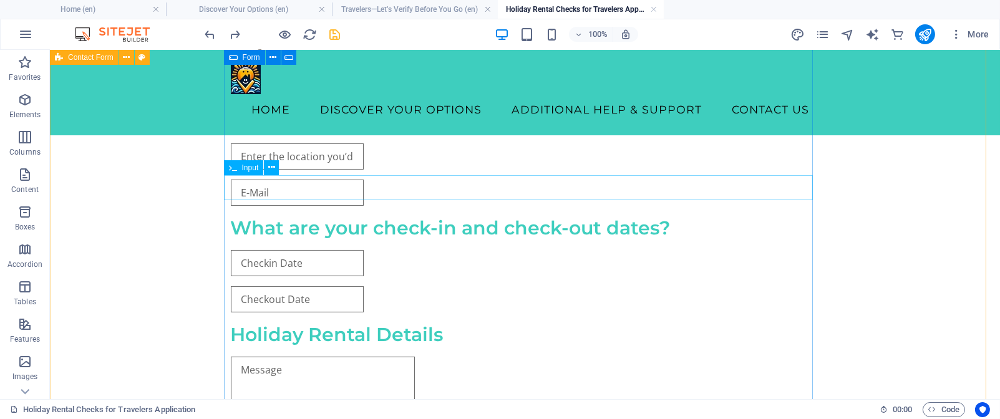
click at [262, 186] on div at bounding box center [525, 193] width 589 height 26
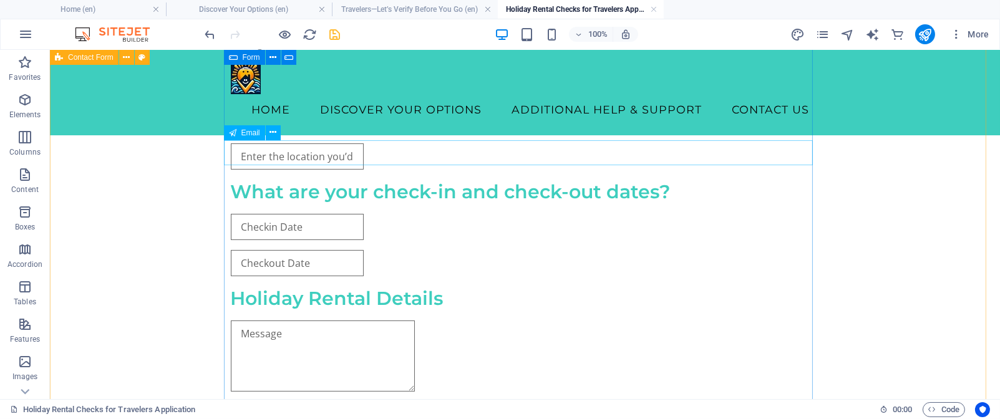
click at [288, 151] on div at bounding box center [525, 156] width 589 height 26
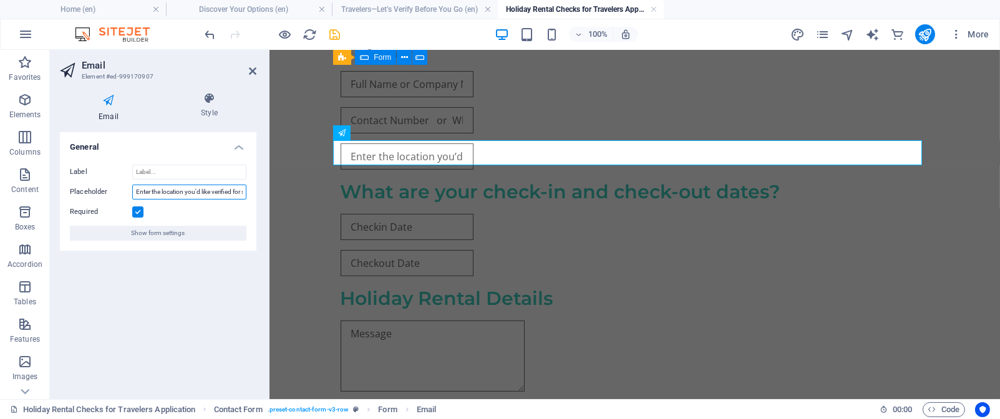
scroll to position [0, 57]
drag, startPoint x: 135, startPoint y: 191, endPoint x: 252, endPoint y: 188, distance: 117.3
click at [252, 188] on div "Label Placeholder Enter the location you’d like verified for safety and accurac…" at bounding box center [158, 203] width 196 height 96
type input "e"
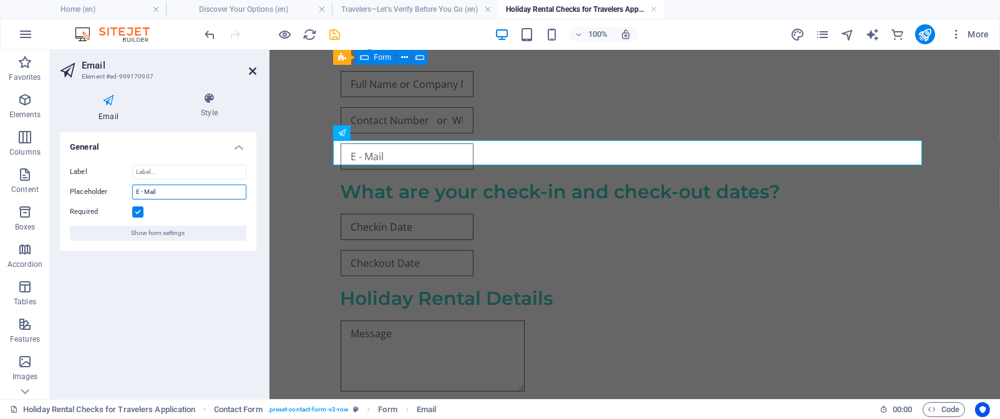
type input "E - Mail"
click at [251, 70] on icon at bounding box center [252, 71] width 7 height 10
click at [470, 71] on div at bounding box center [634, 84] width 589 height 26
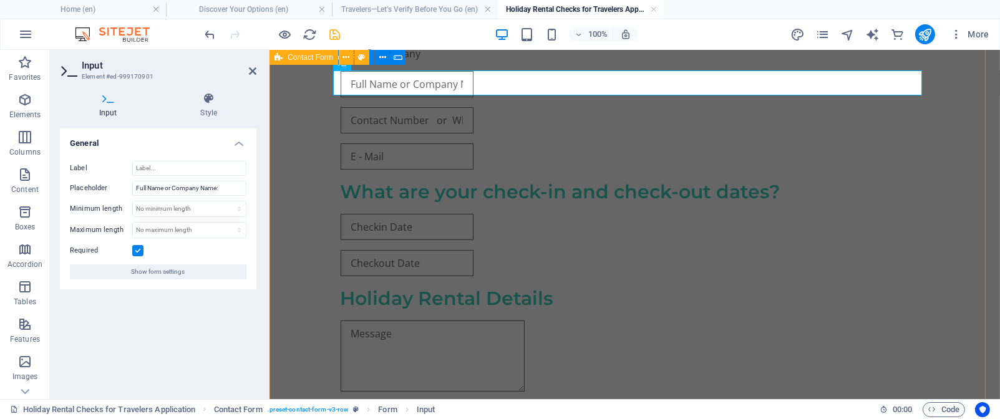
click at [952, 177] on div "BeSure StaySure SA - Traveler Verification Request Real holiday rentals ,Real P…" at bounding box center [634, 51] width 730 height 983
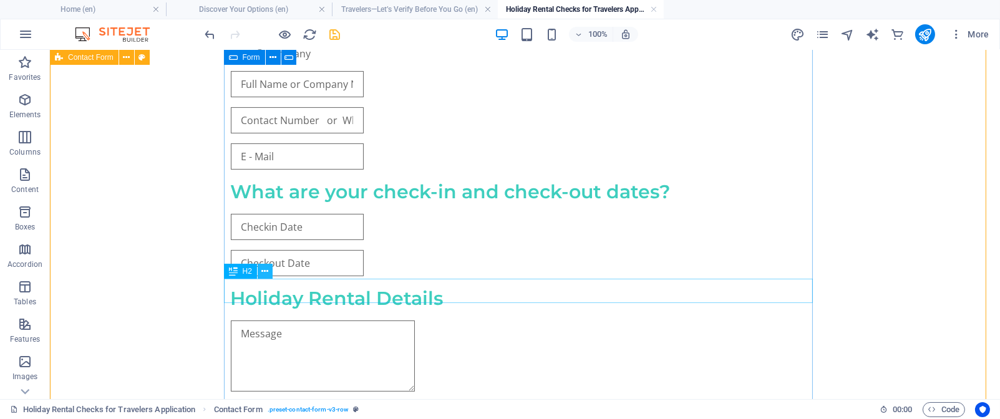
click at [267, 273] on icon at bounding box center [264, 271] width 7 height 13
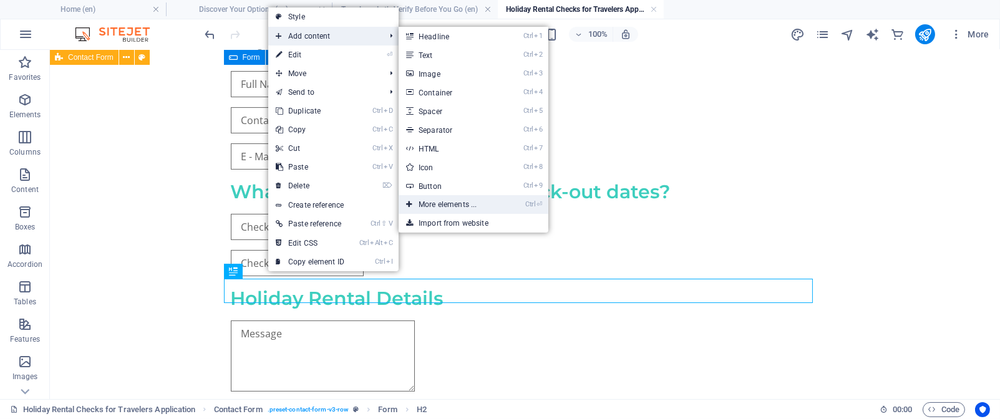
click at [460, 201] on link "Ctrl ⏎ More elements ..." at bounding box center [450, 204] width 103 height 19
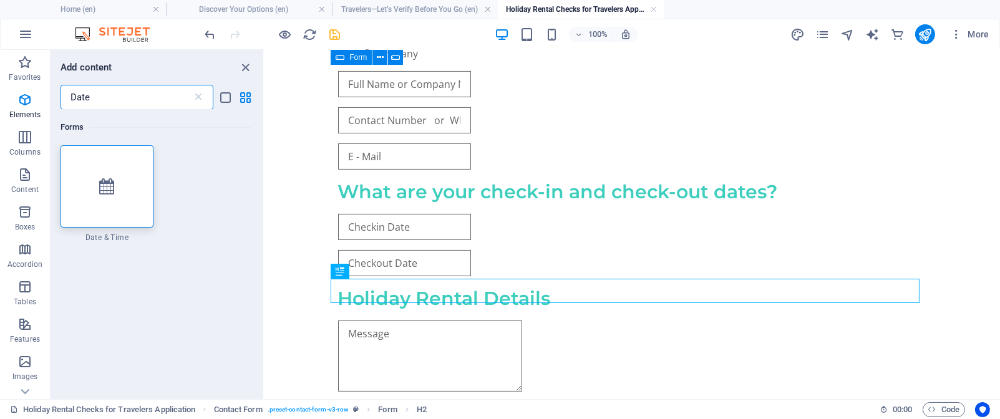
click at [114, 98] on input "Date" at bounding box center [127, 97] width 132 height 25
type input "D"
type input "input"
click at [111, 187] on icon at bounding box center [106, 186] width 15 height 16
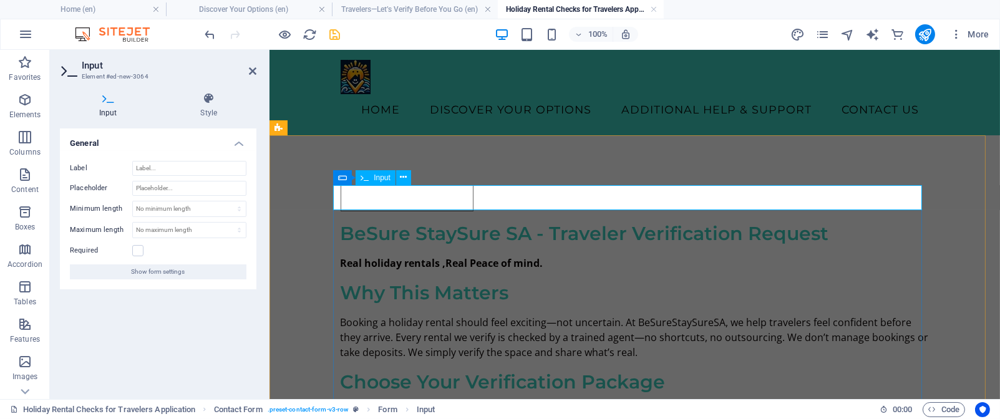
click at [343, 194] on input "text" at bounding box center [406, 198] width 133 height 26
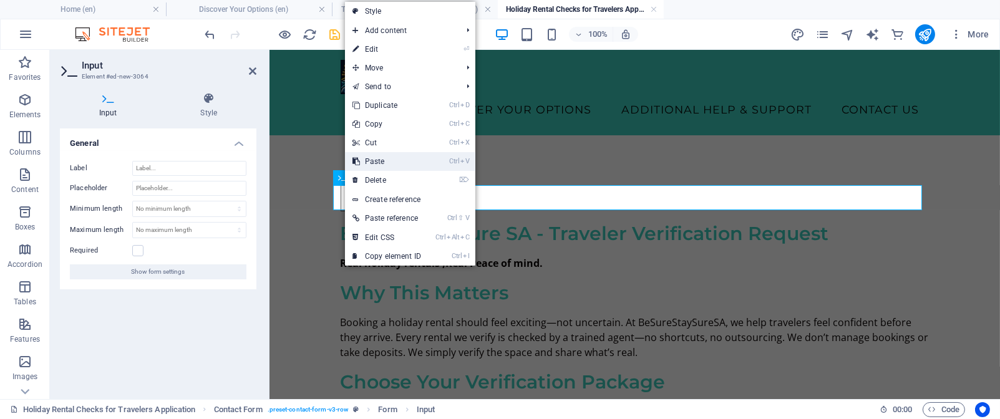
click at [377, 162] on link "Ctrl V Paste" at bounding box center [387, 161] width 84 height 19
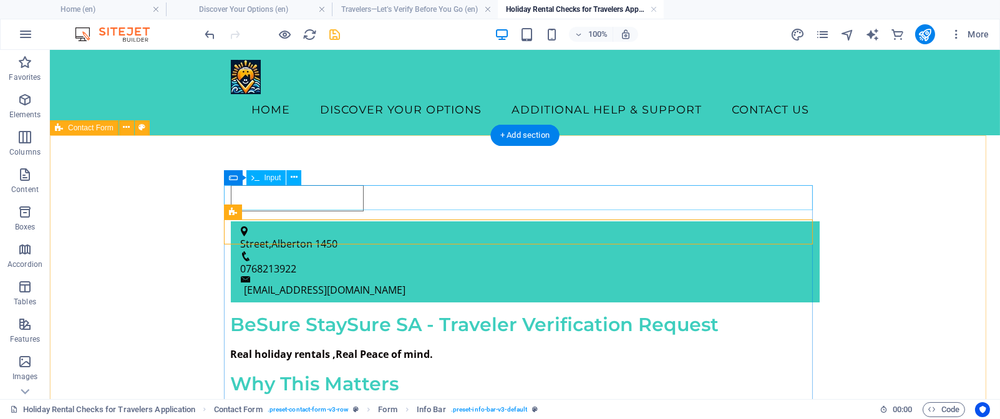
click at [327, 196] on div at bounding box center [525, 198] width 589 height 26
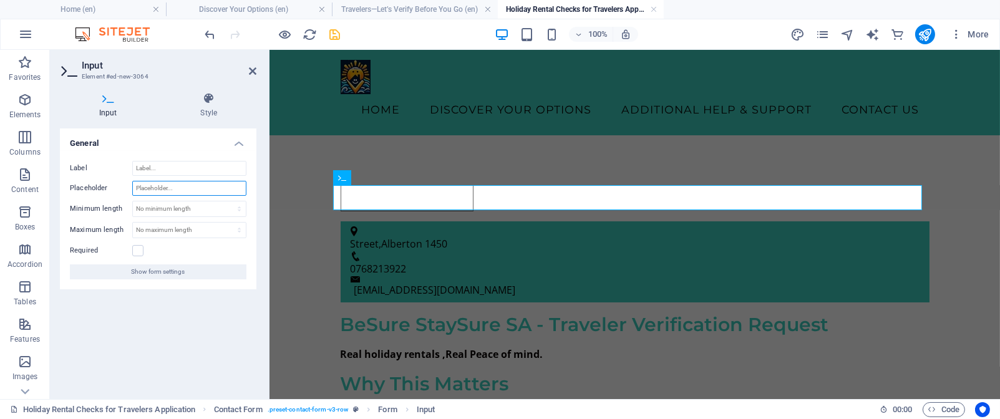
click at [188, 188] on input "Placeholder" at bounding box center [189, 188] width 114 height 15
paste input "Please share the rental you’d like us to verify. The more details you provide, …"
type input "Please share the rental you’d like us to verify. The more details you provide, …"
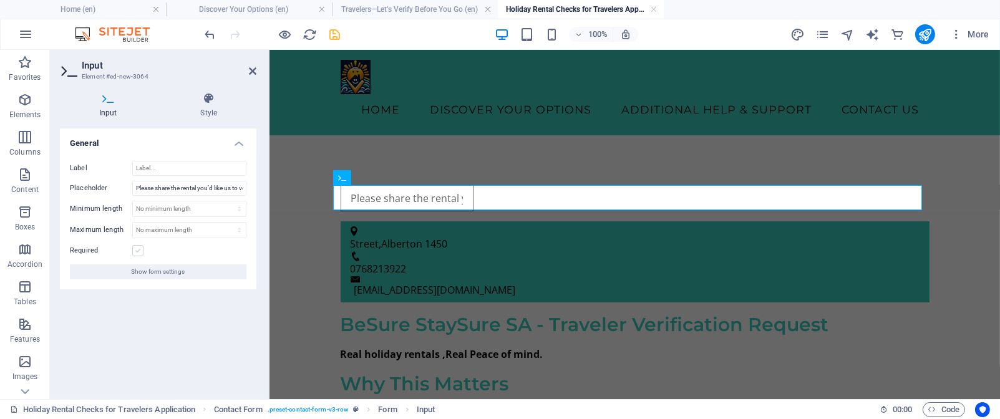
click at [135, 247] on label at bounding box center [137, 250] width 11 height 11
click at [0, 0] on input "Required" at bounding box center [0, 0] width 0 height 0
click at [249, 68] on icon at bounding box center [252, 71] width 7 height 10
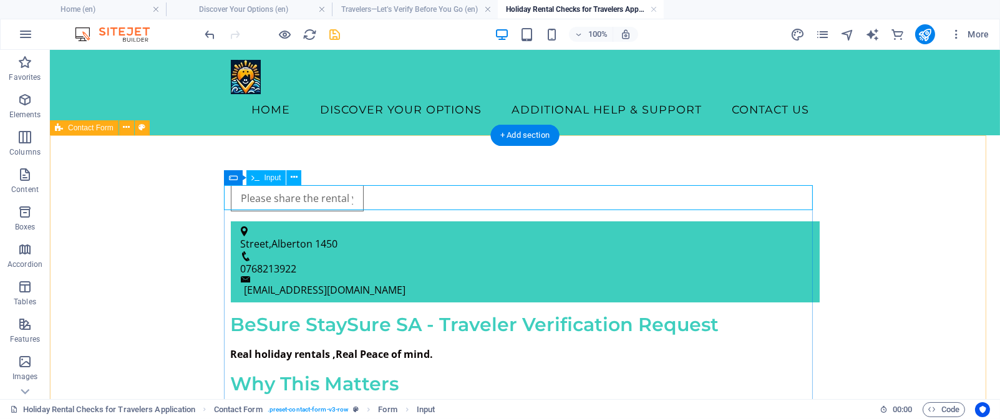
click at [649, 189] on div at bounding box center [525, 198] width 589 height 26
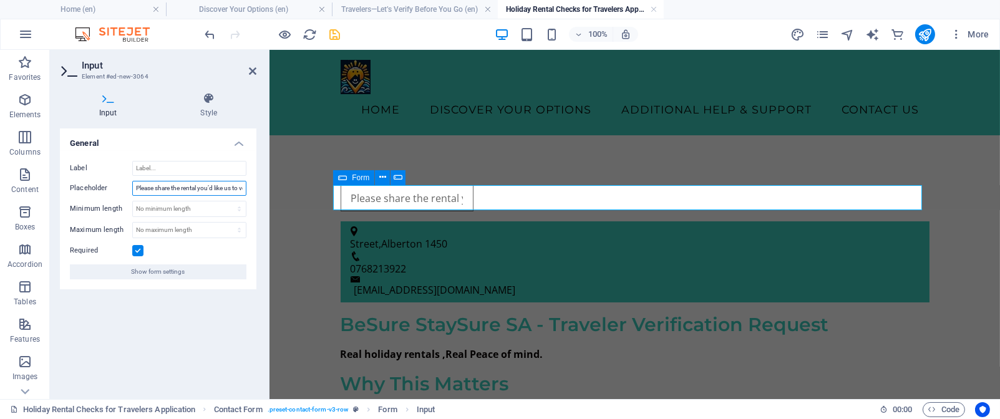
click at [239, 187] on input "Please share the rental you’d like us to verify. The more details you provide, …" at bounding box center [189, 188] width 114 height 15
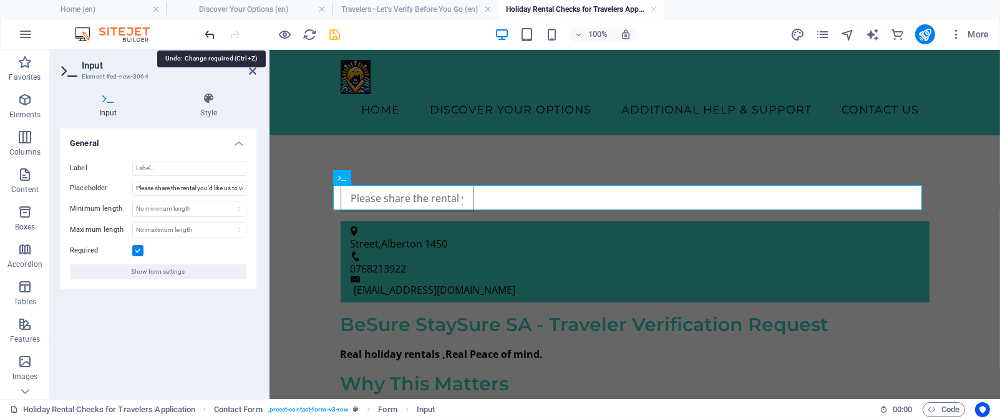
click at [211, 34] on icon "undo" at bounding box center [210, 34] width 14 height 14
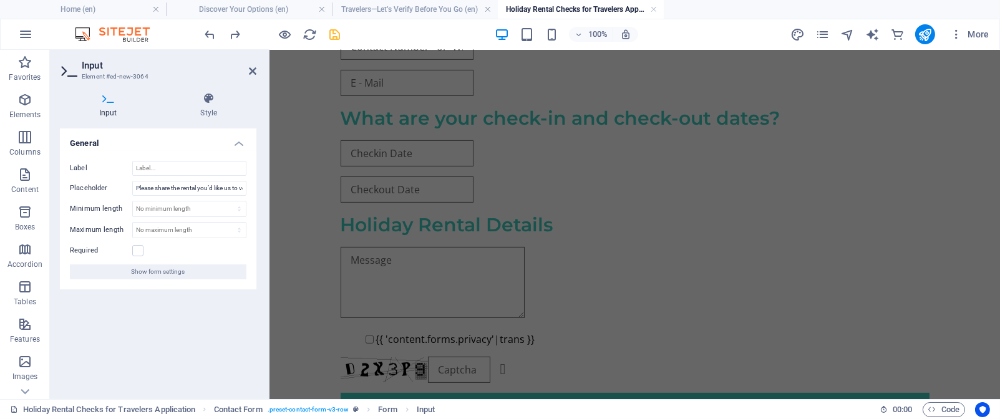
scroll to position [727, 0]
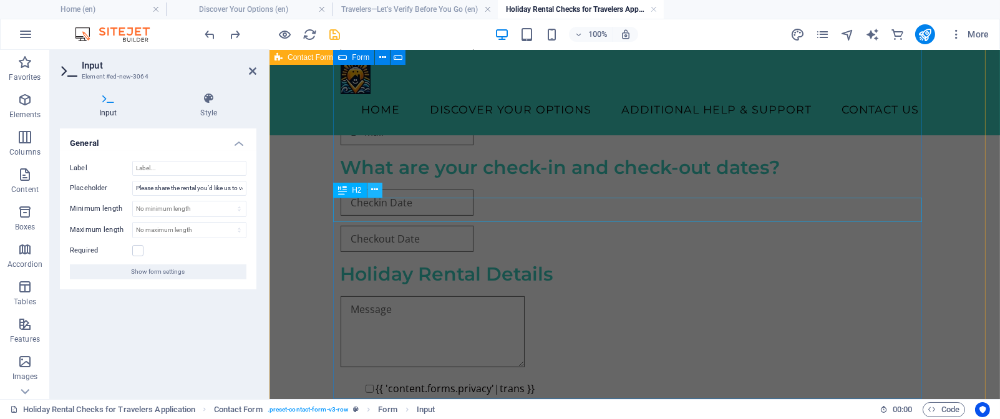
click at [375, 191] on icon at bounding box center [374, 189] width 7 height 13
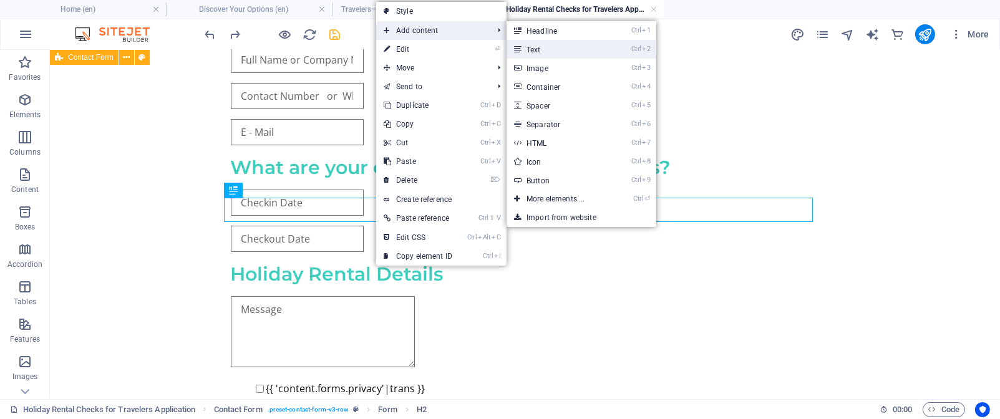
click at [550, 47] on link "Ctrl 2 Text" at bounding box center [557, 49] width 103 height 19
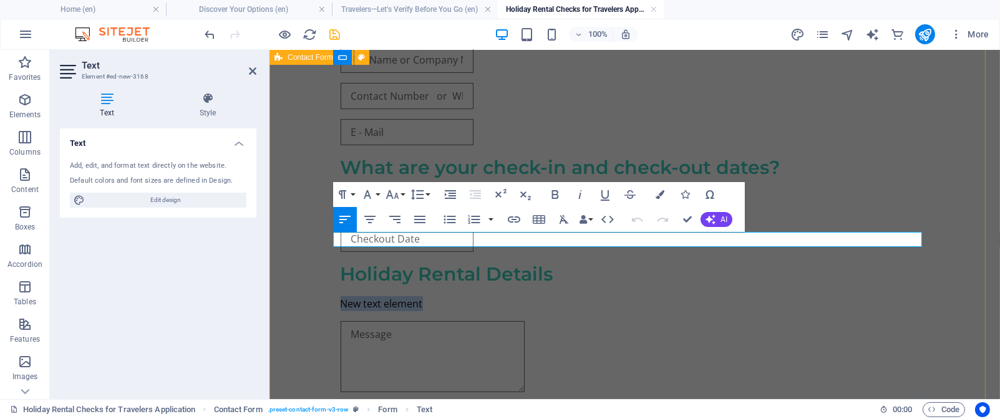
click at [424, 296] on p "New text element" at bounding box center [634, 303] width 589 height 15
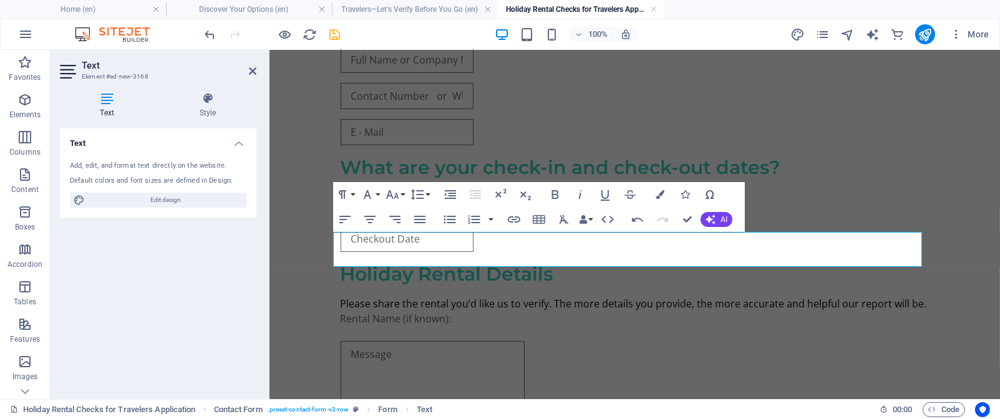
click at [257, 68] on aside "Text Element #ed-new-3168 Text Style Text Add, edit, and format text directly o…" at bounding box center [160, 224] width 220 height 349
click at [250, 68] on icon at bounding box center [252, 71] width 7 height 10
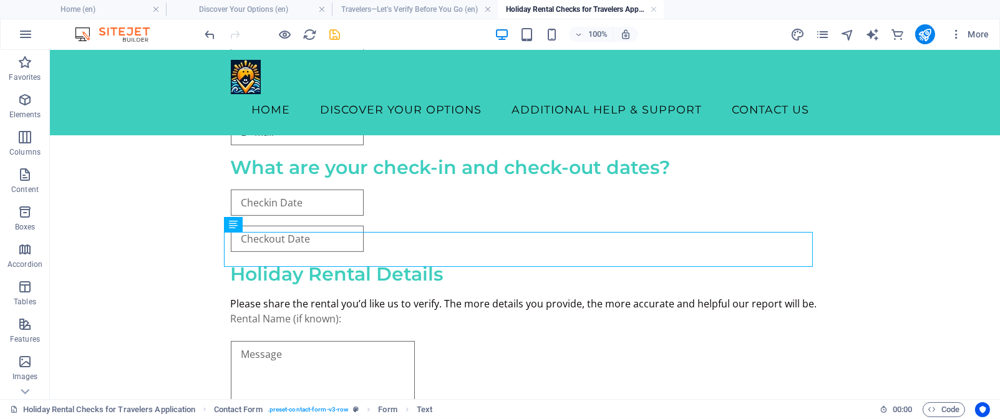
scroll to position [0, 0]
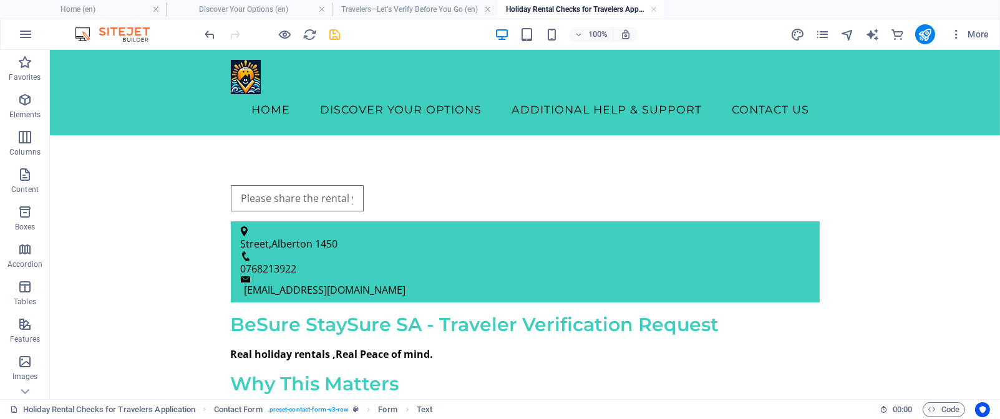
drag, startPoint x: 994, startPoint y: 298, endPoint x: 1008, endPoint y: 95, distance: 203.2
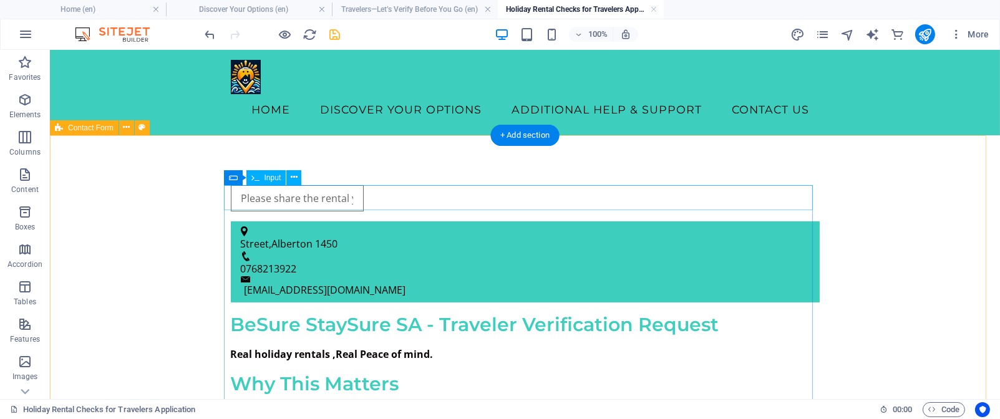
click at [454, 197] on div at bounding box center [525, 198] width 589 height 26
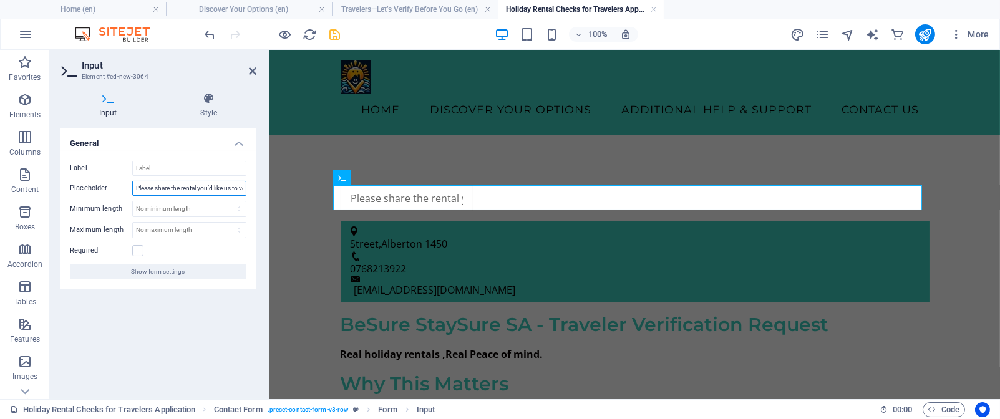
click at [243, 186] on input "Please share the rental you’d like us to verify. The more details you provide, …" at bounding box center [189, 188] width 114 height 15
click at [244, 186] on input "verify. The more details you provide, the more accurate and helpful our report …" at bounding box center [189, 188] width 114 height 15
type input "m"
click at [195, 188] on input "Placeholder" at bounding box center [189, 188] width 114 height 15
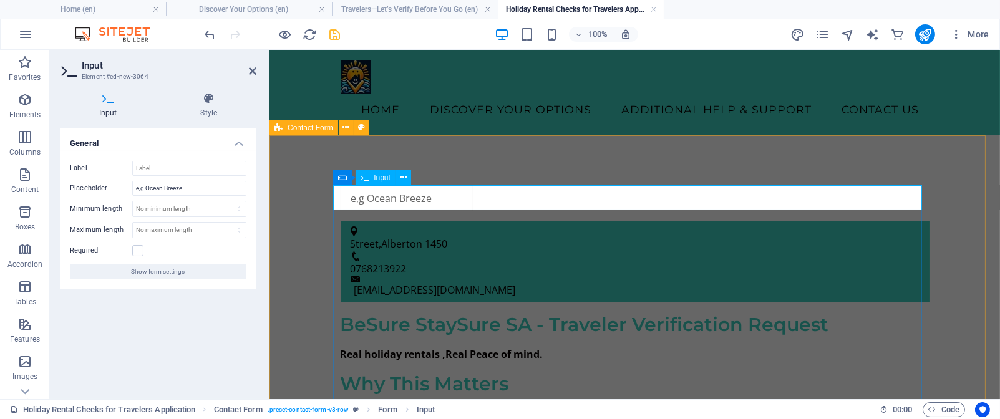
click at [473, 203] on input "text" at bounding box center [406, 198] width 133 height 26
click at [211, 185] on input "e,g Ocean Breeze" at bounding box center [189, 188] width 114 height 15
type input "e,g Ocean Breeze Cottage"
click at [135, 251] on label at bounding box center [137, 250] width 11 height 11
click at [0, 0] on input "Required" at bounding box center [0, 0] width 0 height 0
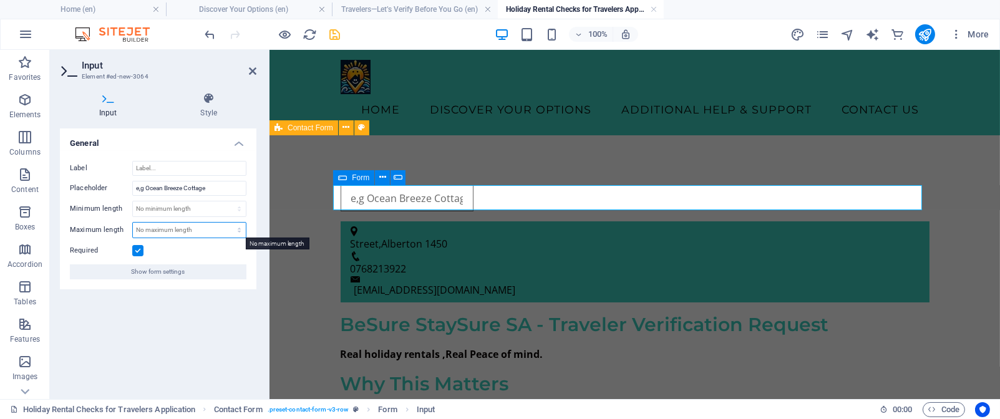
click at [211, 228] on select "No maximum length chars" at bounding box center [189, 230] width 113 height 15
click at [253, 70] on icon at bounding box center [252, 71] width 7 height 10
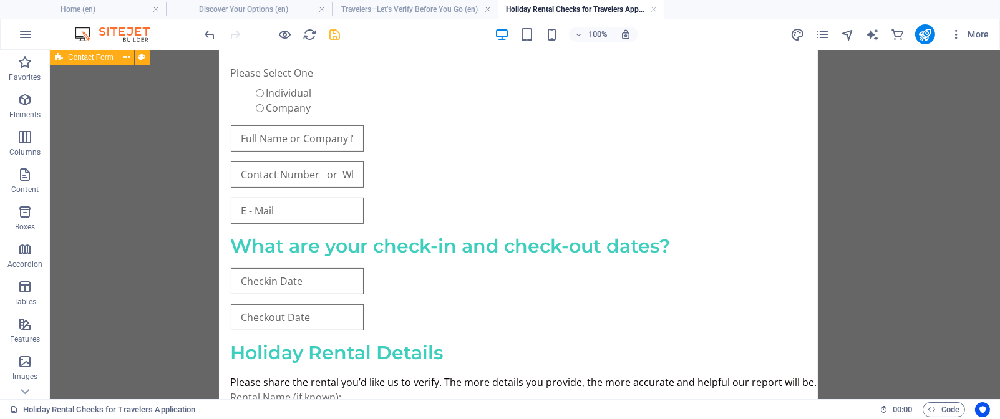
scroll to position [665, 0]
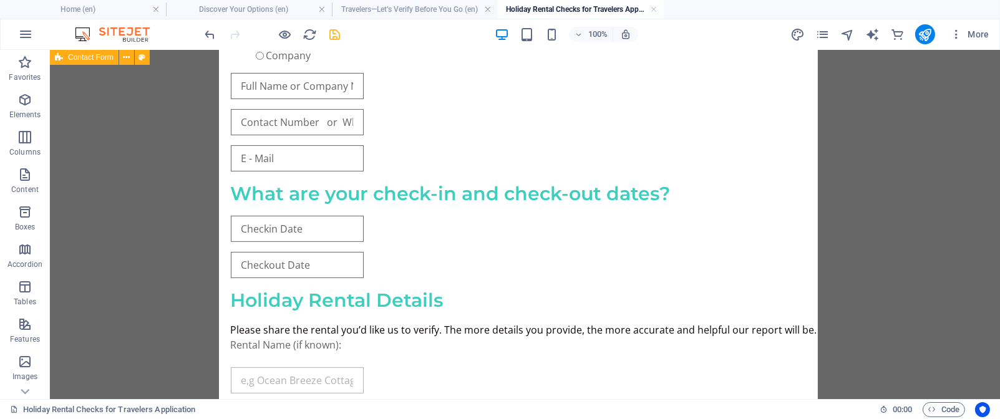
drag, startPoint x: 311, startPoint y: 196, endPoint x: 335, endPoint y: 312, distance: 118.5
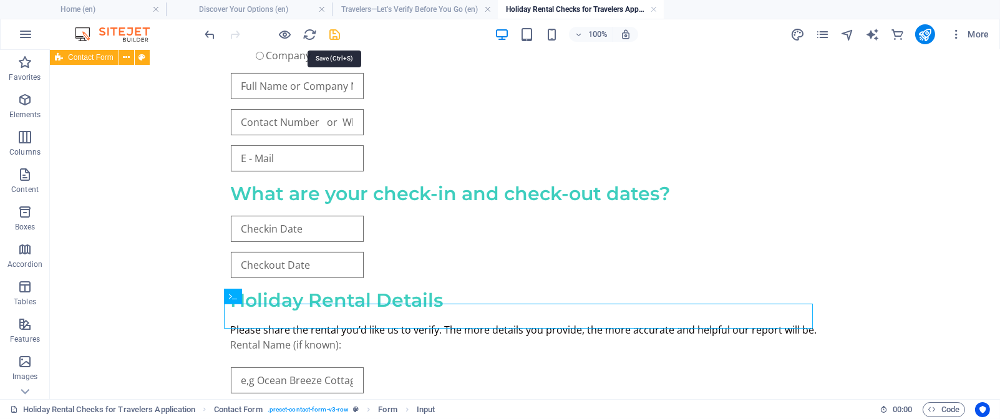
click at [333, 34] on icon "save" at bounding box center [335, 34] width 14 height 14
checkbox input "false"
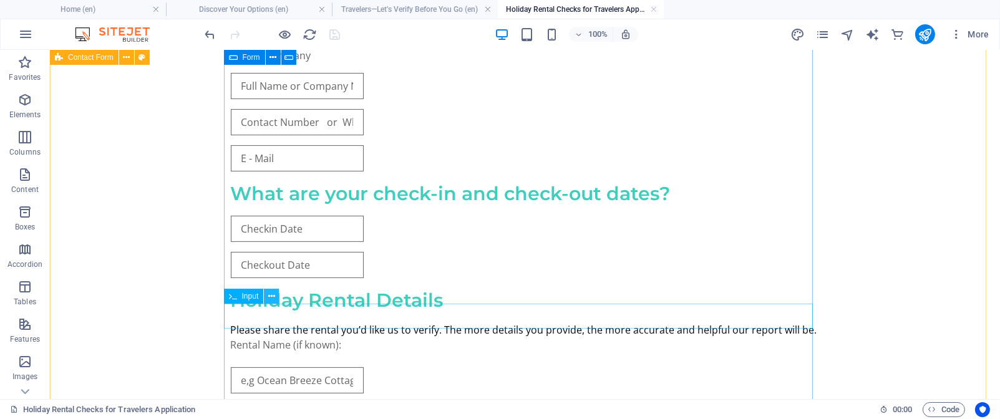
click at [273, 299] on icon at bounding box center [271, 296] width 7 height 13
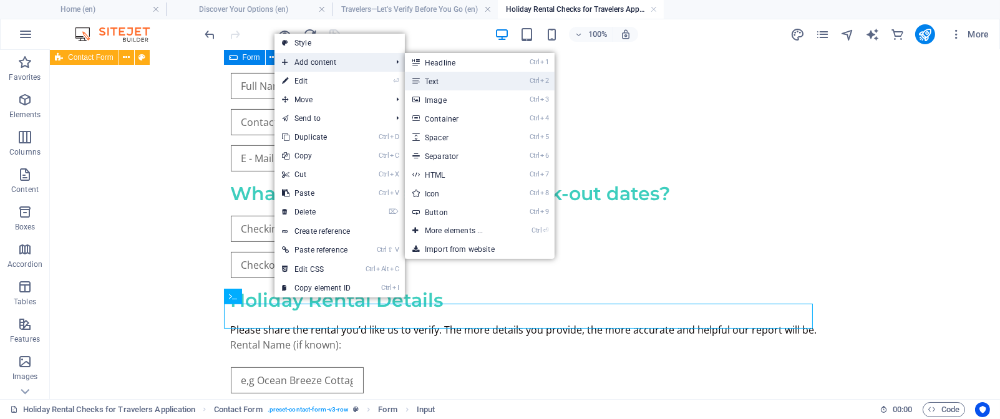
click at [455, 82] on link "Ctrl 2 Text" at bounding box center [456, 81] width 103 height 19
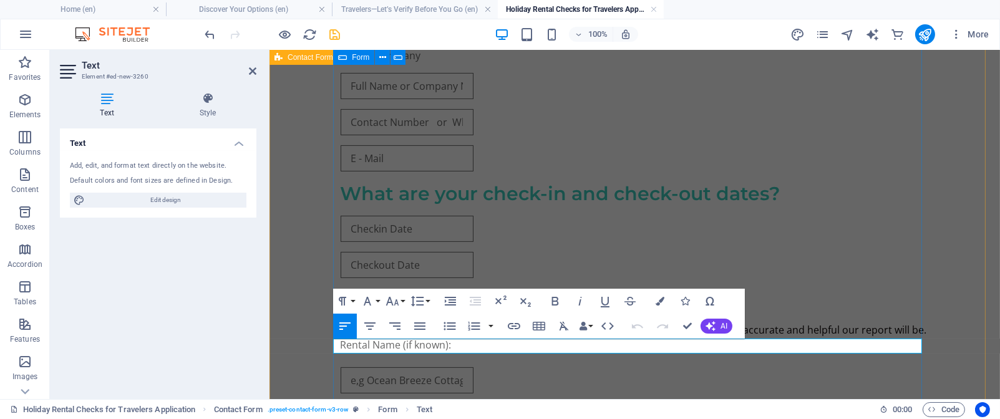
click at [417, 404] on p "New text element" at bounding box center [634, 411] width 589 height 15
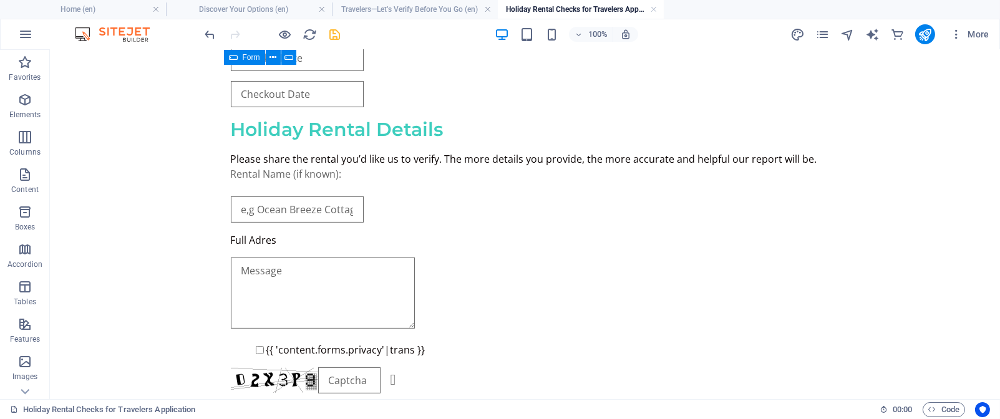
scroll to position [847, 0]
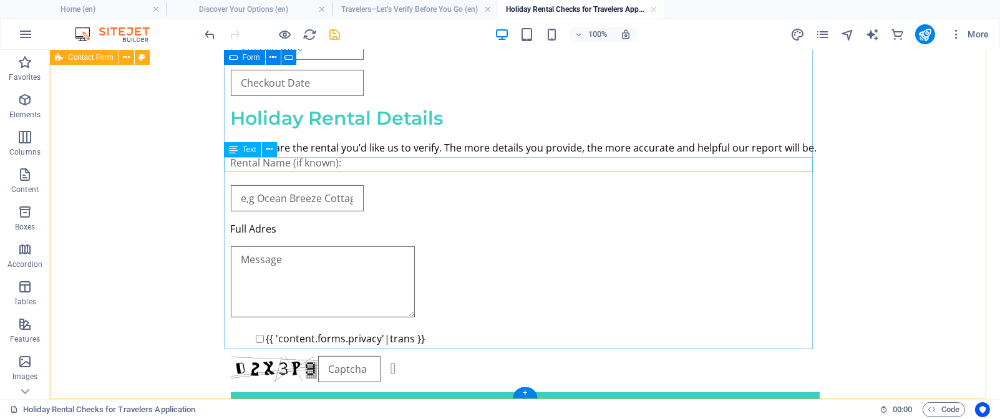
click at [252, 221] on div "Full Adres" at bounding box center [525, 228] width 589 height 15
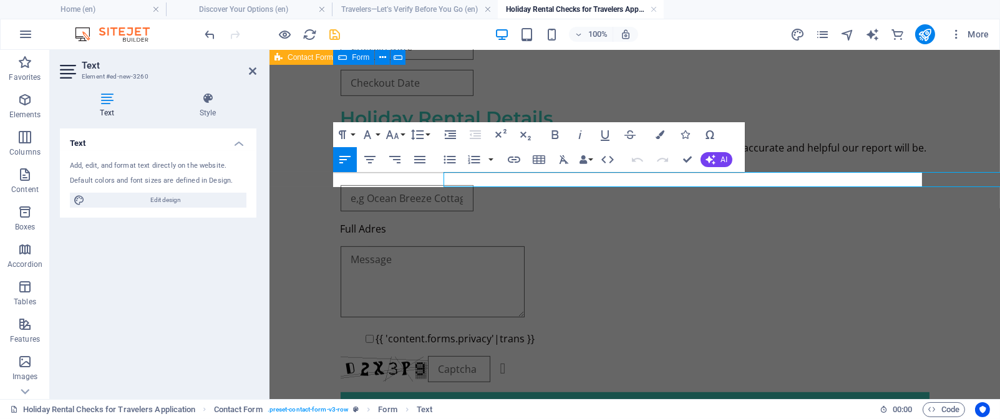
scroll to position [831, 0]
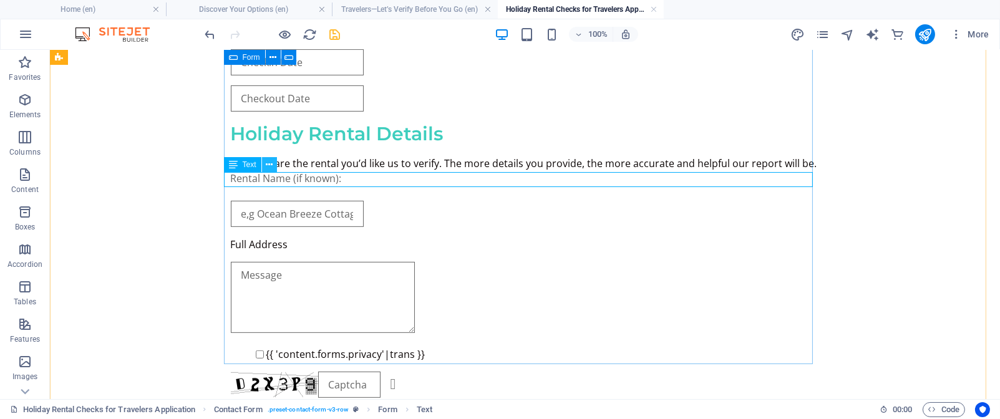
click at [268, 165] on icon at bounding box center [269, 164] width 7 height 13
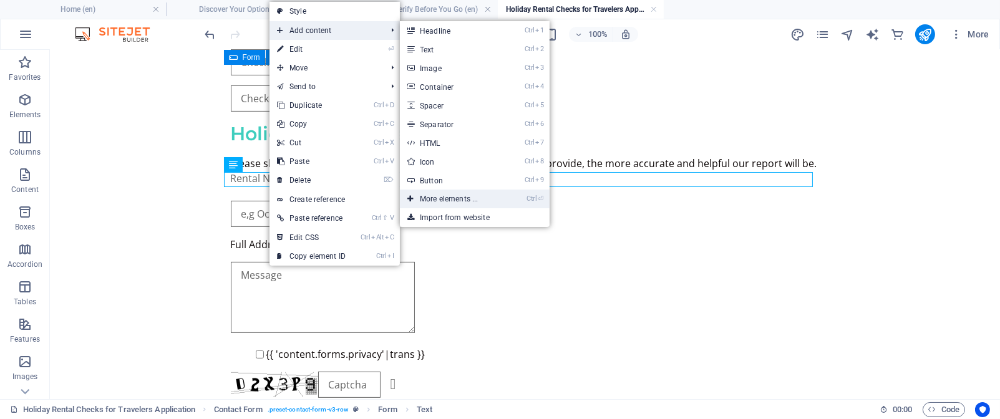
click at [453, 198] on link "Ctrl ⏎ More elements ..." at bounding box center [451, 199] width 103 height 19
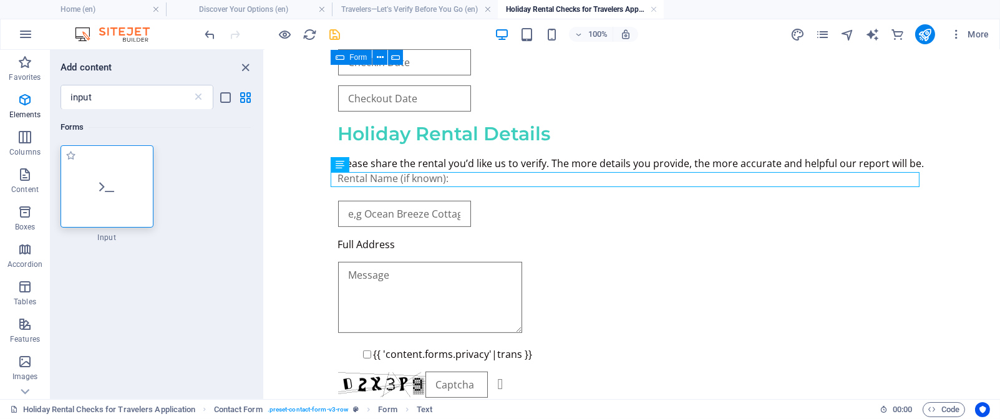
click at [104, 198] on div at bounding box center [107, 186] width 93 height 82
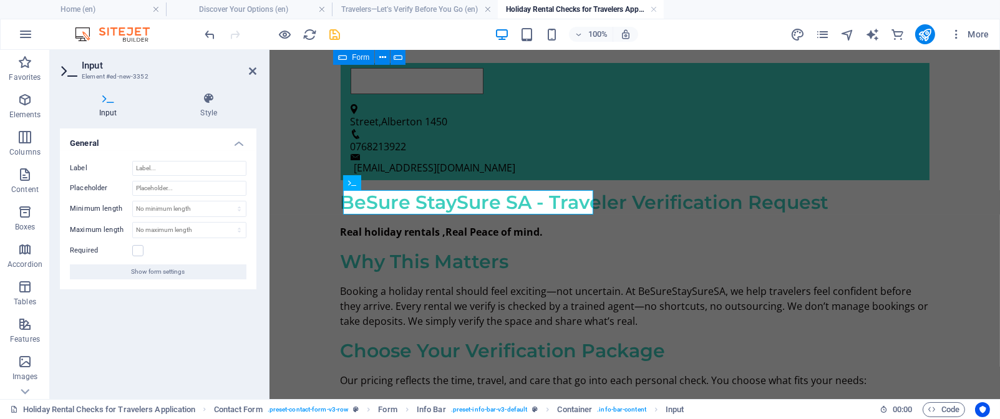
scroll to position [0, 0]
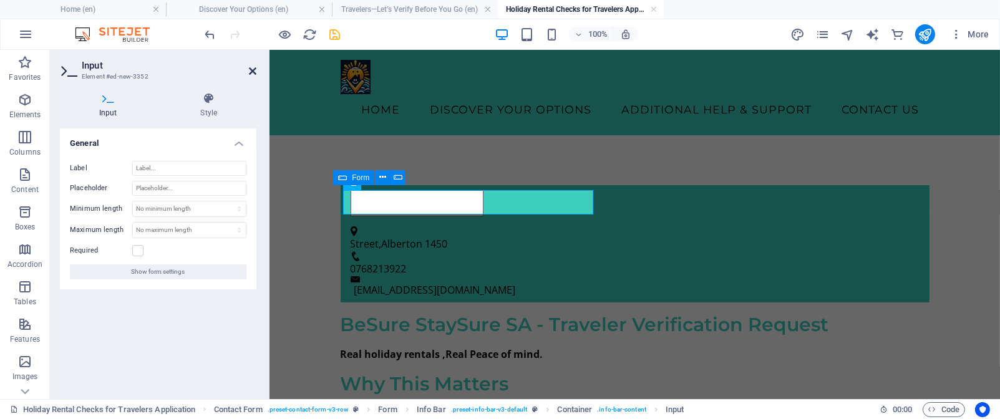
click at [252, 70] on icon at bounding box center [252, 71] width 7 height 10
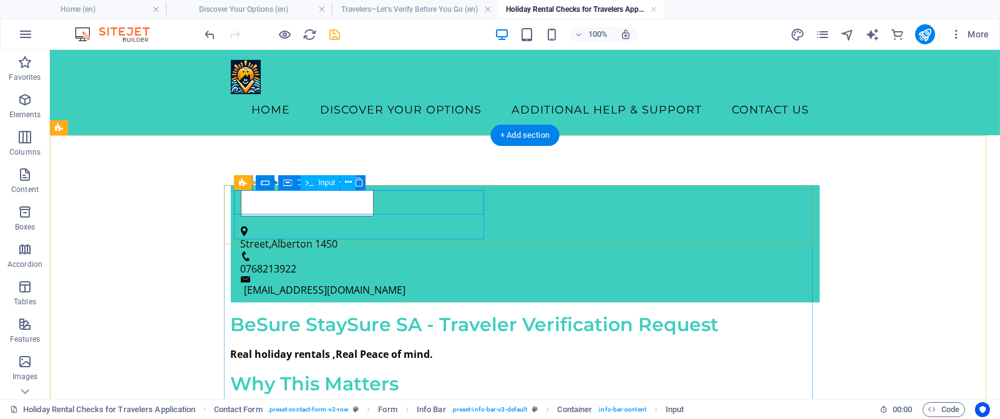
click at [312, 206] on div at bounding box center [520, 203] width 559 height 26
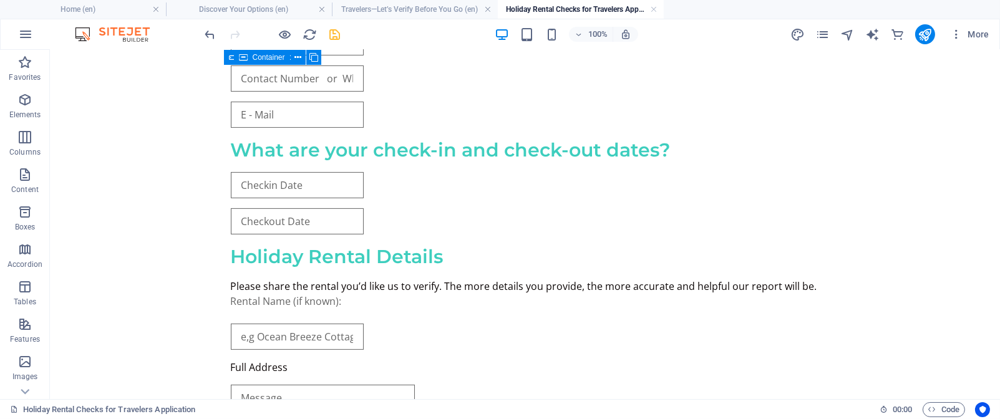
scroll to position [717, 0]
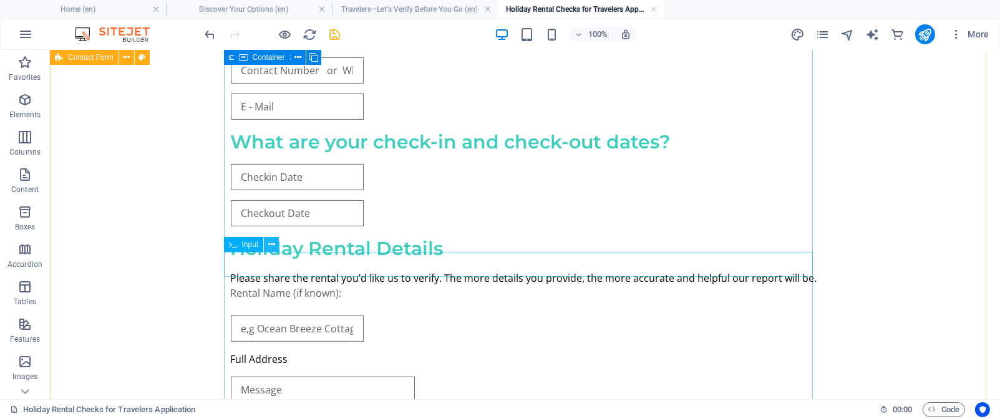
click at [273, 245] on icon at bounding box center [271, 244] width 7 height 13
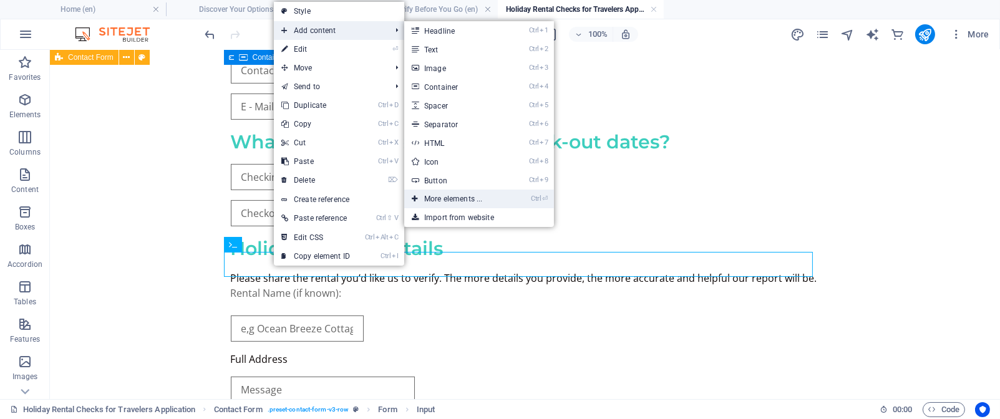
click at [462, 200] on link "Ctrl ⏎ More elements ..." at bounding box center [455, 199] width 103 height 19
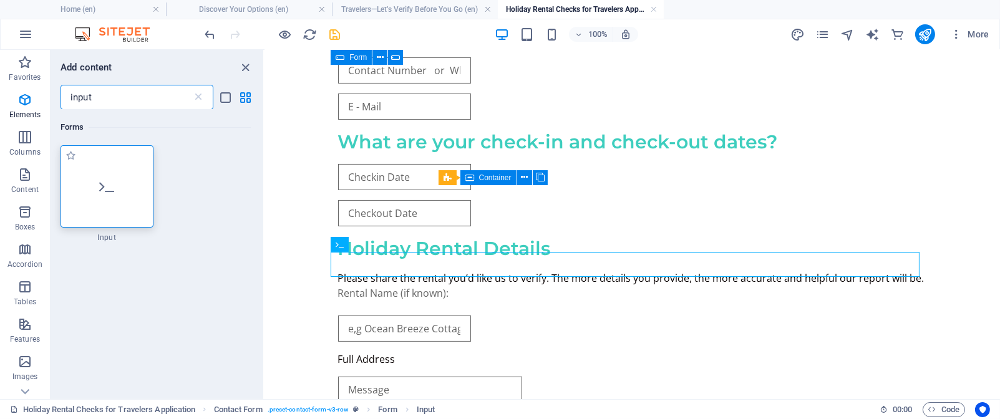
click at [109, 185] on icon at bounding box center [106, 186] width 15 height 16
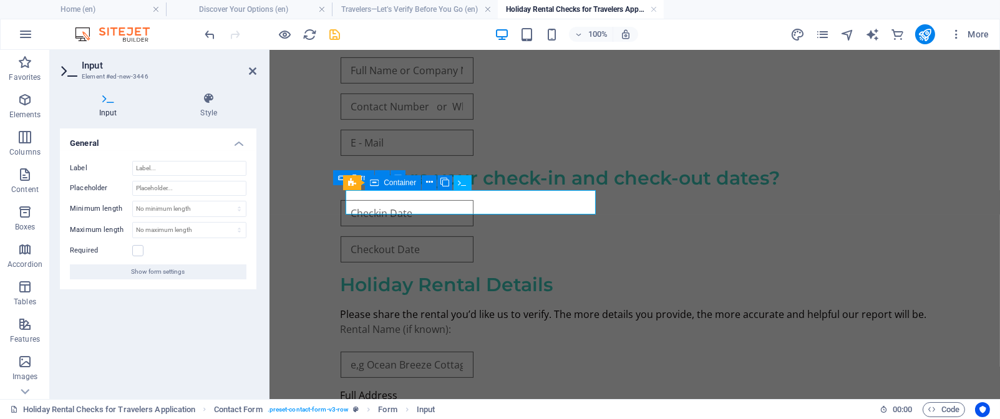
scroll to position [0, 0]
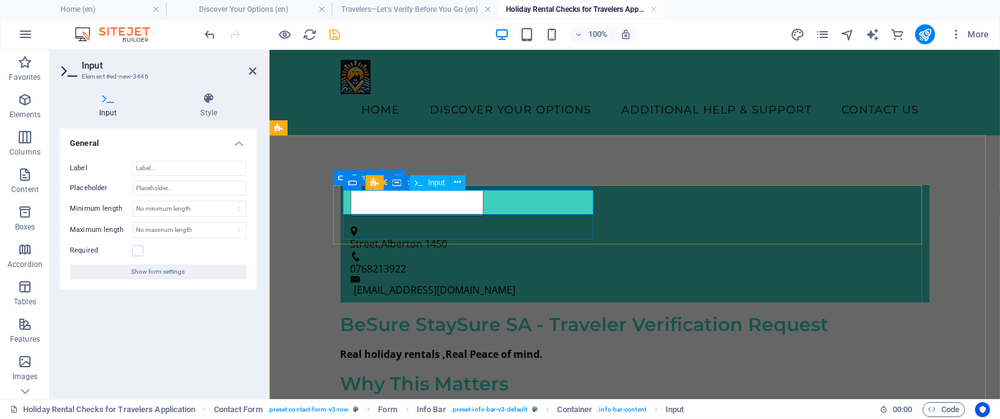
click at [482, 200] on input "text" at bounding box center [416, 203] width 133 height 26
type input "]"
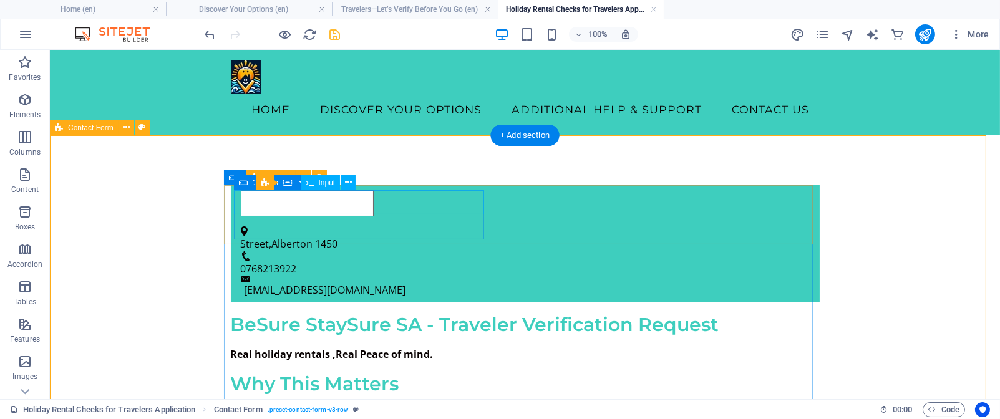
click at [453, 203] on div at bounding box center [520, 203] width 559 height 26
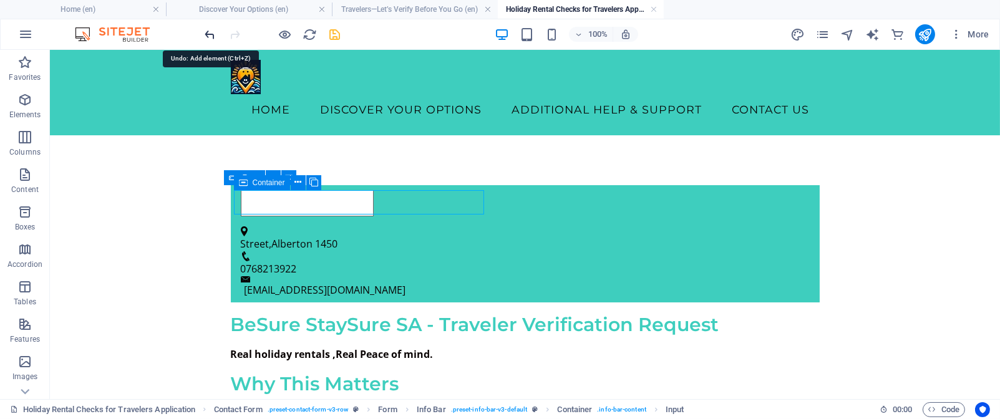
click at [211, 32] on icon "undo" at bounding box center [210, 34] width 14 height 14
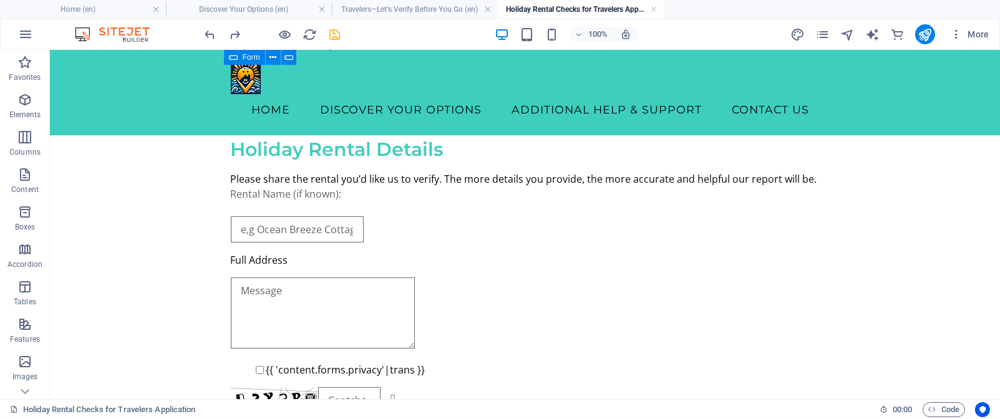
scroll to position [811, 0]
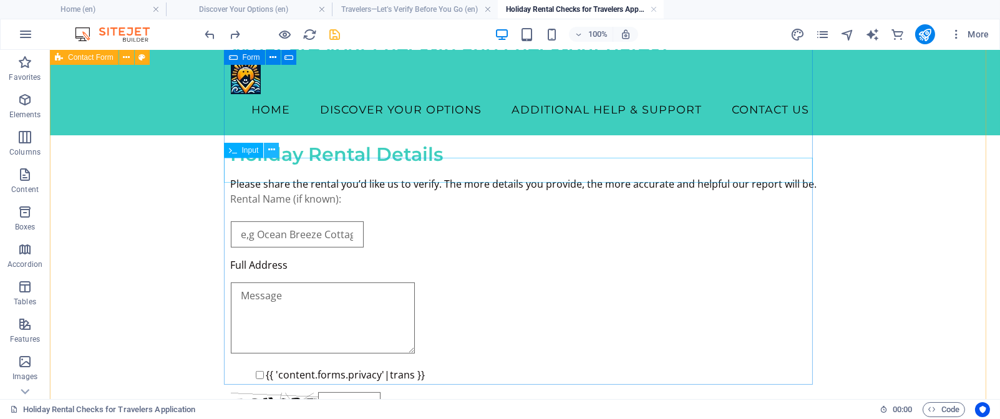
click at [270, 148] on icon at bounding box center [271, 149] width 7 height 13
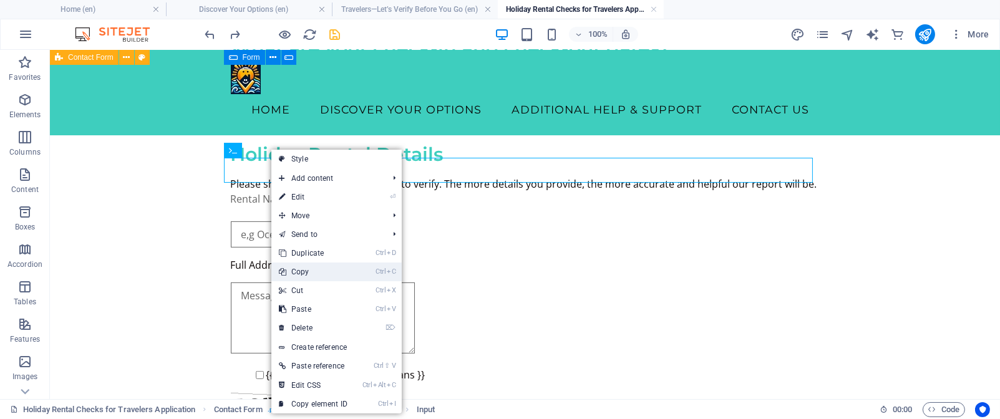
click at [304, 271] on link "Ctrl C Copy" at bounding box center [313, 272] width 84 height 19
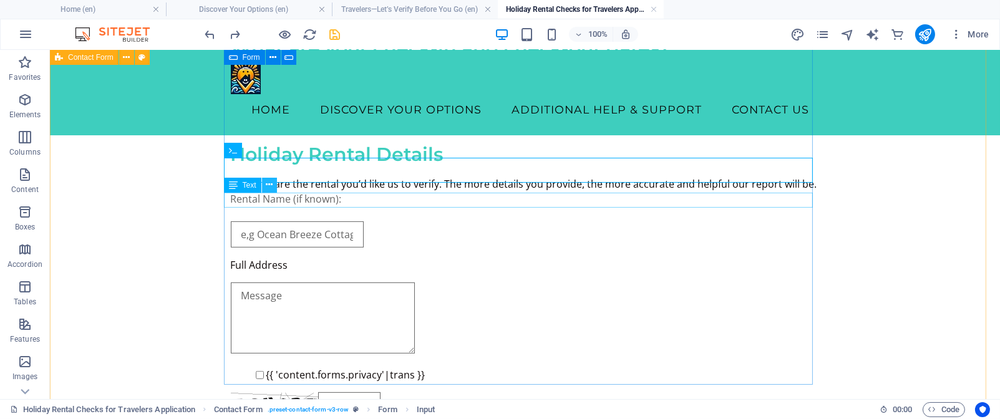
click at [268, 187] on icon at bounding box center [269, 184] width 7 height 13
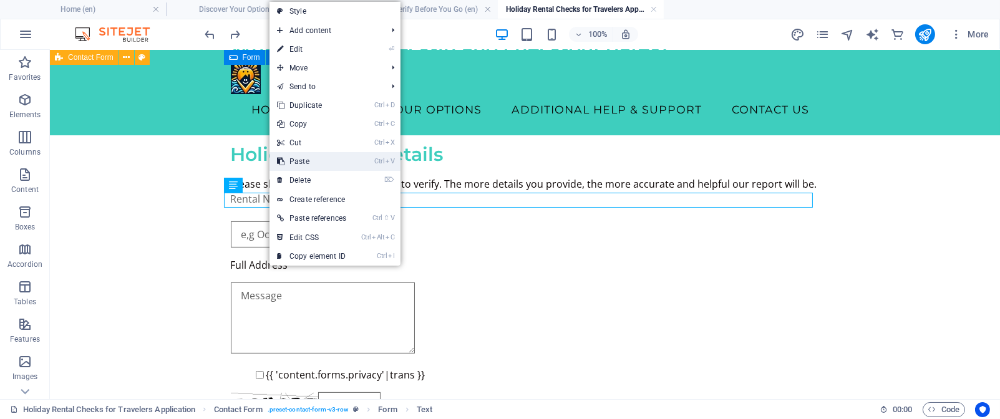
click at [297, 162] on link "Ctrl V Paste" at bounding box center [311, 161] width 84 height 19
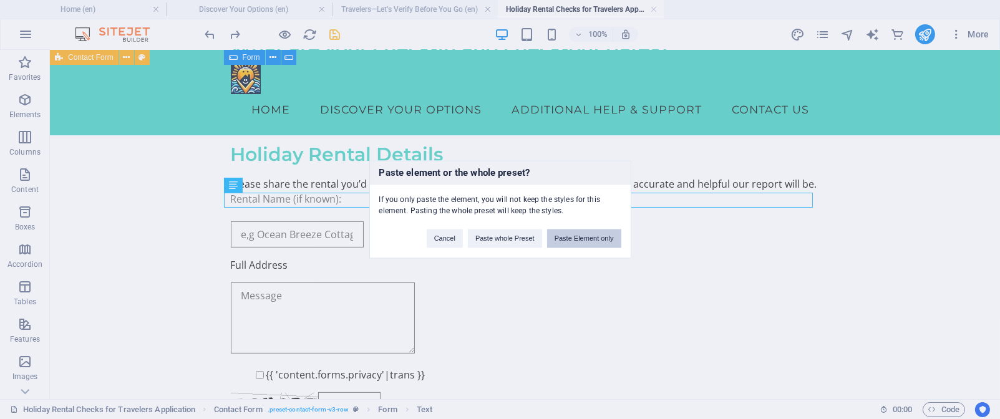
click at [581, 236] on button "Paste Element only" at bounding box center [584, 239] width 74 height 19
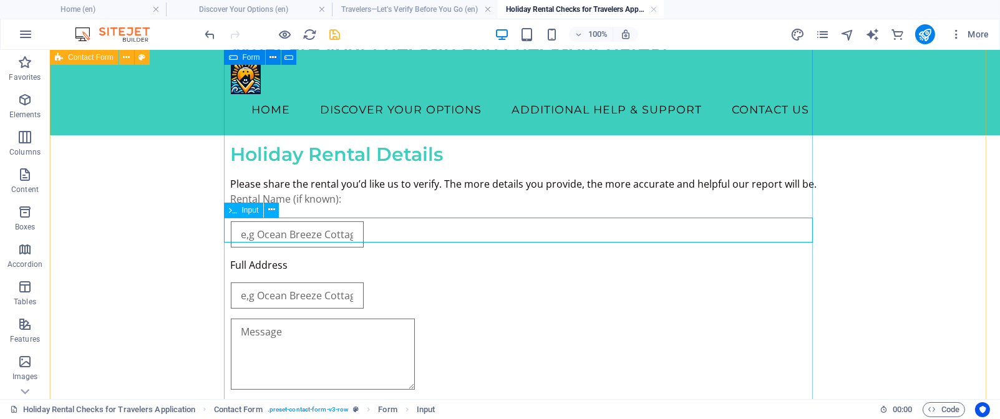
click at [389, 283] on div at bounding box center [525, 296] width 589 height 26
click at [364, 283] on div at bounding box center [525, 296] width 589 height 26
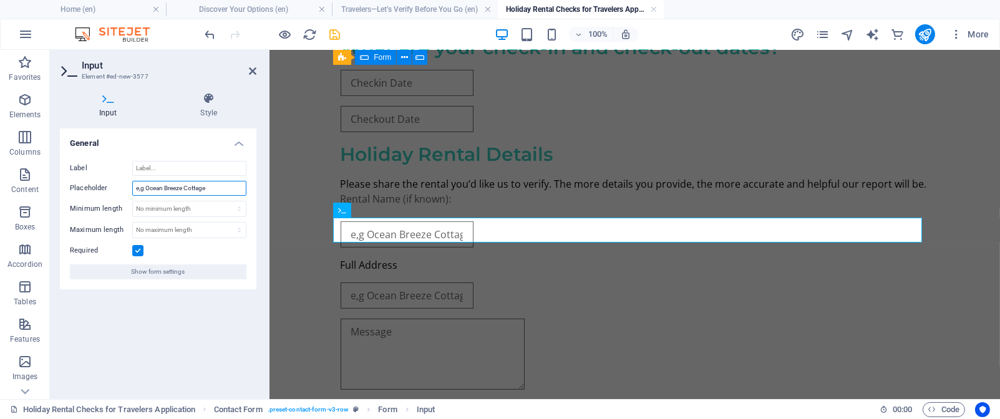
click at [220, 185] on input "e,g Ocean Breeze Cottage" at bounding box center [189, 188] width 114 height 15
type input "e,g 12 Marine Drive"
click at [253, 69] on icon at bounding box center [252, 71] width 7 height 10
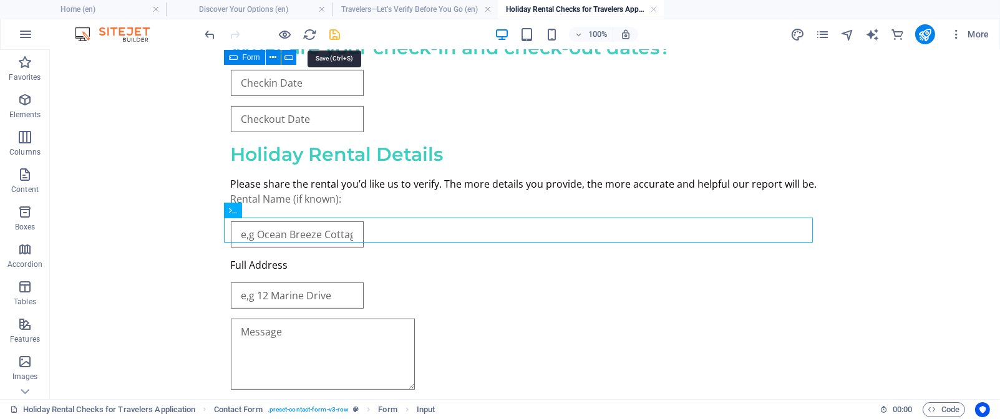
click at [337, 32] on icon "save" at bounding box center [335, 34] width 14 height 14
checkbox input "false"
